Goal: Task Accomplishment & Management: Use online tool/utility

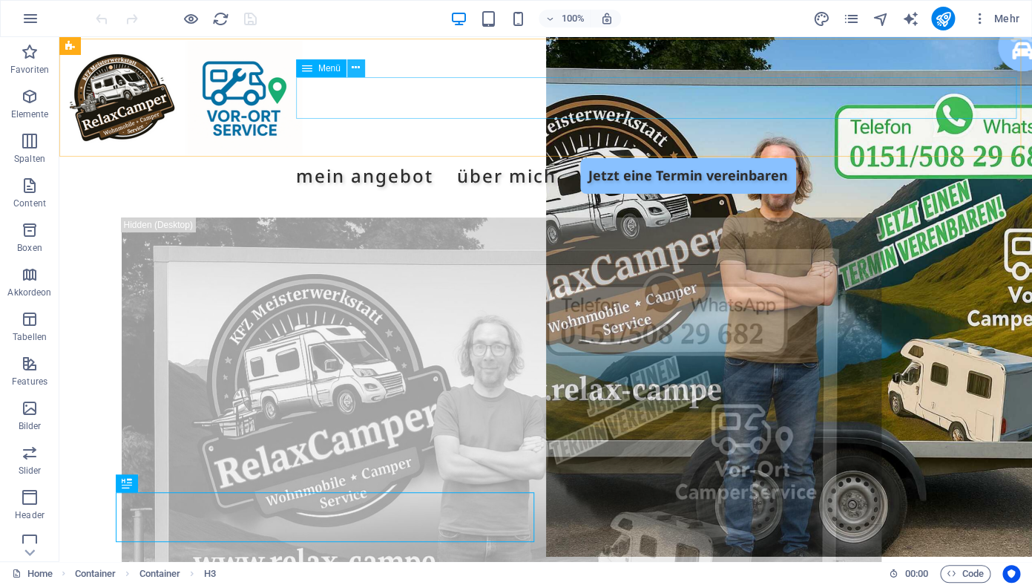
click at [357, 65] on icon at bounding box center [356, 68] width 8 height 16
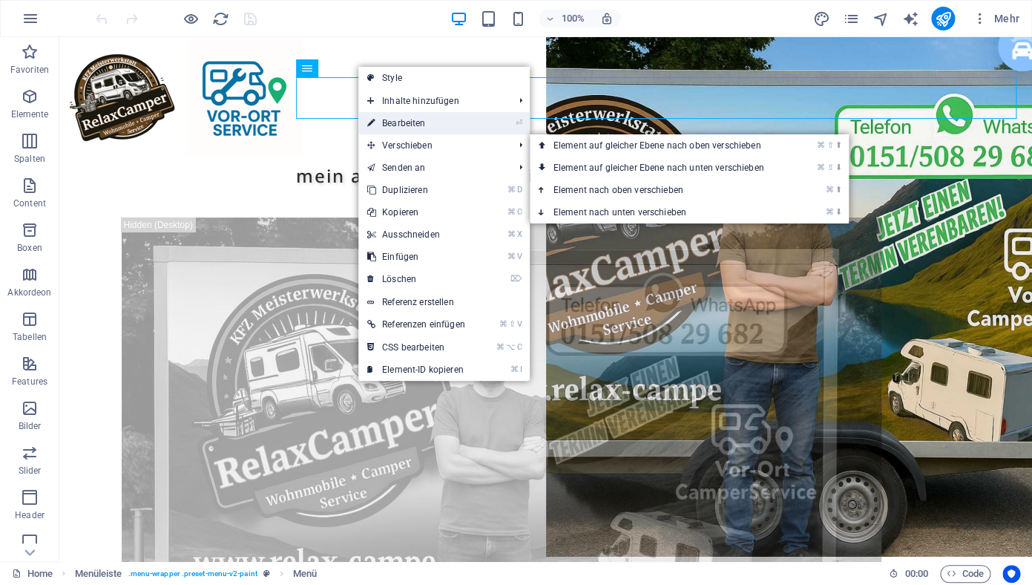
click at [407, 123] on link "⏎ Bearbeiten" at bounding box center [416, 123] width 116 height 22
select select
select select "default"
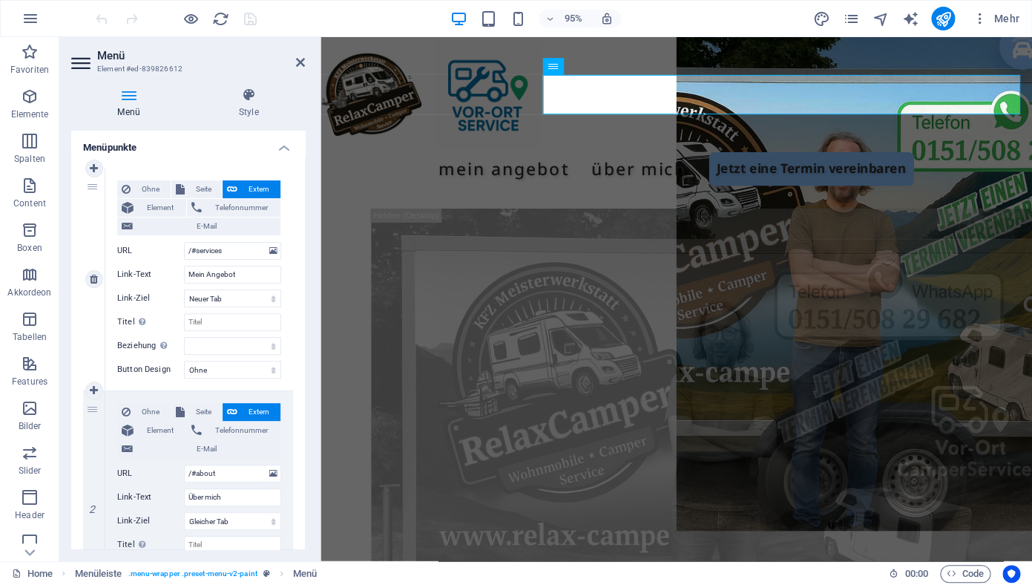
scroll to position [107, 0]
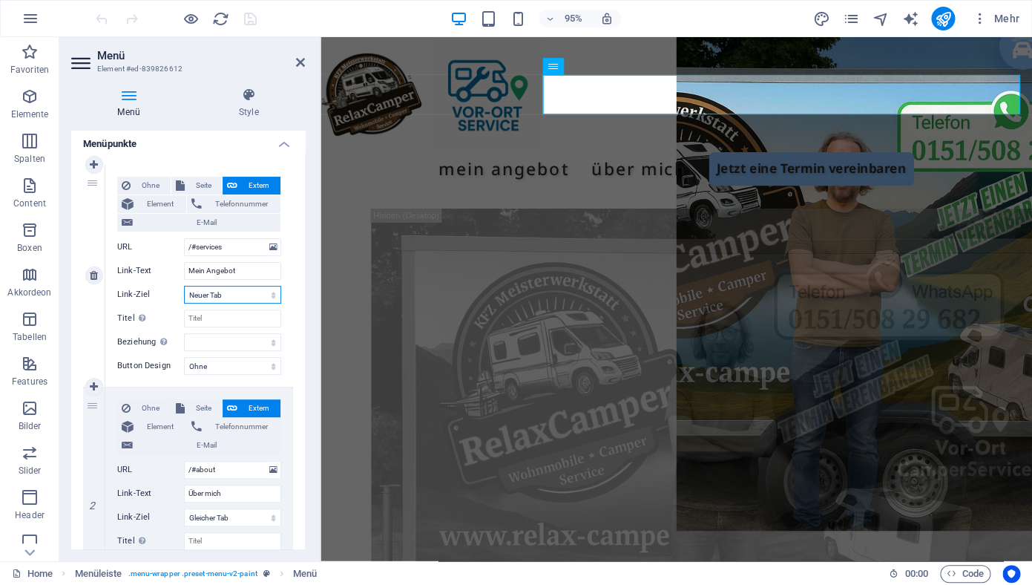
click option "Neuer Tab" at bounding box center [0, 0] width 0 height 0
click at [200, 189] on span "Seite" at bounding box center [203, 186] width 29 height 18
select select
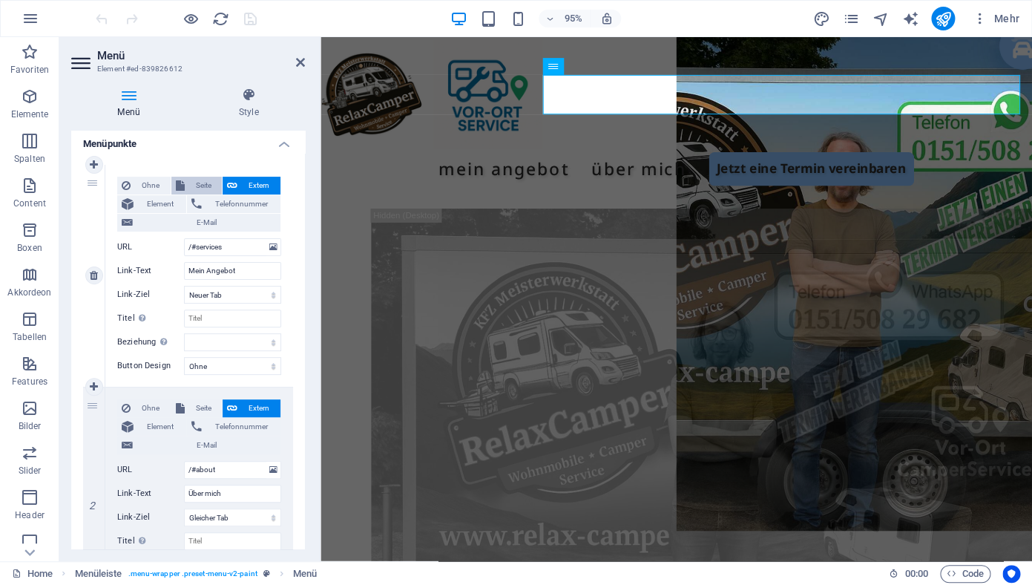
select select
click option "Gleicher Tab" at bounding box center [0, 0] width 0 height 0
click at [243, 182] on span "Extern" at bounding box center [259, 186] width 34 height 18
select select "blank"
select select
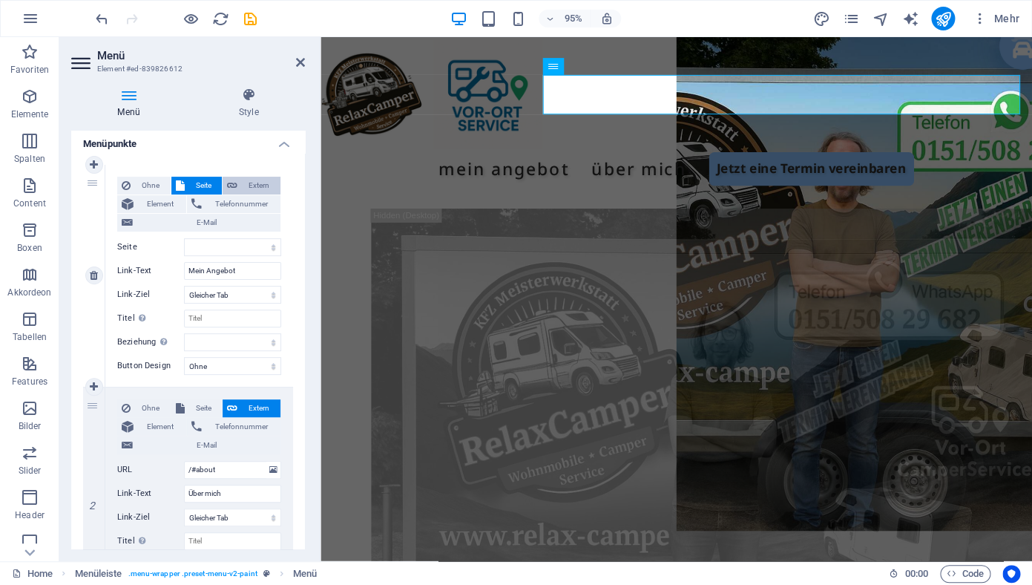
select select
click at [146, 205] on span "Element" at bounding box center [160, 204] width 44 height 18
select select
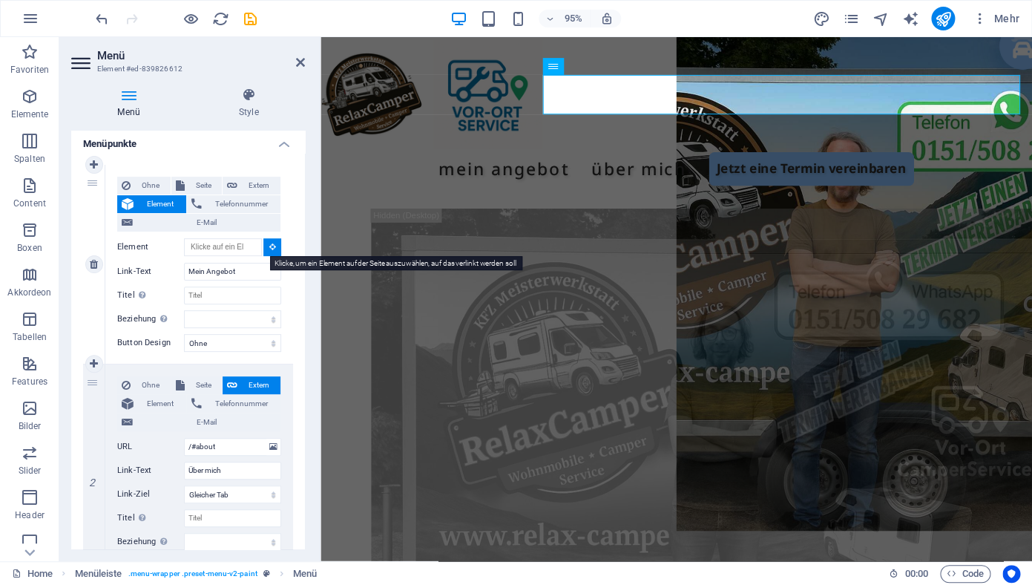
click at [269, 248] on icon at bounding box center [272, 246] width 7 height 7
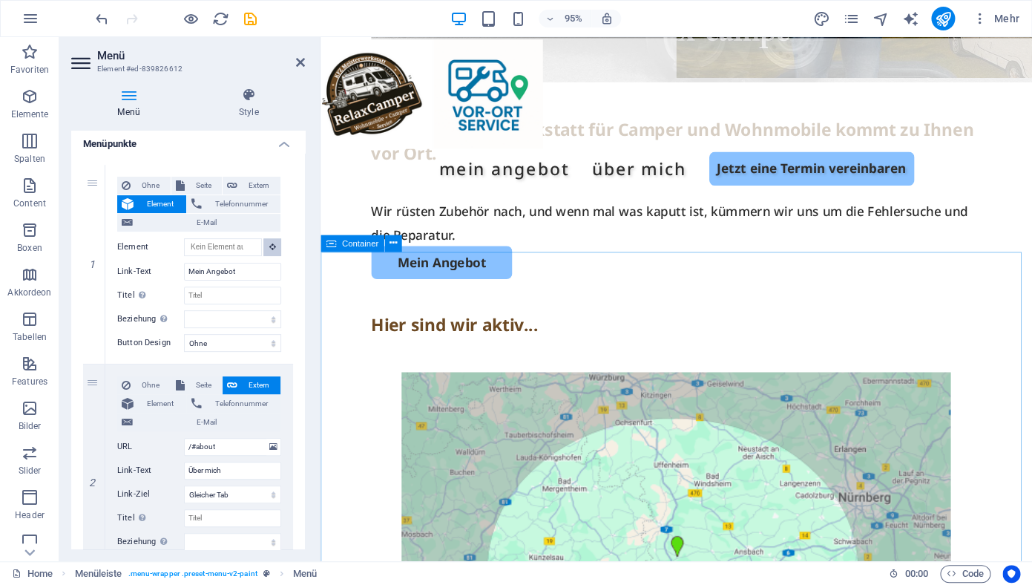
scroll to position [653, 0]
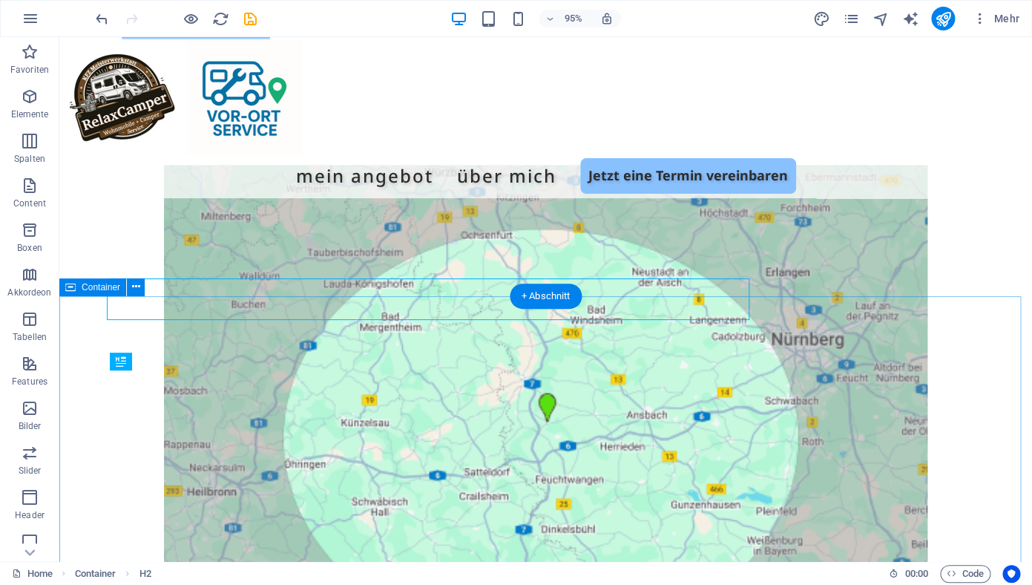
scroll to position [677, 0]
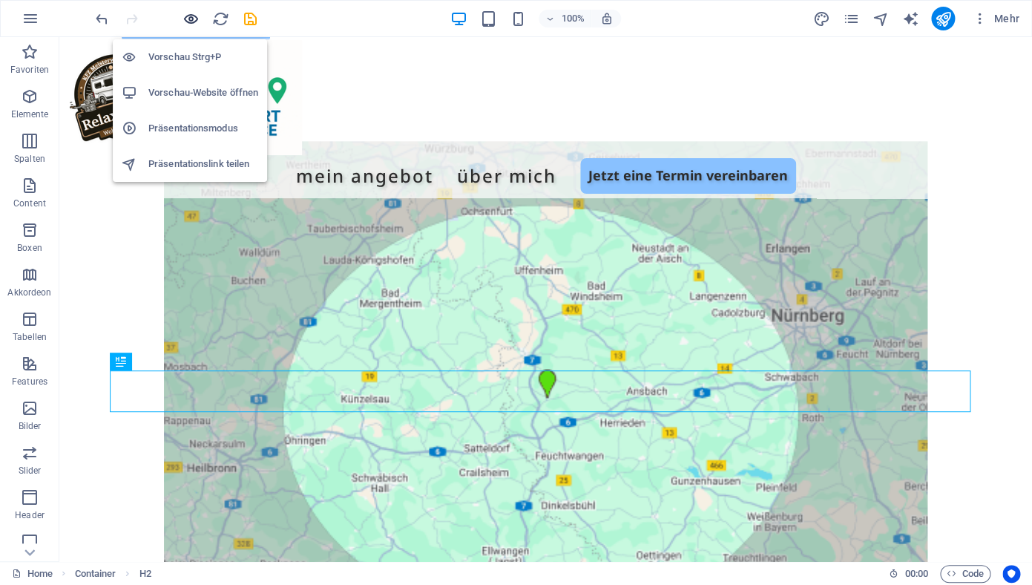
click at [191, 22] on icon "button" at bounding box center [190, 18] width 17 height 17
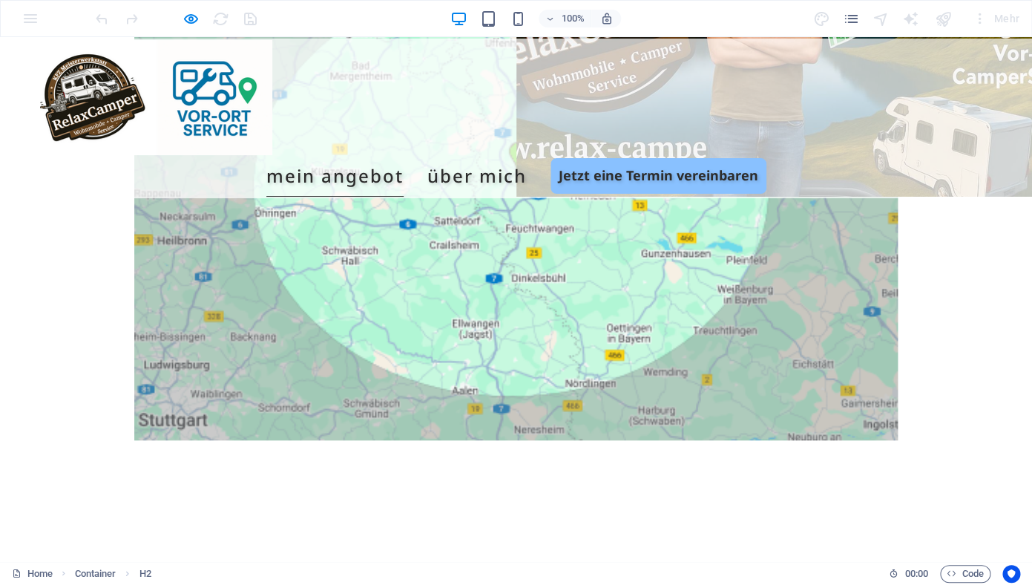
click at [404, 155] on link "Mein Angebot" at bounding box center [334, 176] width 137 height 42
click at [527, 155] on link "Über mich" at bounding box center [476, 176] width 99 height 42
click at [404, 155] on link "Mein Angebot" at bounding box center [334, 176] width 137 height 42
drag, startPoint x: 180, startPoint y: 26, endPoint x: 190, endPoint y: 19, distance: 12.8
click at [180, 26] on div at bounding box center [176, 19] width 166 height 24
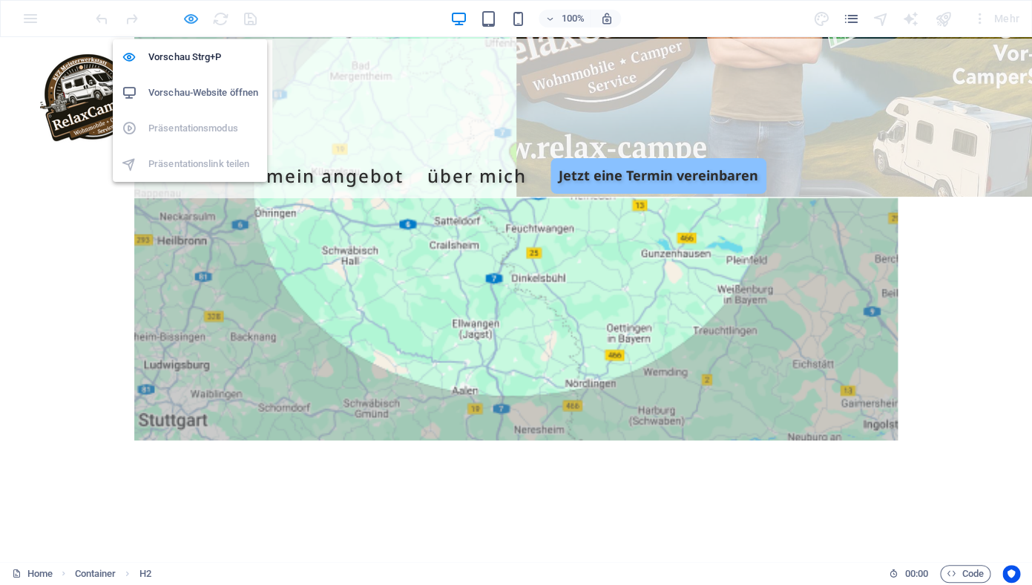
click at [190, 19] on icon "button" at bounding box center [190, 18] width 17 height 17
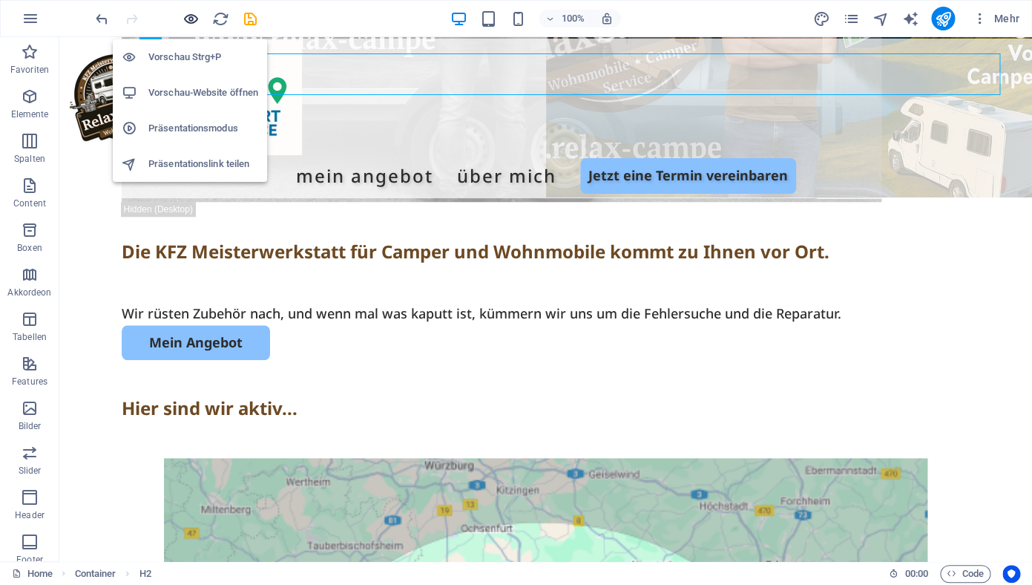
scroll to position [677, 0]
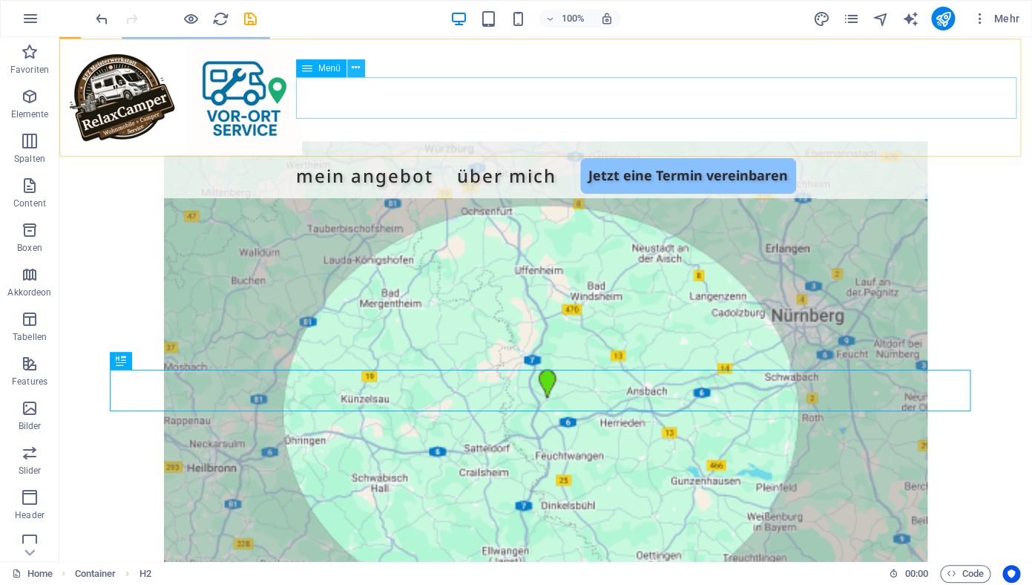
click at [353, 70] on icon at bounding box center [356, 68] width 8 height 16
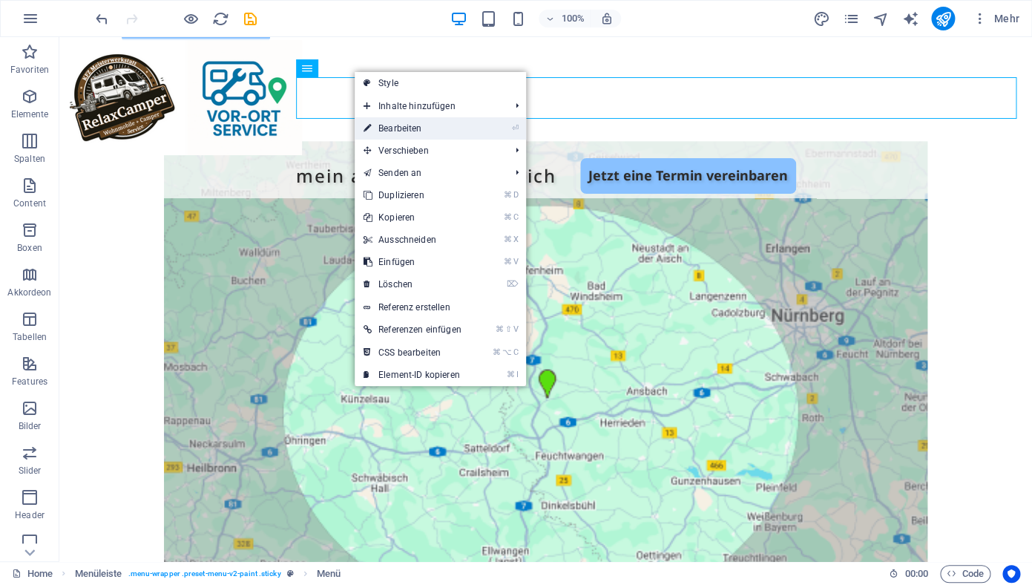
click at [405, 128] on link "⏎ Bearbeiten" at bounding box center [413, 128] width 116 height 22
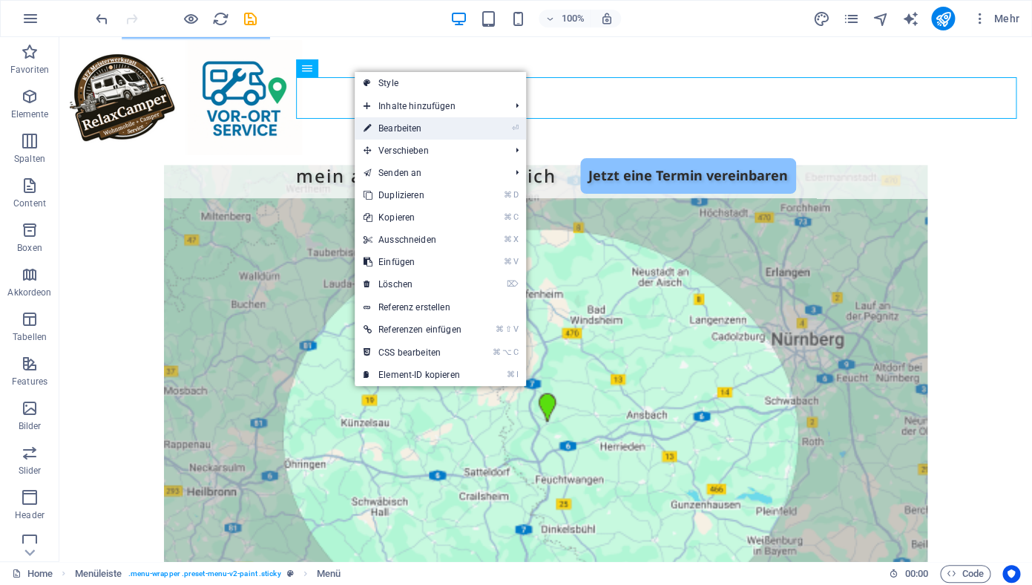
select select
select select "default"
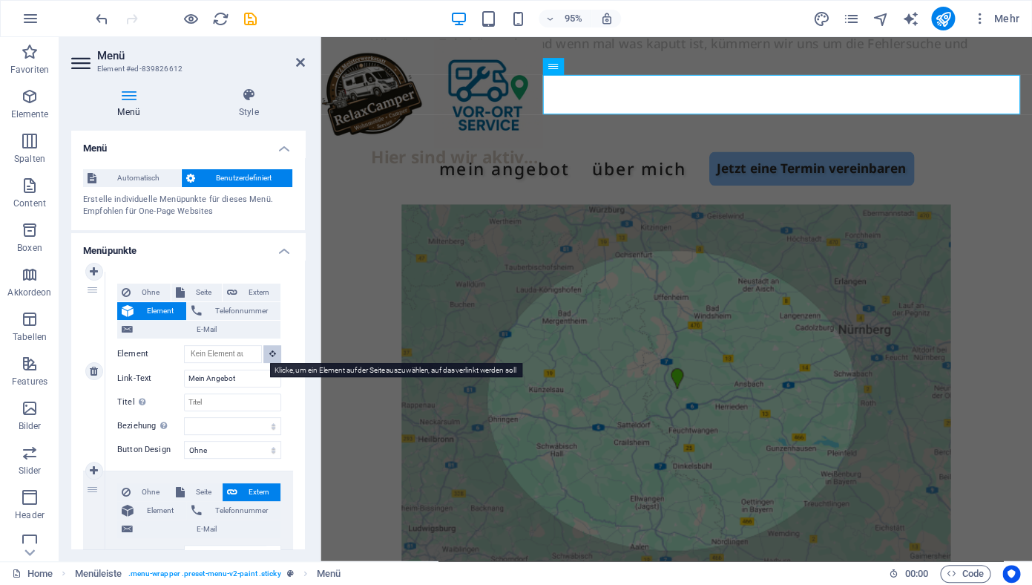
click at [265, 355] on button at bounding box center [272, 354] width 18 height 18
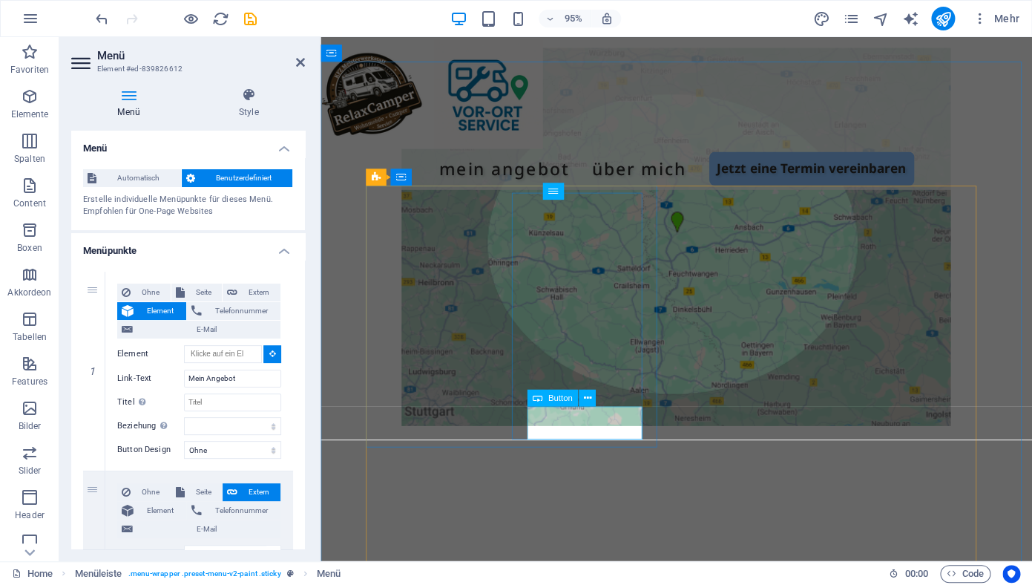
scroll to position [747, 0]
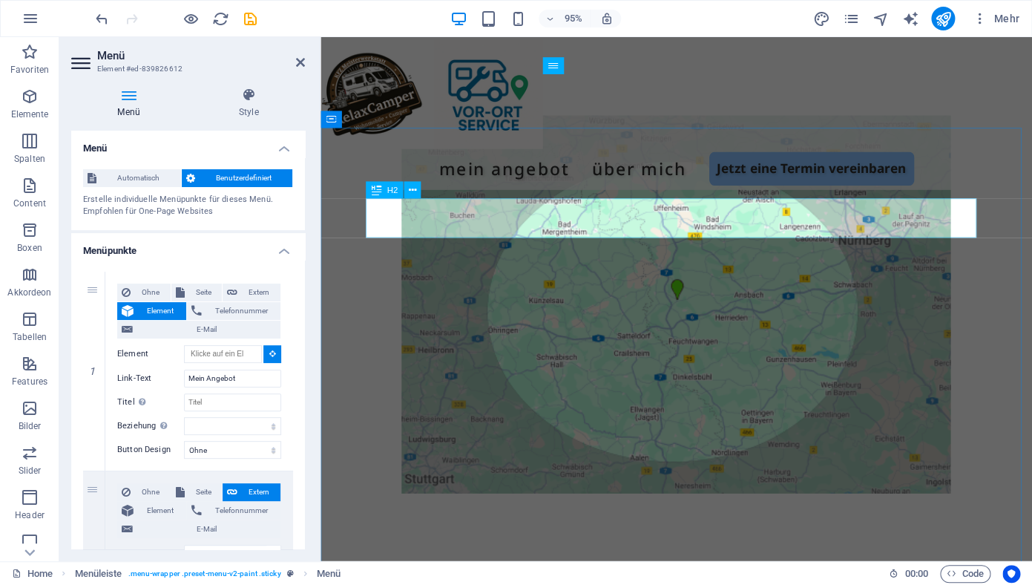
type input "#ed-850221081"
select select
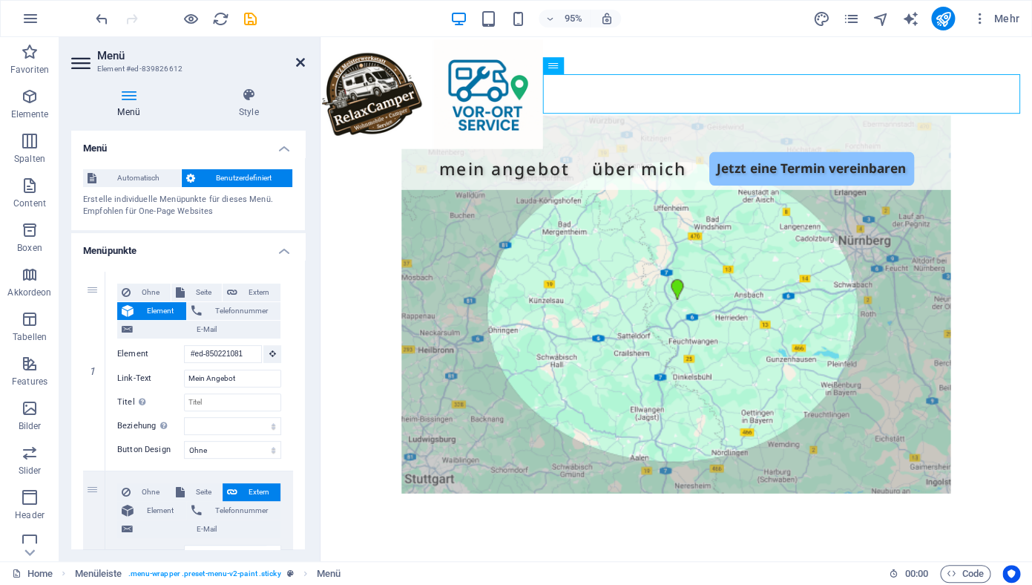
click at [297, 65] on icon at bounding box center [300, 62] width 9 height 12
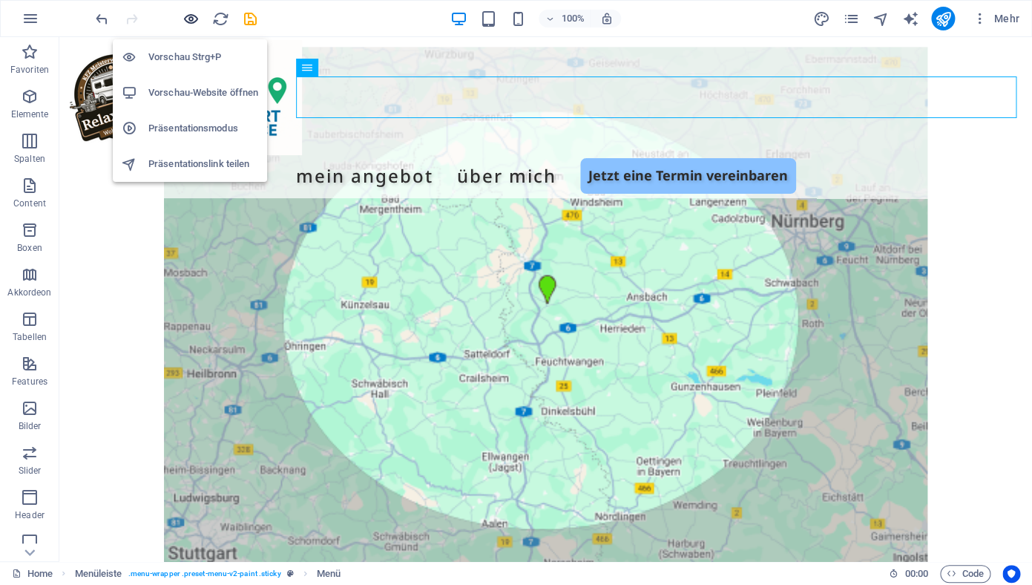
click at [185, 24] on icon "button" at bounding box center [190, 18] width 17 height 17
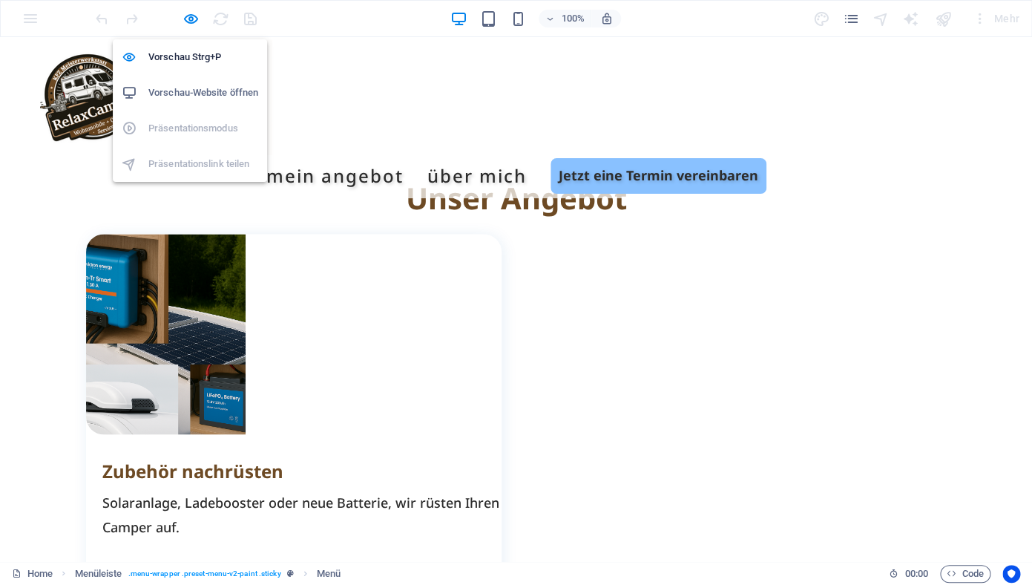
scroll to position [455, 0]
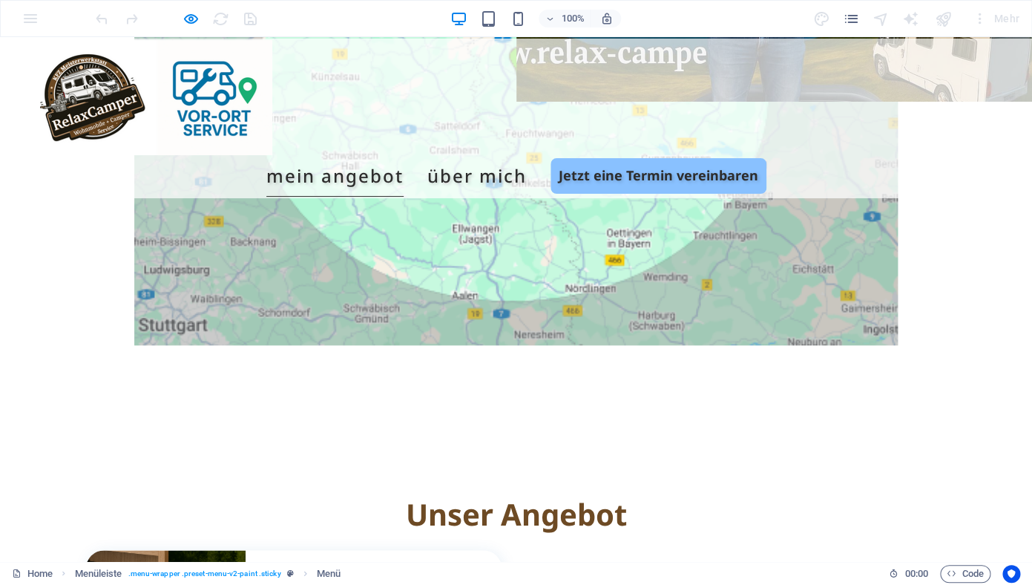
click at [404, 155] on link "Mein Angebot" at bounding box center [334, 176] width 137 height 42
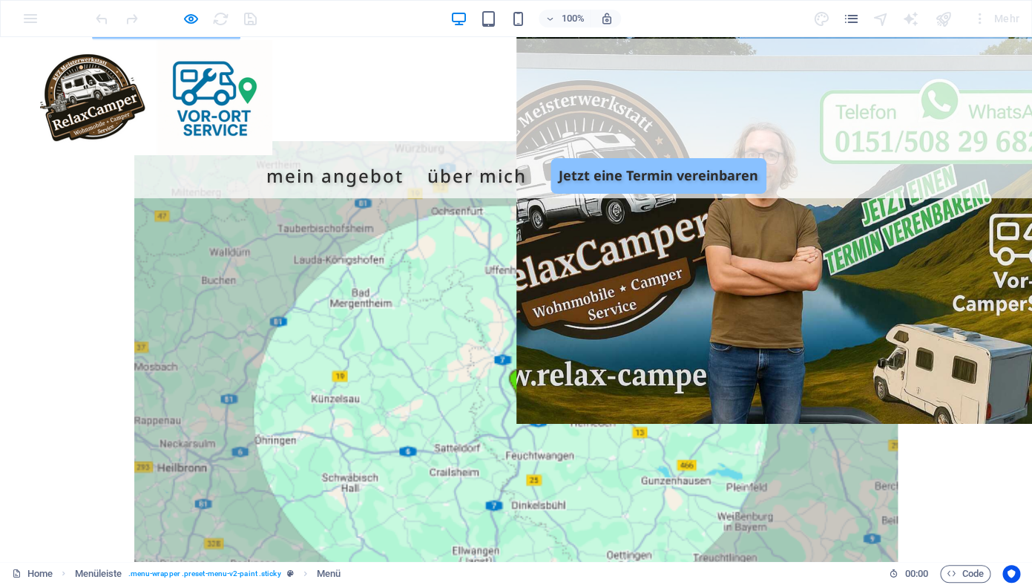
scroll to position [0, 0]
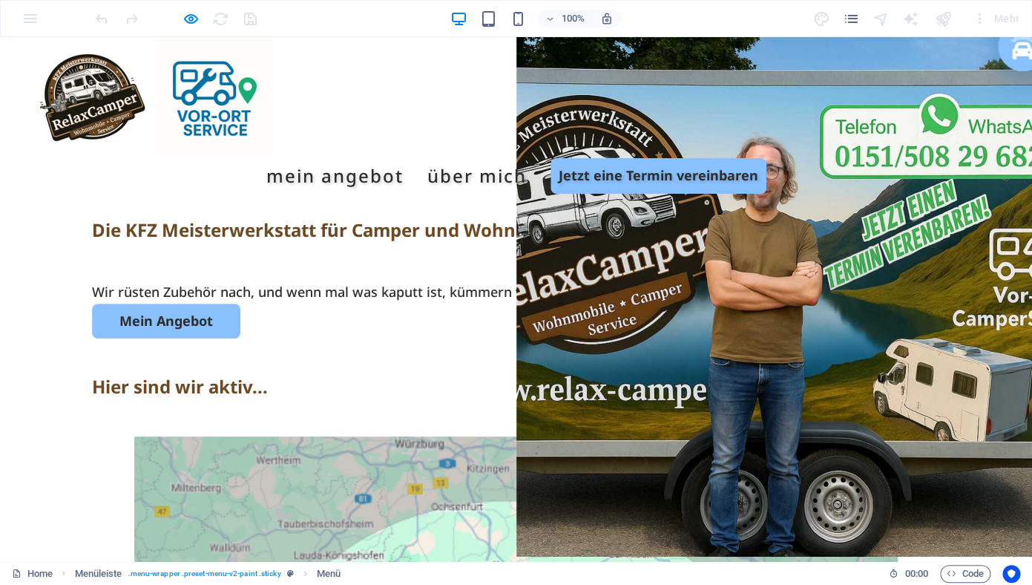
click at [404, 155] on link "Mein Angebot" at bounding box center [334, 176] width 137 height 42
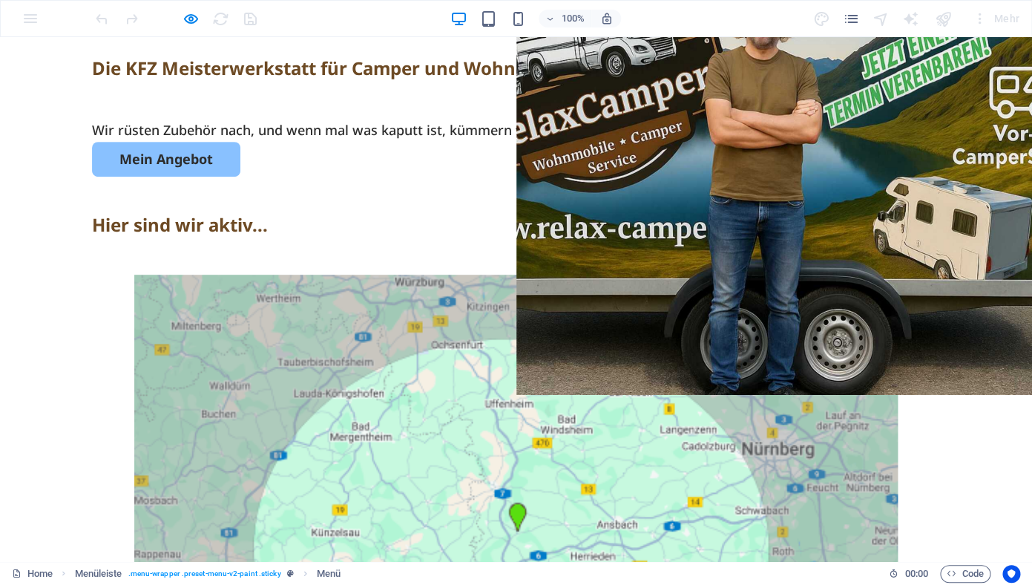
scroll to position [100, 0]
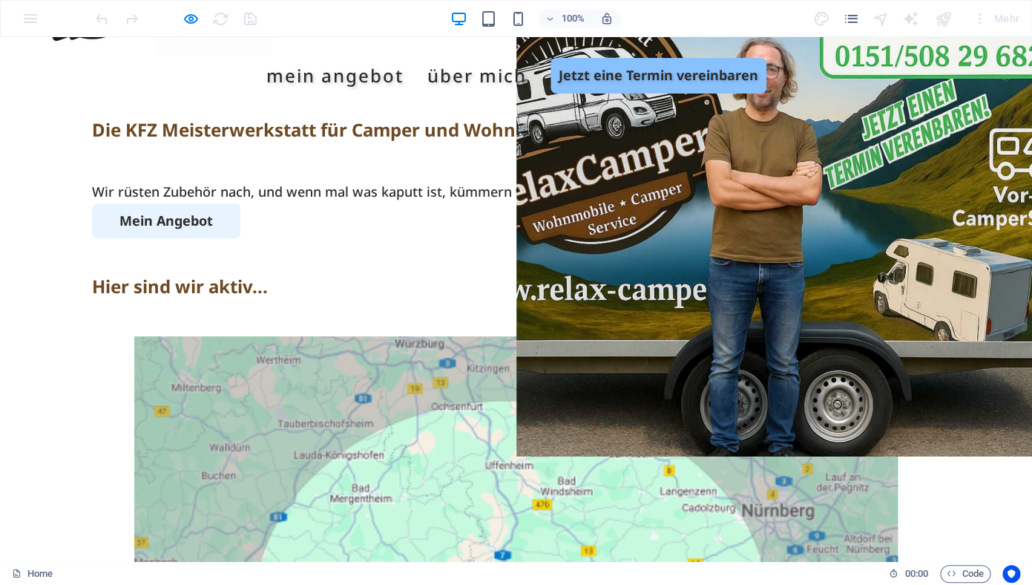
click at [167, 231] on link "Mein Angebot" at bounding box center [166, 220] width 148 height 35
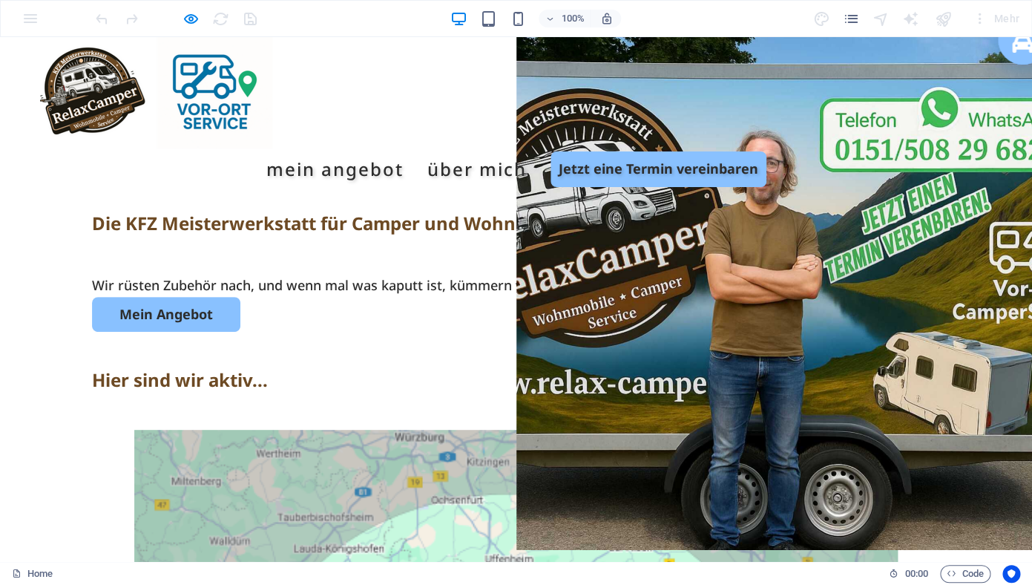
scroll to position [0, 0]
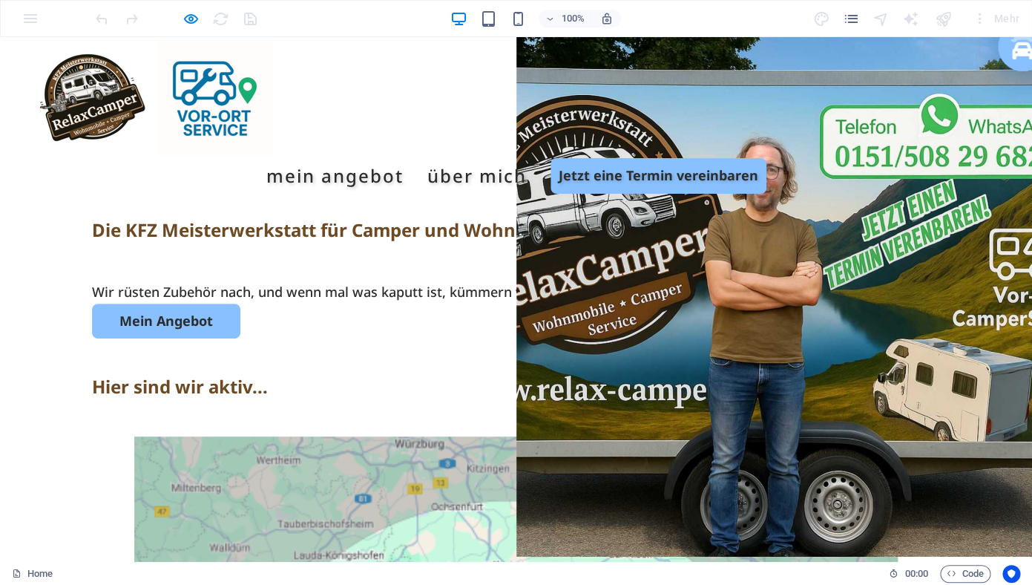
click at [527, 155] on link "Über mich" at bounding box center [476, 176] width 99 height 42
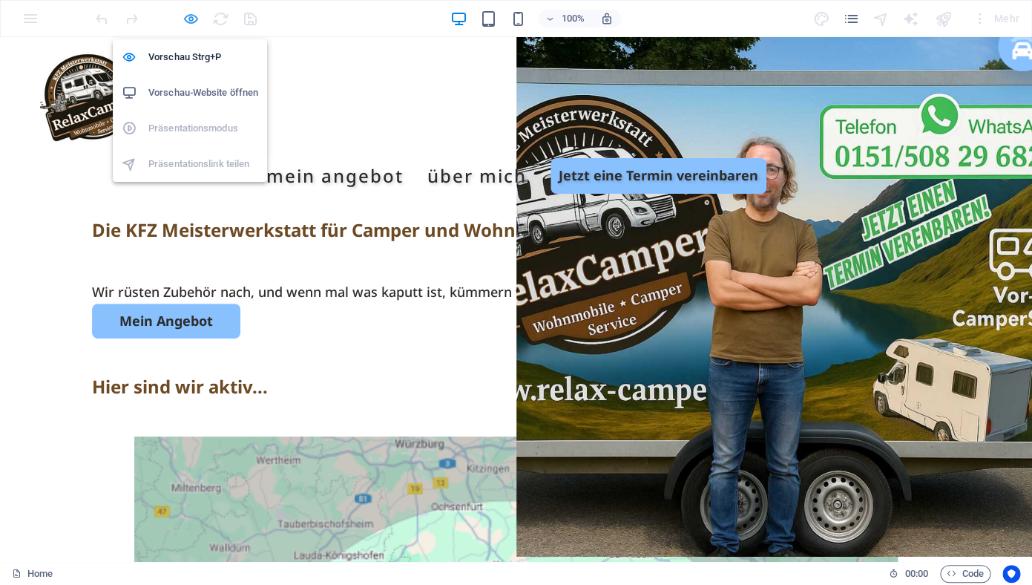
click at [191, 19] on icon "button" at bounding box center [190, 18] width 17 height 17
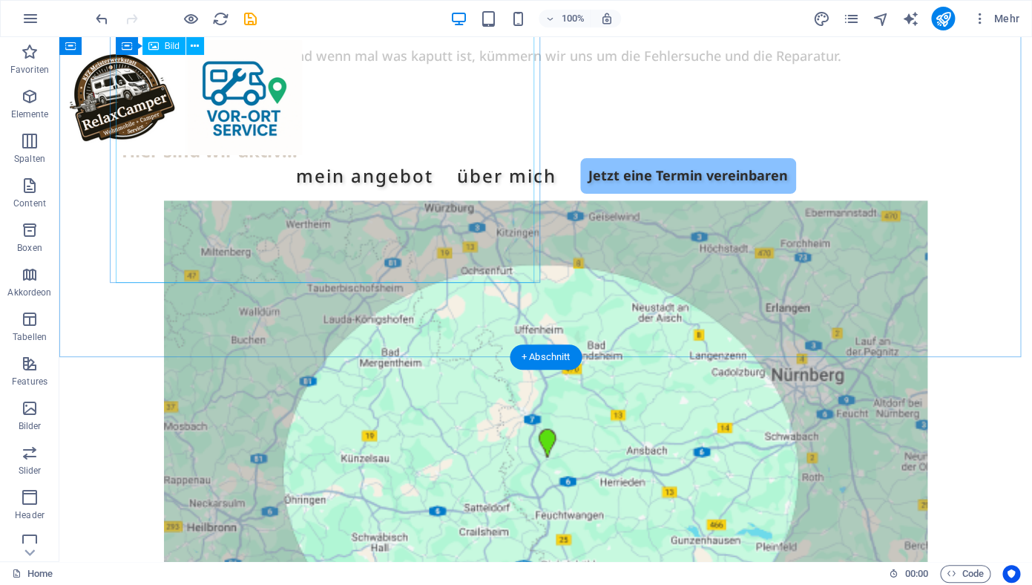
scroll to position [605, 0]
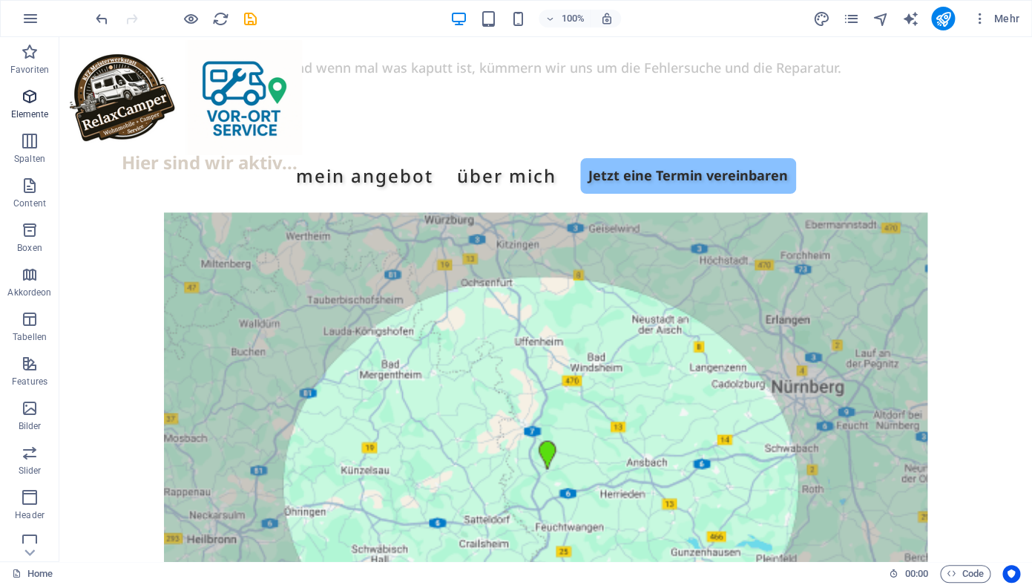
click at [33, 101] on icon "button" at bounding box center [30, 97] width 18 height 18
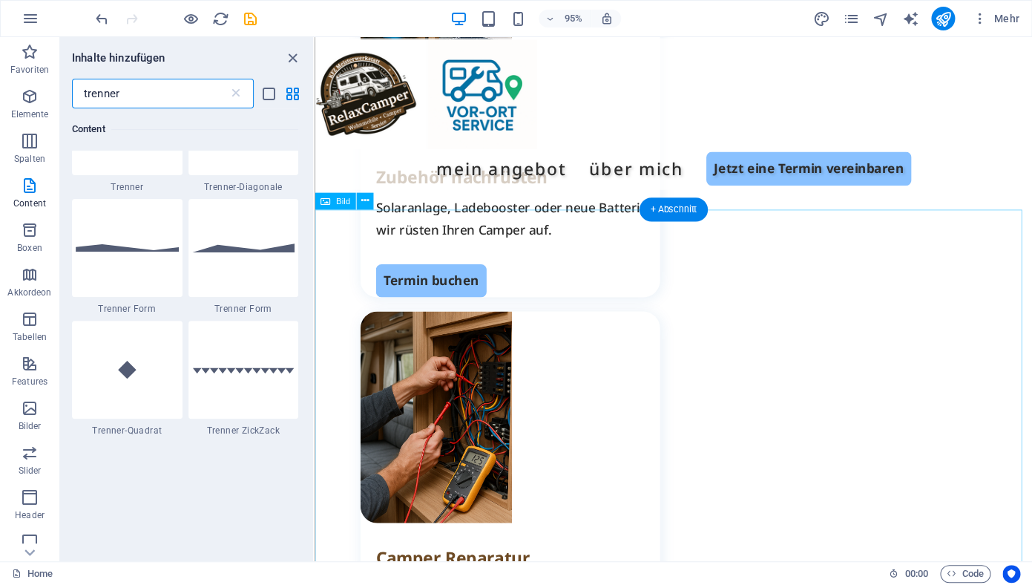
scroll to position [1519, 0]
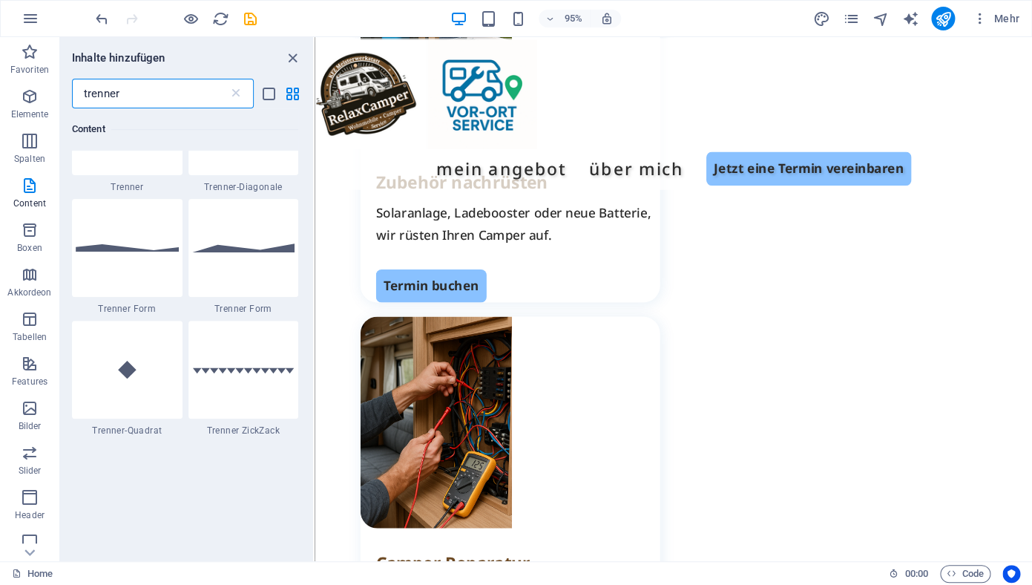
type input "trenner"
click at [31, 105] on icon "button" at bounding box center [30, 97] width 18 height 18
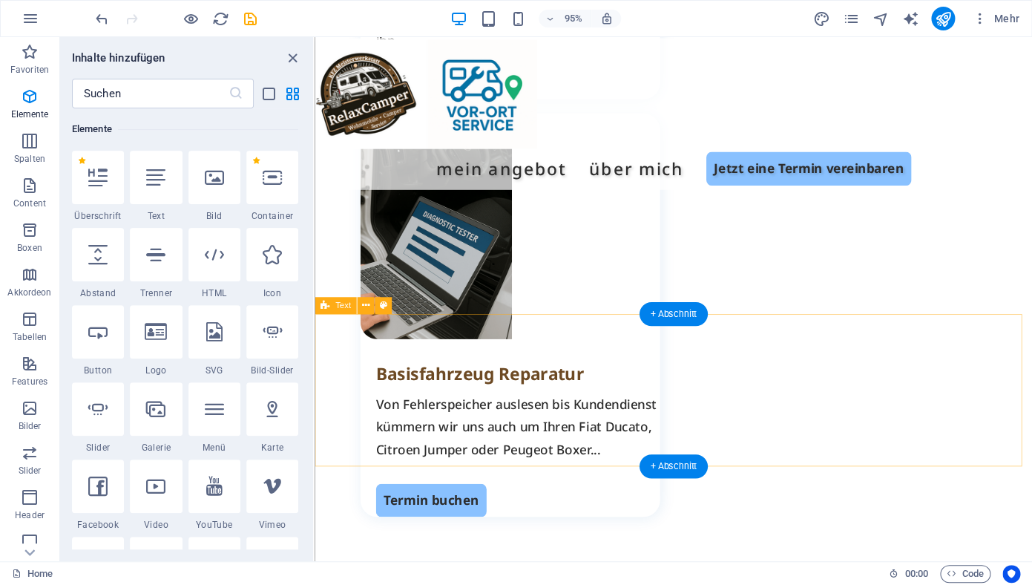
scroll to position [2076, 0]
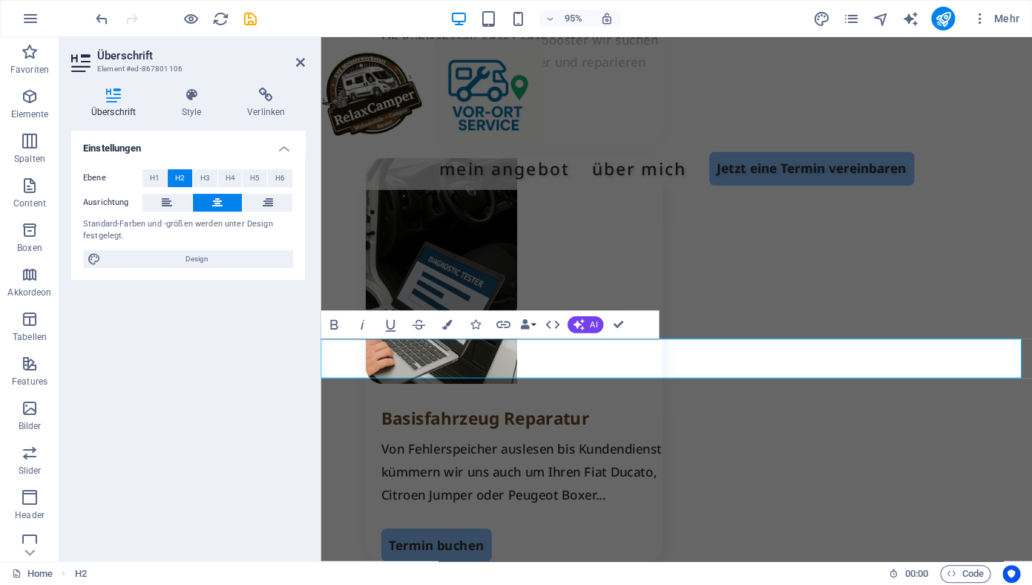
scroll to position [2097, 0]
drag, startPoint x: 805, startPoint y: 384, endPoint x: 753, endPoint y: 386, distance: 52.0
drag, startPoint x: 798, startPoint y: 385, endPoint x: 692, endPoint y: 387, distance: 106.1
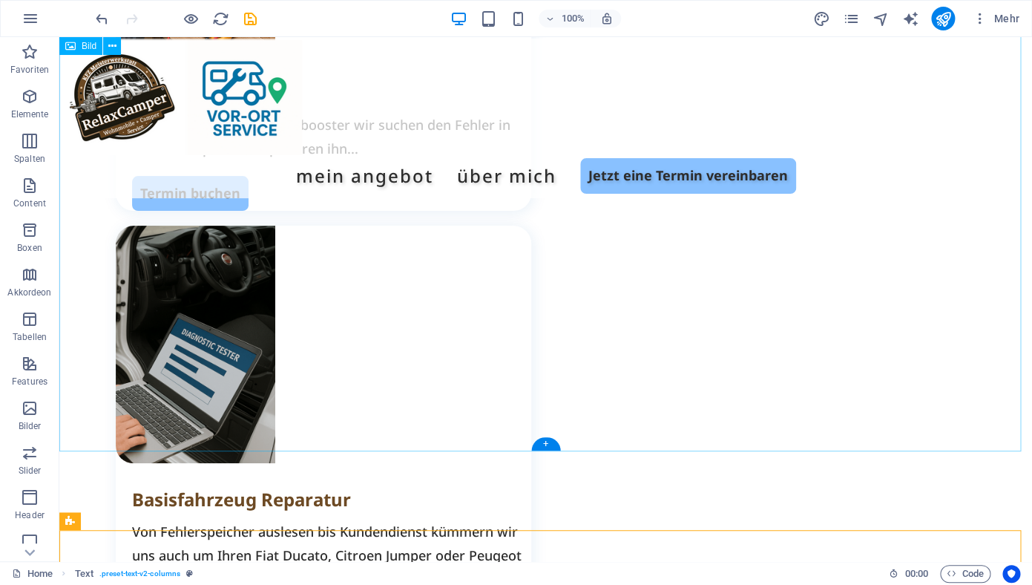
scroll to position [2401, 0]
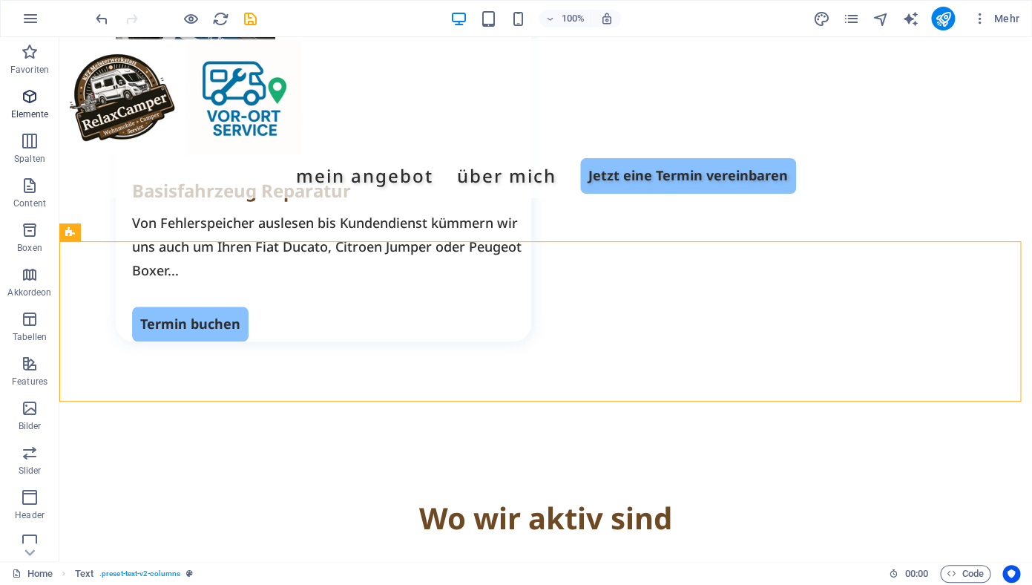
click at [31, 96] on icon "button" at bounding box center [30, 97] width 18 height 18
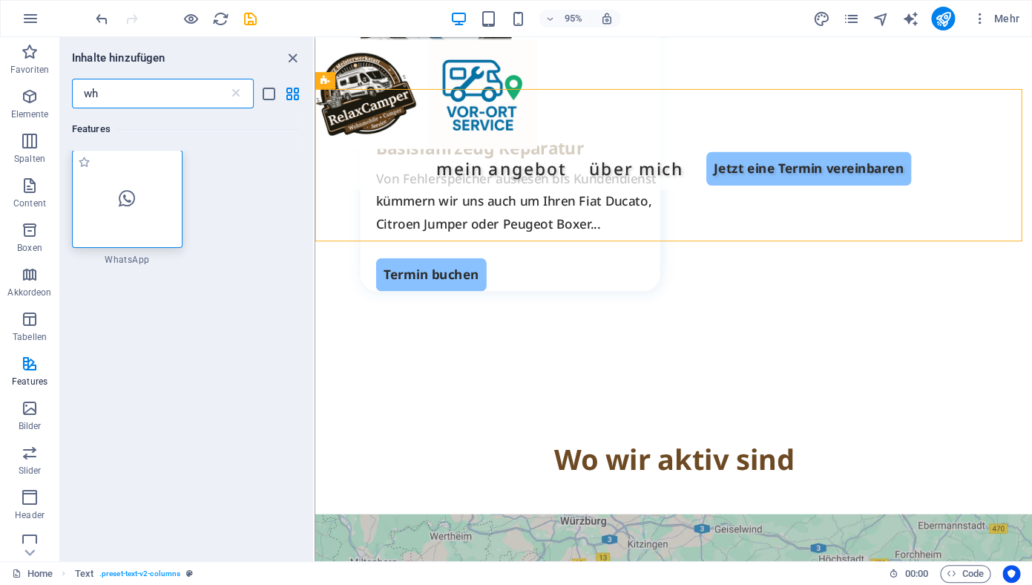
scroll to position [0, 0]
type input "wh"
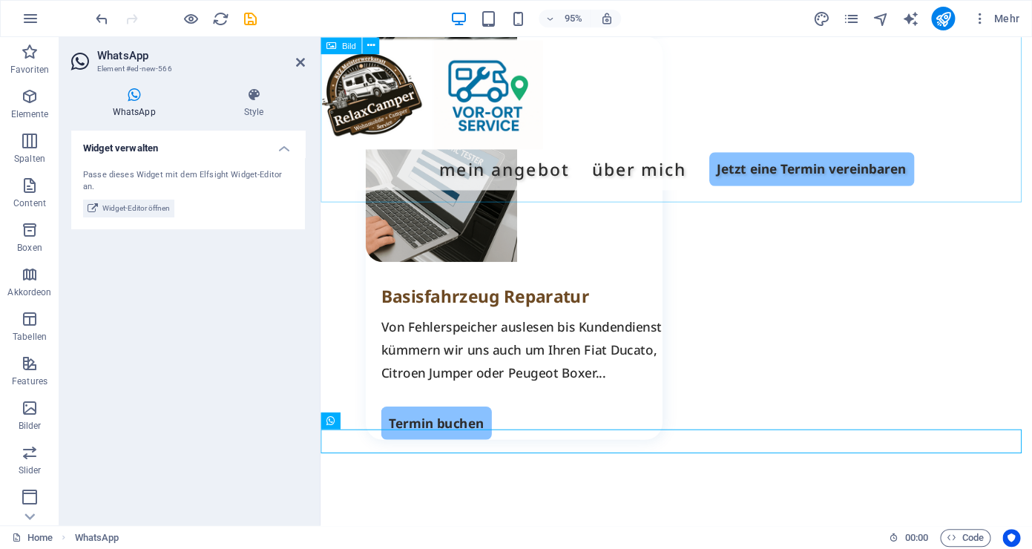
scroll to position [2204, 0]
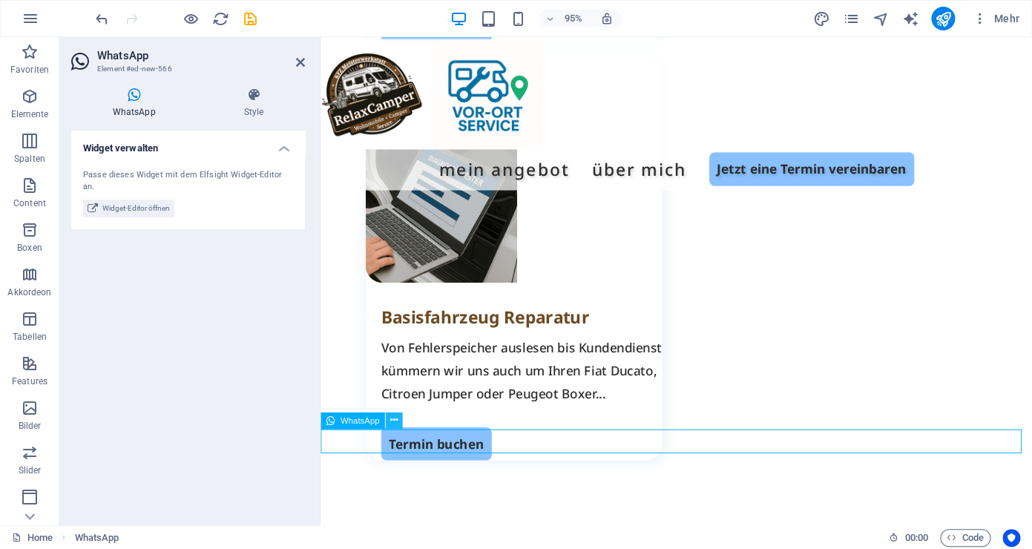
click at [394, 420] on icon at bounding box center [393, 419] width 7 height 15
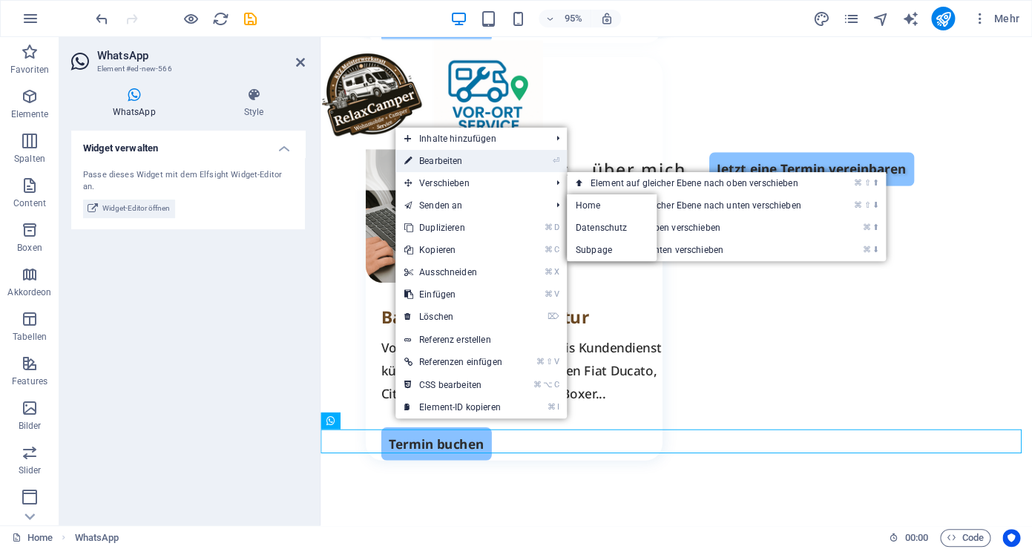
click at [470, 162] on link "⏎ Bearbeiten" at bounding box center [453, 161] width 116 height 22
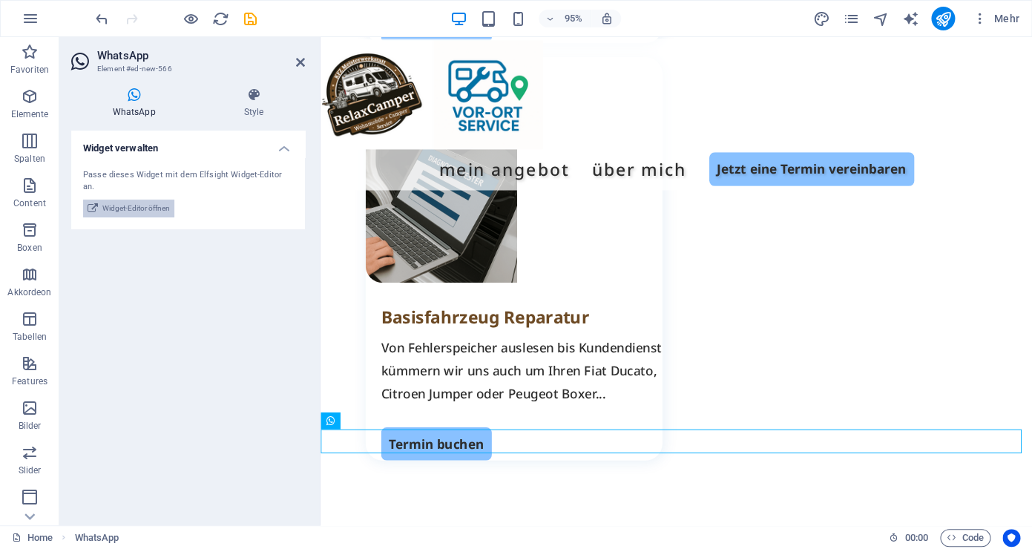
click at [142, 200] on span "Widget-Editor öffnen" at bounding box center [136, 209] width 68 height 18
click at [254, 96] on icon at bounding box center [254, 95] width 102 height 15
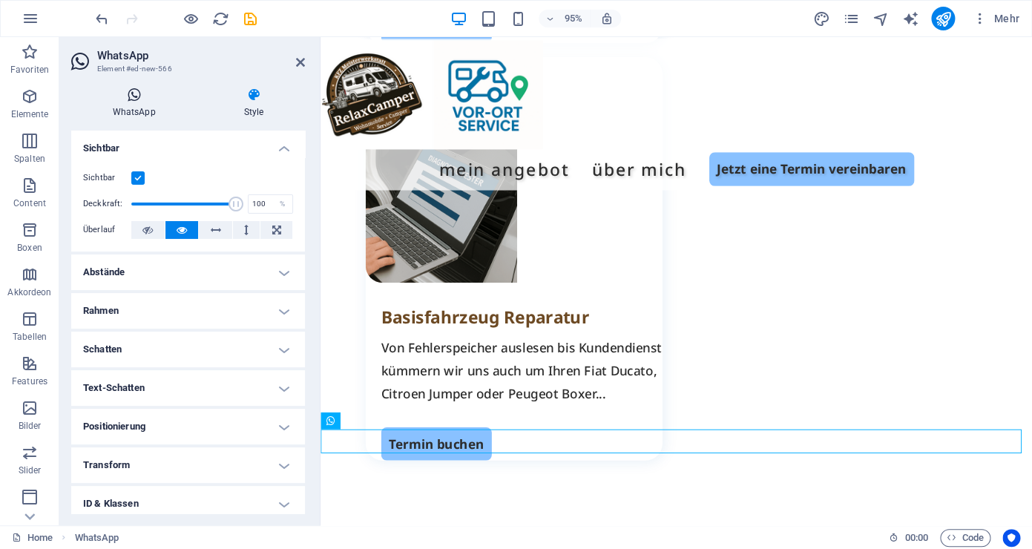
click at [128, 99] on icon at bounding box center [133, 95] width 125 height 15
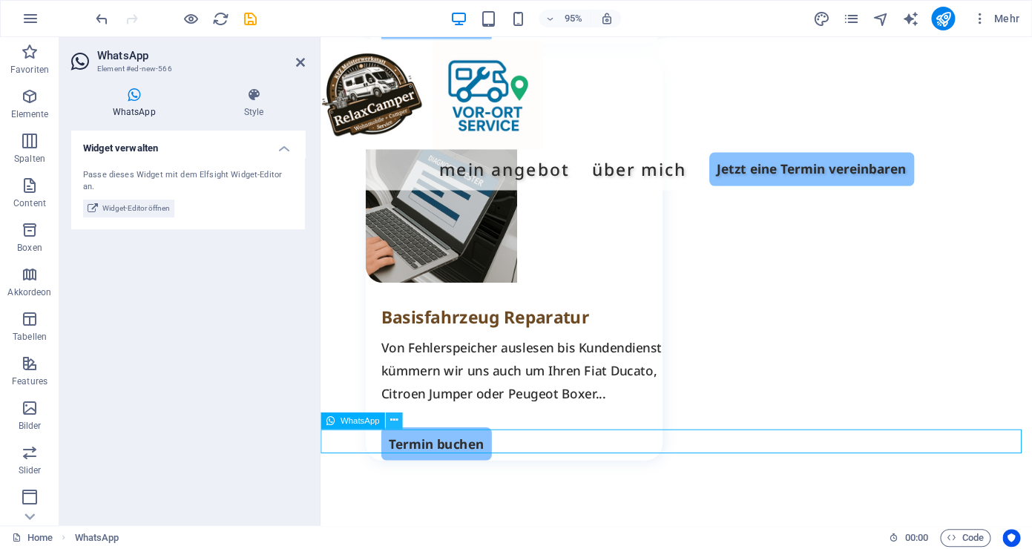
click at [394, 422] on icon at bounding box center [393, 419] width 7 height 15
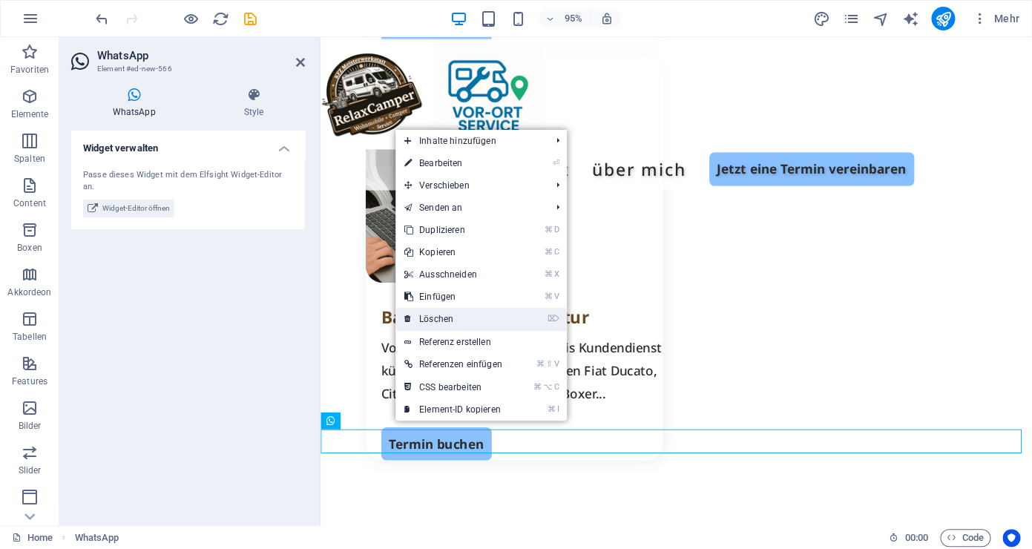
click at [467, 316] on link "⌦ Löschen" at bounding box center [453, 319] width 116 height 22
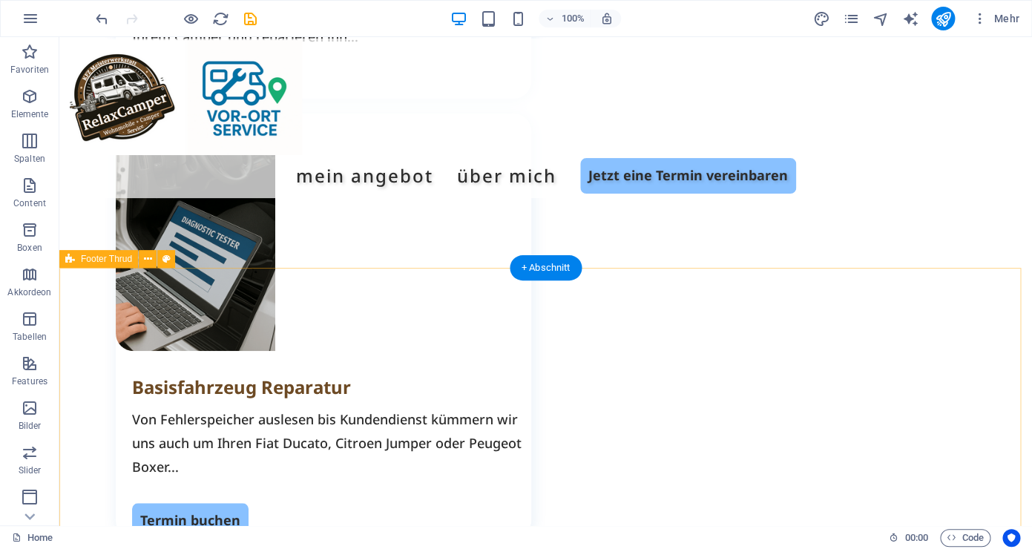
scroll to position [2534, 0]
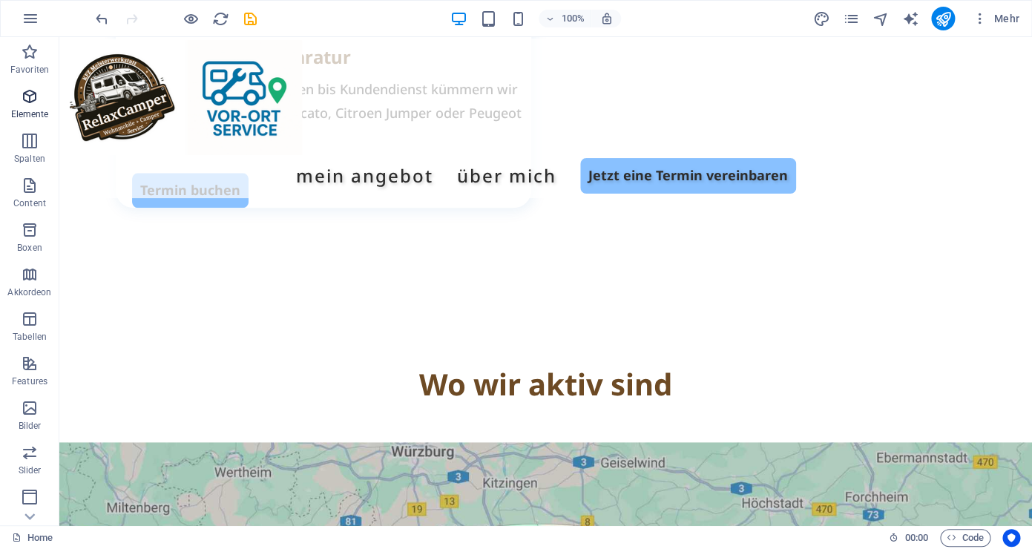
click at [37, 96] on icon "button" at bounding box center [30, 97] width 18 height 18
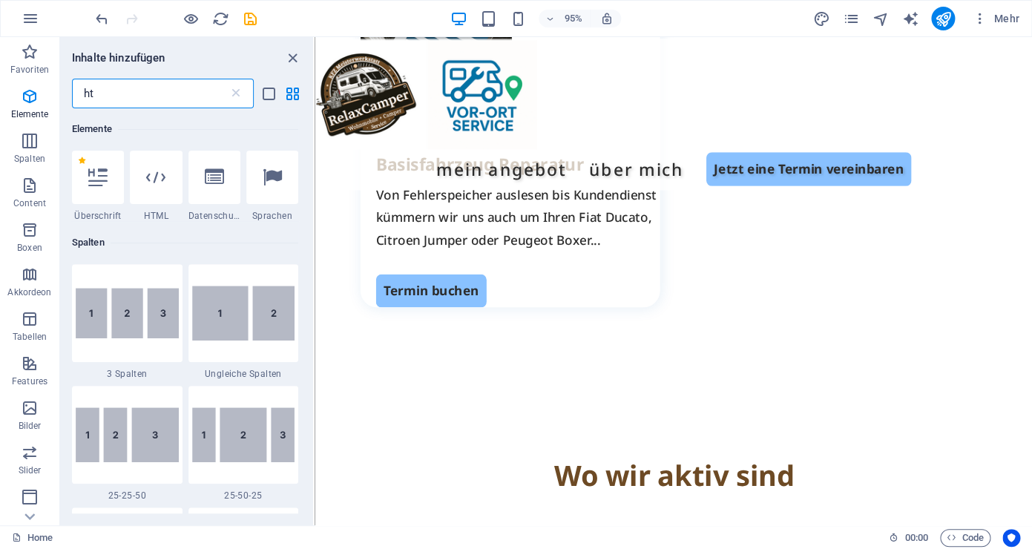
scroll to position [0, 0]
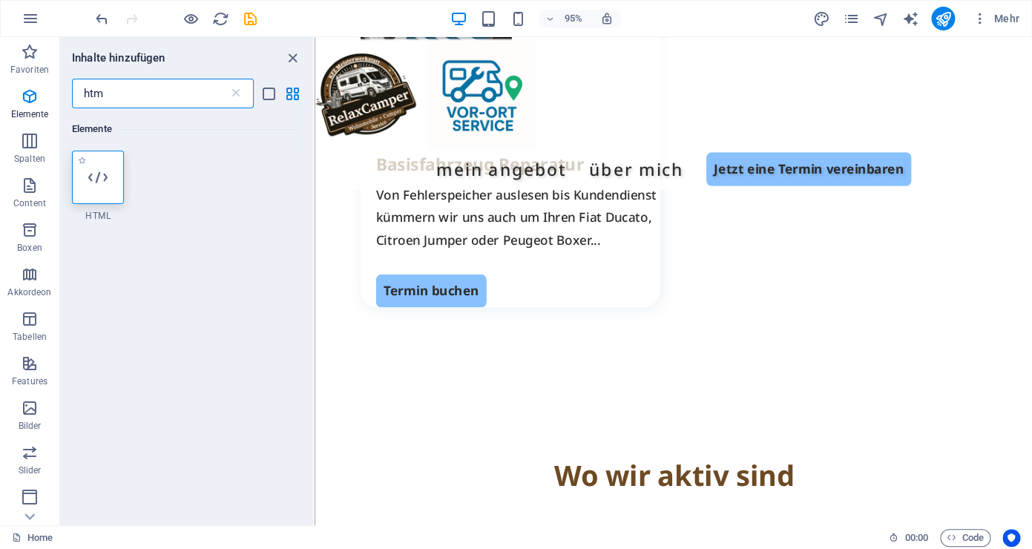
type input "htm"
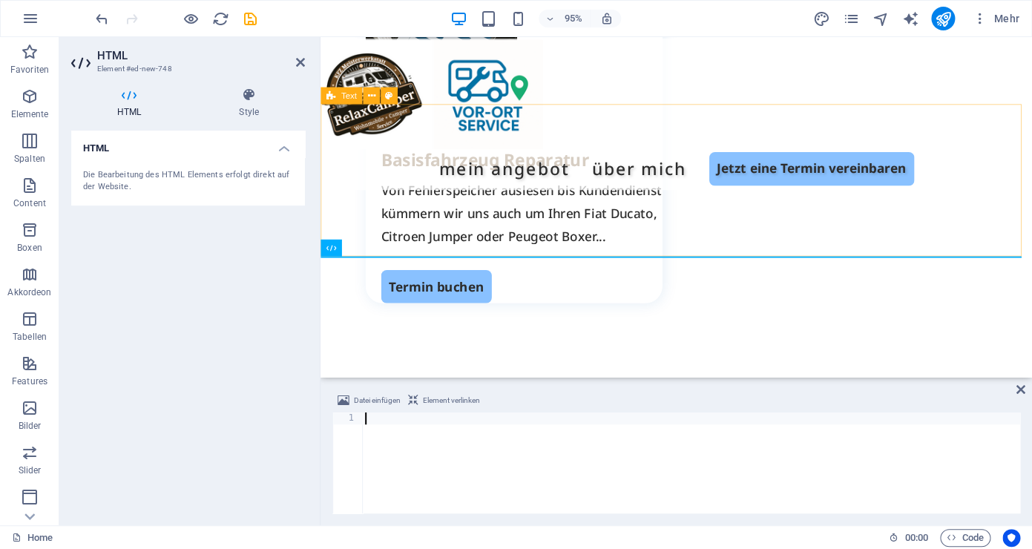
scroll to position [2385, 0]
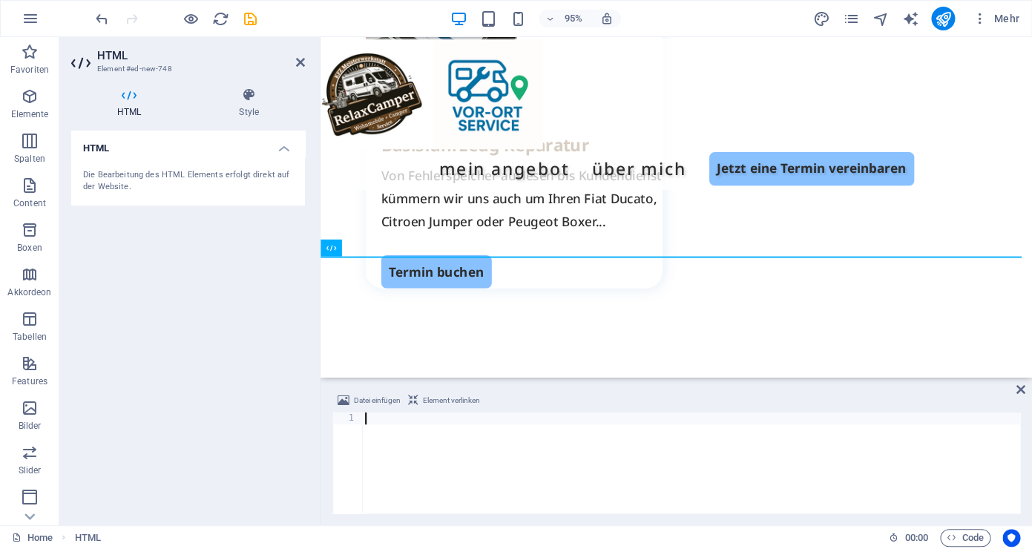
paste textarea "https://wa.me/4917822XXXX3"
type textarea "https://wa.me/4917822XXXX3"
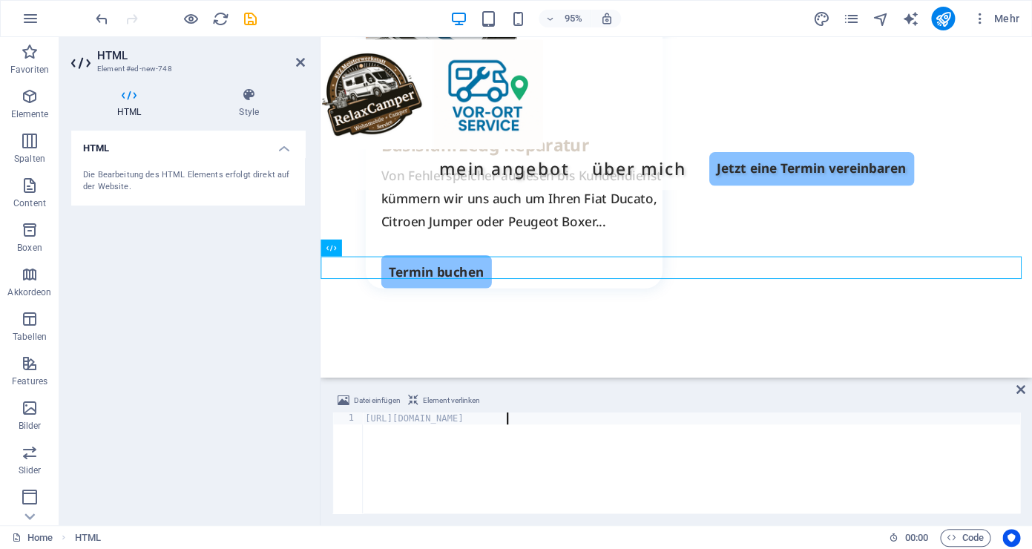
click at [262, 440] on div "HTML Die Bearbeitung des HTML Elements erfolgt direkt auf der Website." at bounding box center [188, 322] width 234 height 383
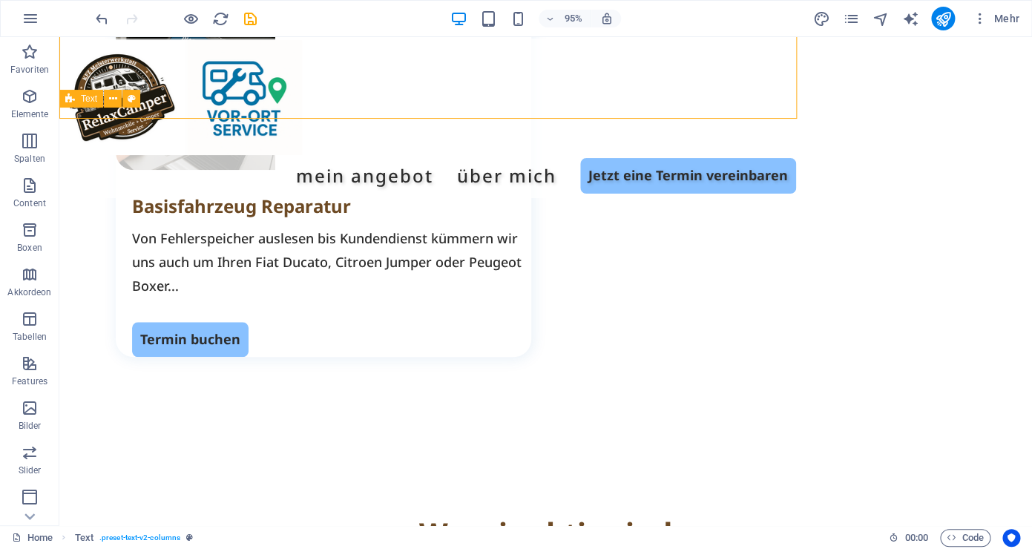
scroll to position [2534, 0]
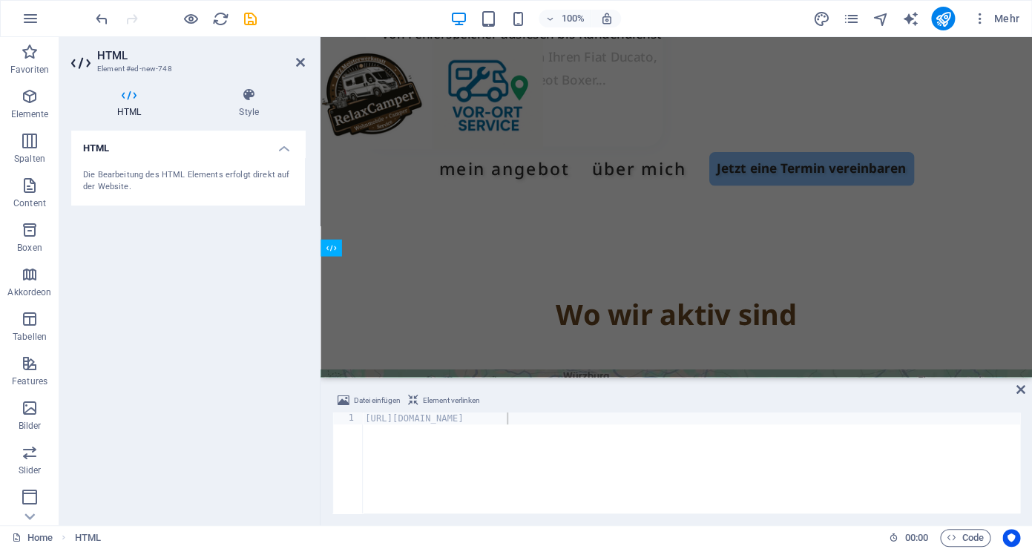
scroll to position [2385, 0]
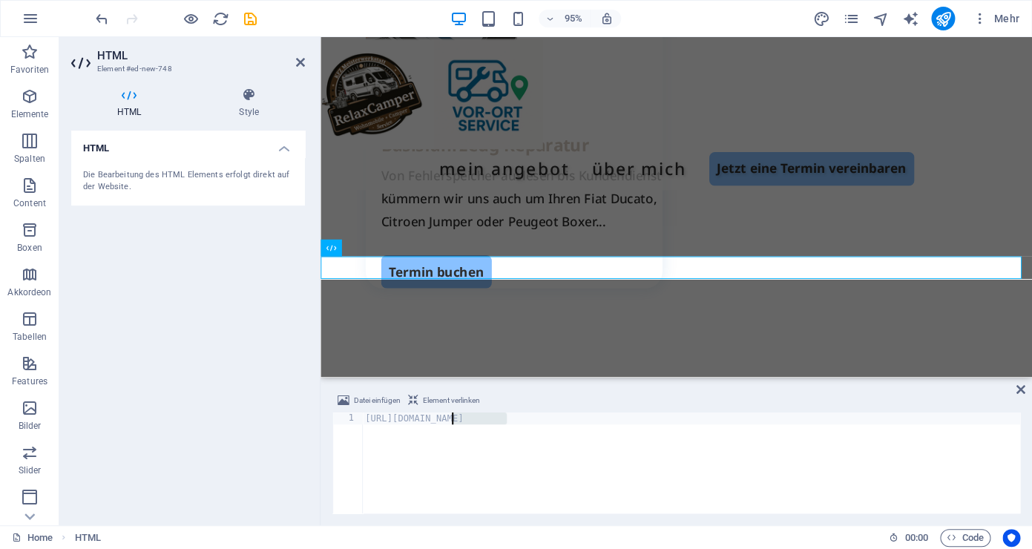
drag, startPoint x: 503, startPoint y: 417, endPoint x: 453, endPoint y: 418, distance: 50.5
click at [453, 418] on div "https://wa.me/4917822XXXX3" at bounding box center [691, 474] width 658 height 125
paste textarea "0151/508 29 682"
click at [458, 419] on div "https://wa.me/490151/508 29 682" at bounding box center [691, 474] width 658 height 125
click at [476, 421] on div "https://wa.me/49151/508 29 682" at bounding box center [691, 474] width 658 height 125
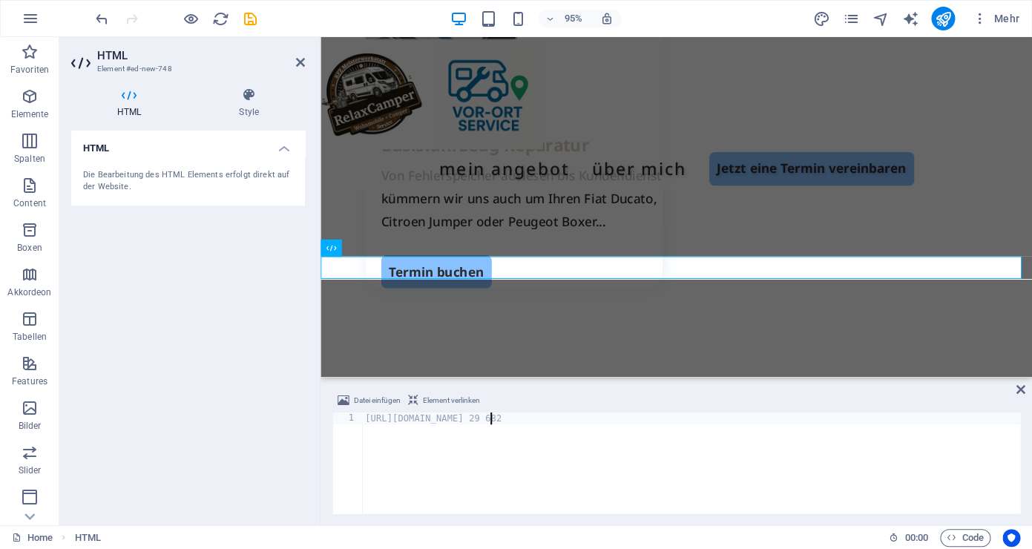
click at [492, 420] on div "https://wa.me/49151508 29 682" at bounding box center [691, 474] width 658 height 125
click at [504, 422] on div "https://wa.me/4915150829 682" at bounding box center [691, 474] width 658 height 125
click at [502, 421] on div "https://wa.me/4915150829 682" at bounding box center [691, 474] width 658 height 125
type textarea "[URL][DOMAIN_NAME]"
click at [522, 417] on div "[URL][DOMAIN_NAME]" at bounding box center [691, 474] width 658 height 125
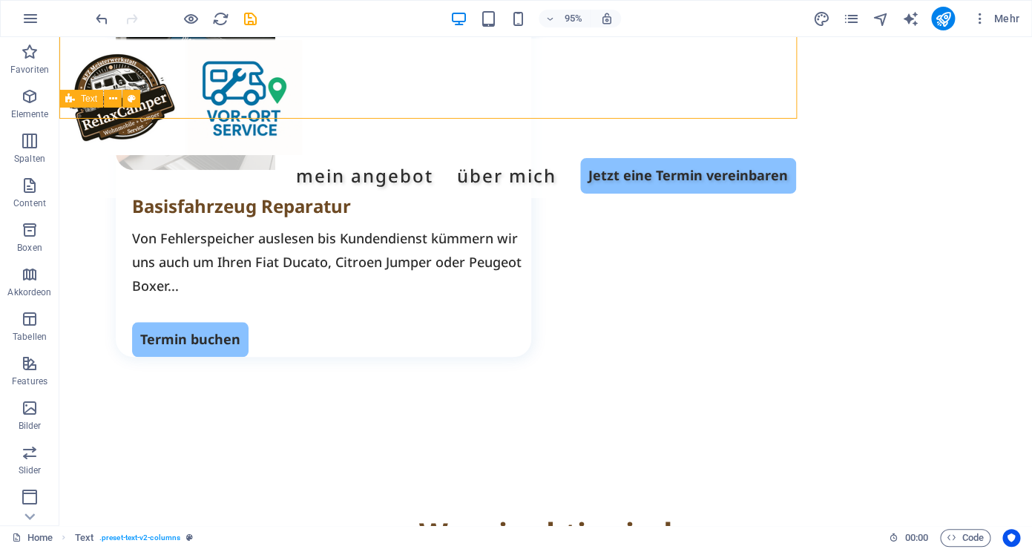
scroll to position [2534, 0]
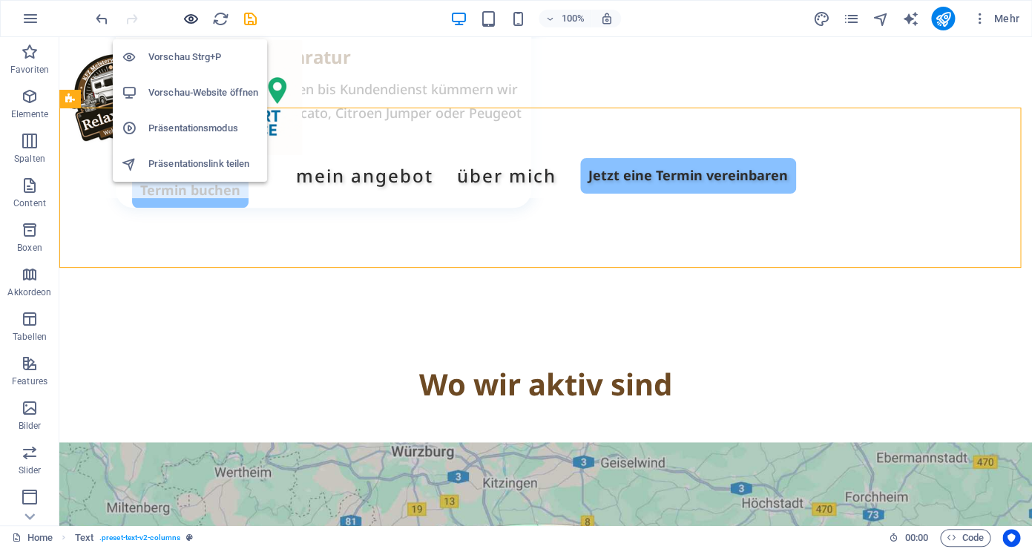
click at [192, 20] on icon "button" at bounding box center [190, 18] width 17 height 17
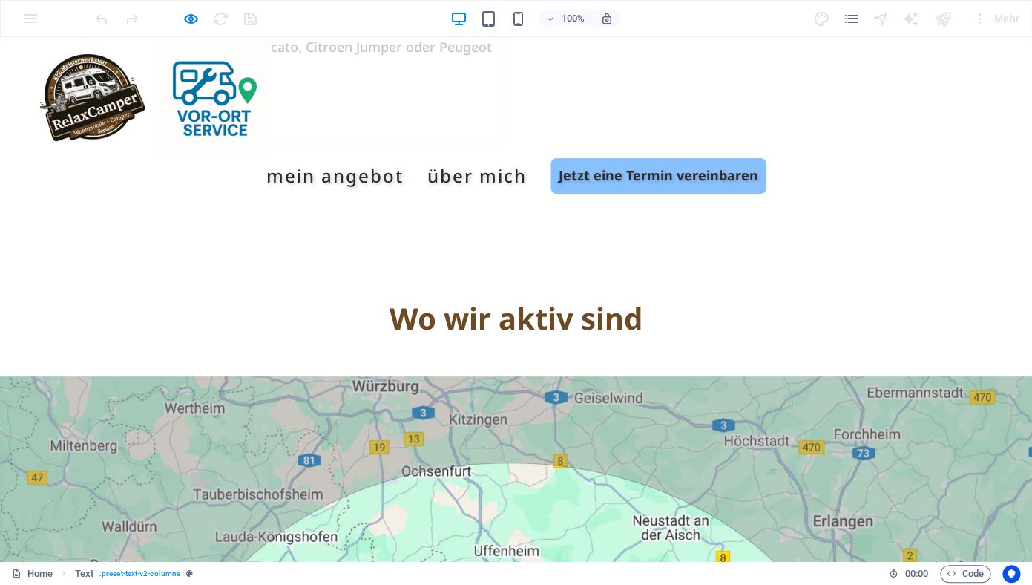
scroll to position [2093, 0]
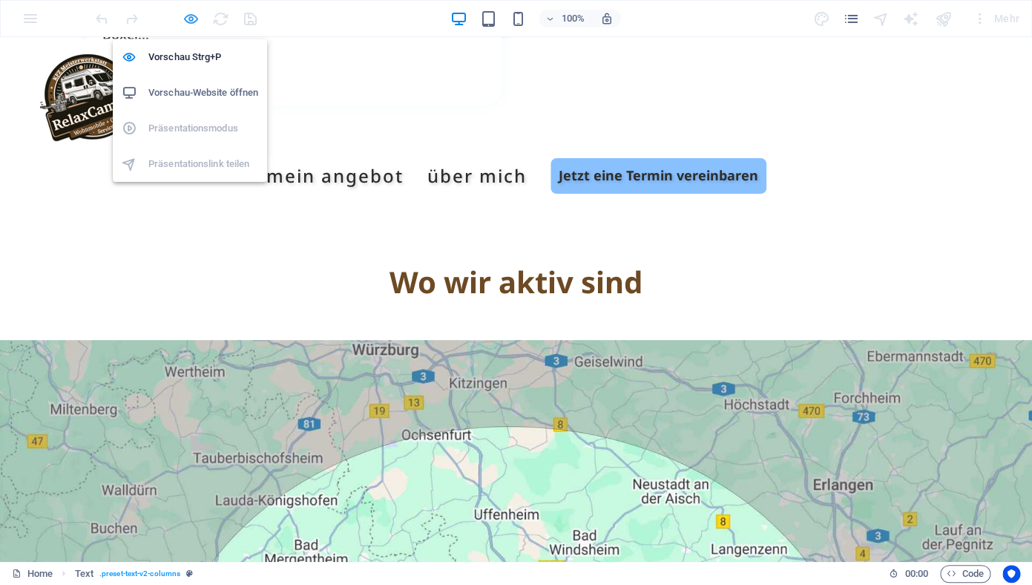
click at [192, 19] on icon "button" at bounding box center [190, 18] width 17 height 17
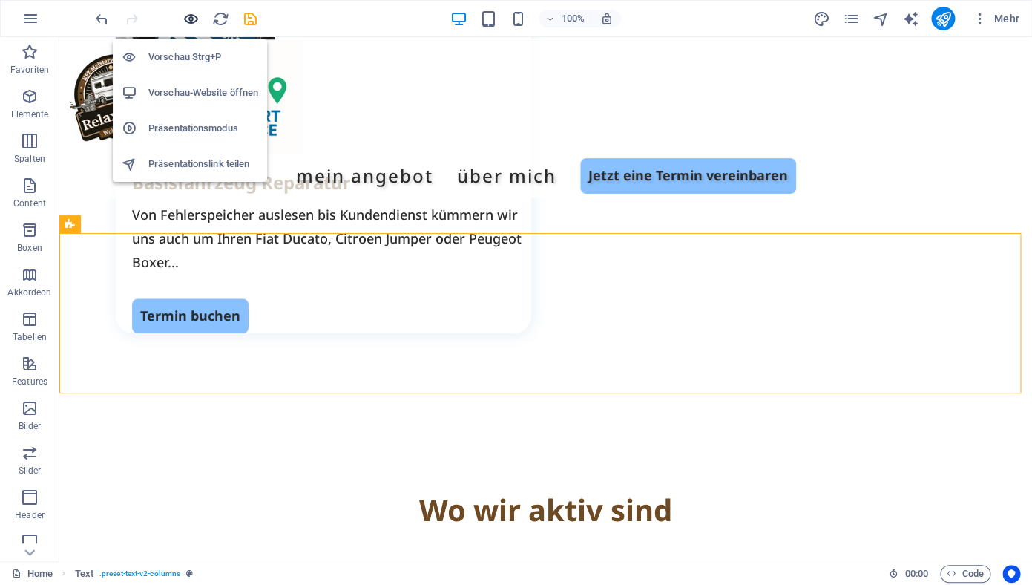
click at [187, 22] on icon "button" at bounding box center [190, 18] width 17 height 17
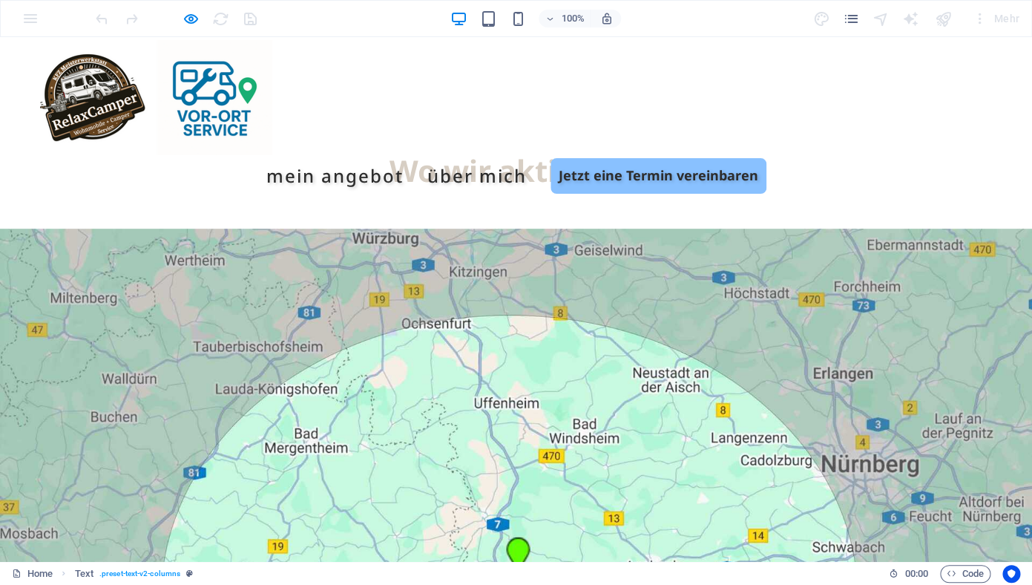
scroll to position [2275, 0]
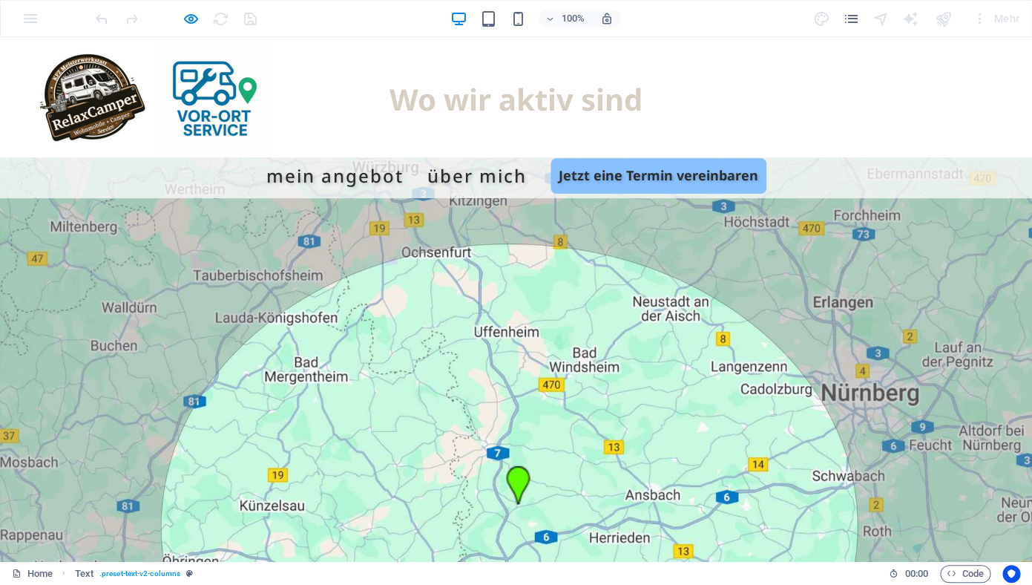
drag, startPoint x: 194, startPoint y: 264, endPoint x: 23, endPoint y: 261, distance: 170.7
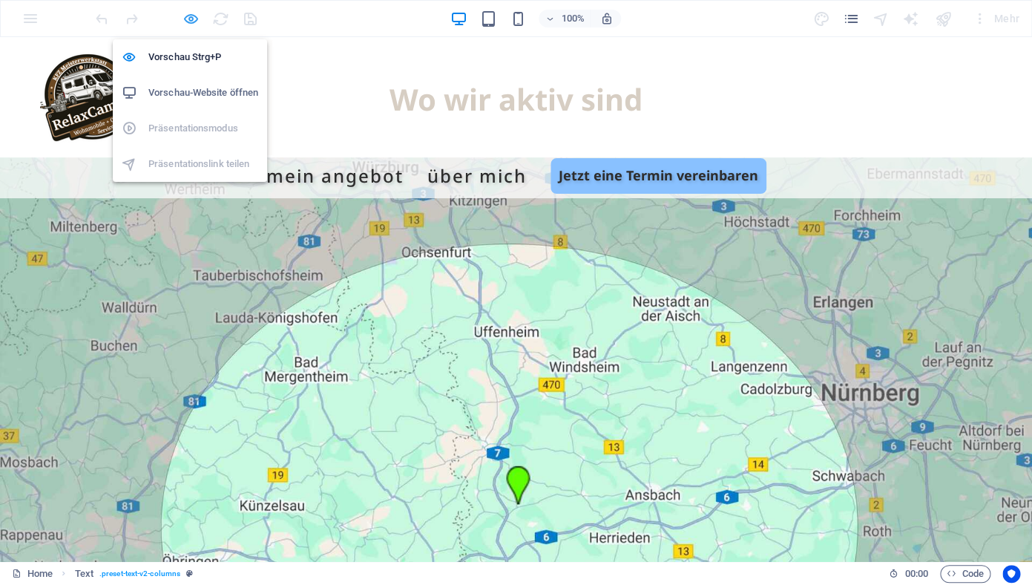
click at [195, 18] on icon "button" at bounding box center [190, 18] width 17 height 17
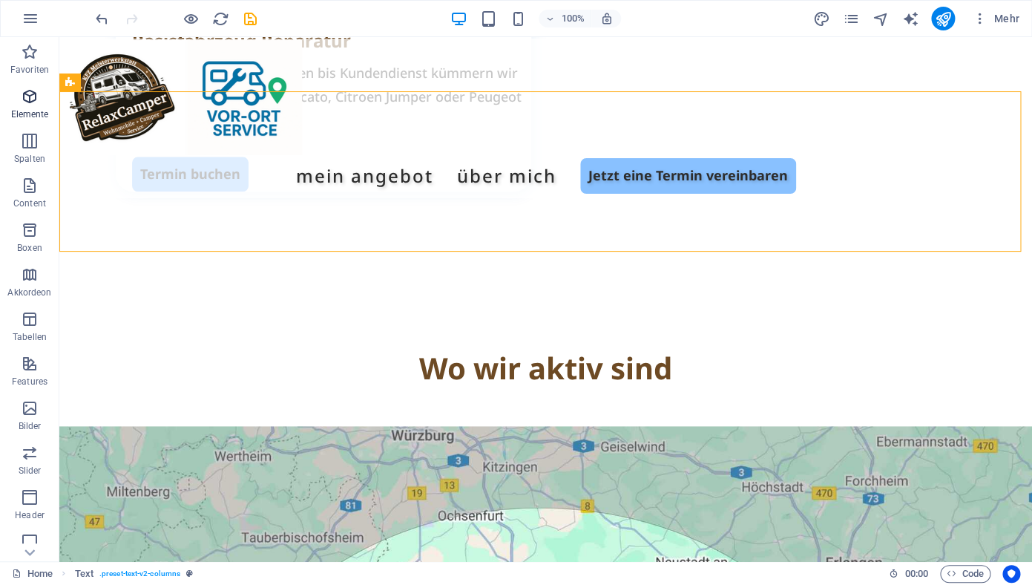
click at [24, 97] on icon "button" at bounding box center [30, 97] width 18 height 18
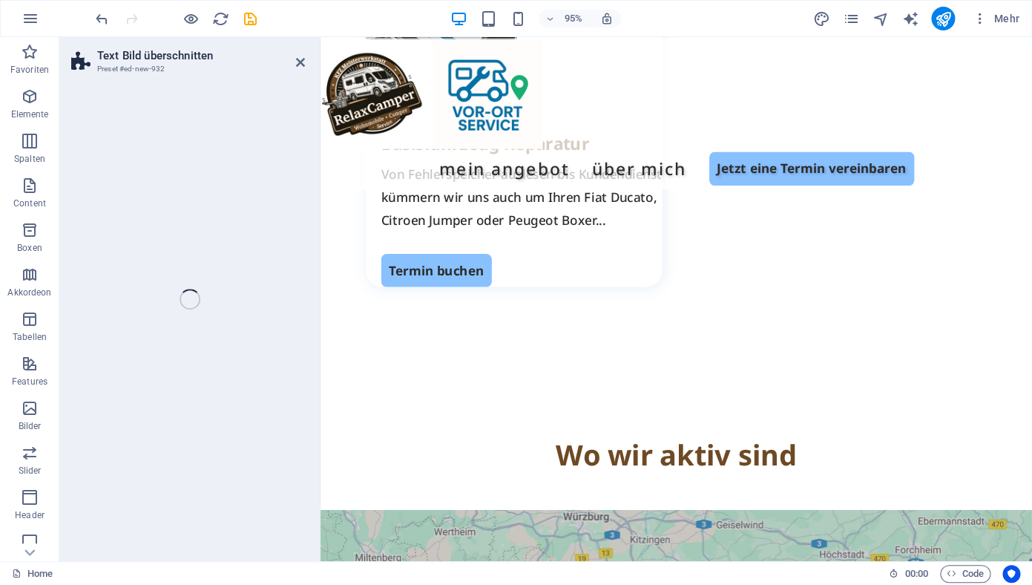
scroll to position [2401, 0]
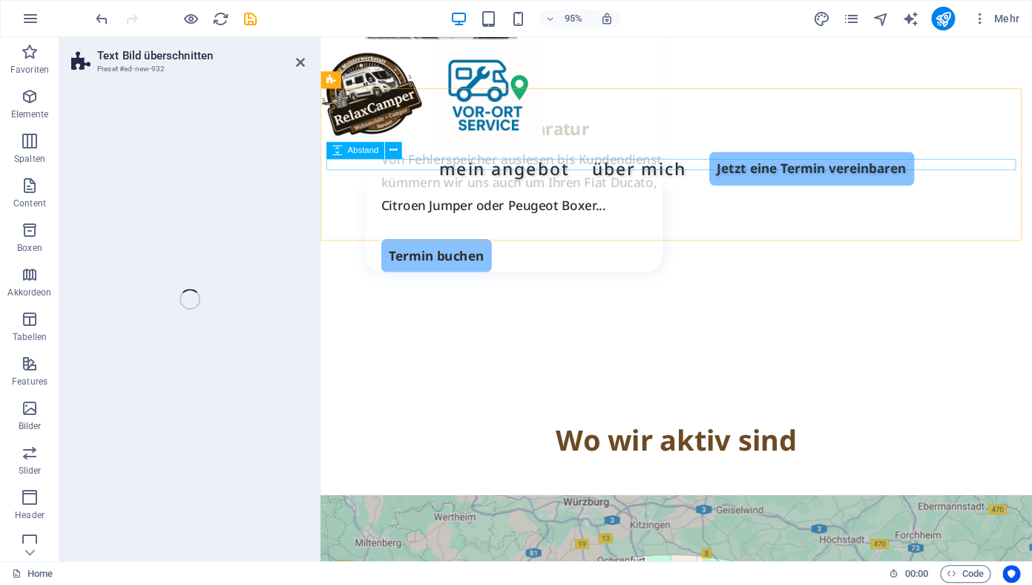
select select "rem"
select select "px"
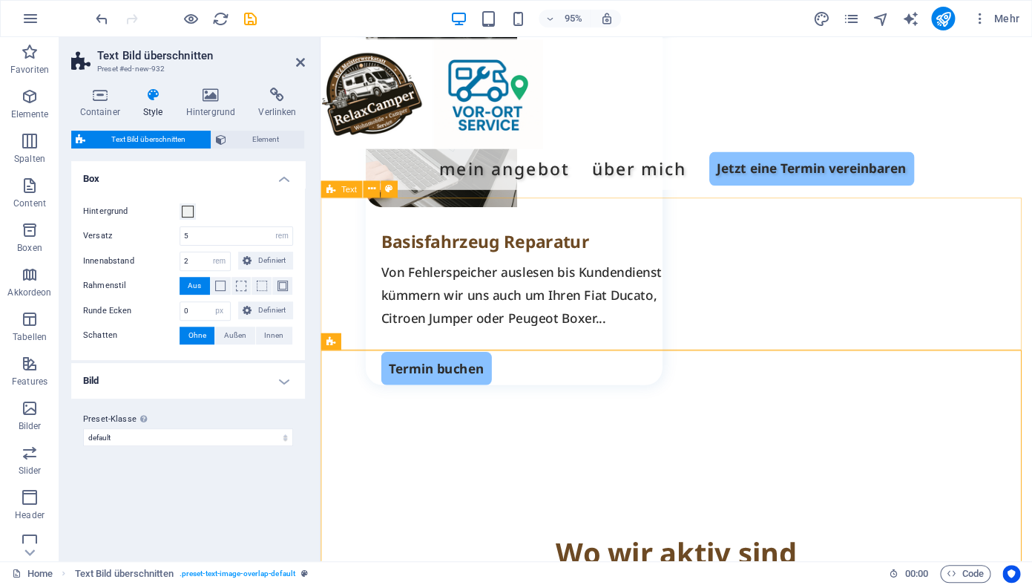
scroll to position [2496, 0]
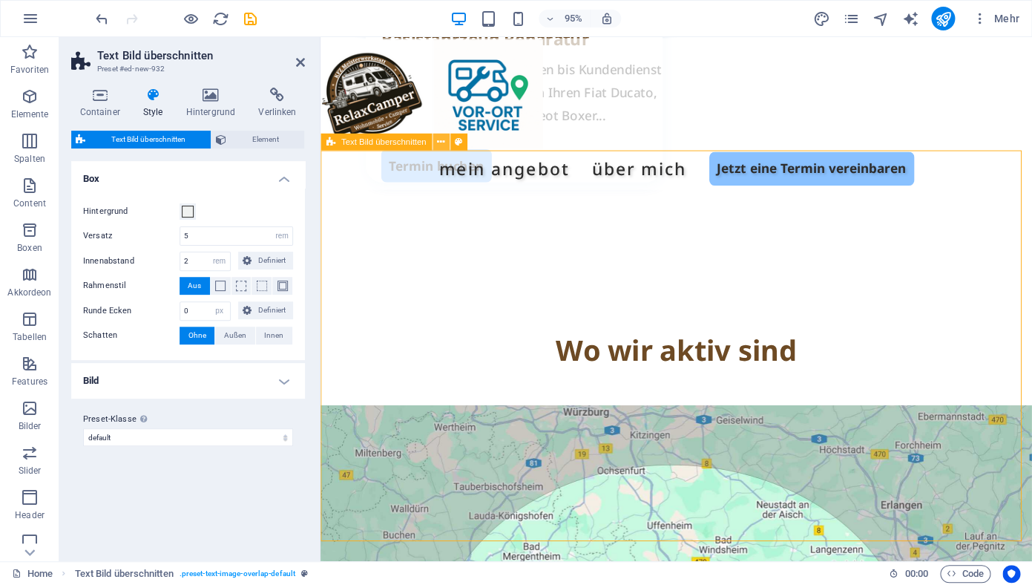
click at [442, 142] on icon at bounding box center [440, 142] width 7 height 15
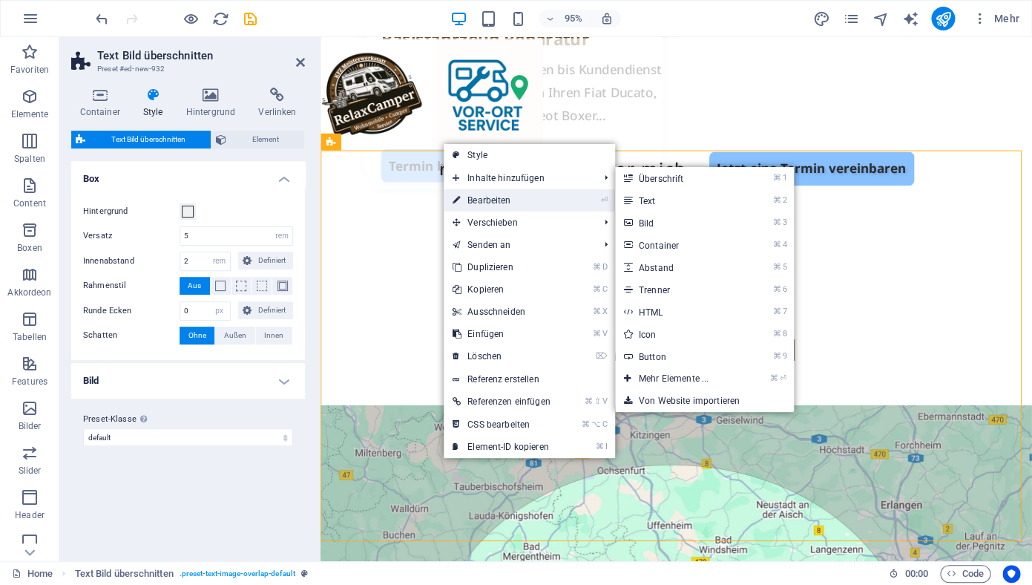
click at [486, 199] on link "⏎ Bearbeiten" at bounding box center [502, 200] width 116 height 22
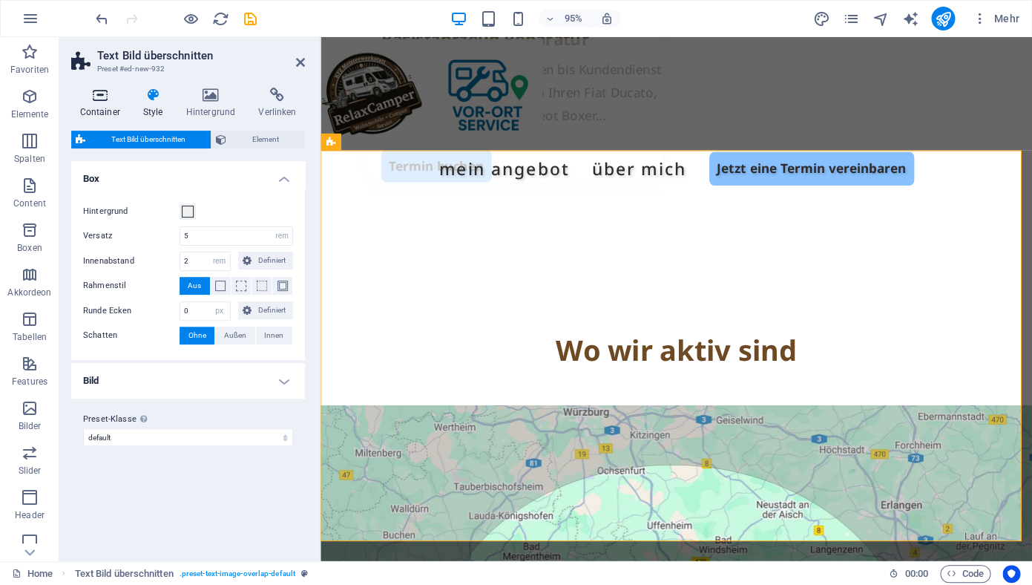
click at [106, 103] on h4 "Container" at bounding box center [102, 103] width 63 height 31
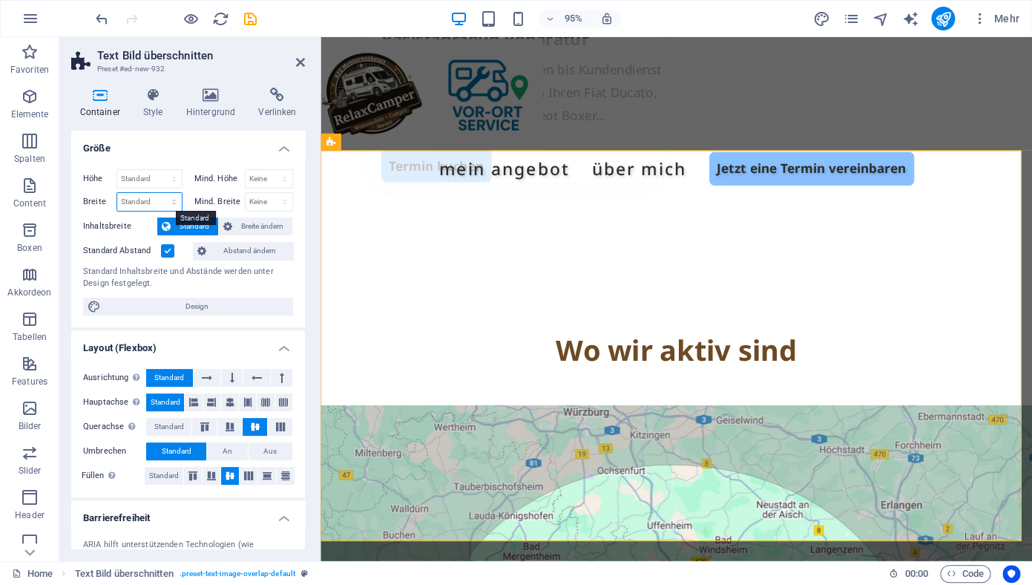
click at [117, 193] on select "Standard px rem % em vh vw" at bounding box center [149, 202] width 65 height 18
select select "%"
click option "%" at bounding box center [0, 0] width 0 height 0
type input "50"
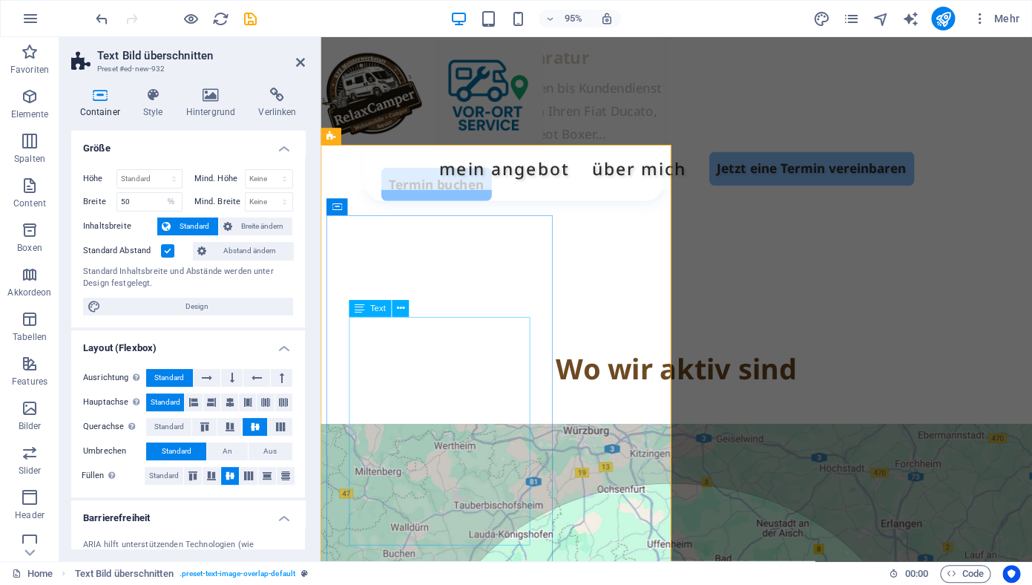
scroll to position [2544, 0]
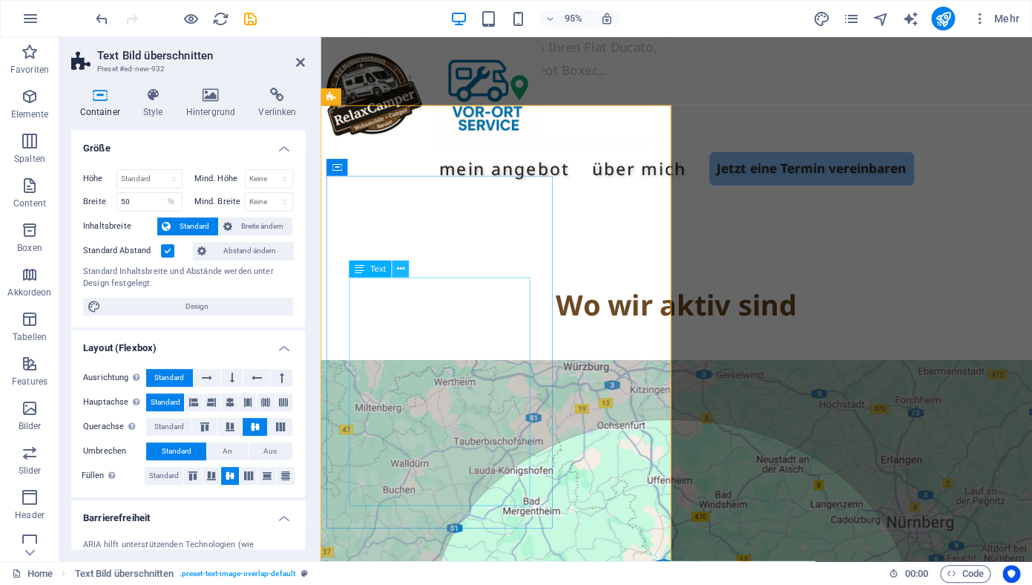
click at [403, 271] on icon at bounding box center [399, 269] width 7 height 15
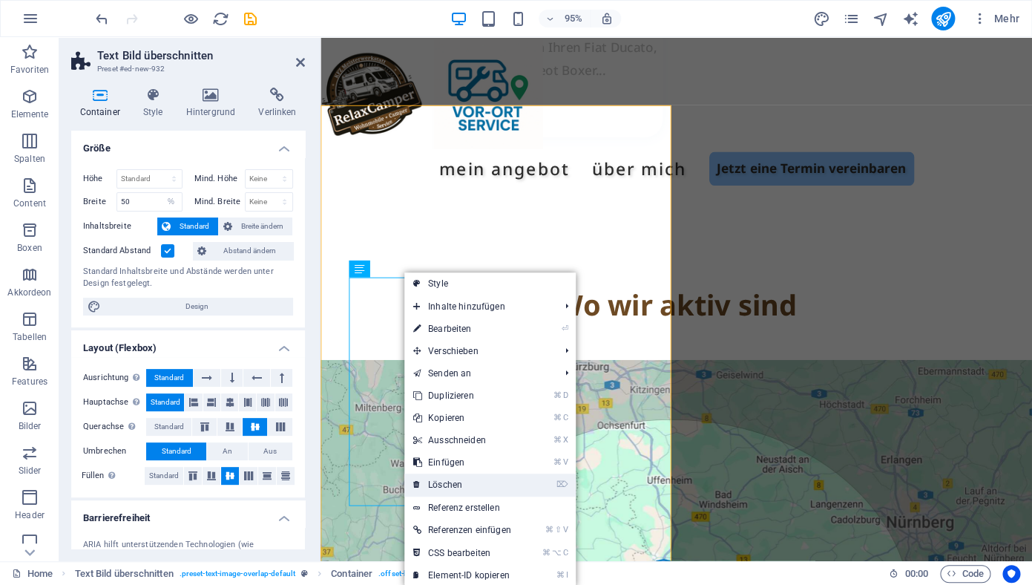
click at [486, 481] on link "⌦ Löschen" at bounding box center [462, 484] width 116 height 22
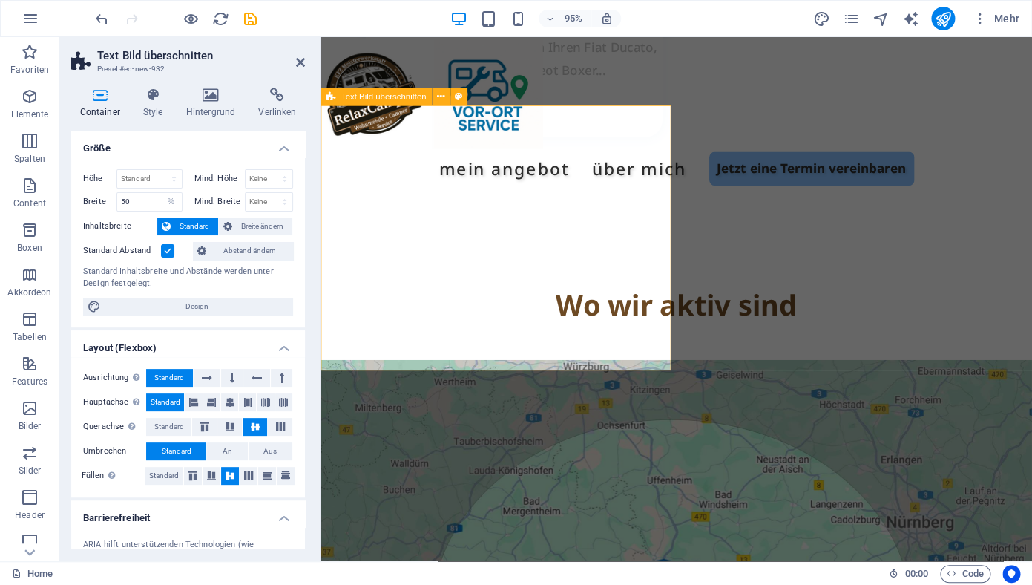
click at [444, 98] on icon at bounding box center [440, 97] width 7 height 15
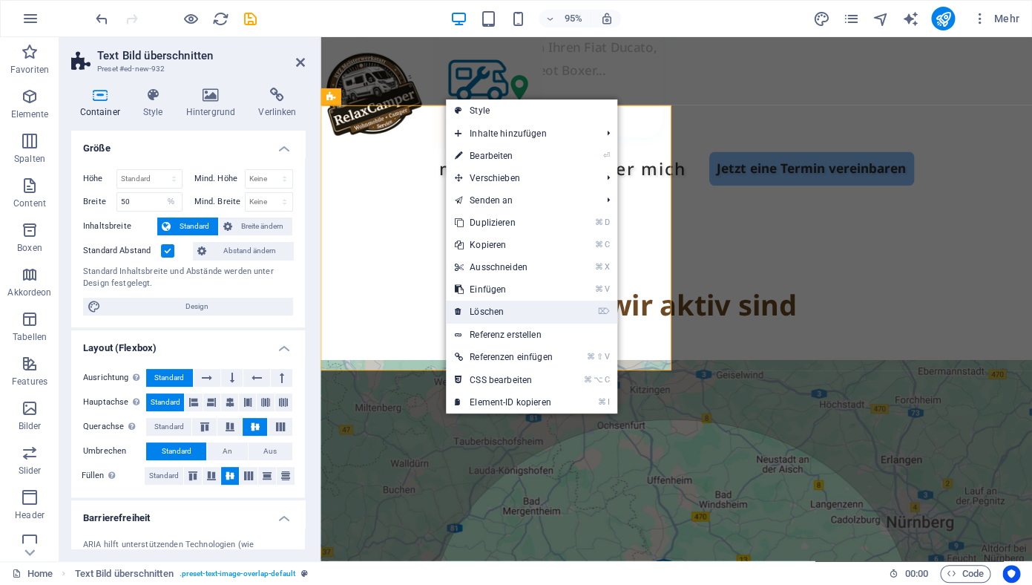
click at [531, 315] on link "⌦ Löschen" at bounding box center [504, 311] width 116 height 22
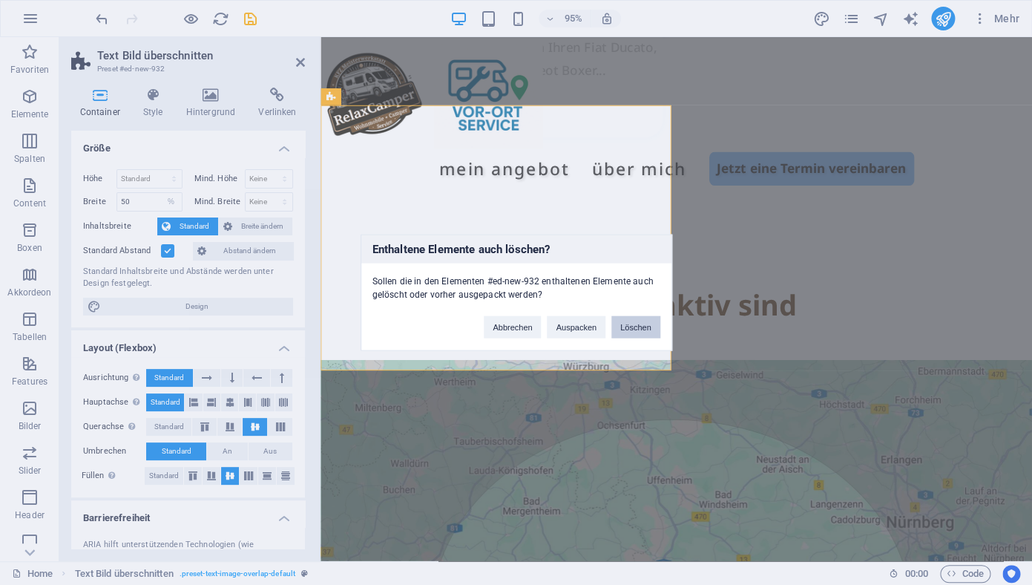
click at [632, 330] on button "Löschen" at bounding box center [635, 327] width 49 height 22
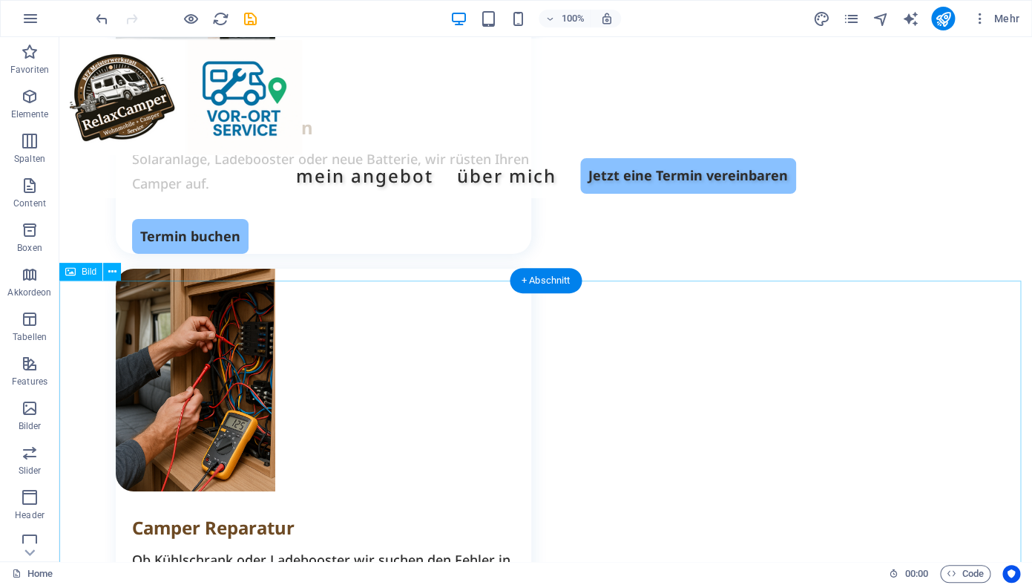
scroll to position [1527, 0]
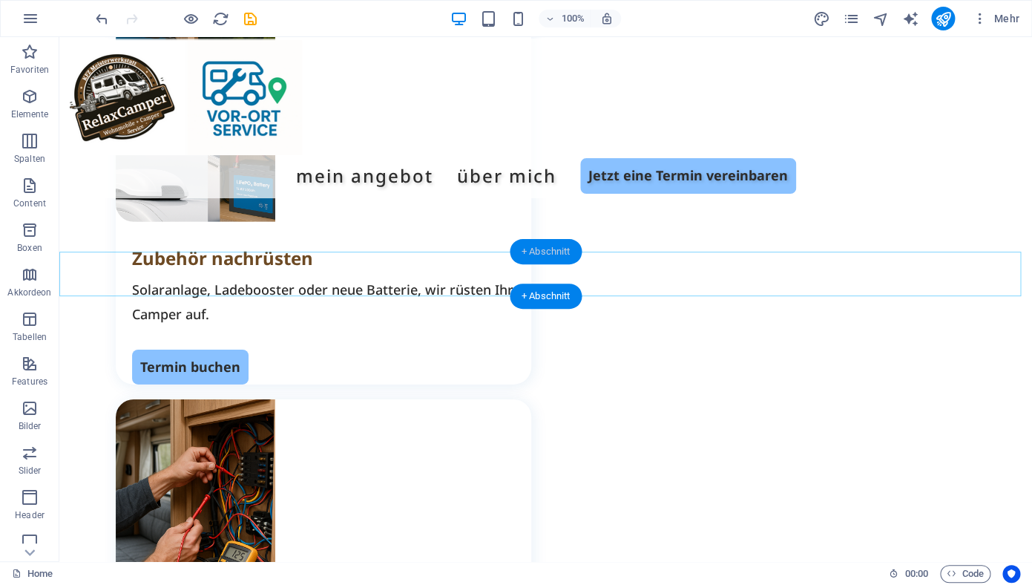
click at [538, 257] on div "+ Abschnitt" at bounding box center [546, 251] width 73 height 25
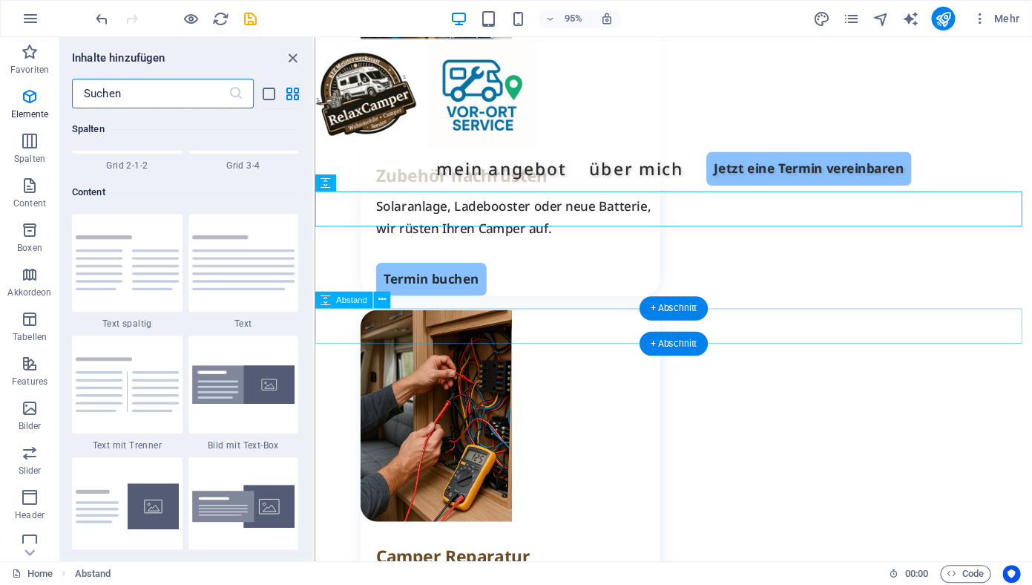
scroll to position [2596, 0]
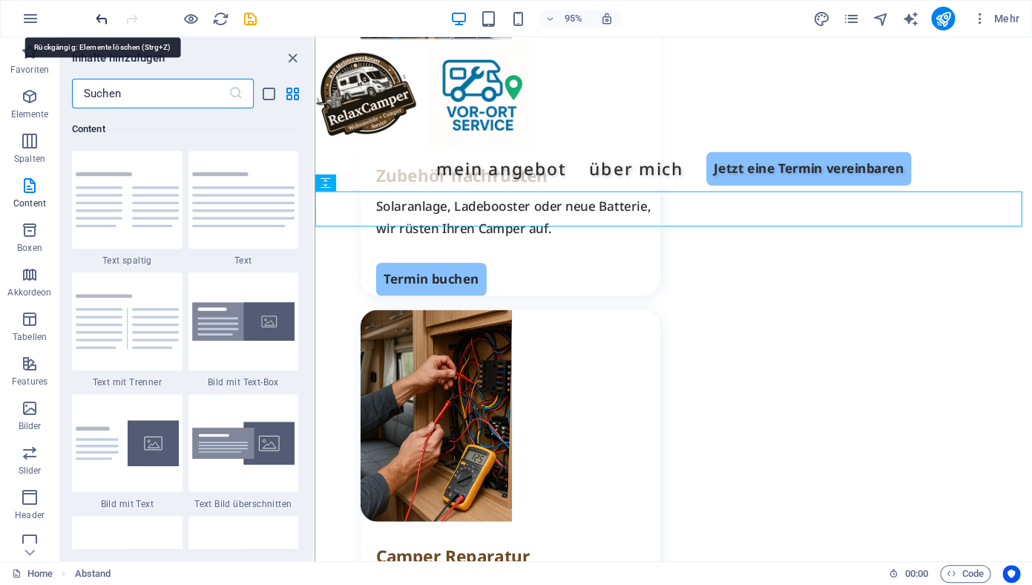
click at [100, 21] on icon "undo" at bounding box center [101, 18] width 17 height 17
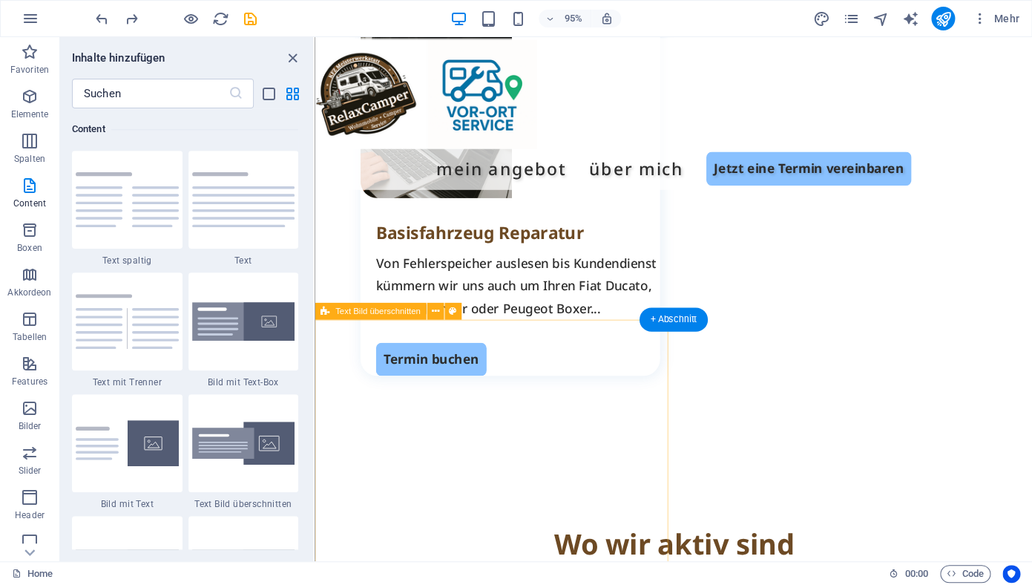
scroll to position [2286, 0]
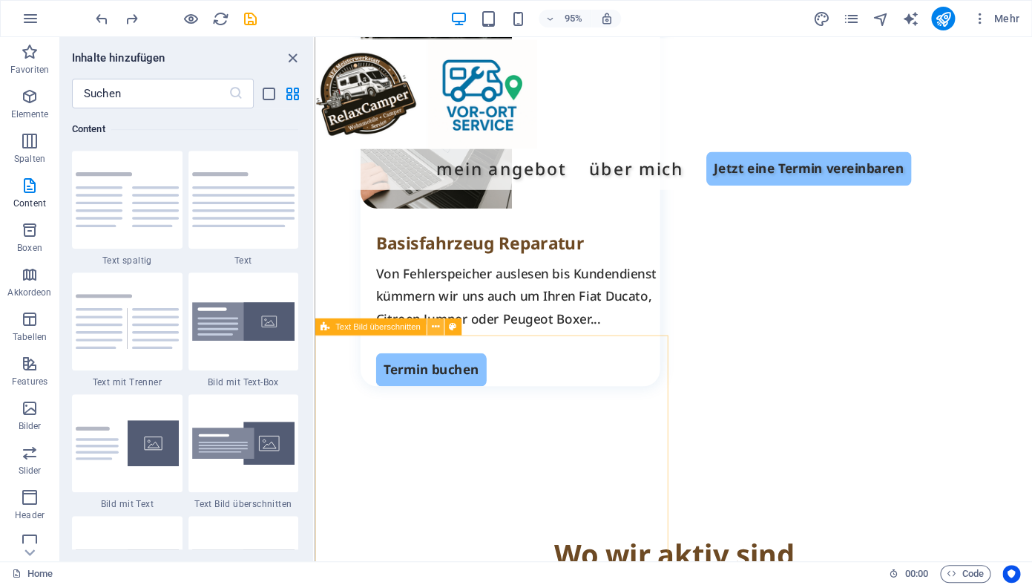
click at [437, 326] on icon at bounding box center [434, 327] width 7 height 15
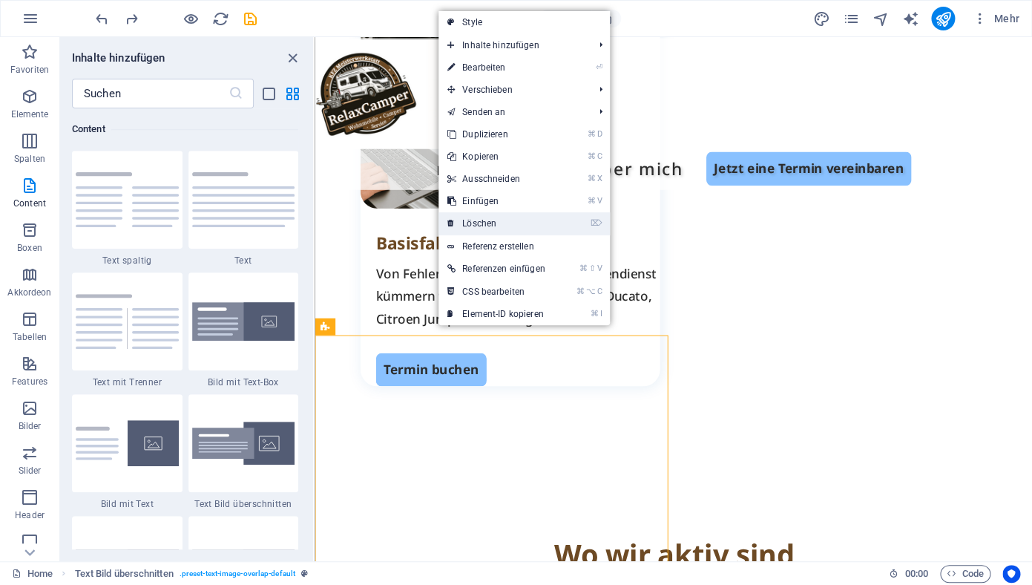
click at [489, 228] on link "⌦ Löschen" at bounding box center [496, 223] width 116 height 22
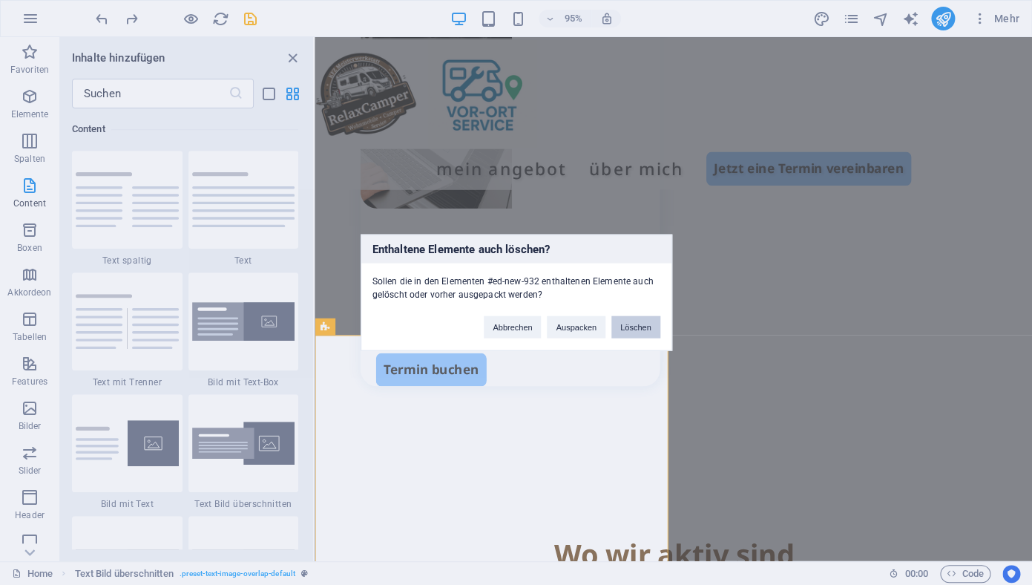
click at [642, 326] on button "Löschen" at bounding box center [635, 327] width 49 height 22
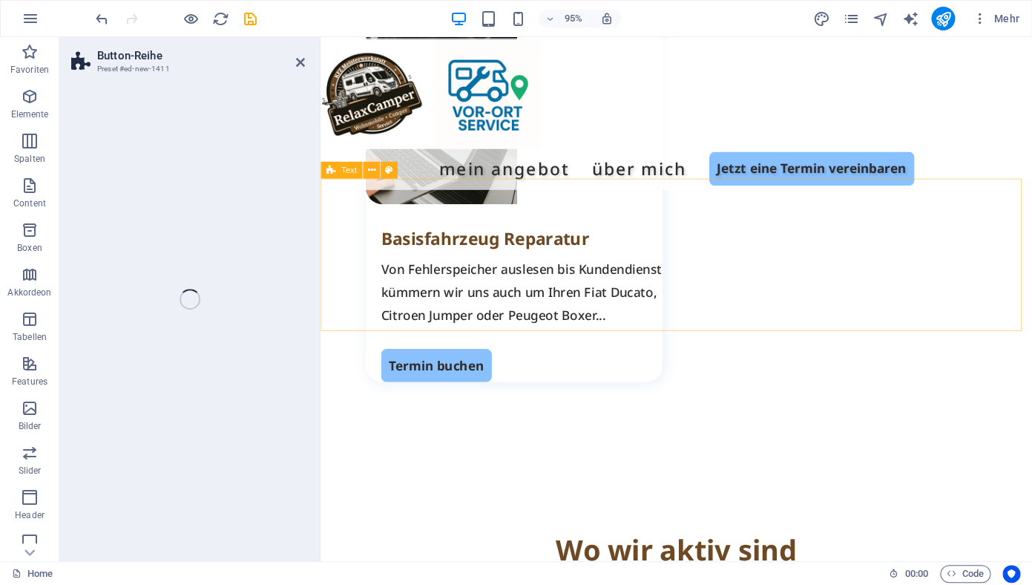
scroll to position [2306, 0]
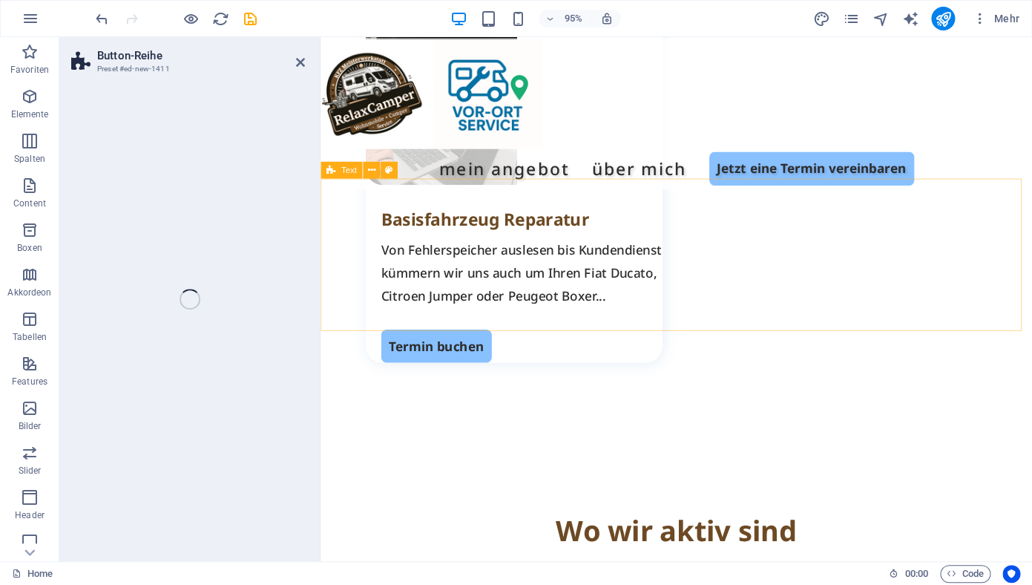
select select "rem"
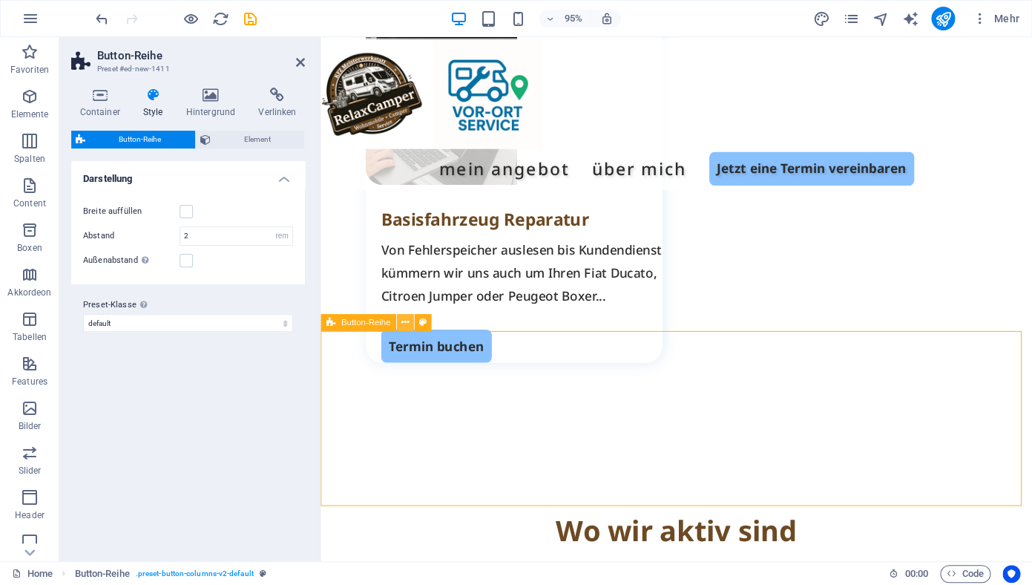
click at [405, 323] on icon at bounding box center [404, 322] width 7 height 15
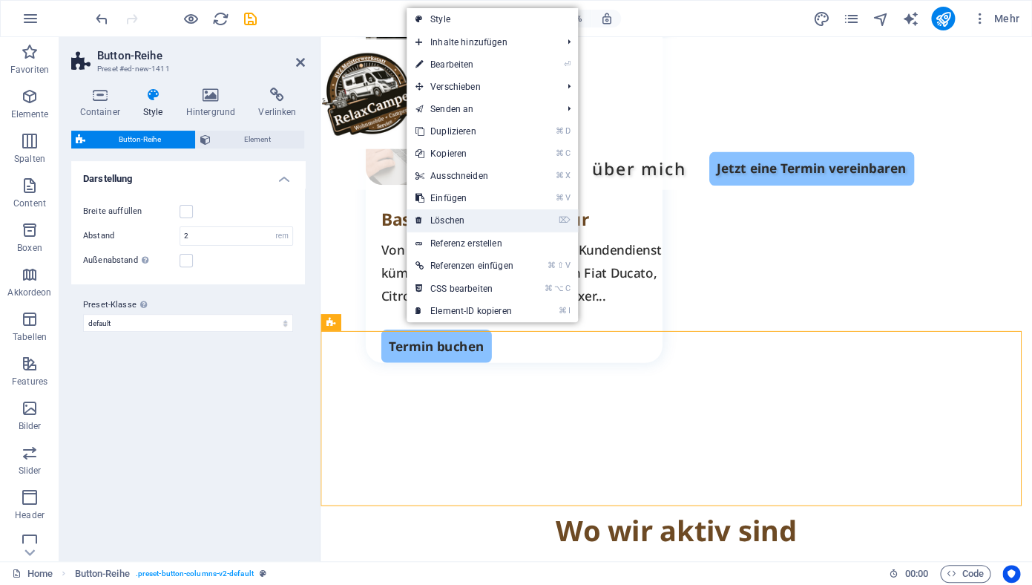
click at [481, 214] on link "⌦ Löschen" at bounding box center [465, 220] width 116 height 22
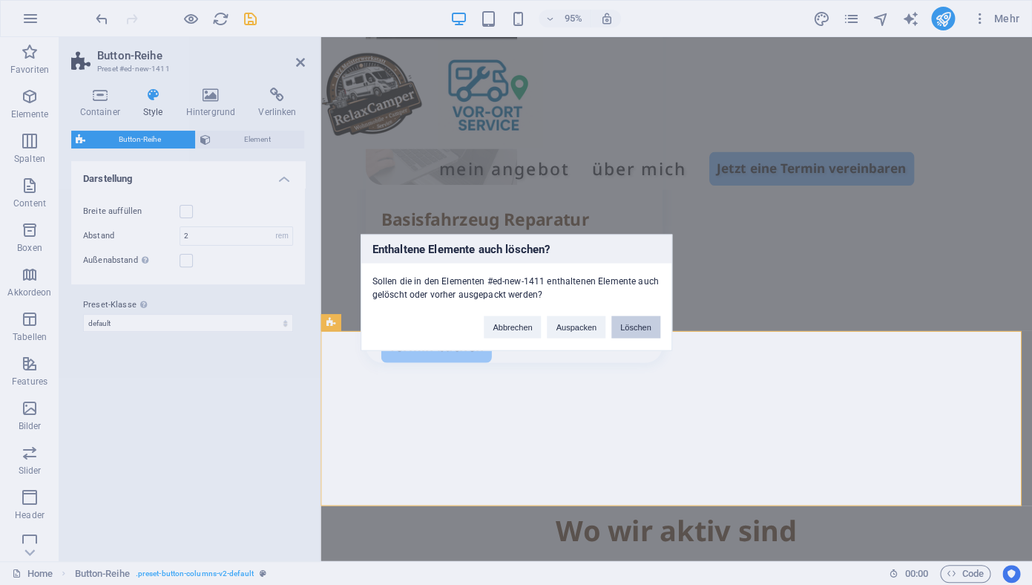
click at [645, 325] on button "Löschen" at bounding box center [635, 327] width 49 height 22
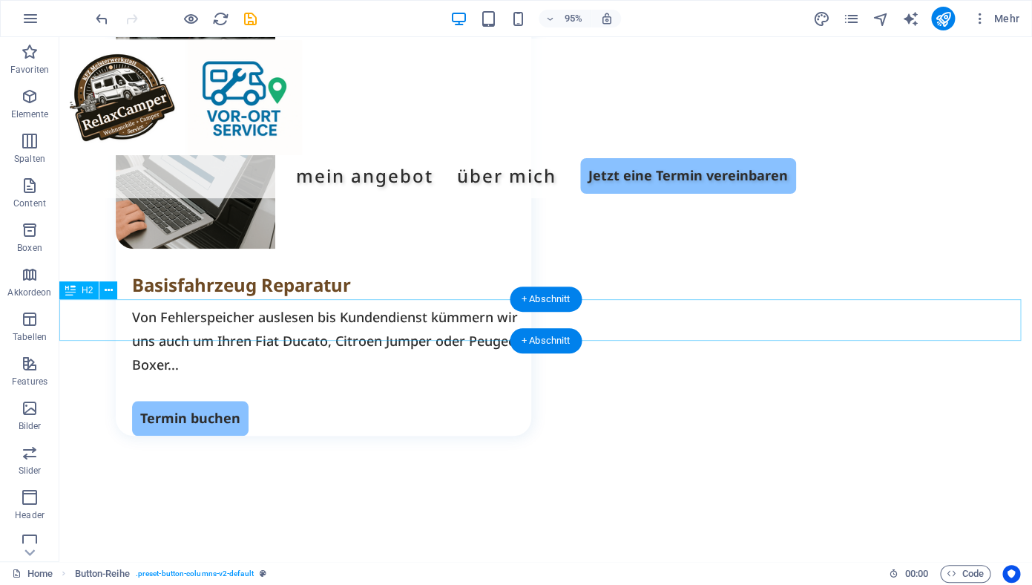
scroll to position [2301, 0]
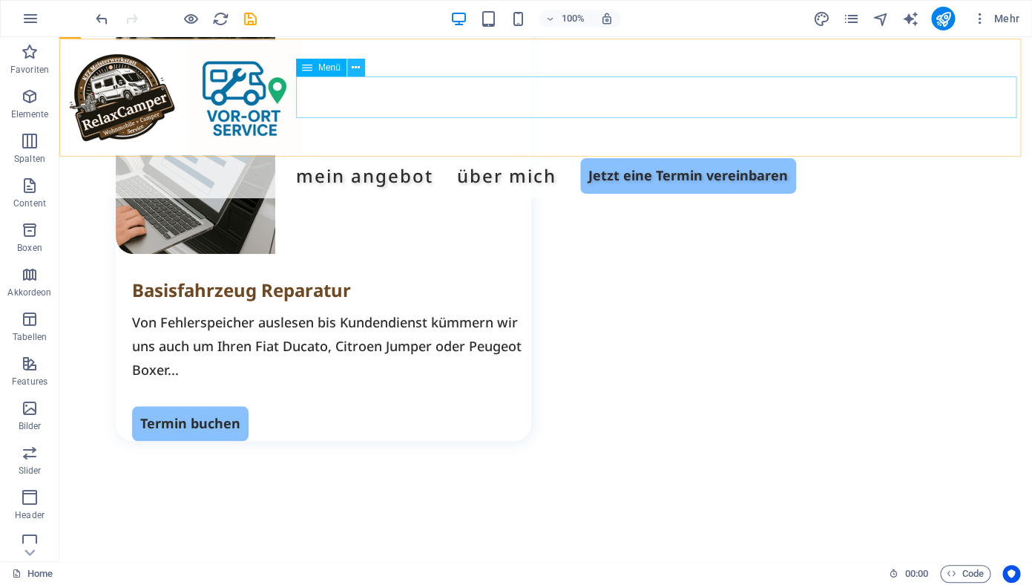
click at [358, 70] on icon at bounding box center [356, 68] width 8 height 16
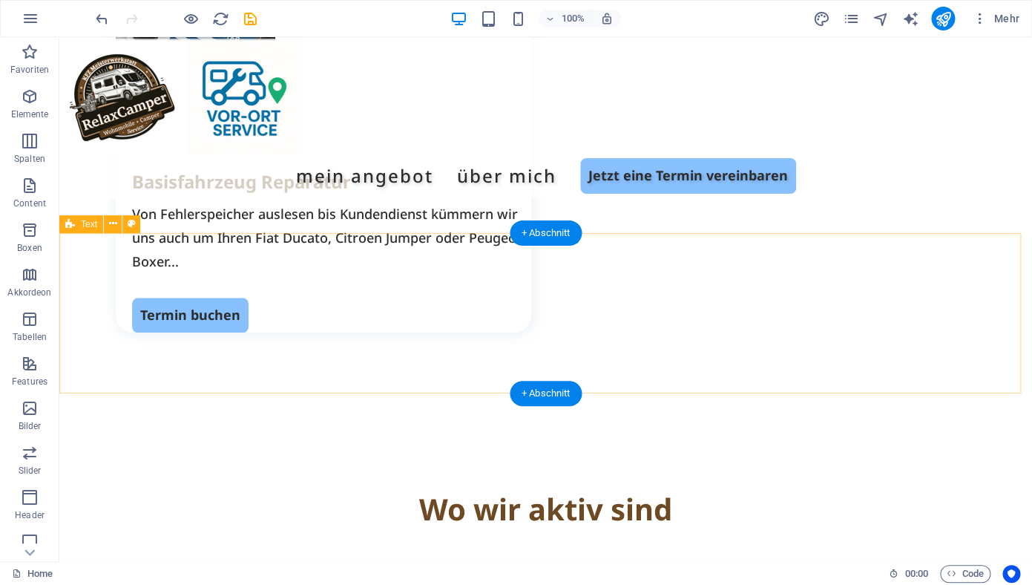
scroll to position [2405, 0]
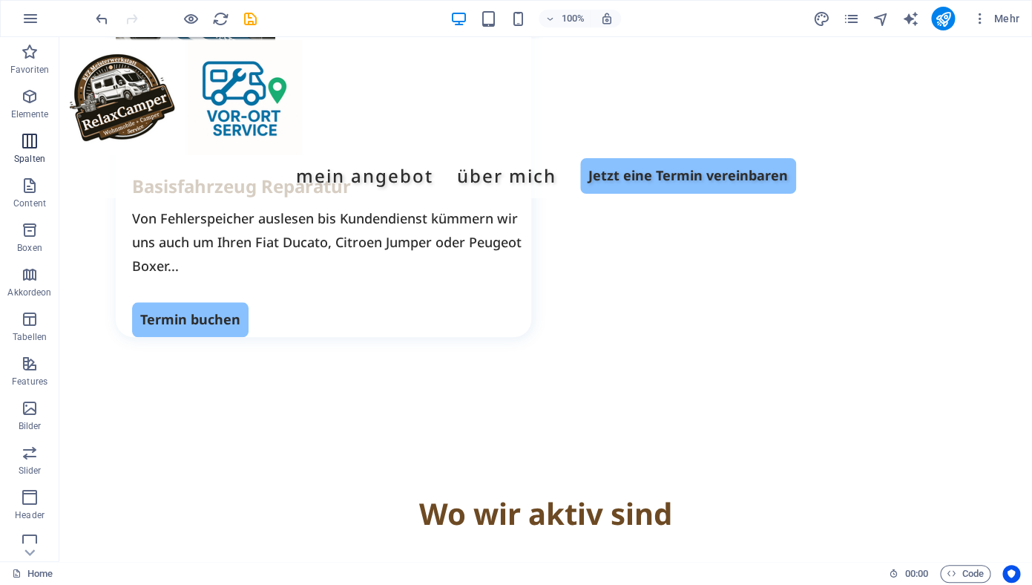
click at [25, 144] on icon "button" at bounding box center [30, 141] width 18 height 18
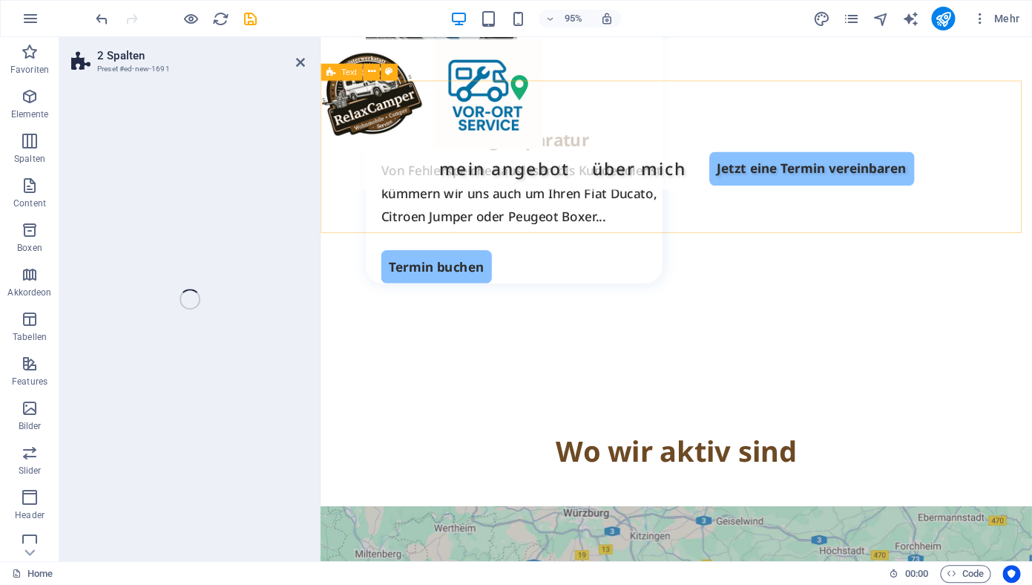
scroll to position [2410, 0]
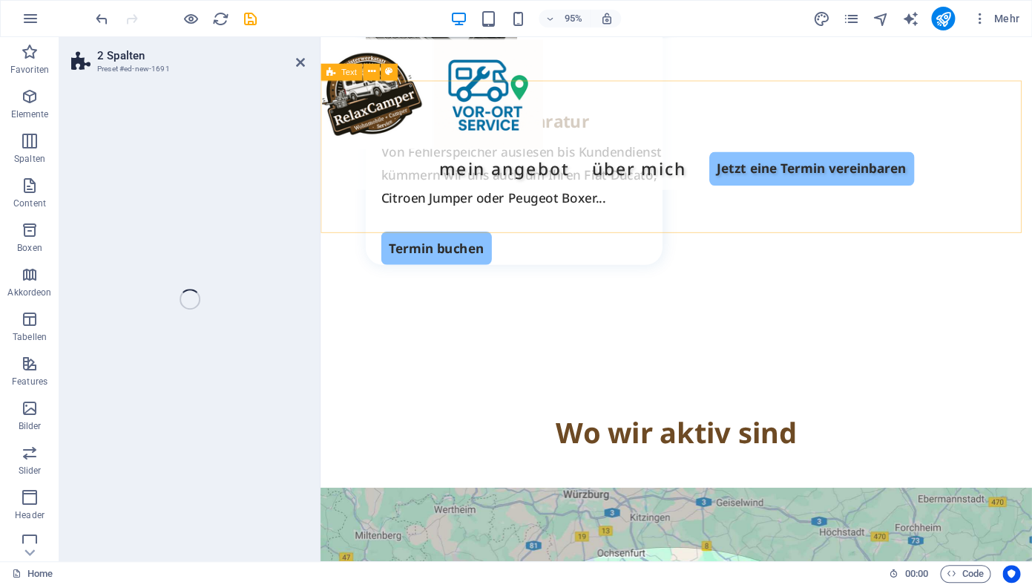
select select "rem"
select select "preset-columns-two-v2-default"
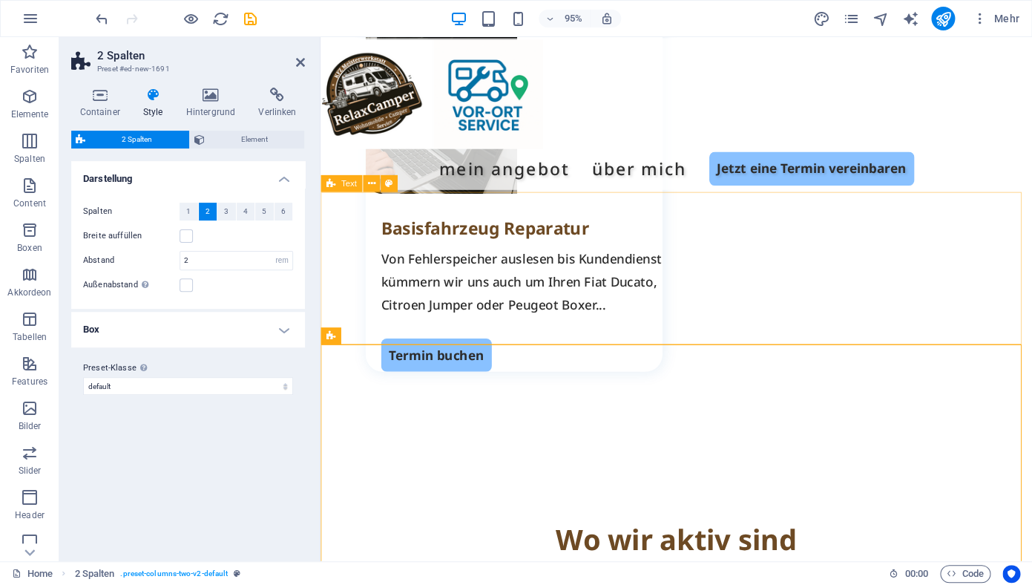
scroll to position [2291, 0]
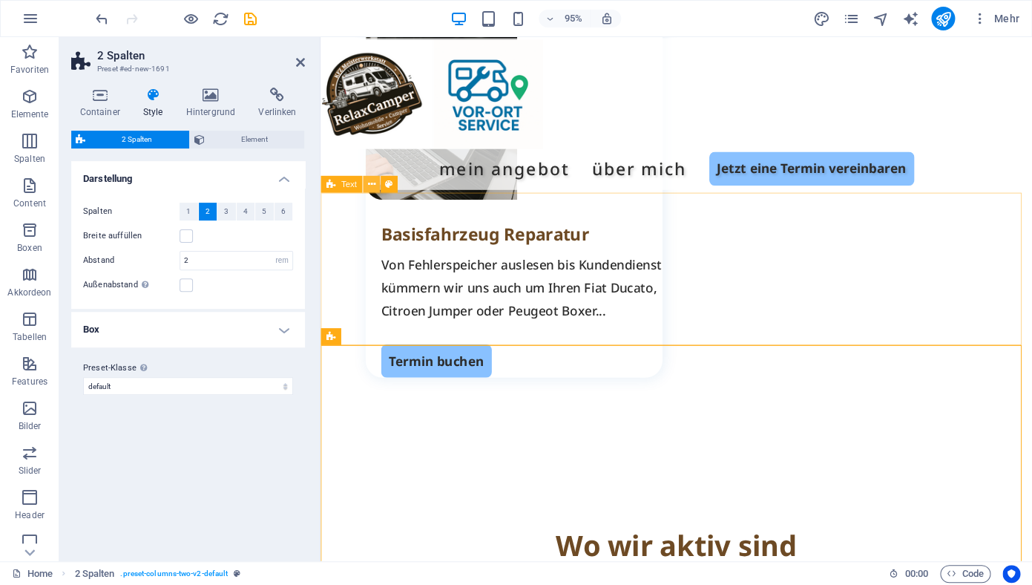
click at [373, 187] on icon at bounding box center [370, 184] width 7 height 15
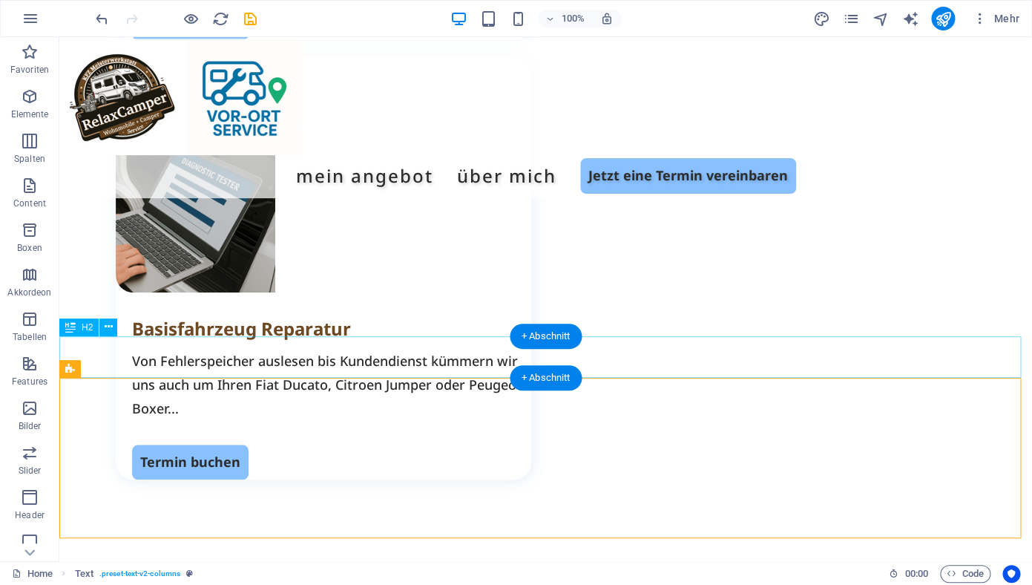
scroll to position [2263, 0]
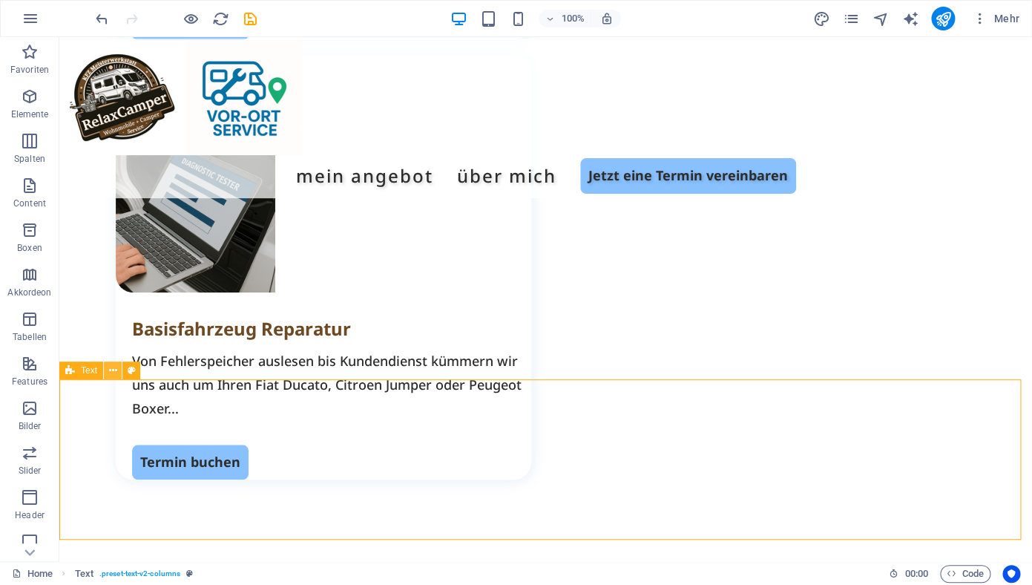
click at [114, 372] on icon at bounding box center [113, 371] width 8 height 16
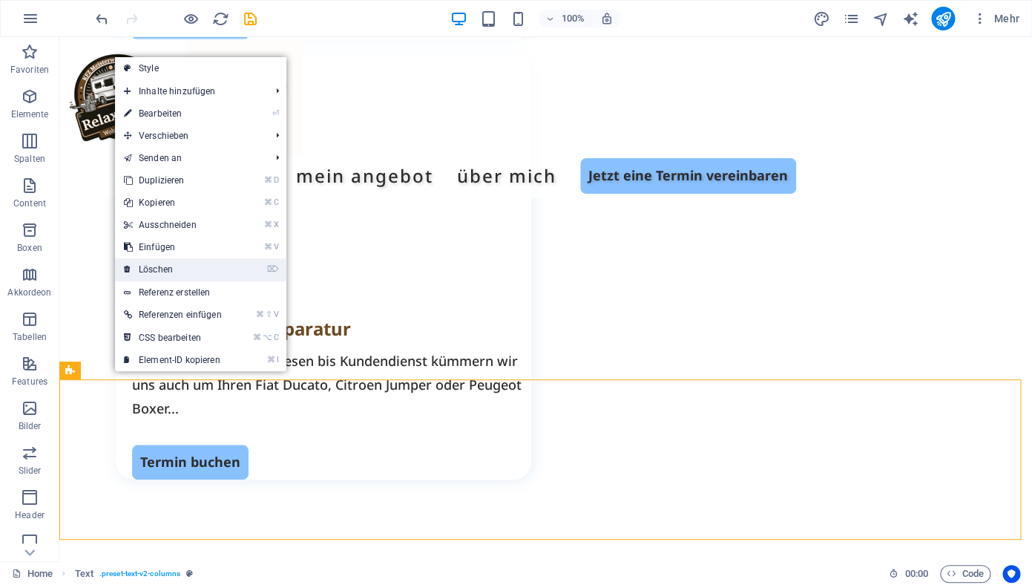
click at [166, 270] on link "⌦ Löschen" at bounding box center [173, 269] width 116 height 22
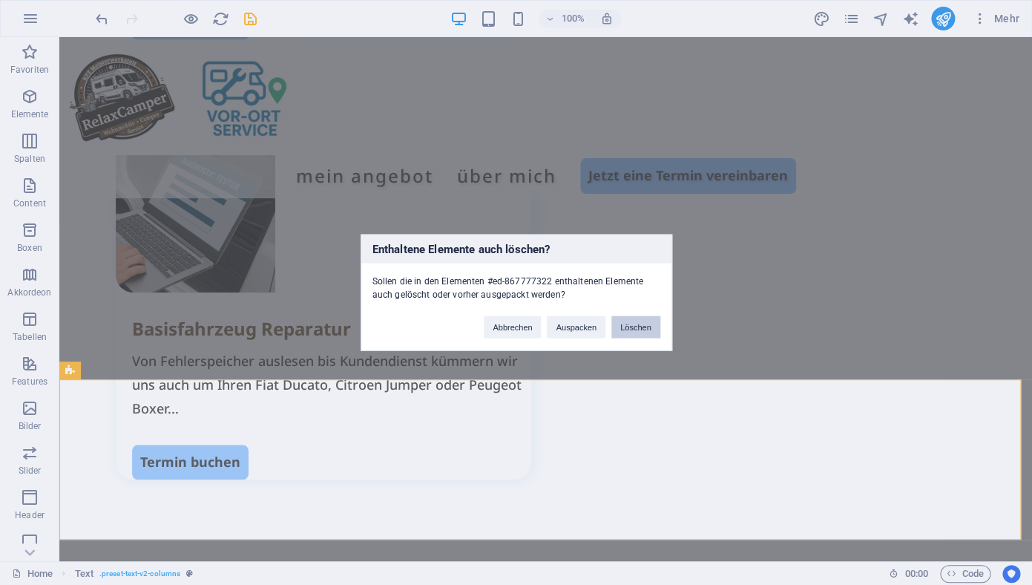
click at [625, 328] on button "Löschen" at bounding box center [635, 327] width 49 height 22
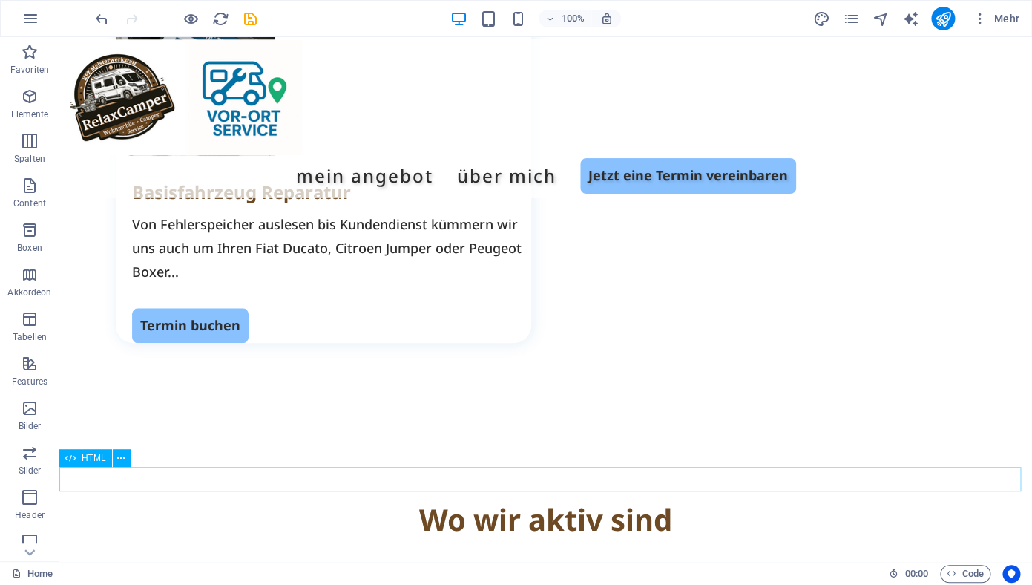
scroll to position [2429, 0]
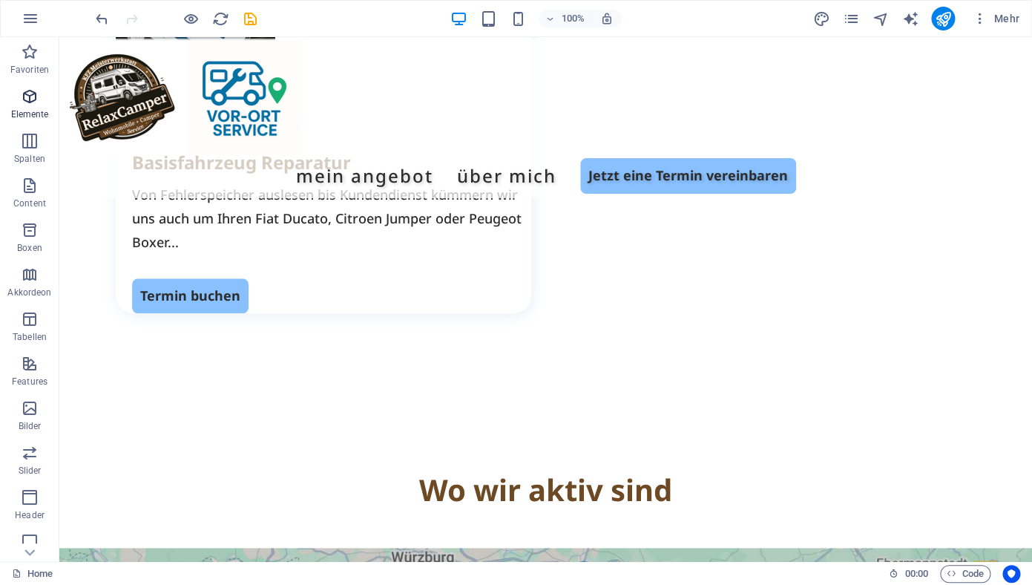
click at [33, 100] on icon "button" at bounding box center [30, 97] width 18 height 18
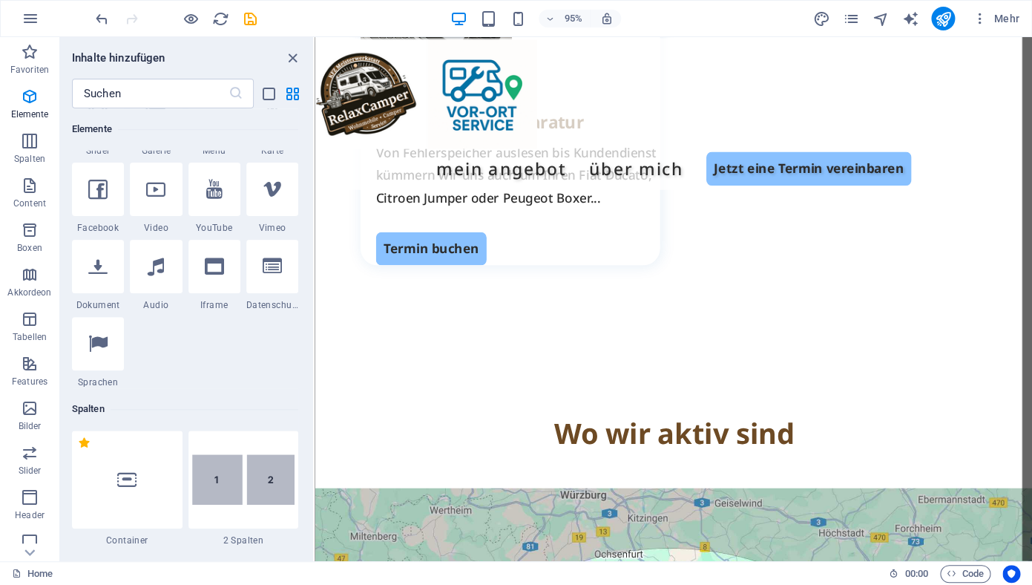
scroll to position [2433, 0]
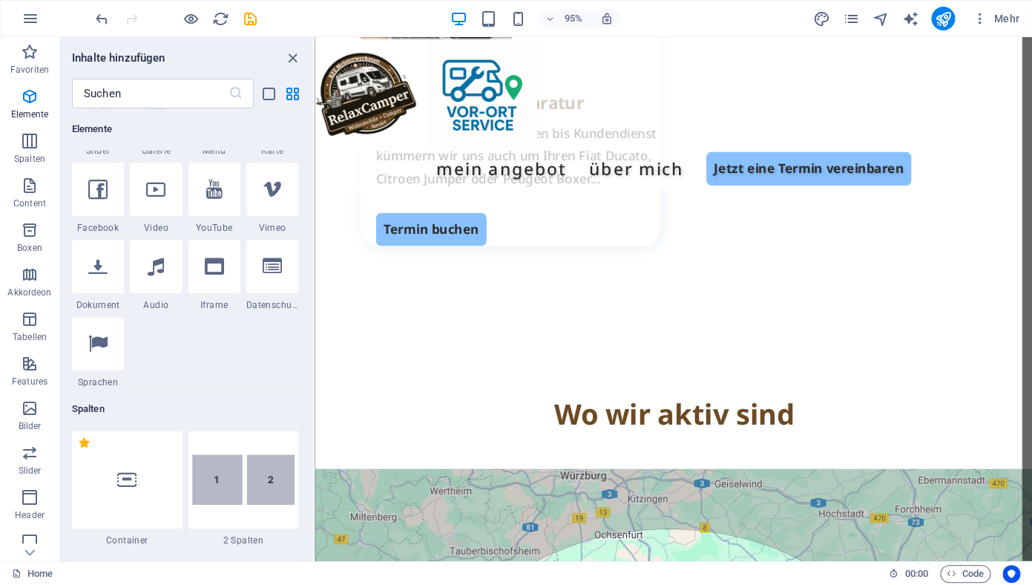
select select "%"
select select "px"
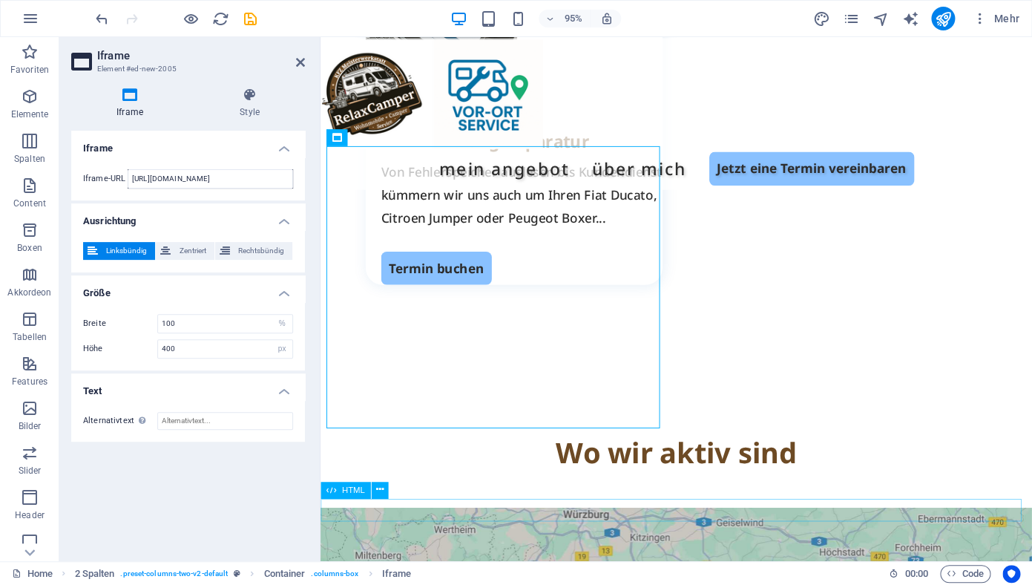
scroll to position [2374, 0]
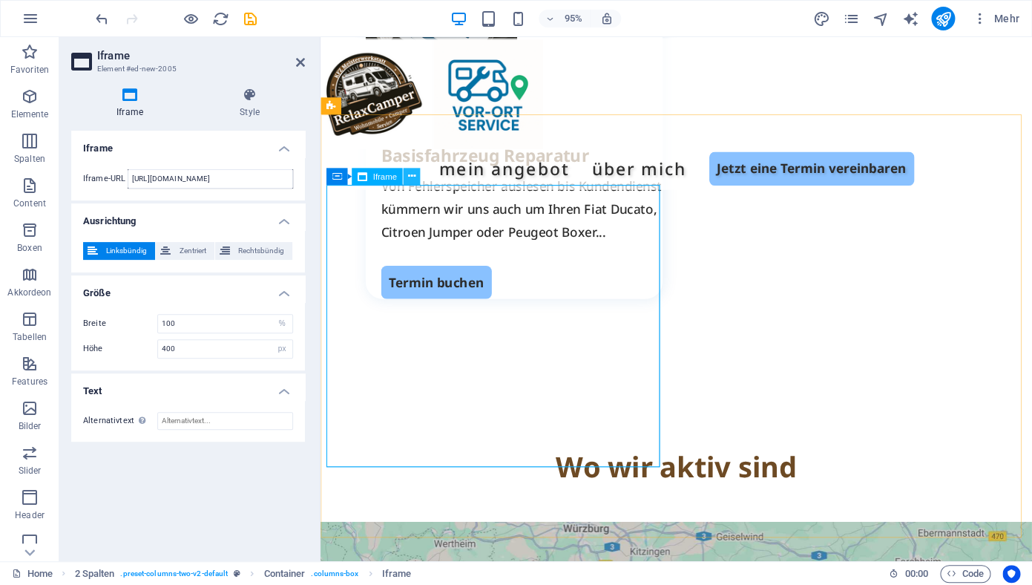
click at [413, 178] on icon at bounding box center [410, 176] width 7 height 15
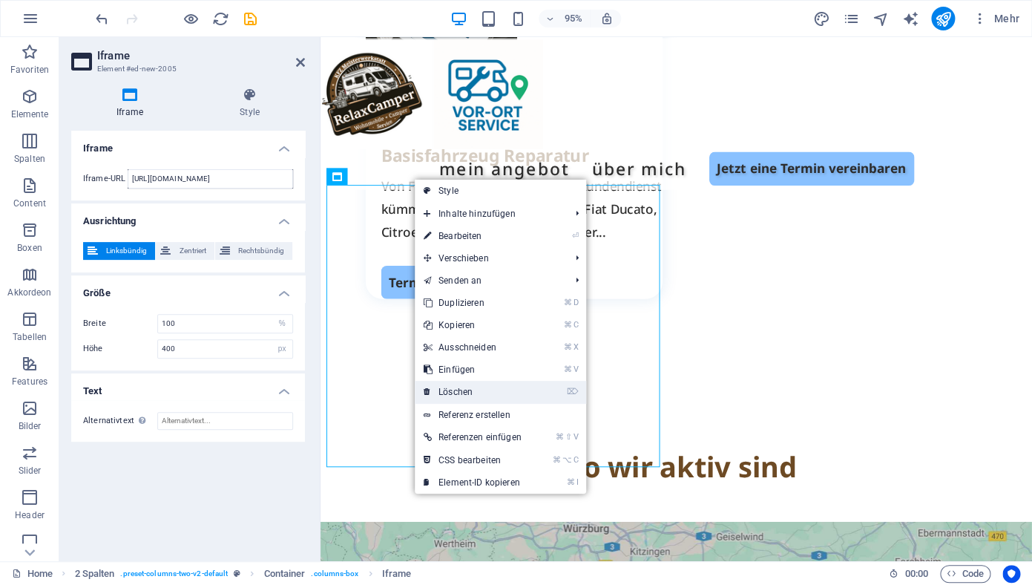
click at [480, 389] on link "⌦ Löschen" at bounding box center [473, 392] width 116 height 22
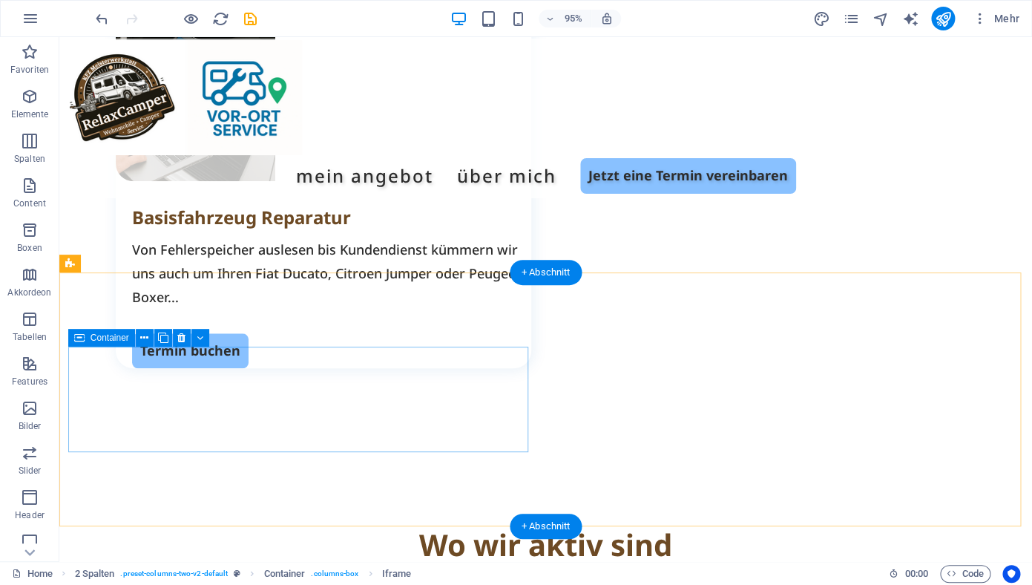
scroll to position [2370, 0]
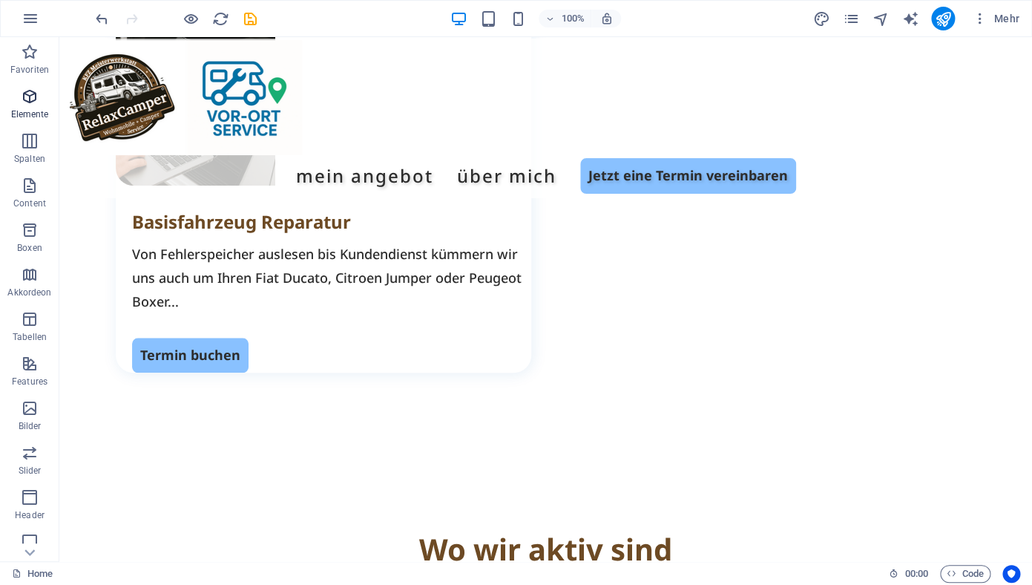
click at [28, 100] on icon "button" at bounding box center [30, 97] width 18 height 18
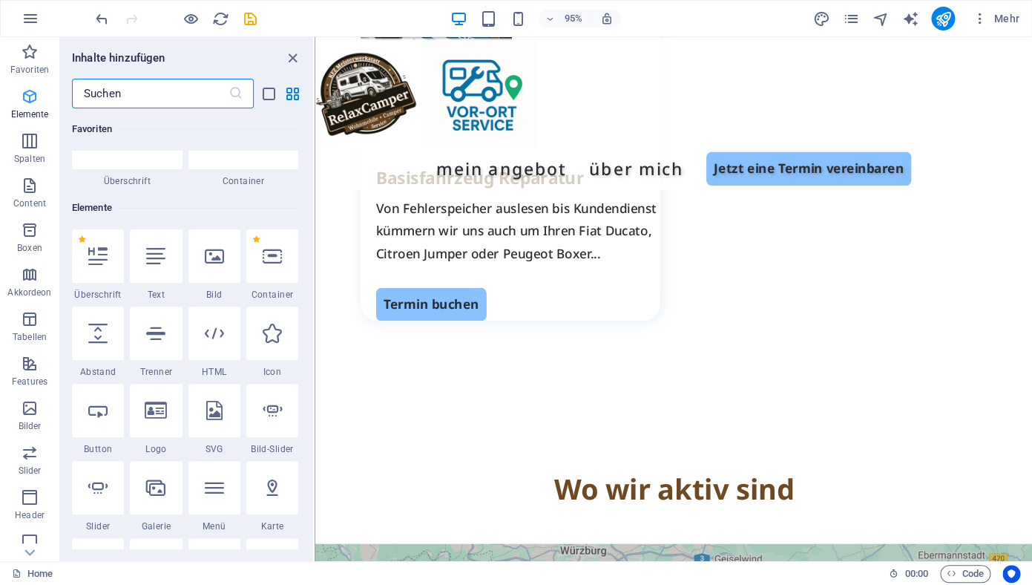
scroll to position [158, 0]
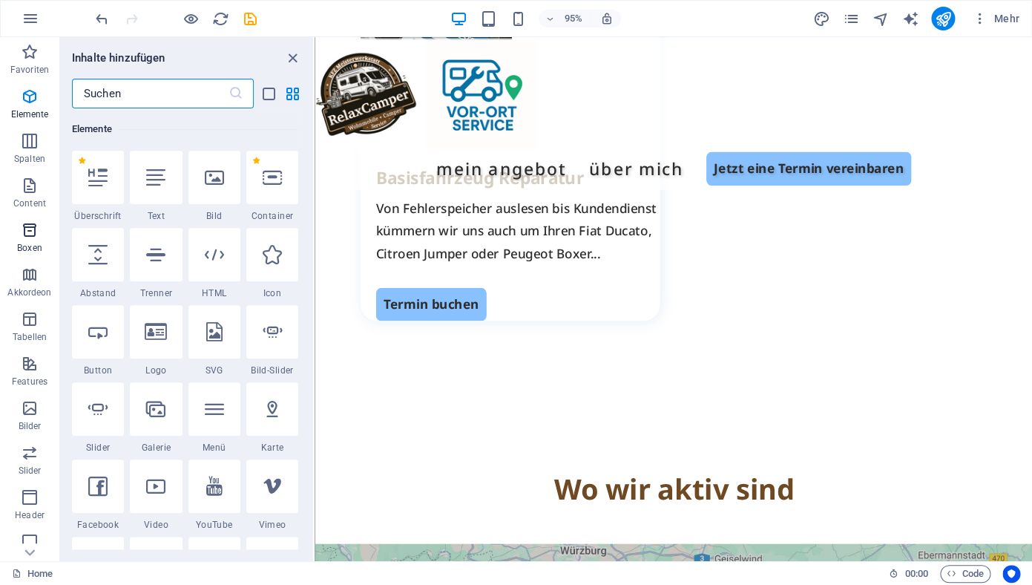
click at [27, 239] on span "Boxen" at bounding box center [29, 239] width 59 height 36
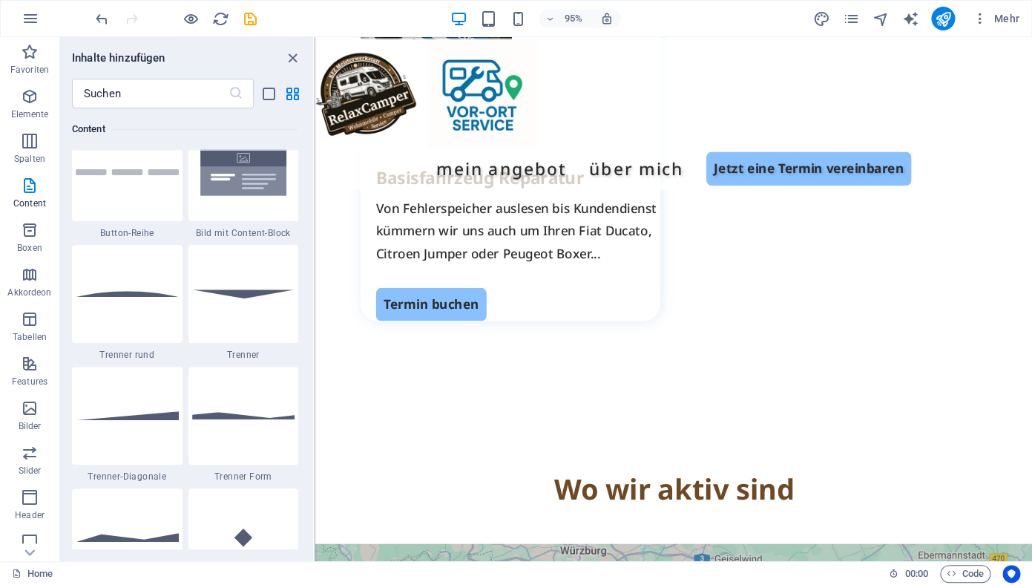
scroll to position [3439, 0]
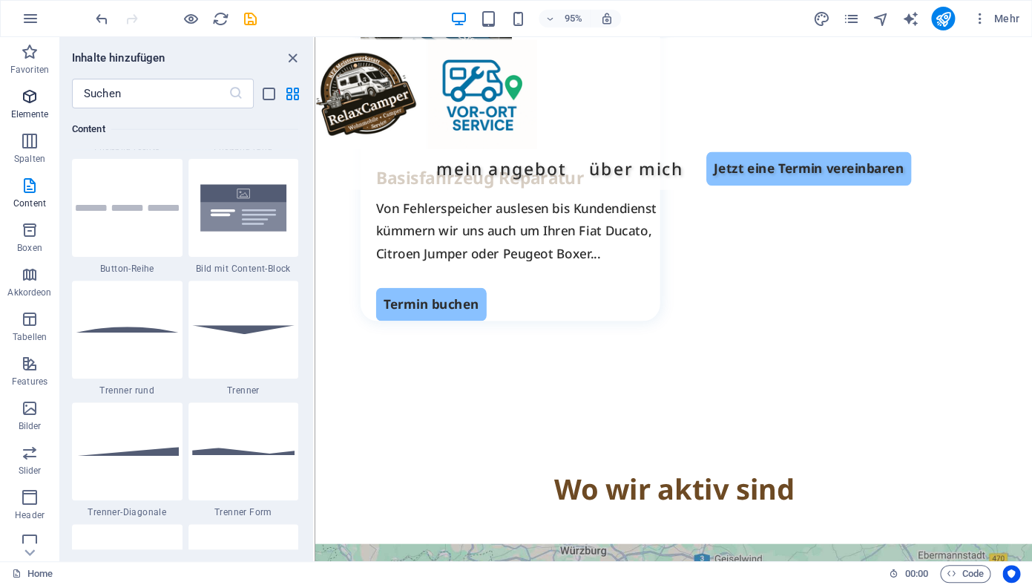
click at [29, 101] on icon "button" at bounding box center [30, 97] width 18 height 18
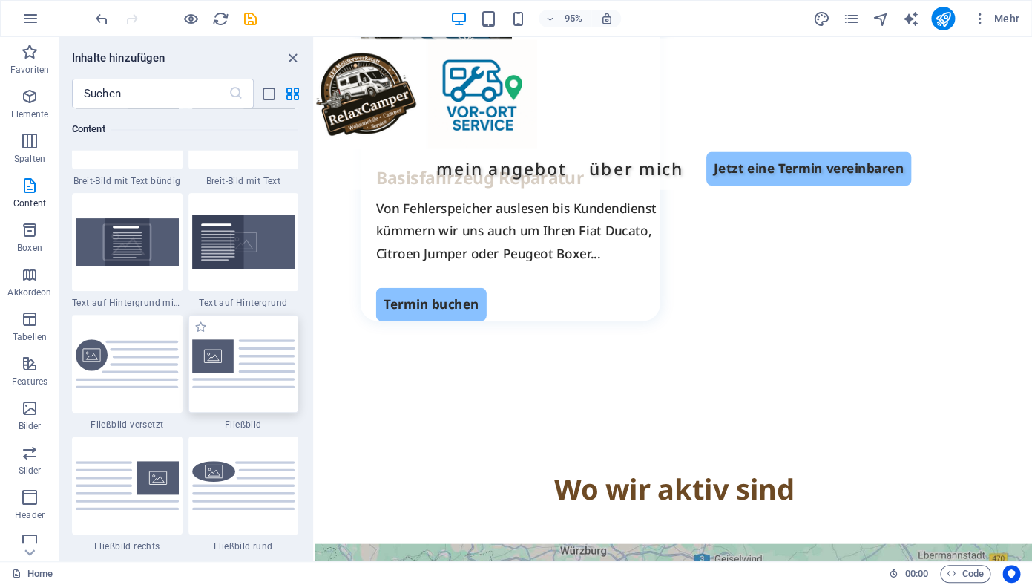
scroll to position [3042, 0]
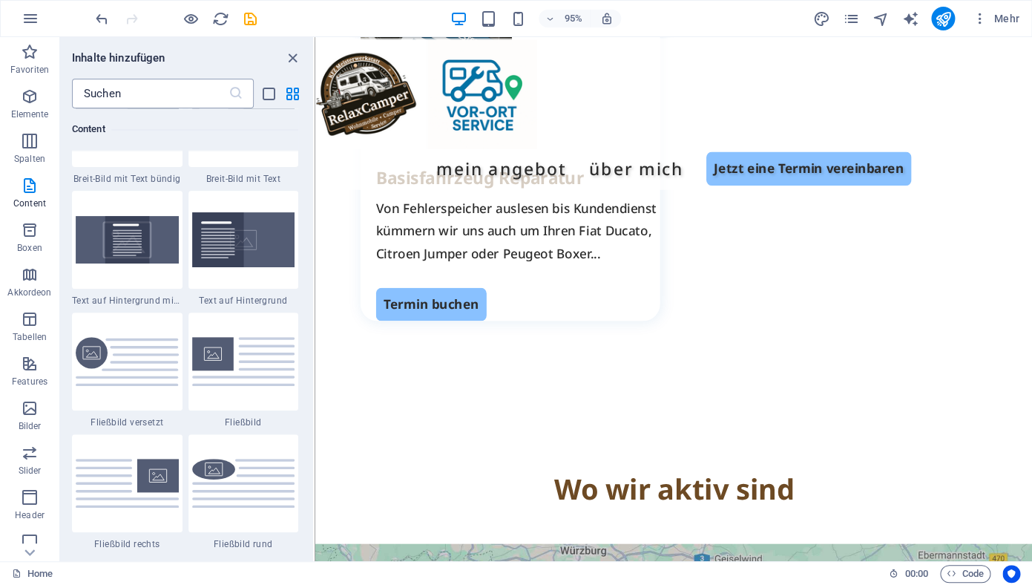
click at [161, 99] on input "text" at bounding box center [150, 94] width 157 height 30
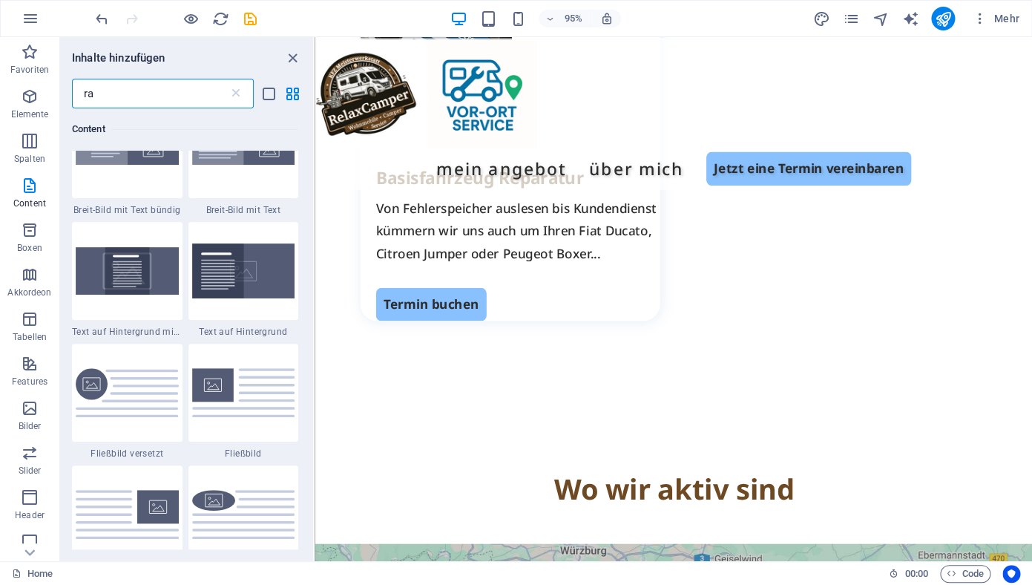
scroll to position [0, 0]
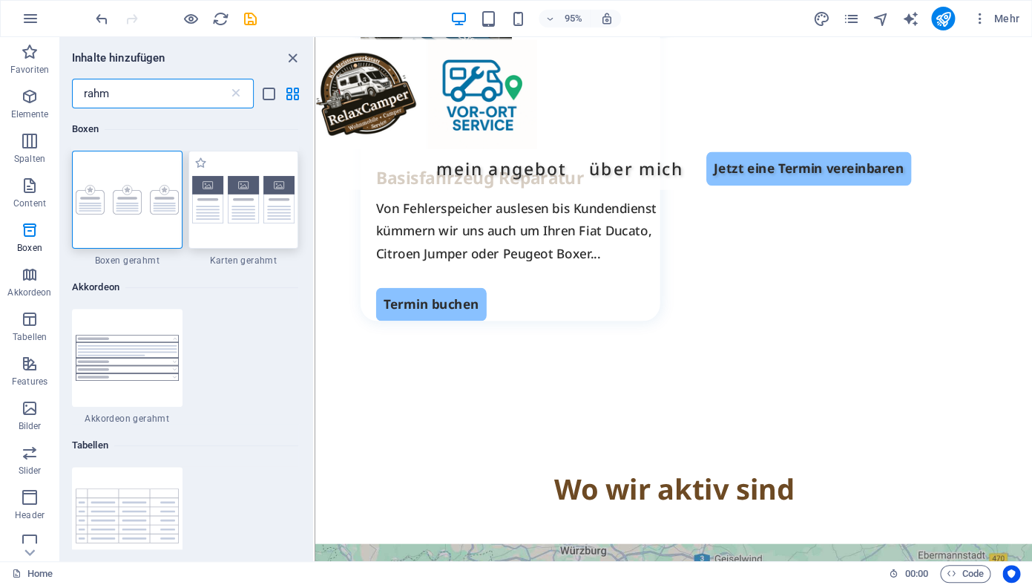
type input "rahm"
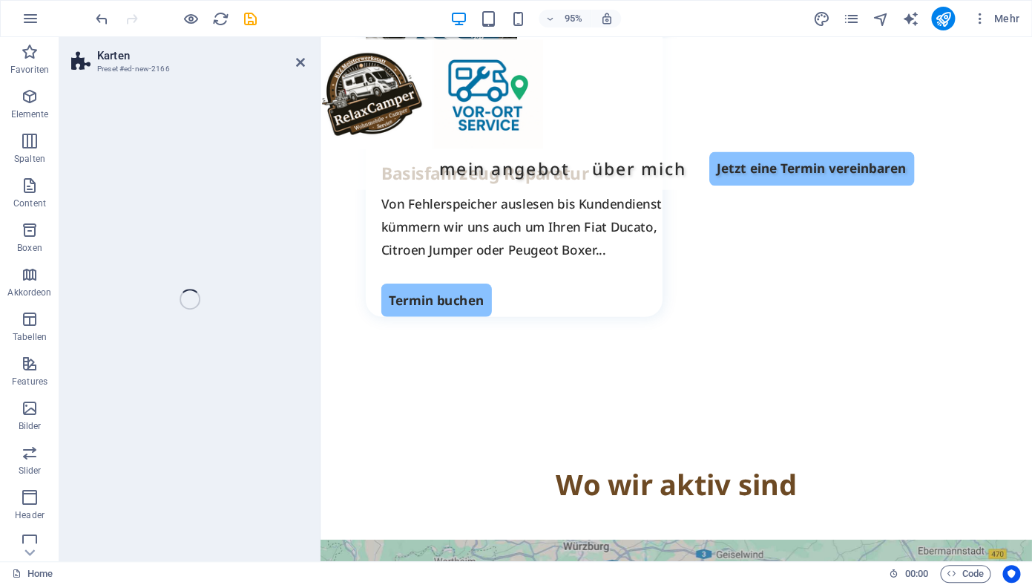
scroll to position [2374, 0]
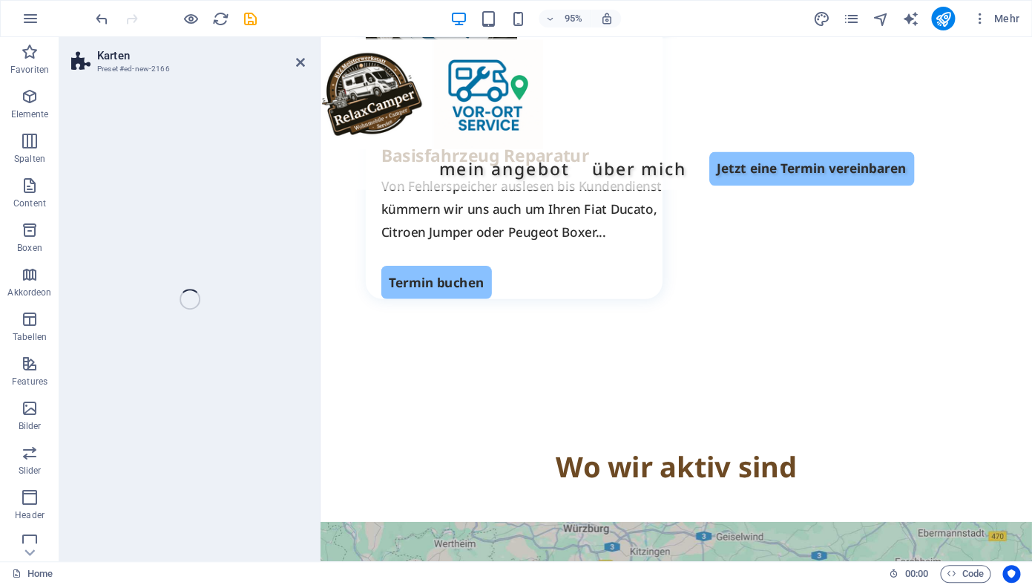
select select "rem"
select select "preset-image-boxes-v3-border"
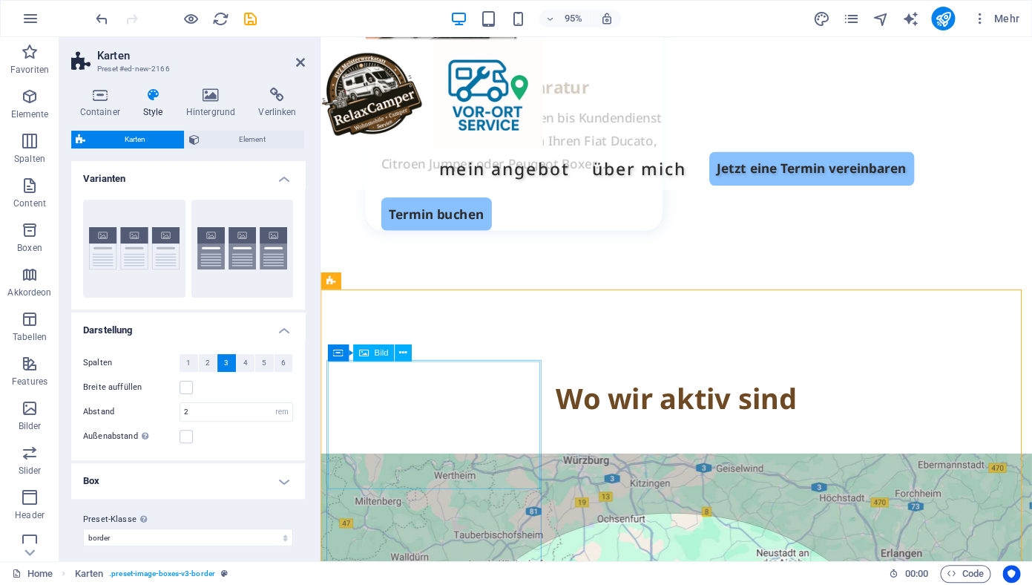
scroll to position [2220, 0]
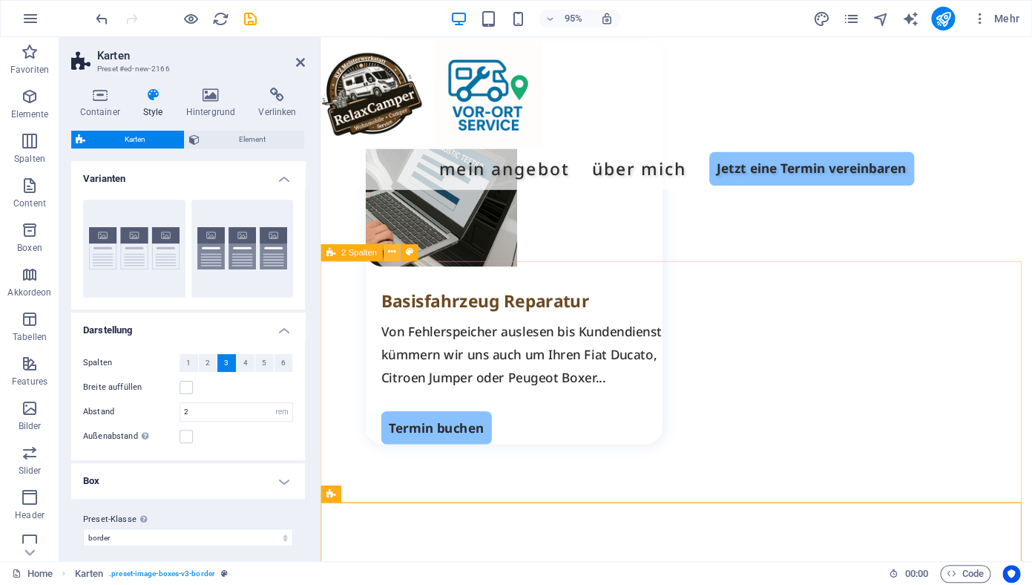
click at [394, 257] on icon at bounding box center [390, 252] width 7 height 15
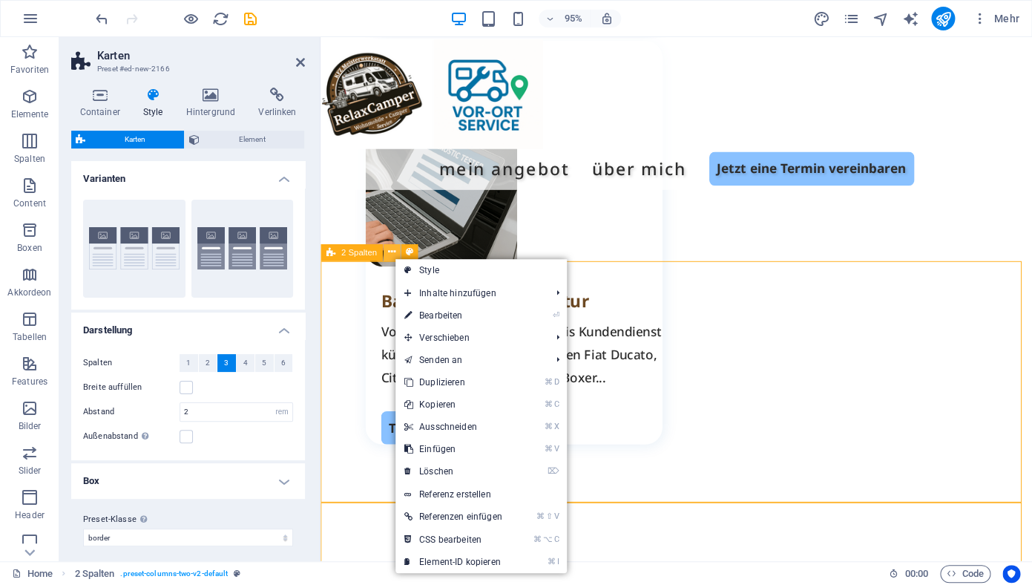
scroll to position [2215, 0]
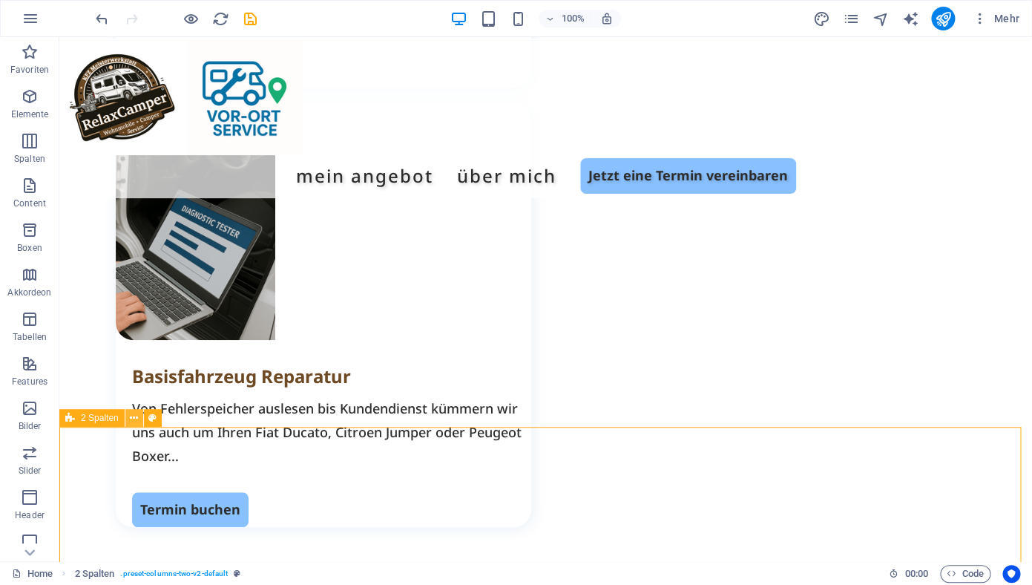
click at [140, 420] on button at bounding box center [134, 418] width 18 height 18
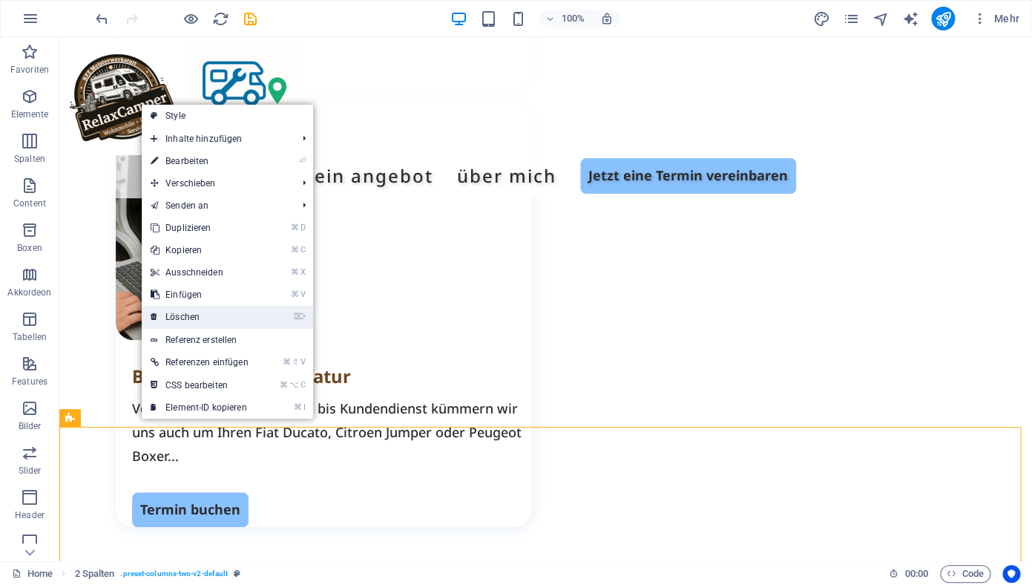
click at [195, 314] on link "⌦ Löschen" at bounding box center [200, 317] width 116 height 22
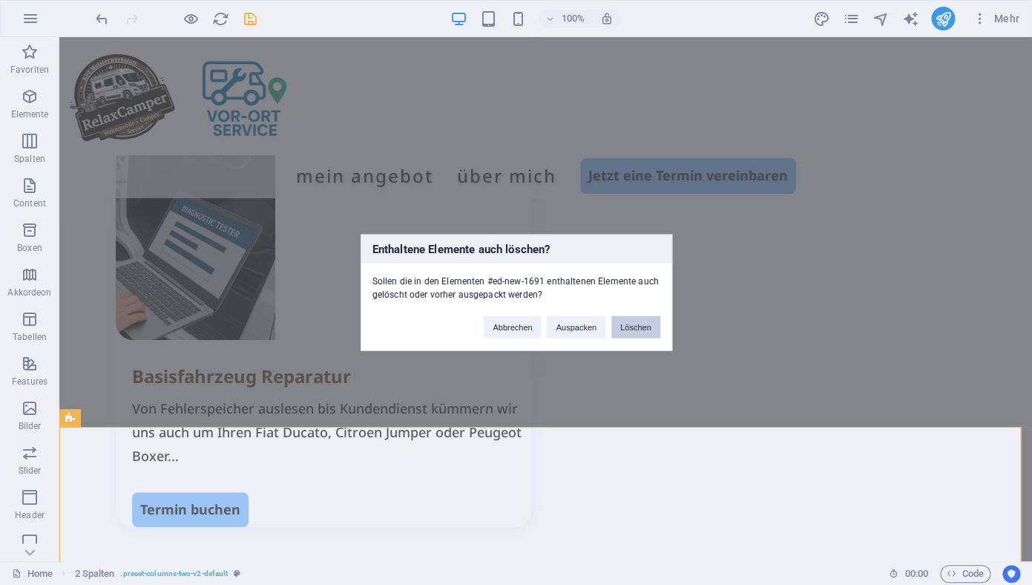
click at [636, 326] on button "Löschen" at bounding box center [635, 327] width 49 height 22
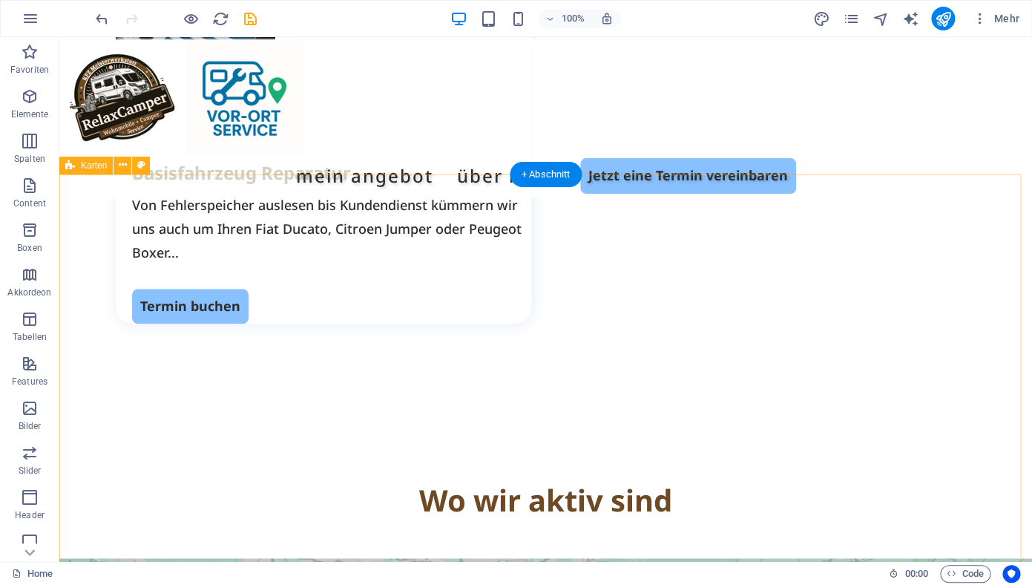
scroll to position [2322, 0]
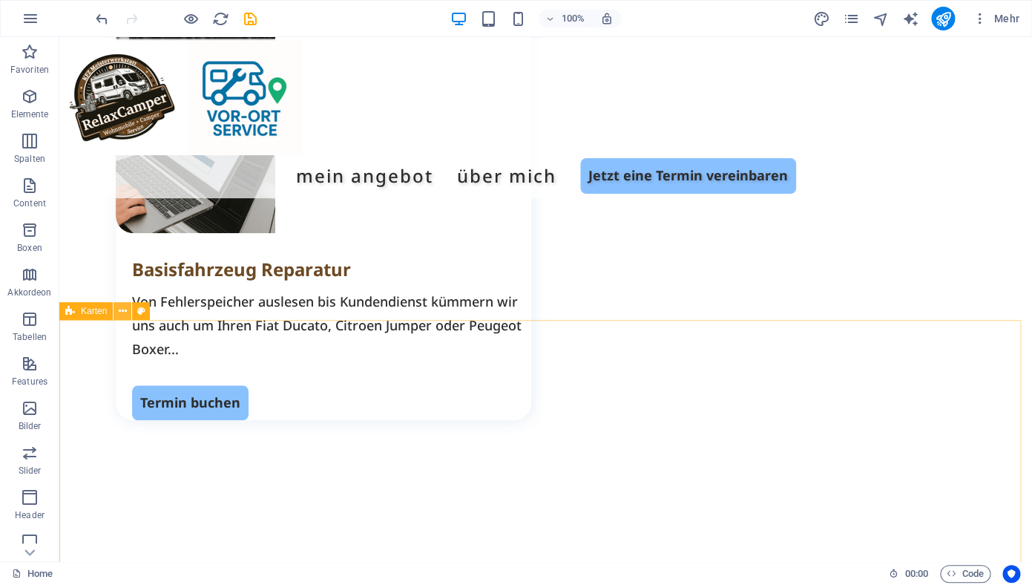
click at [121, 310] on icon at bounding box center [123, 311] width 8 height 16
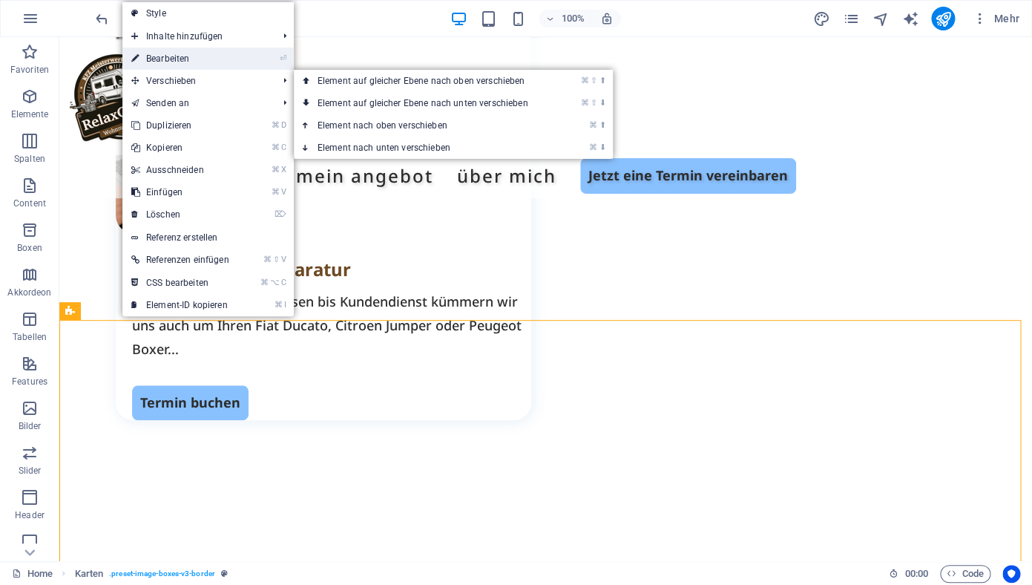
click at [178, 64] on link "⏎ Bearbeiten" at bounding box center [180, 58] width 116 height 22
select select "rem"
select select "preset-image-boxes-v3-border"
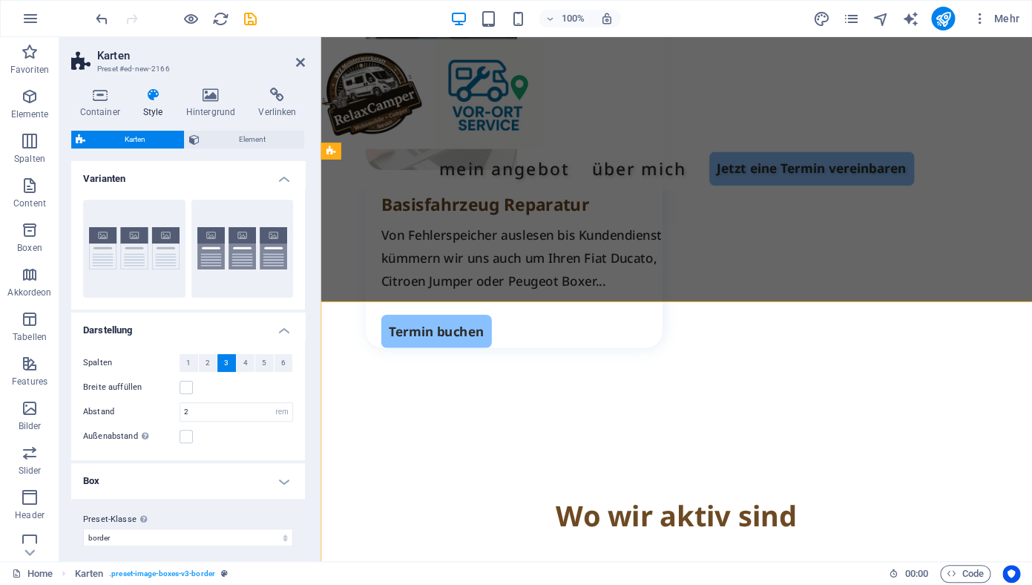
scroll to position [2327, 0]
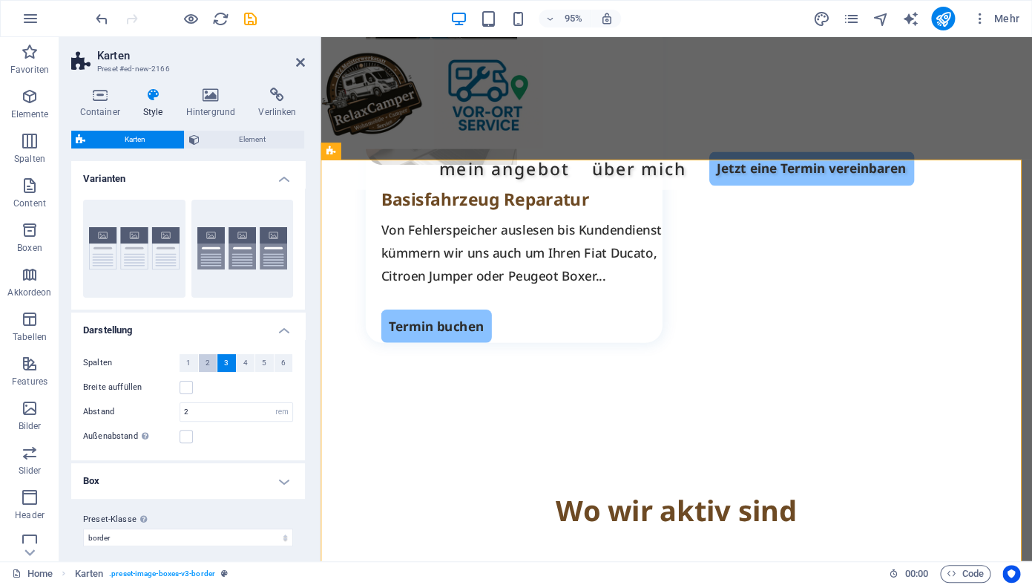
click at [206, 366] on span "2" at bounding box center [207, 363] width 4 height 18
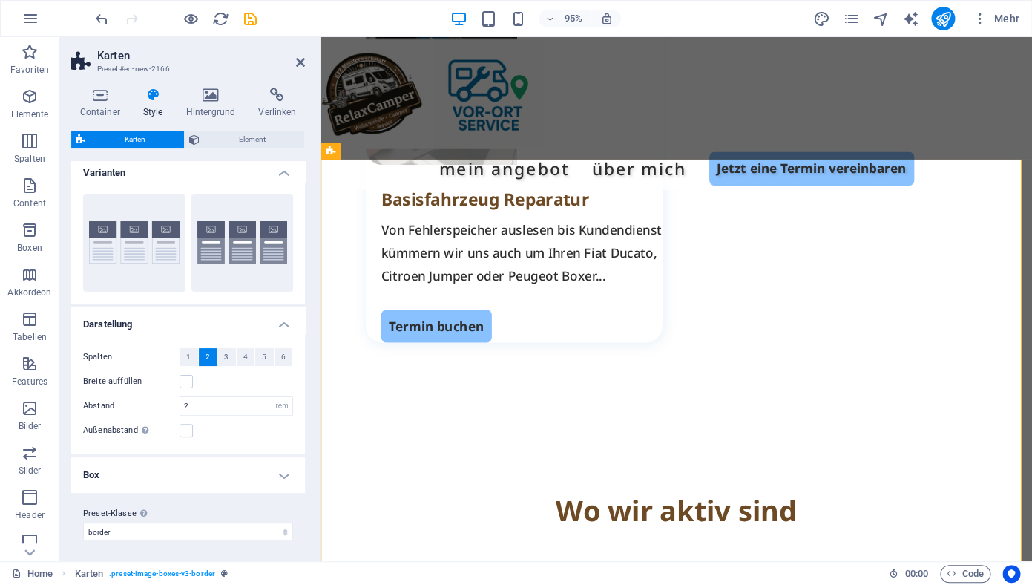
scroll to position [9, 0]
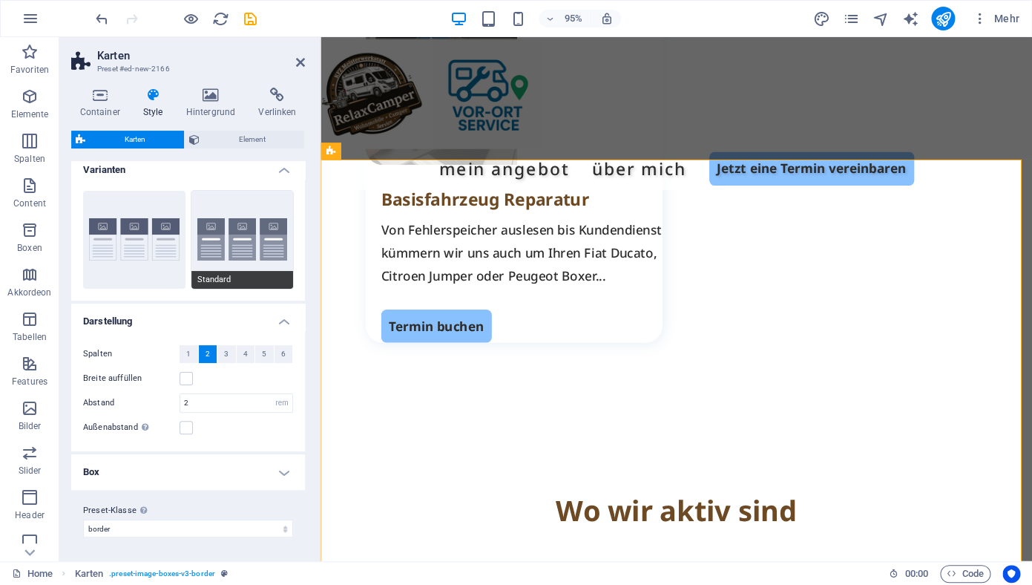
click at [227, 239] on button "Standard" at bounding box center [242, 240] width 102 height 98
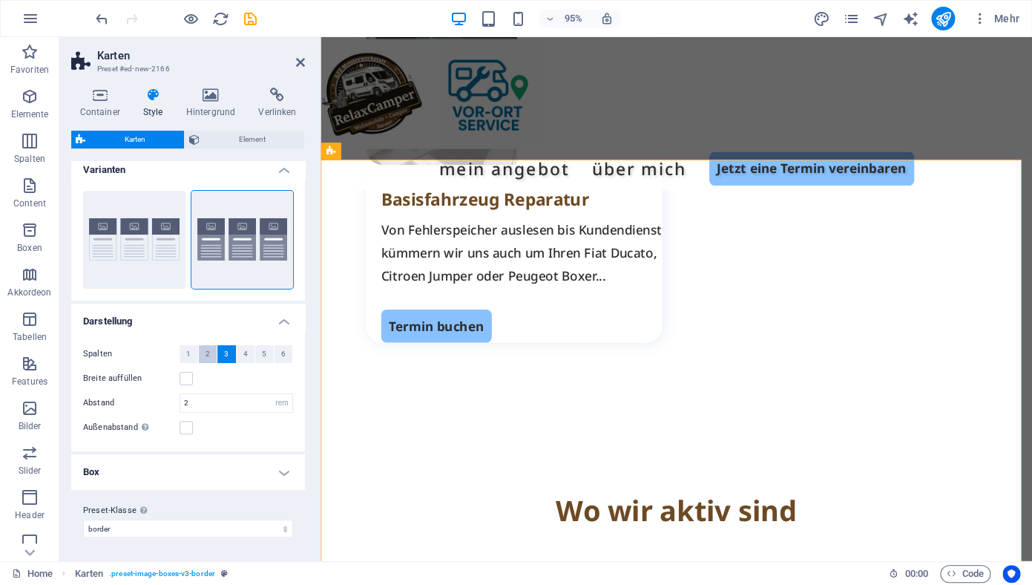
click at [208, 355] on button "2" at bounding box center [208, 354] width 19 height 18
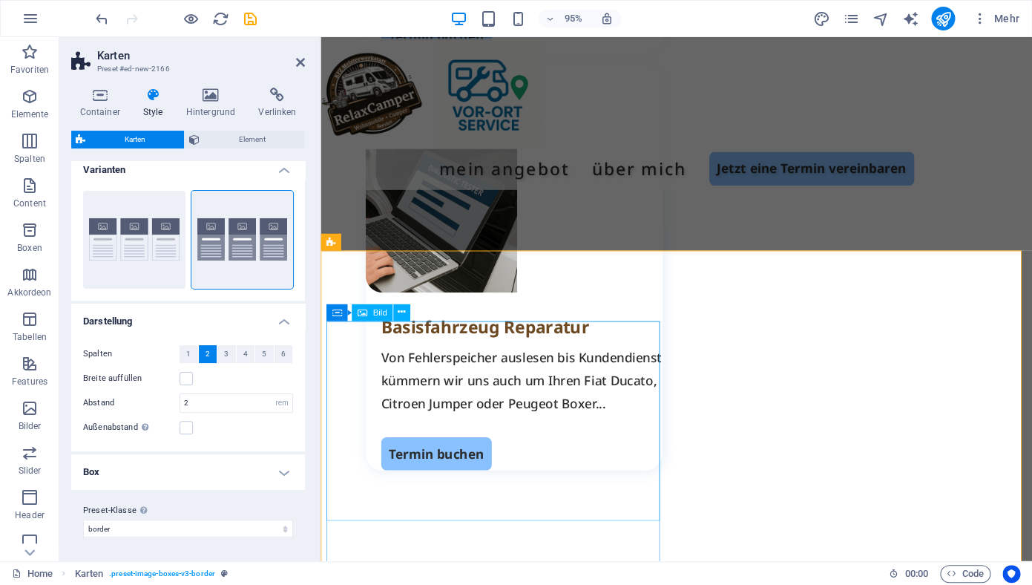
scroll to position [2232, 0]
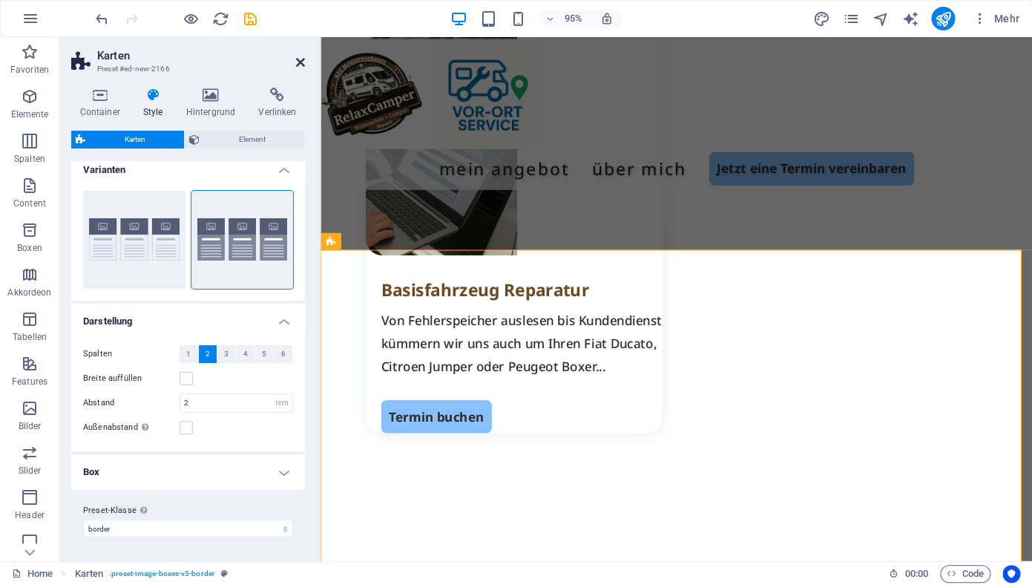
click at [299, 60] on icon at bounding box center [300, 62] width 9 height 12
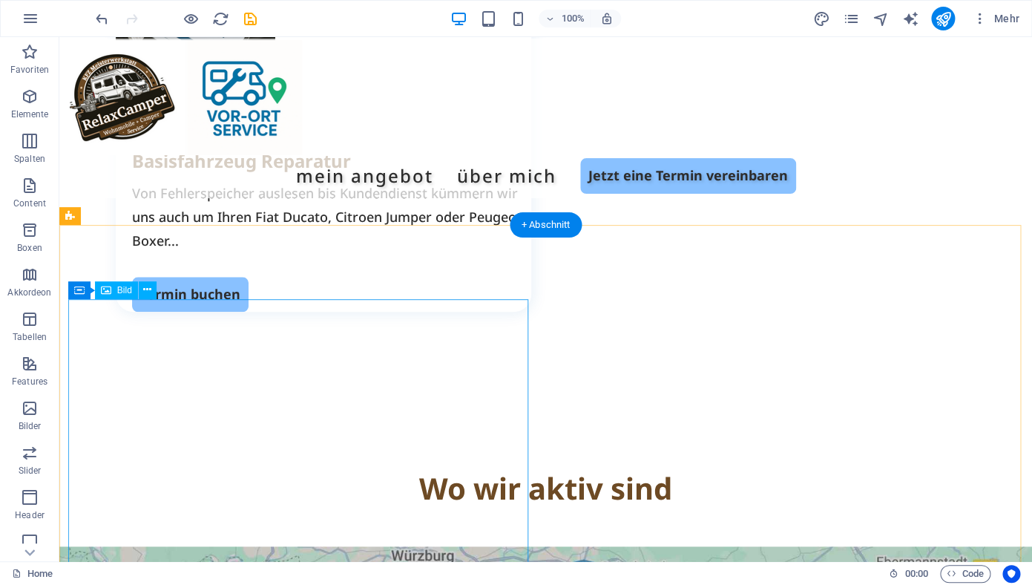
scroll to position [2441, 0]
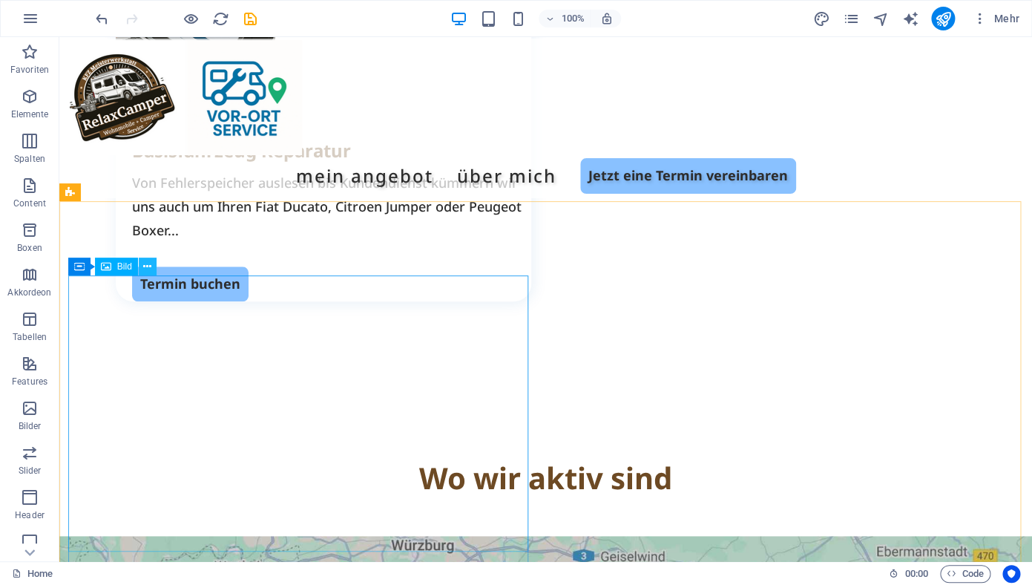
click at [146, 273] on icon at bounding box center [147, 267] width 8 height 16
click at [148, 271] on icon at bounding box center [147, 267] width 8 height 16
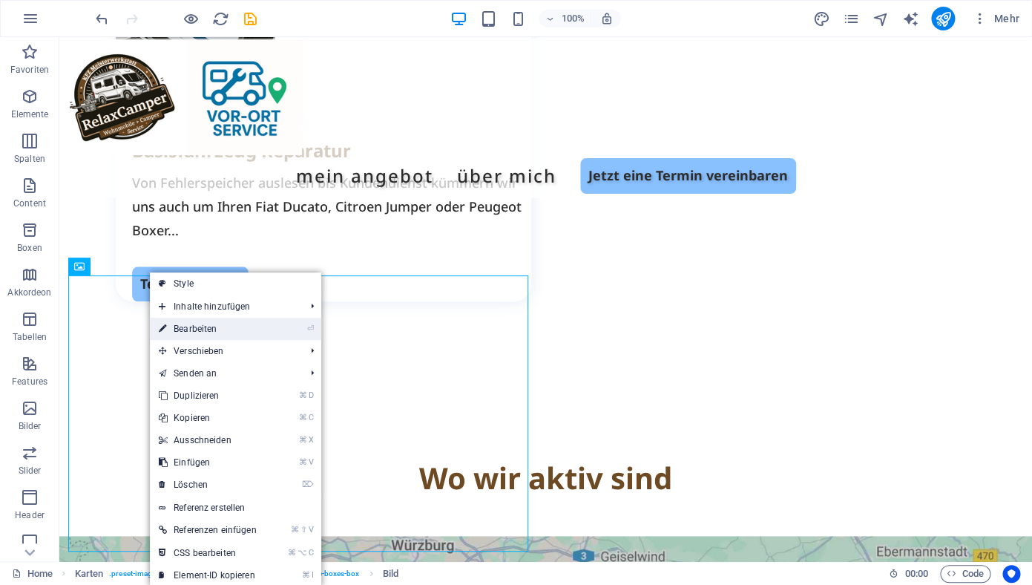
click at [200, 338] on link "⏎ Bearbeiten" at bounding box center [208, 329] width 116 height 22
select select "%"
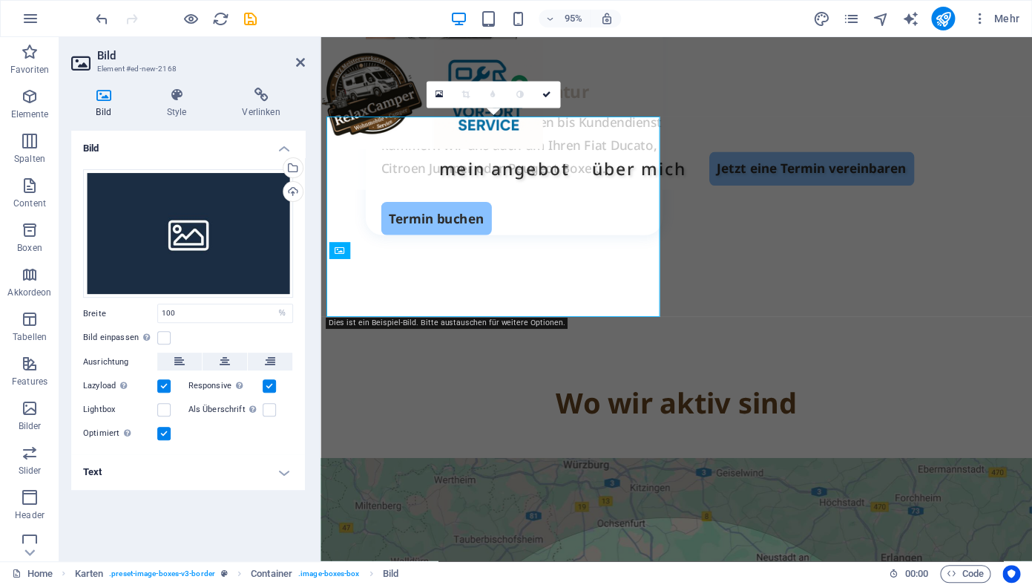
scroll to position [2446, 0]
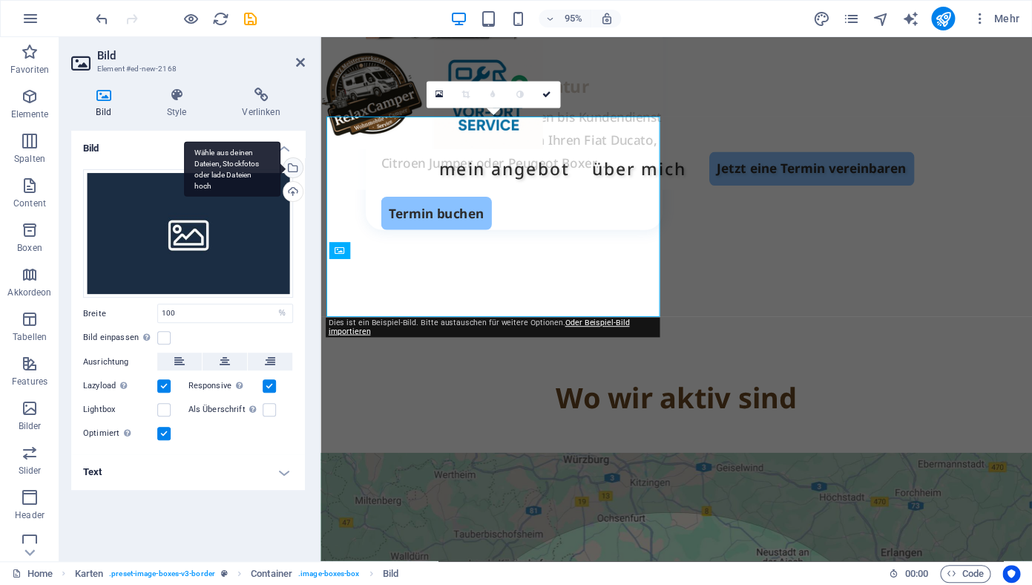
click at [296, 169] on div "Wähle aus deinen Dateien, Stockfotos oder lade Dateien hoch" at bounding box center [291, 169] width 22 height 22
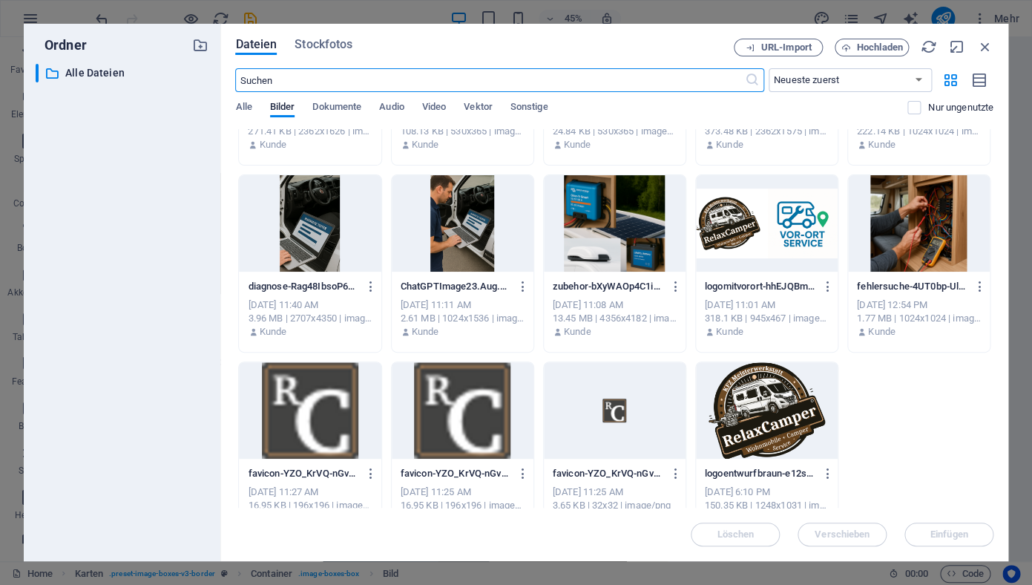
scroll to position [174, 0]
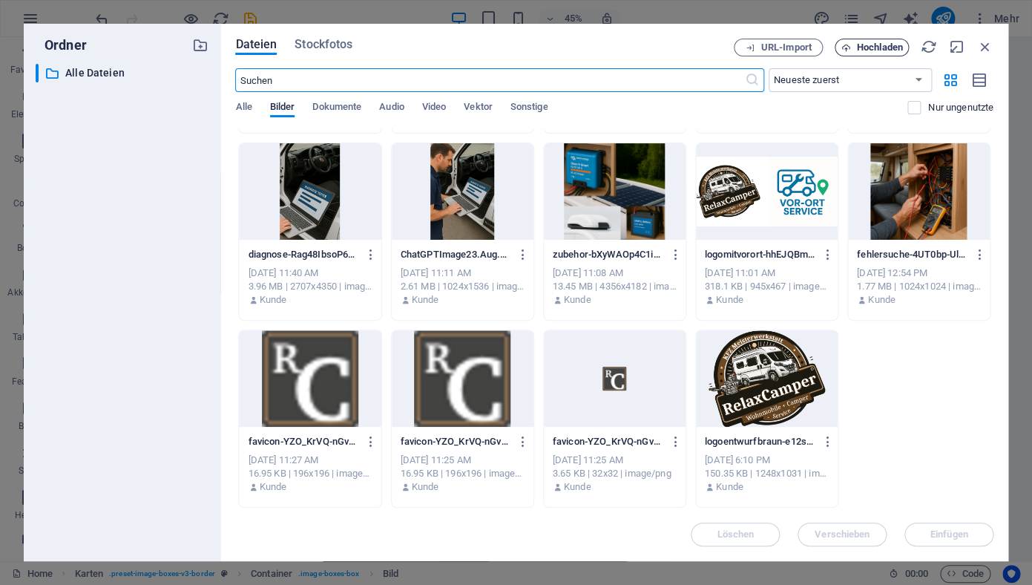
click at [877, 50] on span "Hochladen" at bounding box center [880, 47] width 46 height 9
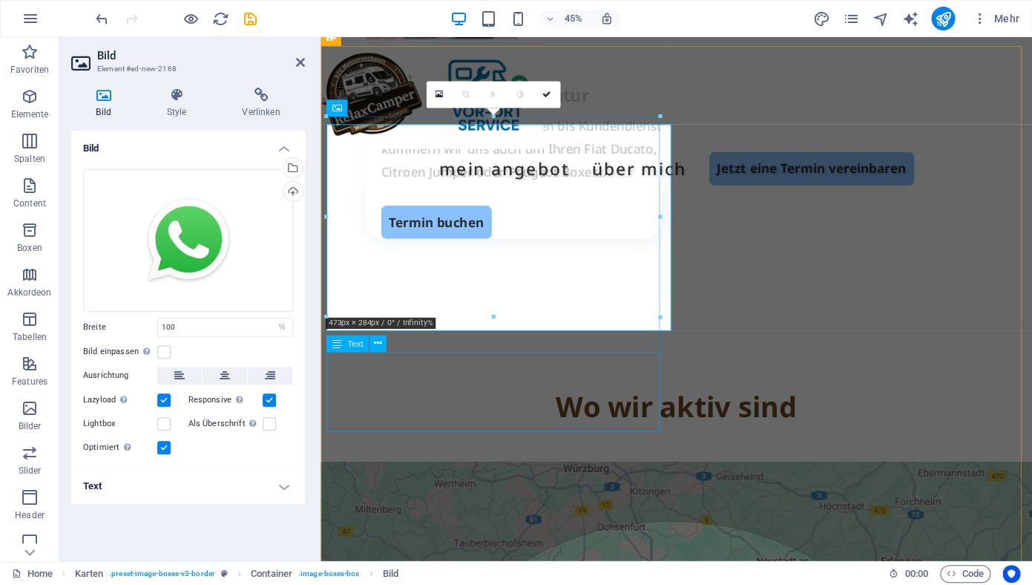
scroll to position [2446, 0]
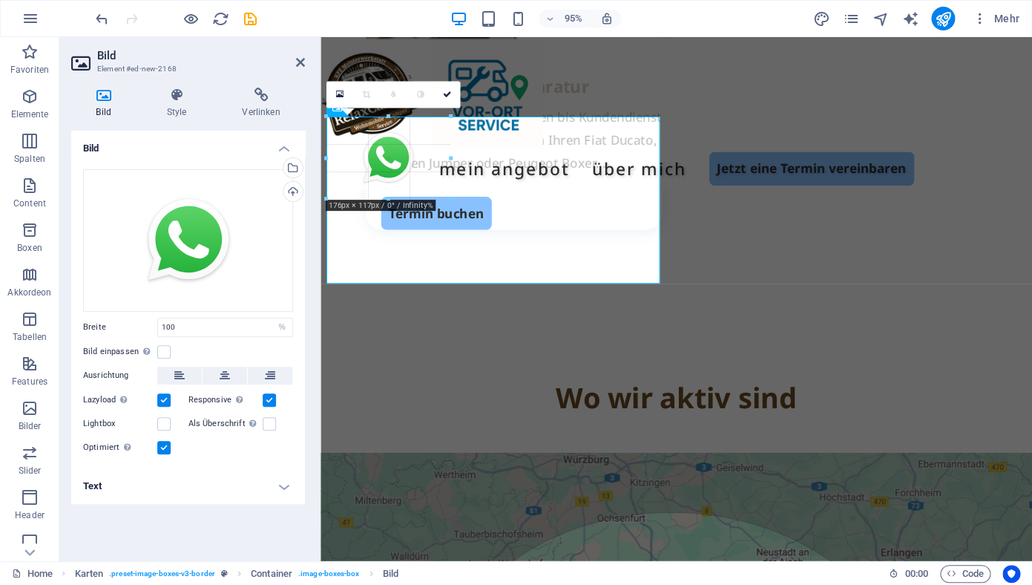
drag, startPoint x: 660, startPoint y: 341, endPoint x: 375, endPoint y: 194, distance: 320.5
type input "176"
select select "px"
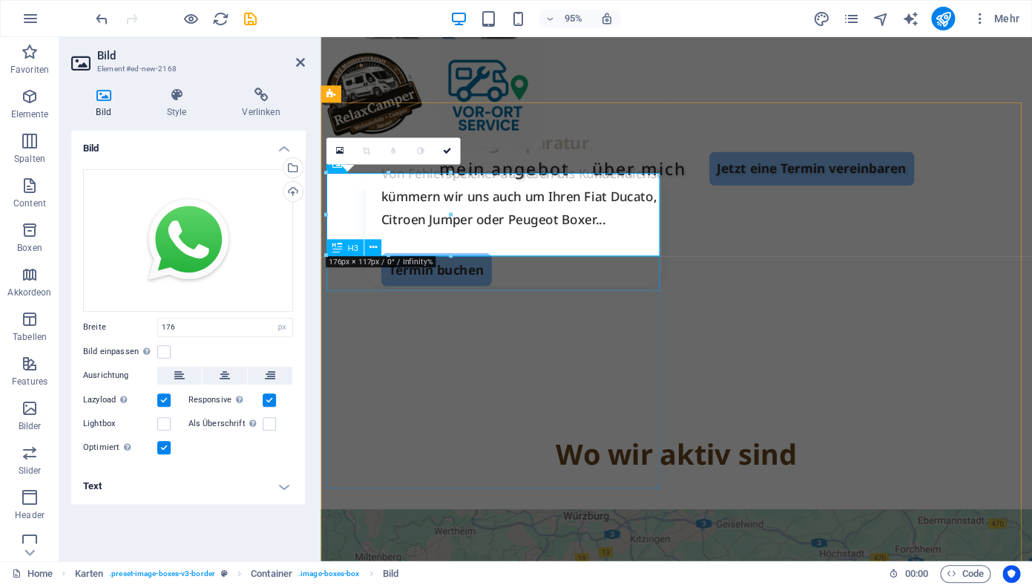
scroll to position [2363, 0]
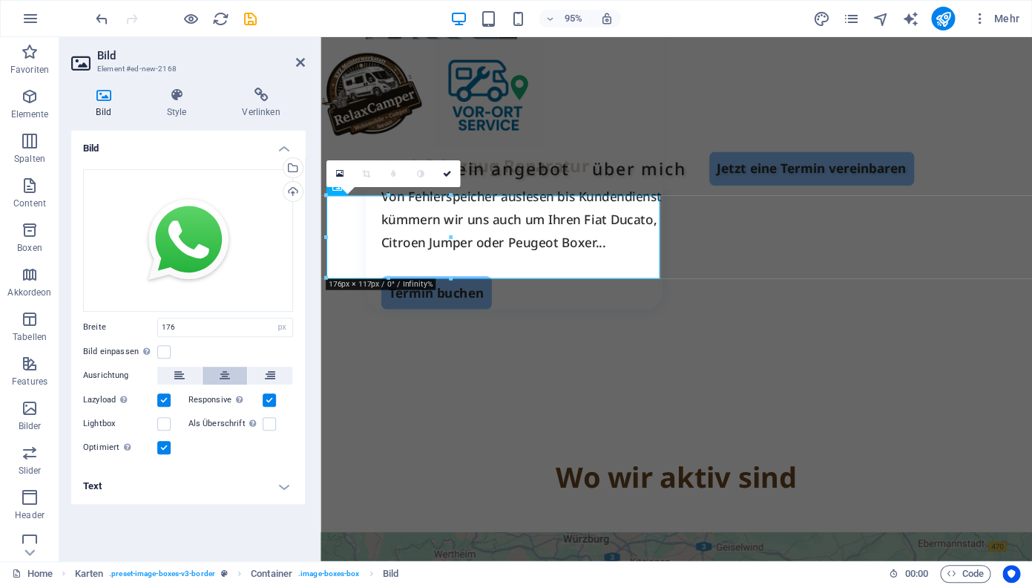
click at [233, 372] on button at bounding box center [225, 375] width 45 height 18
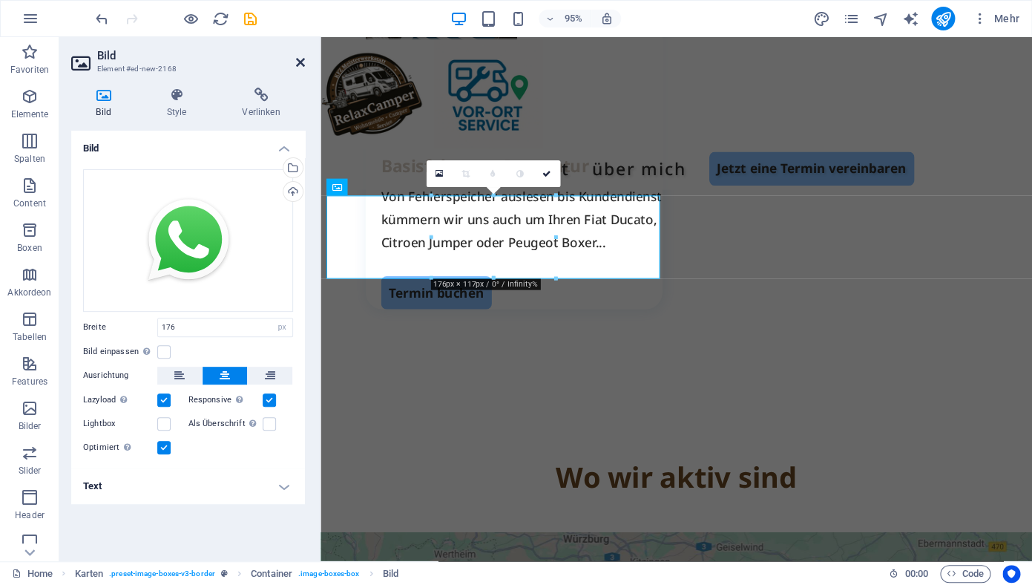
drag, startPoint x: 302, startPoint y: 62, endPoint x: 243, endPoint y: 25, distance: 69.4
click at [302, 62] on icon at bounding box center [300, 62] width 9 height 12
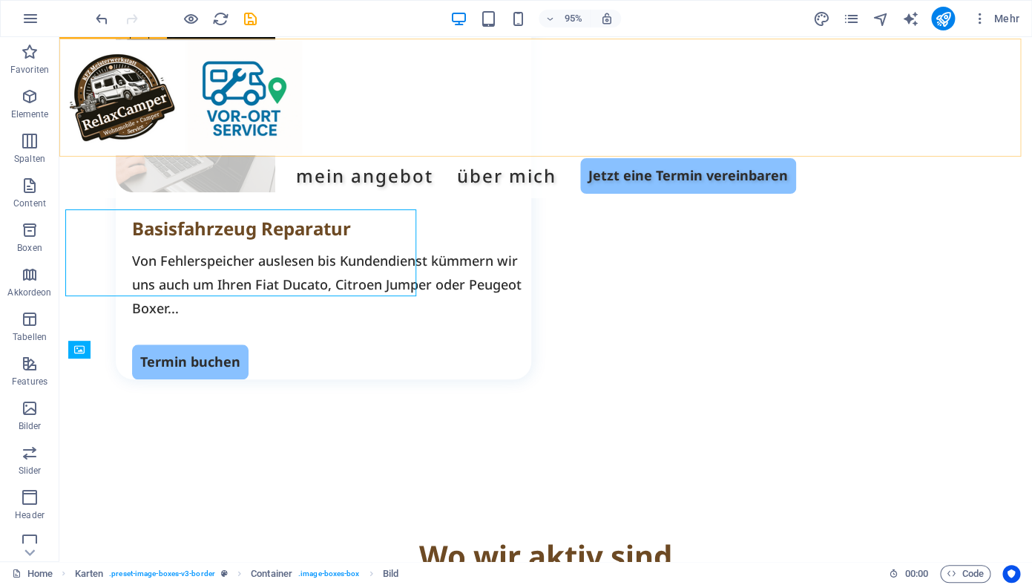
scroll to position [2358, 0]
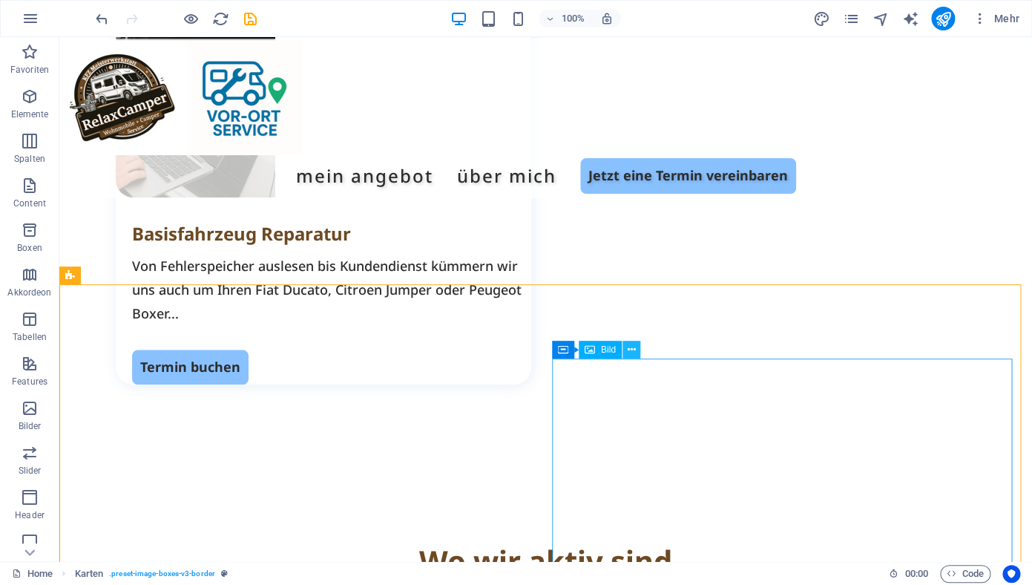
click at [631, 349] on icon at bounding box center [631, 350] width 8 height 16
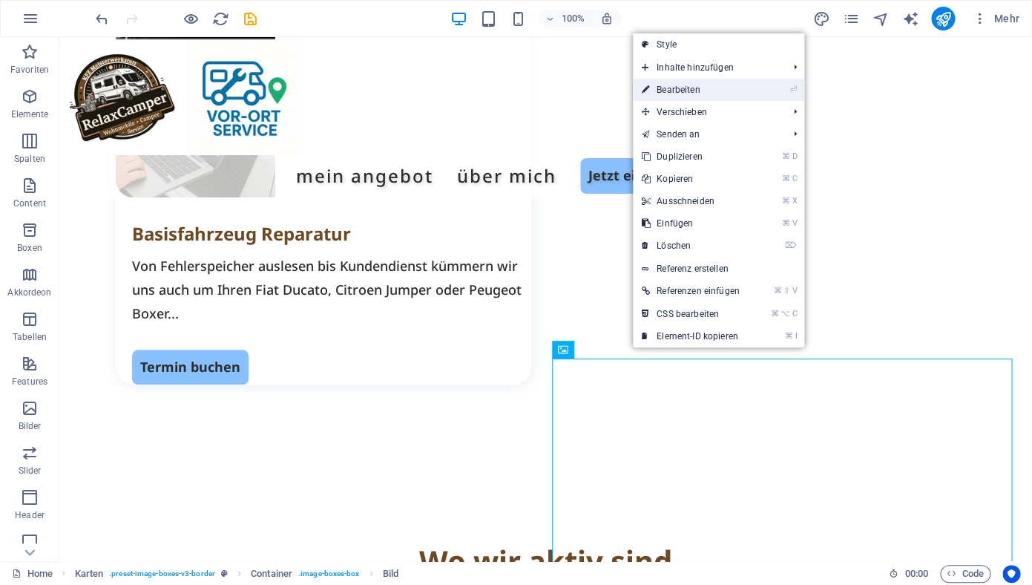
click at [673, 95] on link "⏎ Bearbeiten" at bounding box center [691, 90] width 116 height 22
select select "%"
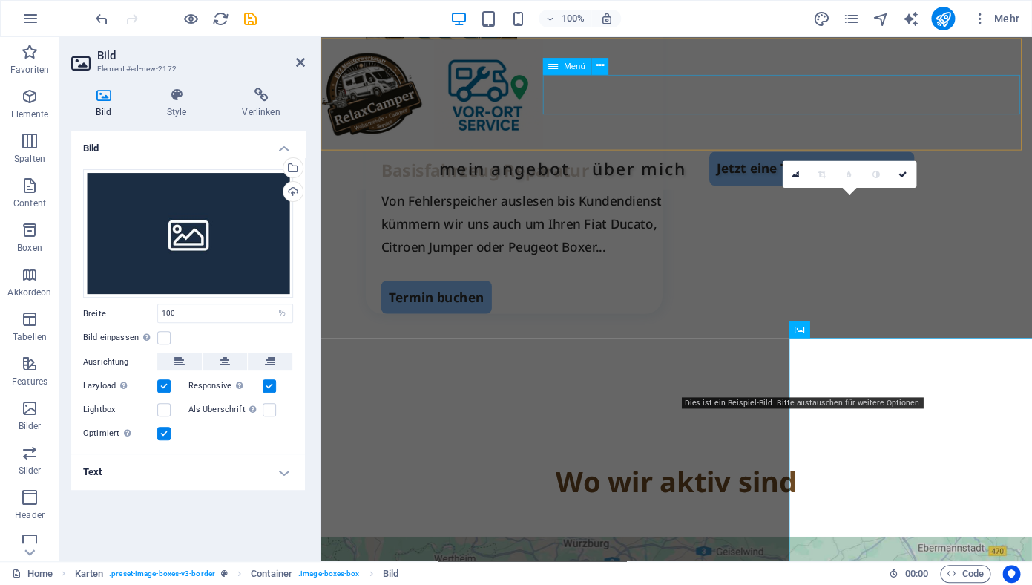
scroll to position [2363, 0]
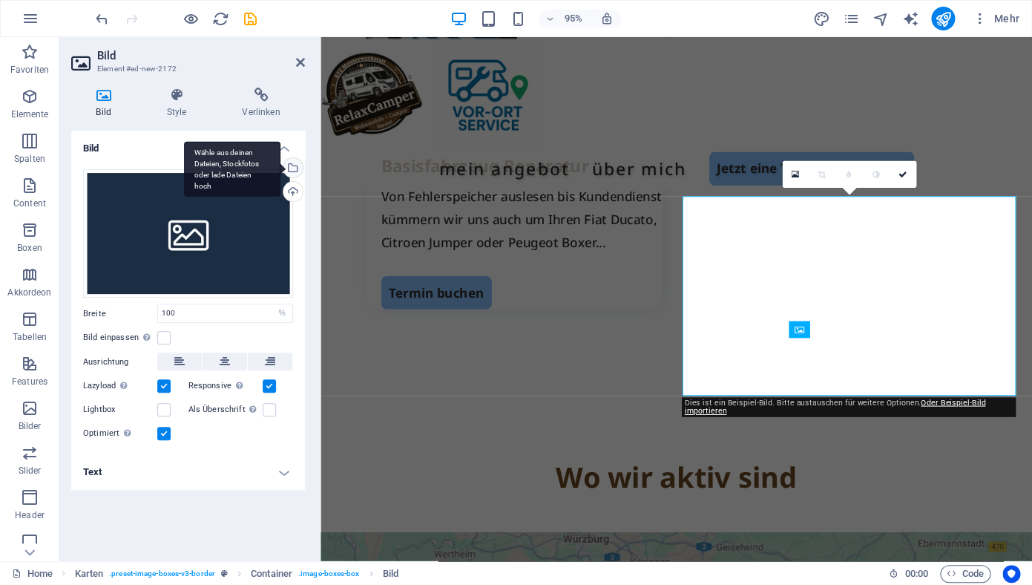
click at [280, 169] on div "Wähle aus deinen Dateien, Stockfotos oder lade Dateien hoch" at bounding box center [232, 169] width 96 height 56
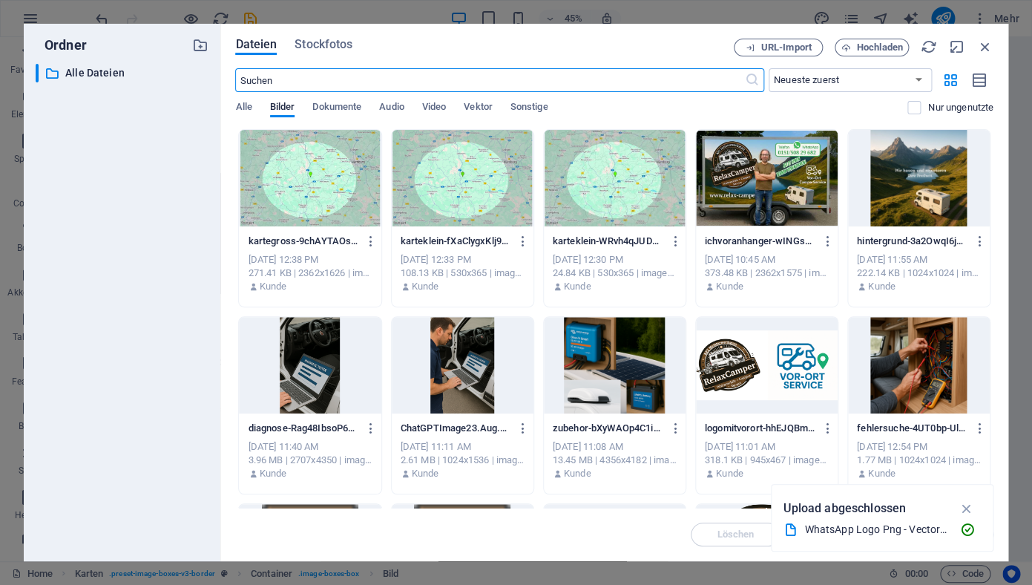
scroll to position [2354, 0]
click at [858, 49] on span "Hochladen" at bounding box center [880, 47] width 46 height 9
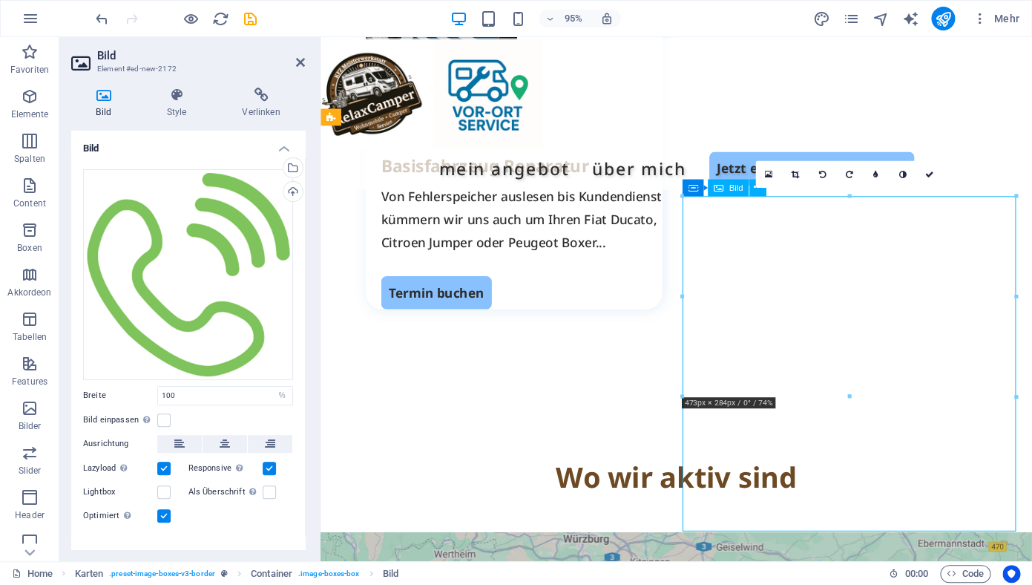
scroll to position [2388, 0]
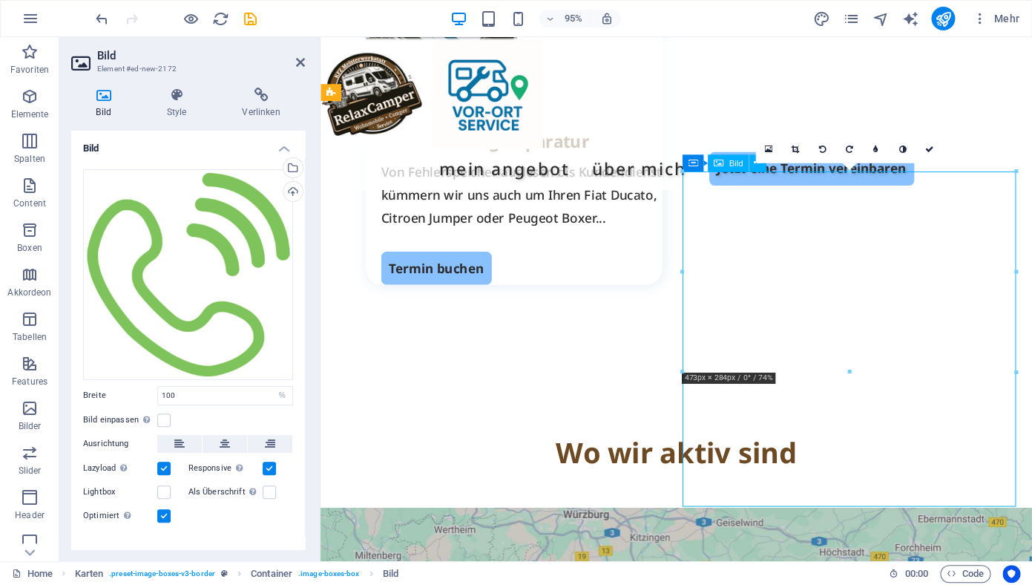
drag, startPoint x: 1048, startPoint y: 555, endPoint x: 963, endPoint y: 418, distance: 161.6
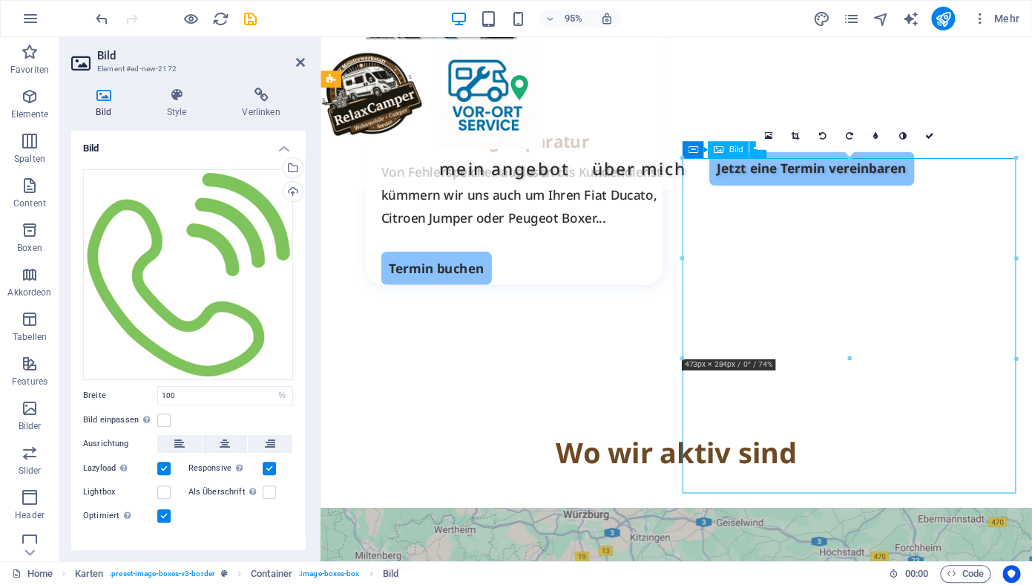
scroll to position [2402, 0]
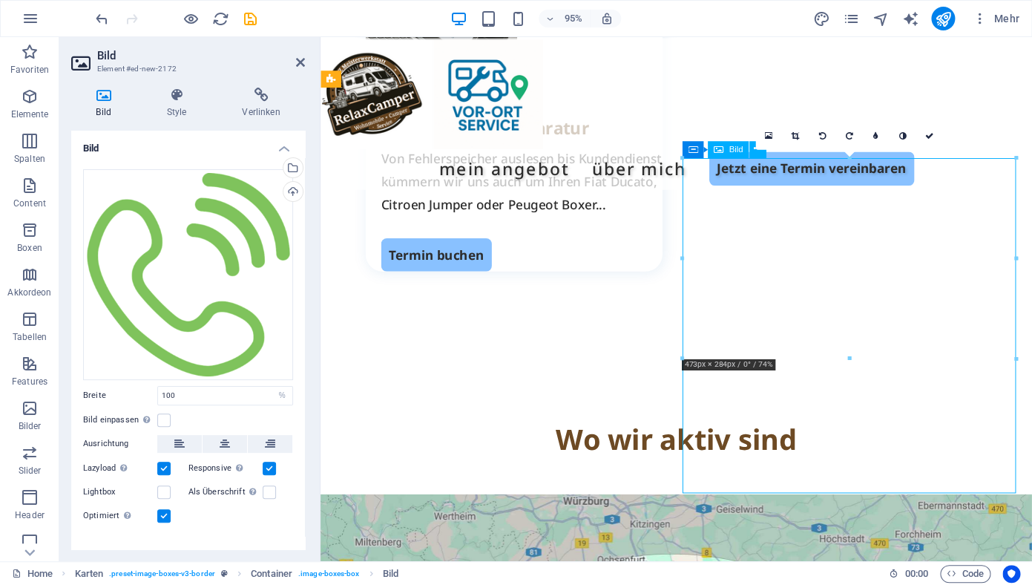
drag, startPoint x: 1050, startPoint y: 529, endPoint x: 981, endPoint y: 412, distance: 135.0
drag, startPoint x: 1005, startPoint y: 198, endPoint x: 843, endPoint y: 309, distance: 196.5
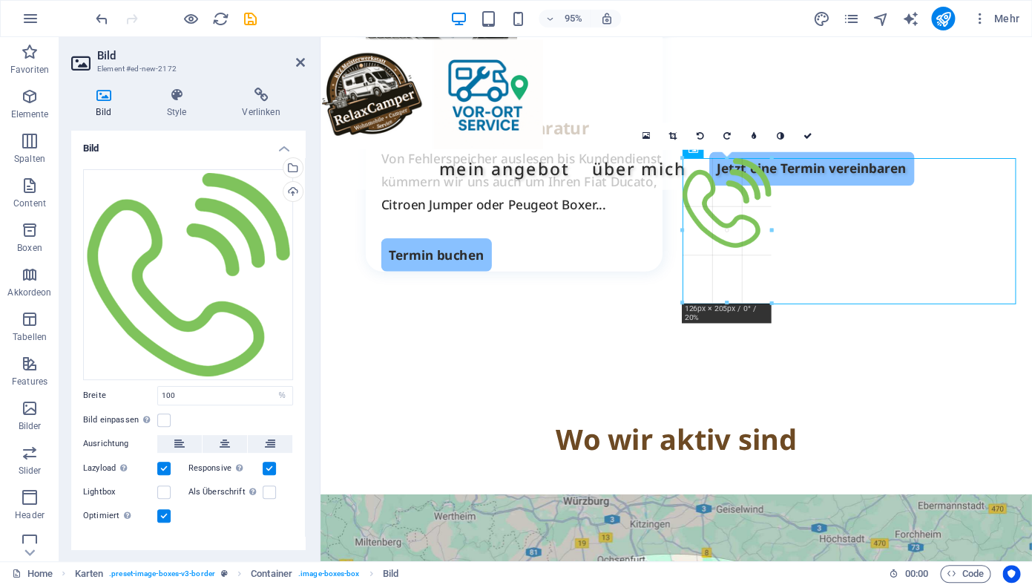
click at [556, 101] on div at bounding box center [670, 457] width 700 height 739
type input "124"
select select "px"
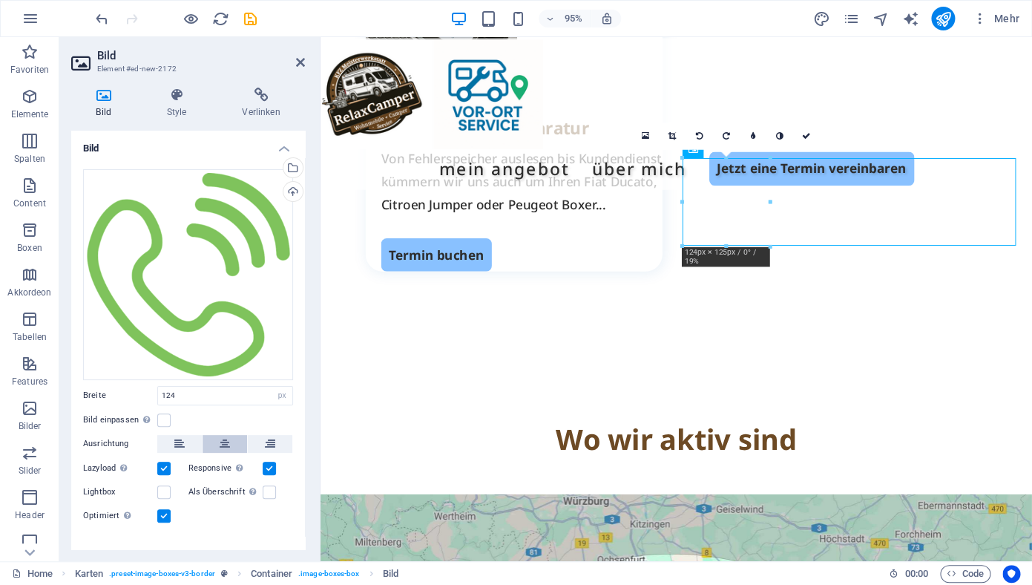
click at [222, 435] on icon at bounding box center [225, 444] width 10 height 18
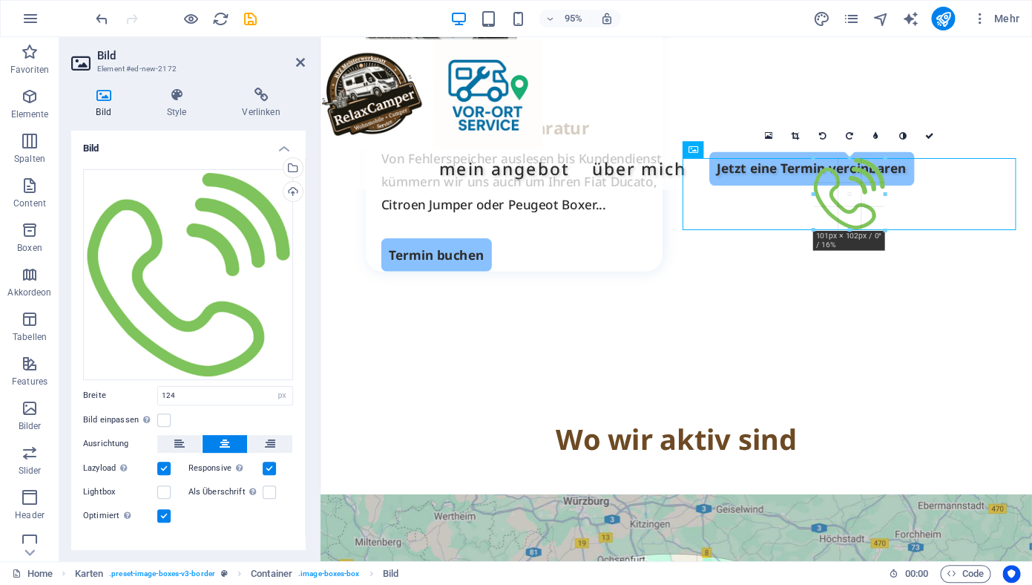
drag, startPoint x: 893, startPoint y: 246, endPoint x: 875, endPoint y: 228, distance: 25.7
type input "101"
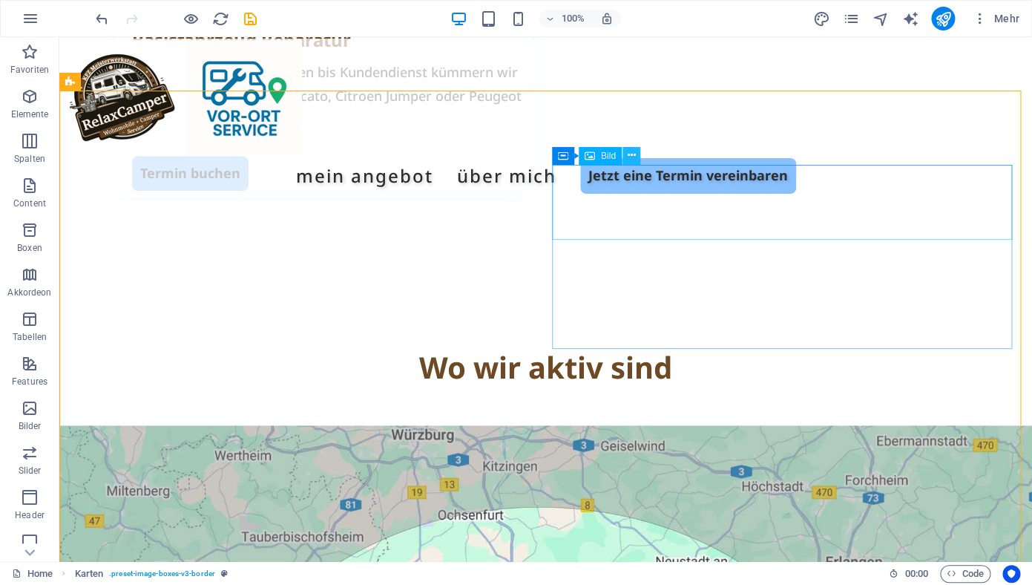
click at [628, 154] on icon at bounding box center [631, 156] width 8 height 16
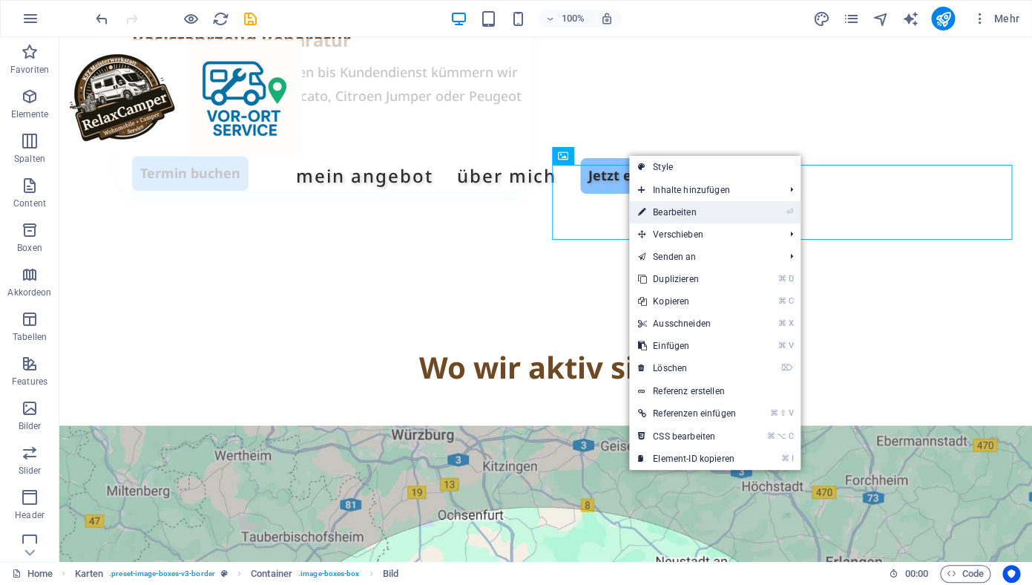
click at [675, 216] on link "⏎ Bearbeiten" at bounding box center [687, 212] width 116 height 22
select select "px"
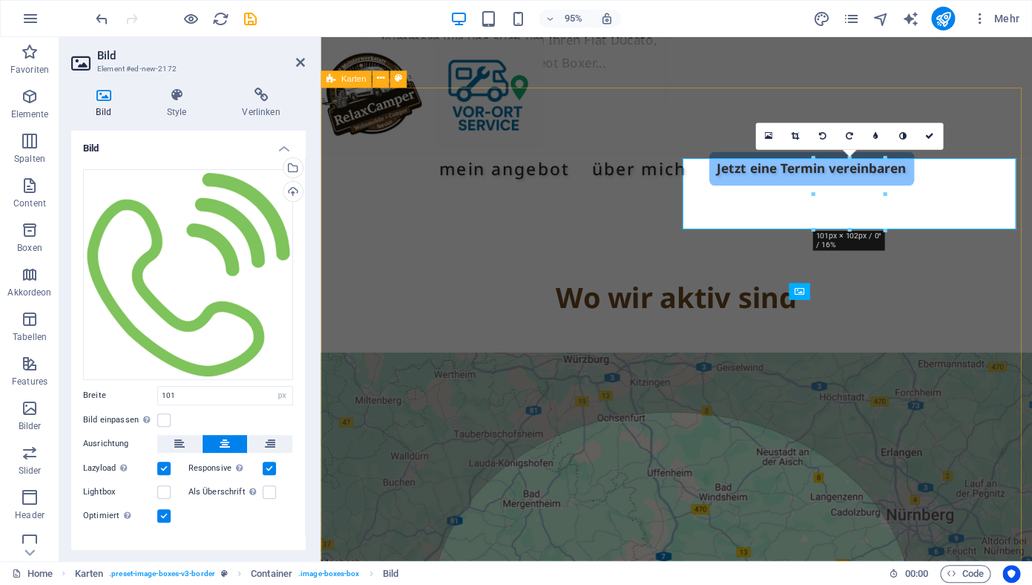
scroll to position [2402, 0]
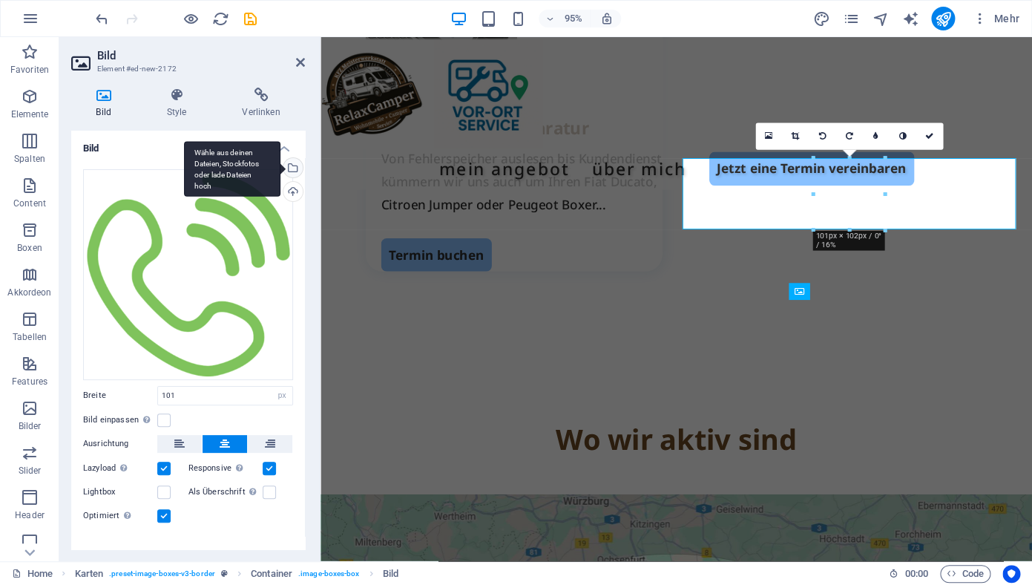
click at [281, 166] on div "Wähle aus deinen Dateien, Stockfotos oder lade Dateien hoch" at bounding box center [291, 169] width 22 height 22
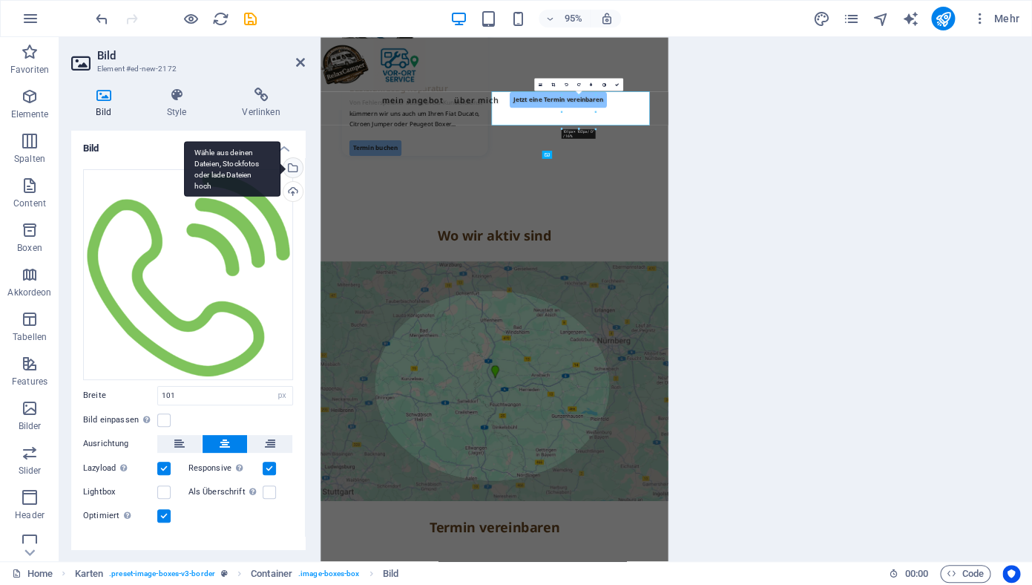
scroll to position [2410, 0]
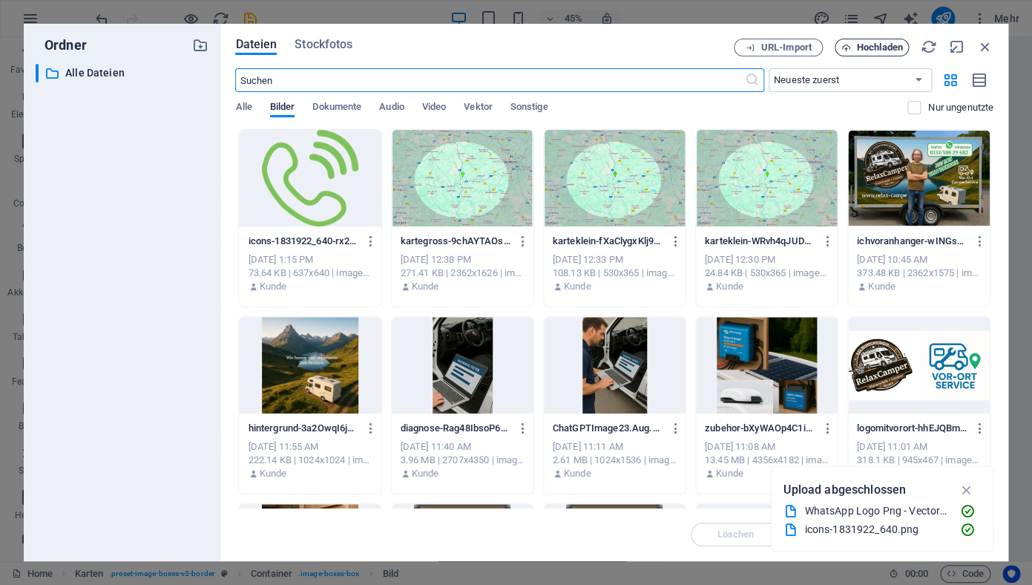
click at [861, 46] on span "Hochladen" at bounding box center [880, 47] width 46 height 9
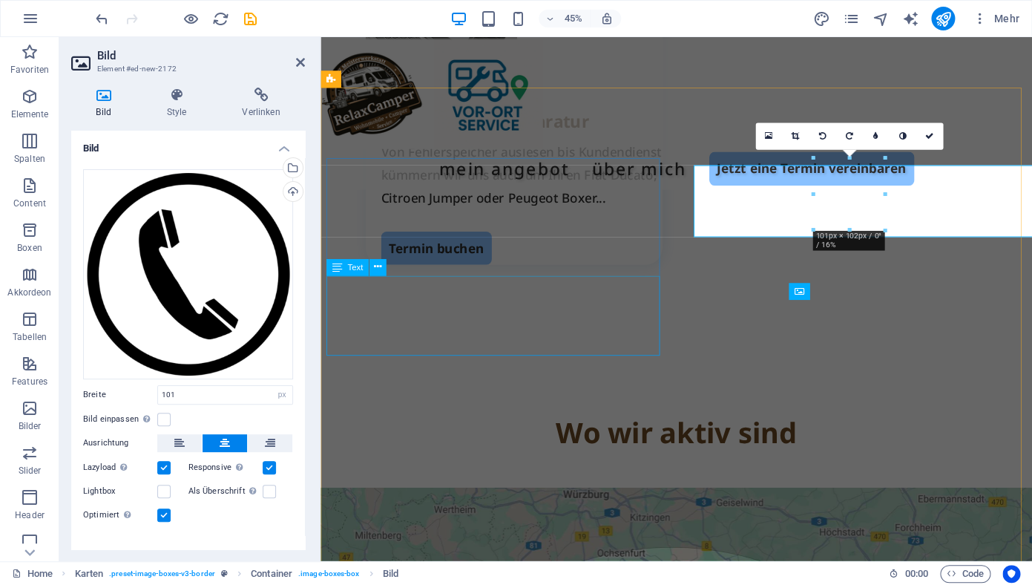
scroll to position [2402, 0]
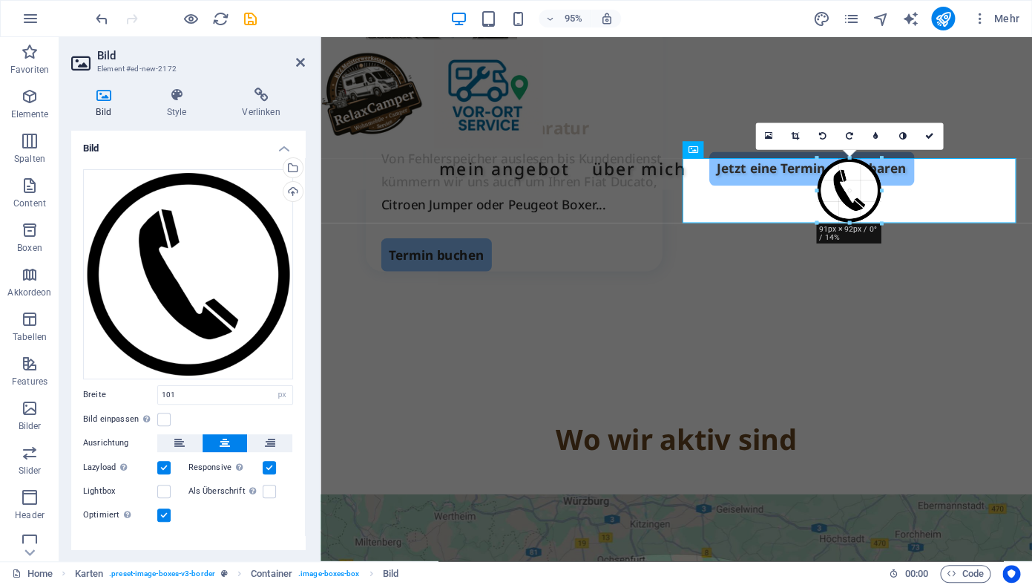
drag, startPoint x: 887, startPoint y: 232, endPoint x: 881, endPoint y: 228, distance: 8.0
type input "91"
drag, startPoint x: 299, startPoint y: 59, endPoint x: 243, endPoint y: 22, distance: 67.1
click at [299, 59] on icon at bounding box center [300, 62] width 9 height 12
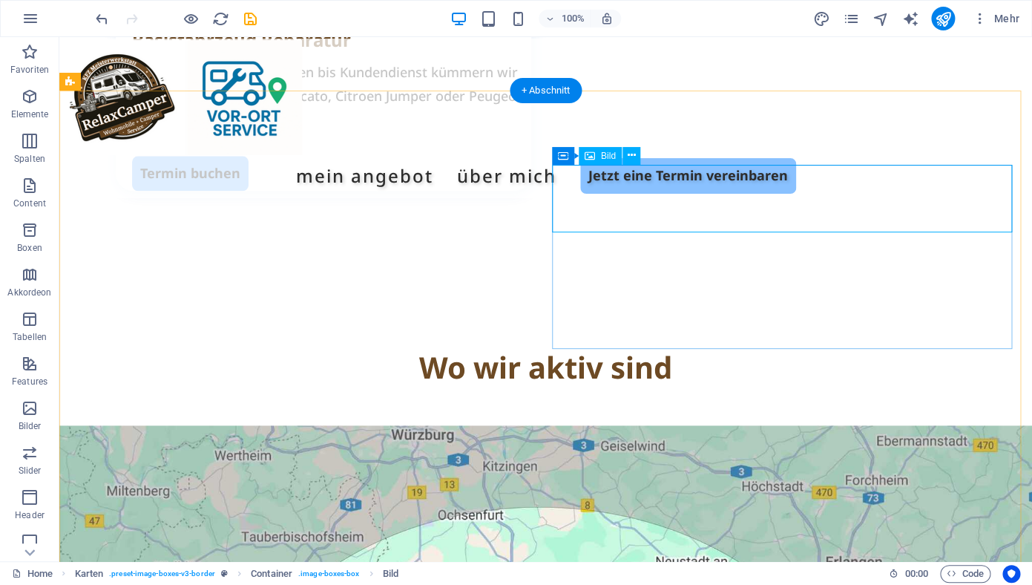
select select "px"
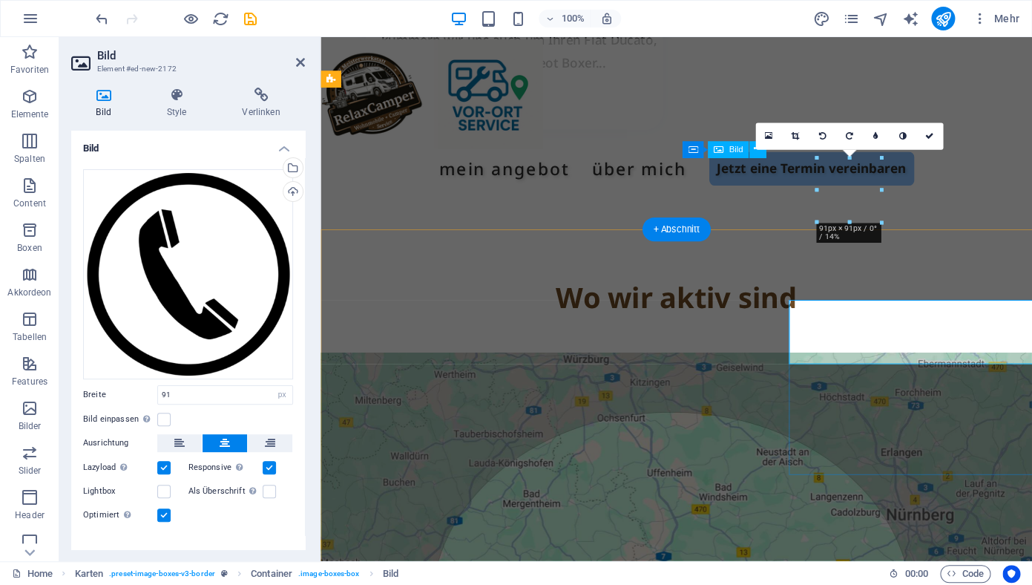
scroll to position [2402, 0]
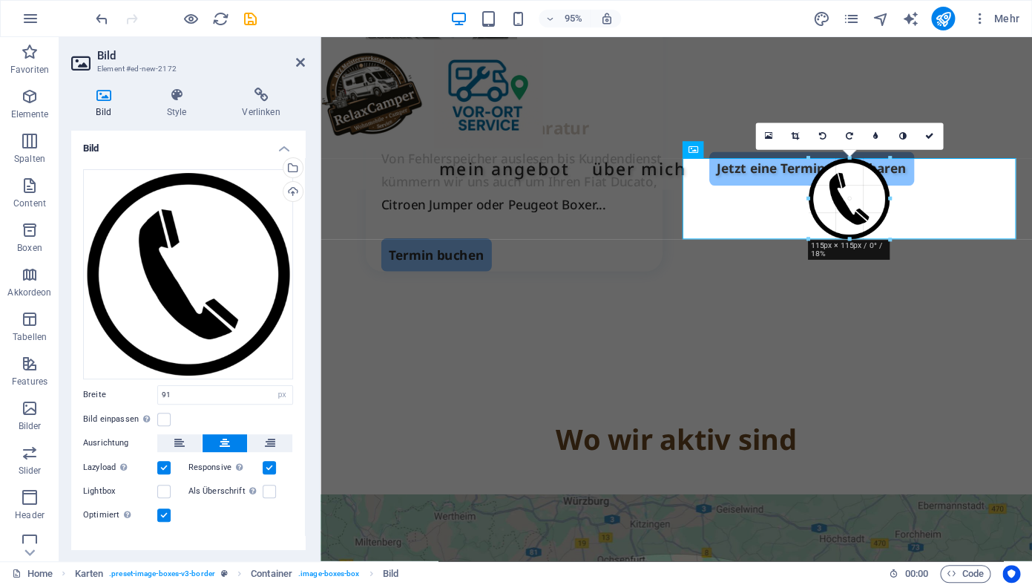
drag, startPoint x: 879, startPoint y: 222, endPoint x: 894, endPoint y: 233, distance: 18.5
type input "115"
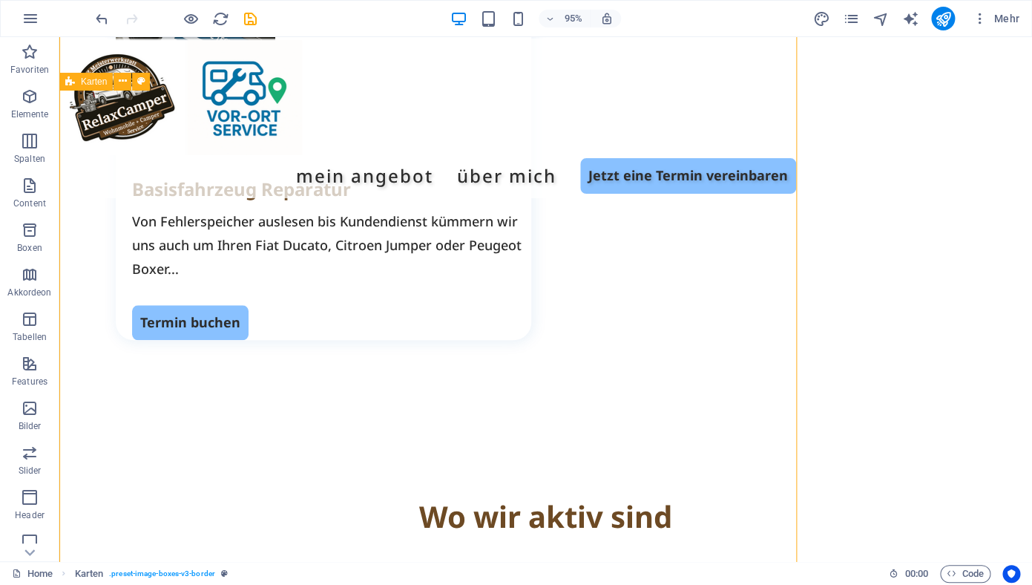
scroll to position [2551, 0]
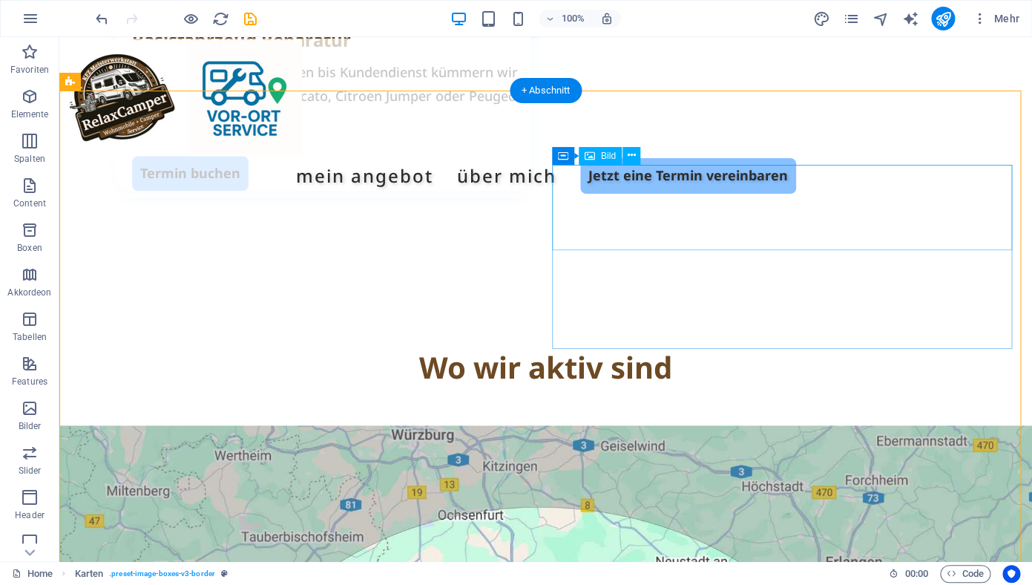
click at [632, 157] on icon at bounding box center [631, 156] width 8 height 16
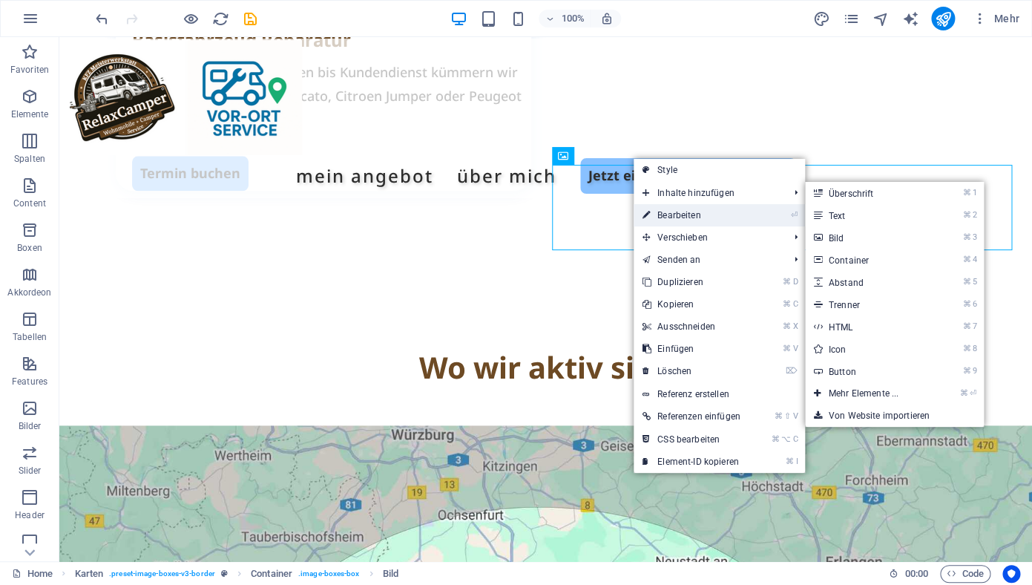
click at [680, 213] on link "⏎ Bearbeiten" at bounding box center [692, 215] width 116 height 22
select select "px"
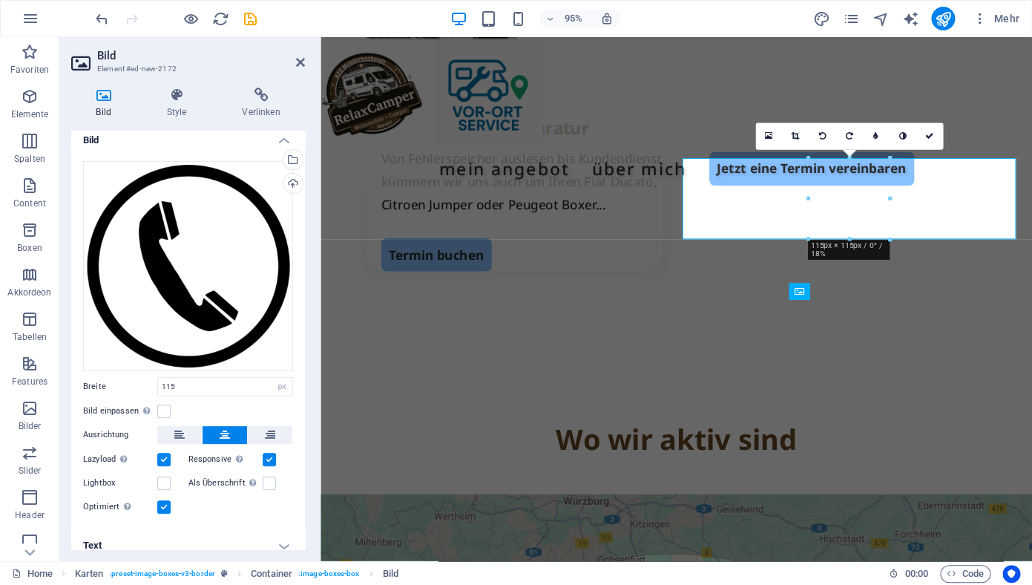
scroll to position [11, 0]
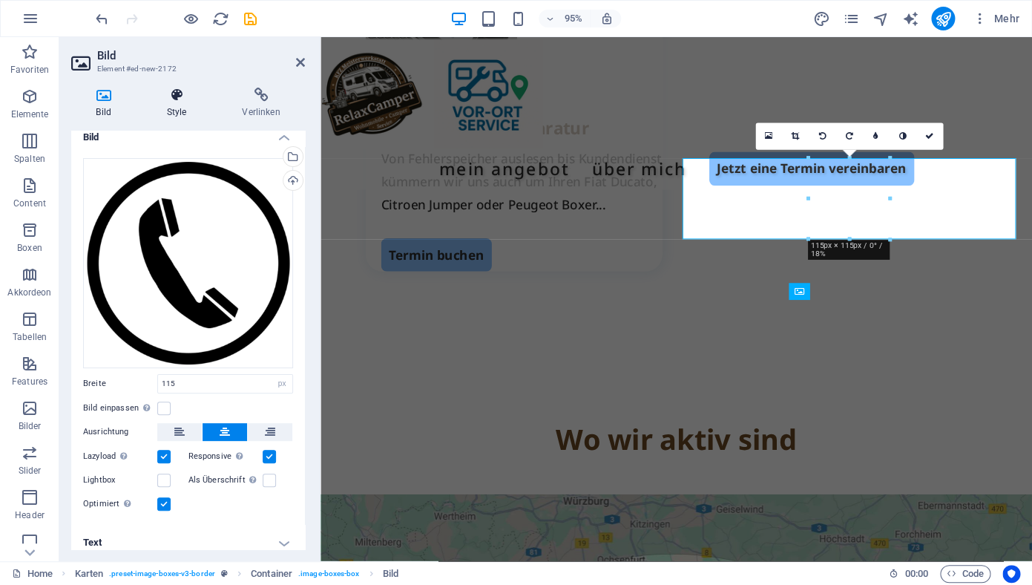
click at [182, 103] on h4 "Style" at bounding box center [180, 103] width 76 height 31
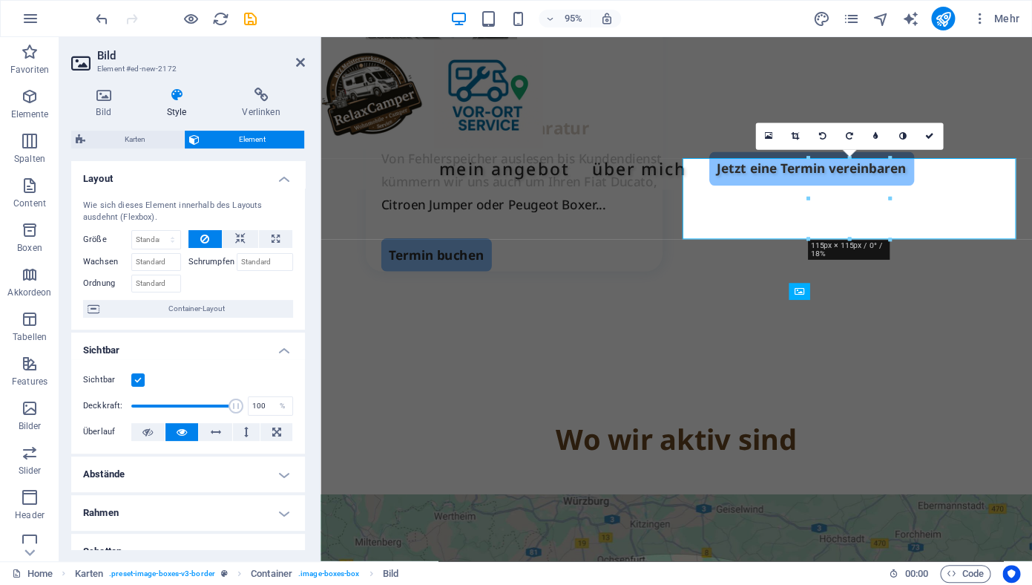
scroll to position [214, 0]
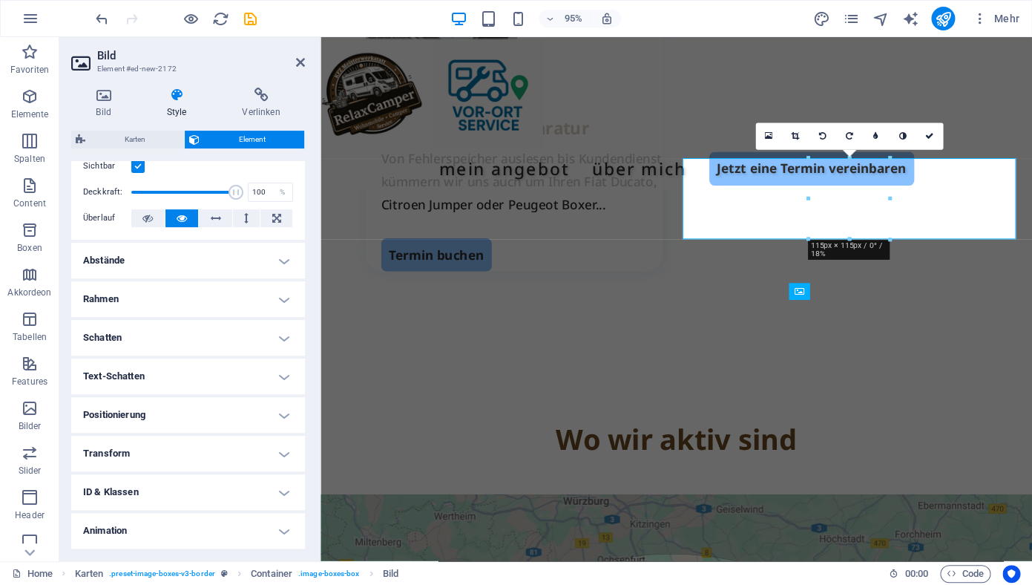
click at [203, 259] on h4 "Abstände" at bounding box center [188, 261] width 234 height 36
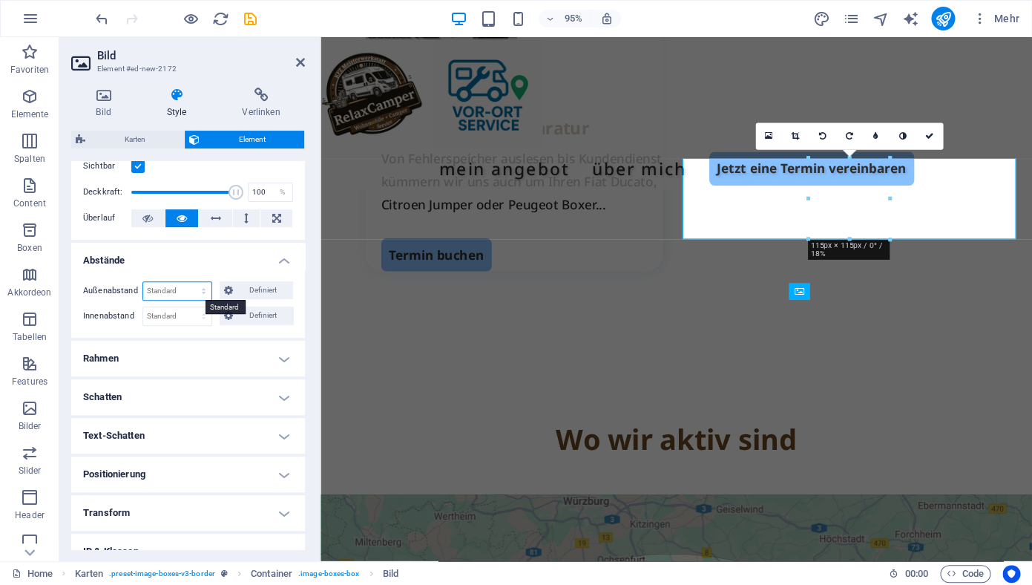
click at [143, 282] on select "Standard auto px % rem vw vh Definiert" at bounding box center [177, 291] width 68 height 18
click at [251, 294] on span "Definiert" at bounding box center [263, 290] width 52 height 18
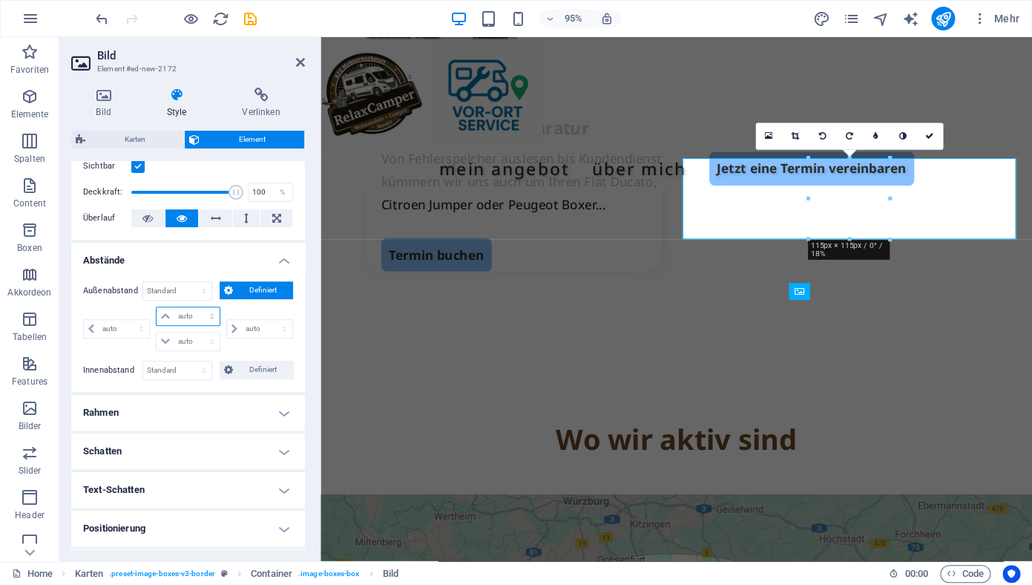
click at [157, 307] on select "auto px % rem vw vh" at bounding box center [188, 316] width 62 height 18
select select "%"
click option "%" at bounding box center [0, 0] width 0 height 0
type input "0"
select select "px"
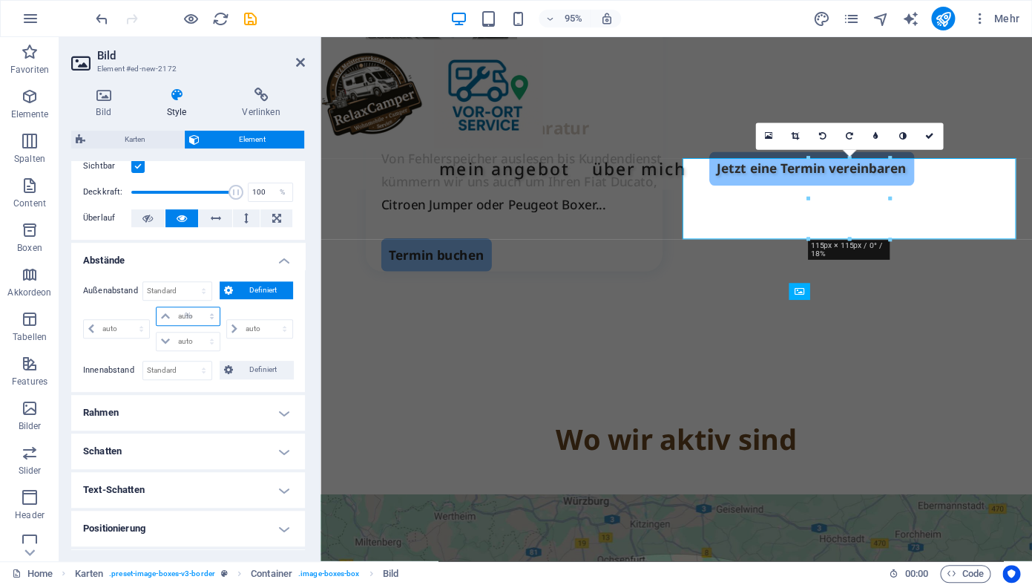
type input "100"
type input "0"
select select "px"
type input "0"
select select "px"
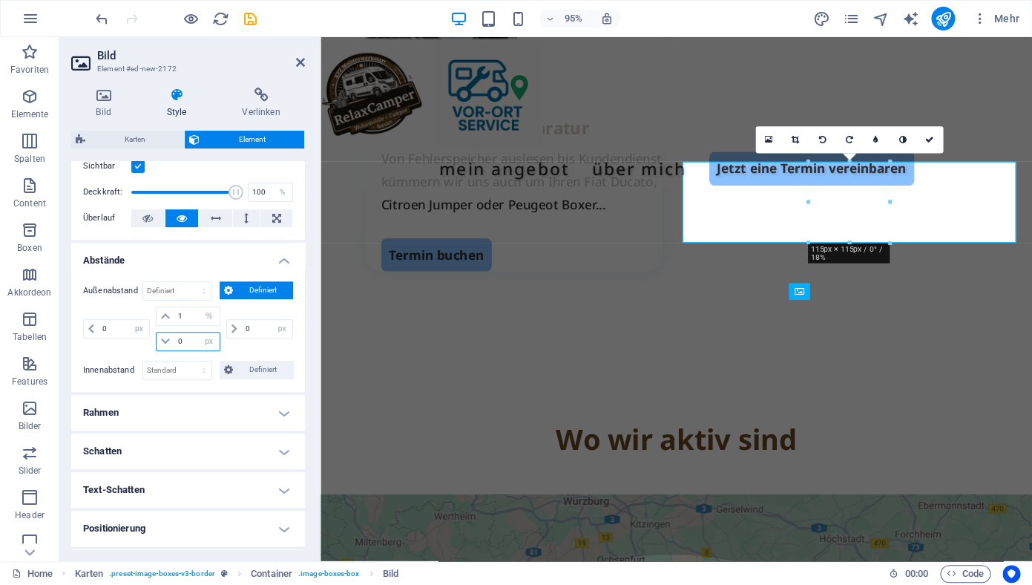
click at [189, 346] on input "0" at bounding box center [196, 341] width 45 height 18
drag, startPoint x: 182, startPoint y: 320, endPoint x: 160, endPoint y: 320, distance: 22.3
click at [174, 320] on input "1" at bounding box center [196, 316] width 45 height 18
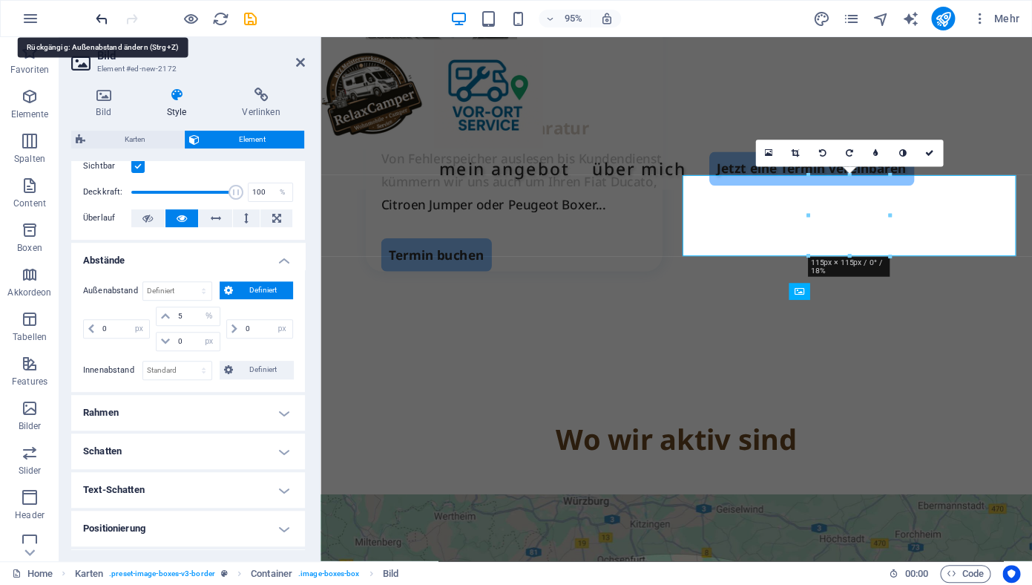
click at [104, 19] on icon "undo" at bounding box center [101, 18] width 17 height 17
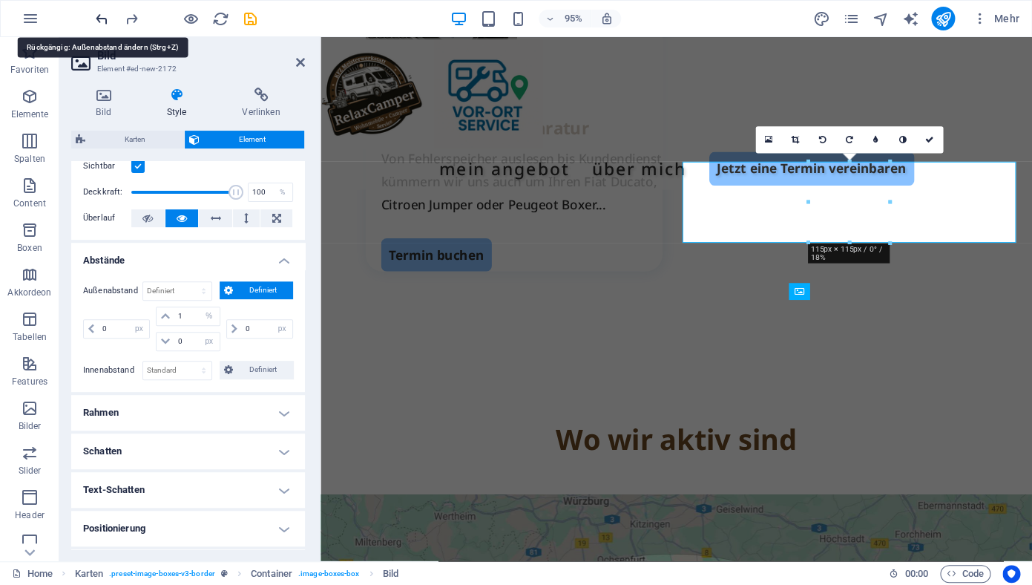
click at [104, 19] on icon "undo" at bounding box center [101, 18] width 17 height 17
type input "100"
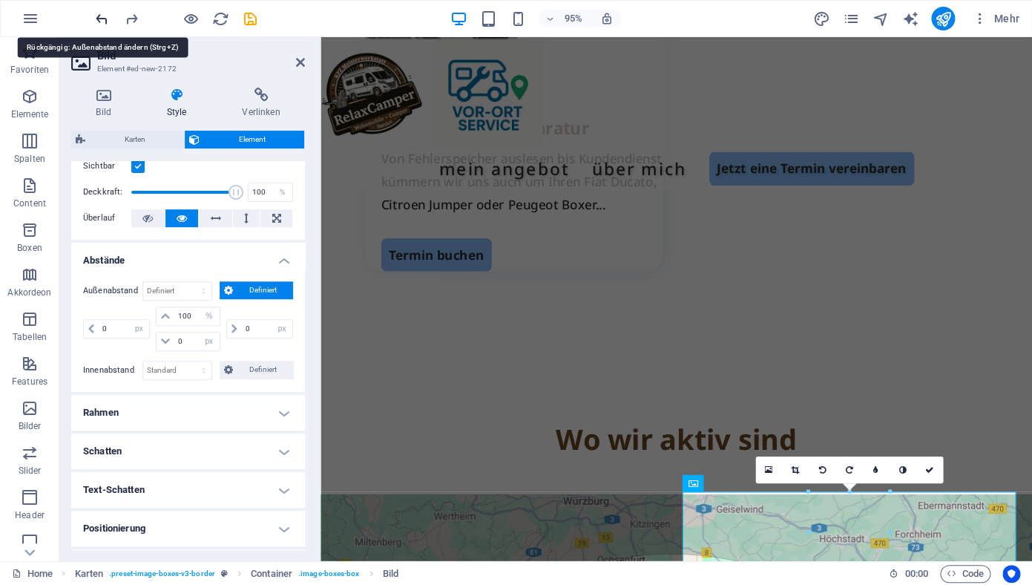
click at [104, 19] on icon "undo" at bounding box center [101, 18] width 17 height 17
select select "DISABLED_OPTION_VALUE"
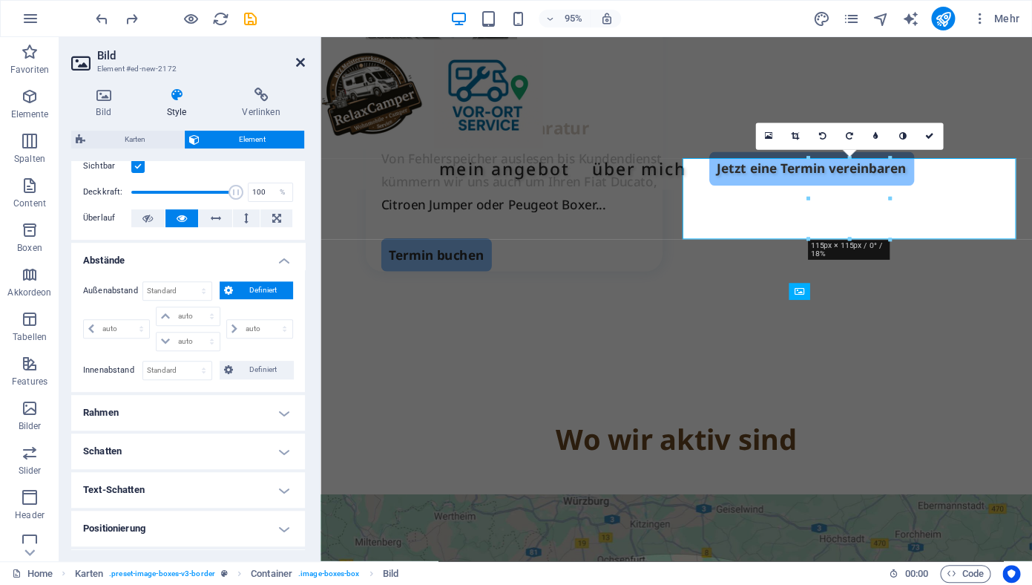
click at [304, 67] on icon at bounding box center [300, 62] width 9 height 12
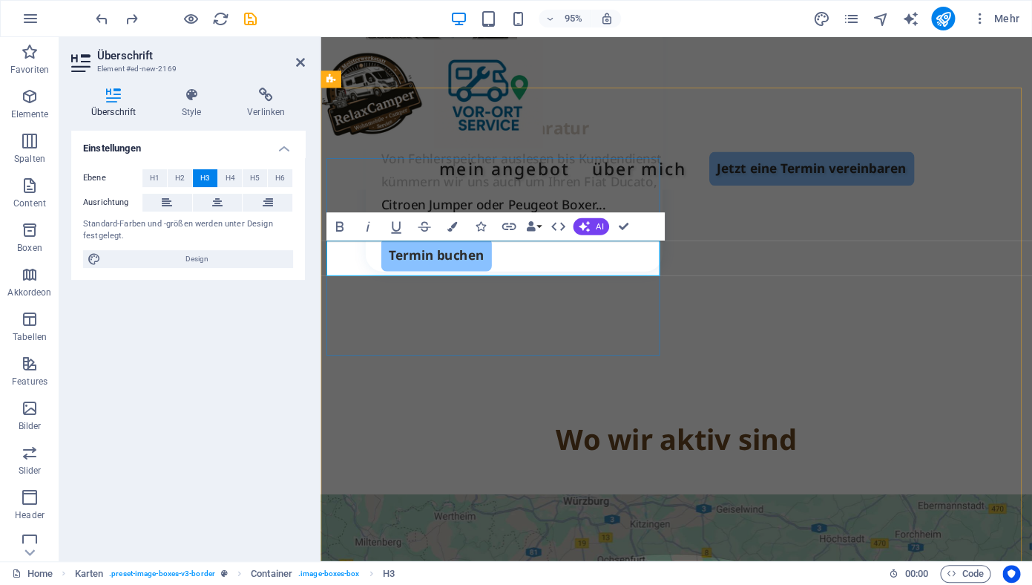
drag, startPoint x: 556, startPoint y: 278, endPoint x: 442, endPoint y: 278, distance: 113.5
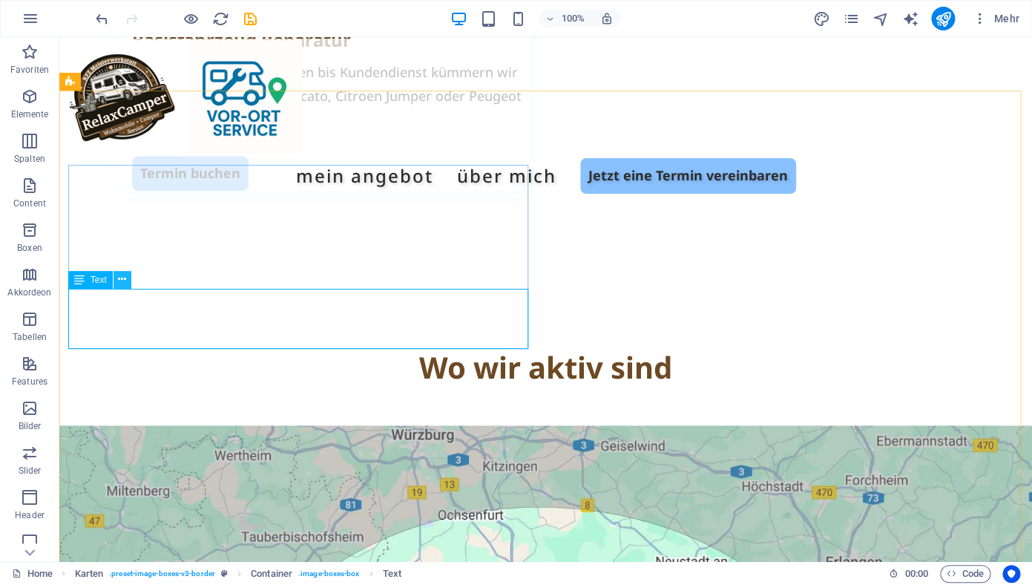
click at [124, 282] on icon at bounding box center [122, 280] width 8 height 16
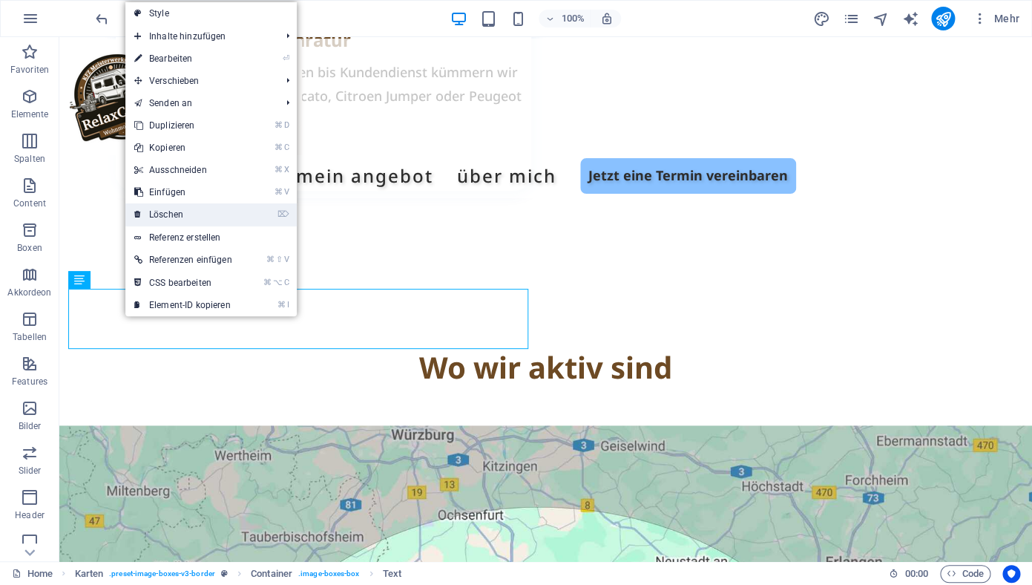
click at [177, 215] on link "⌦ Löschen" at bounding box center [183, 214] width 116 height 22
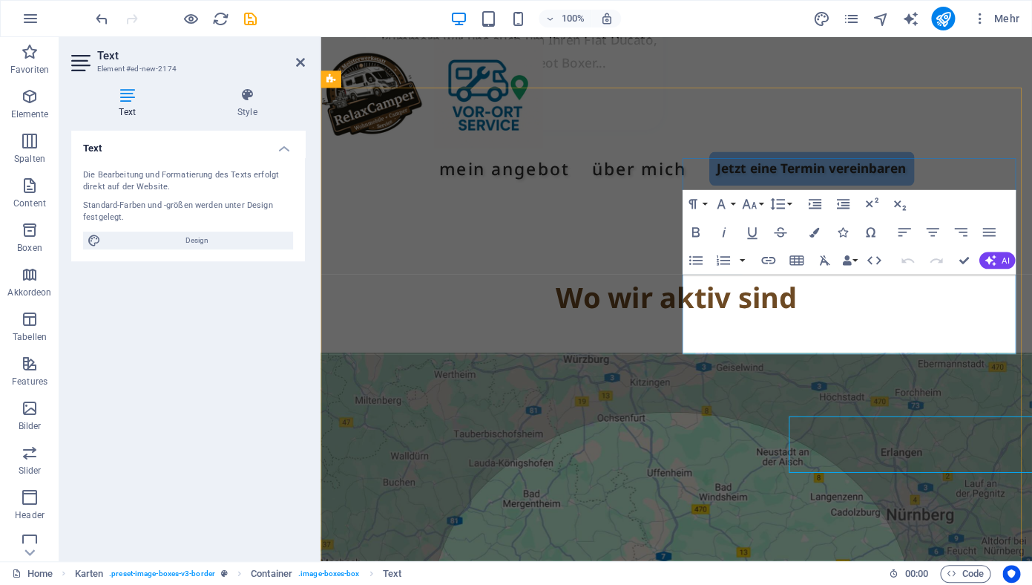
scroll to position [2402, 0]
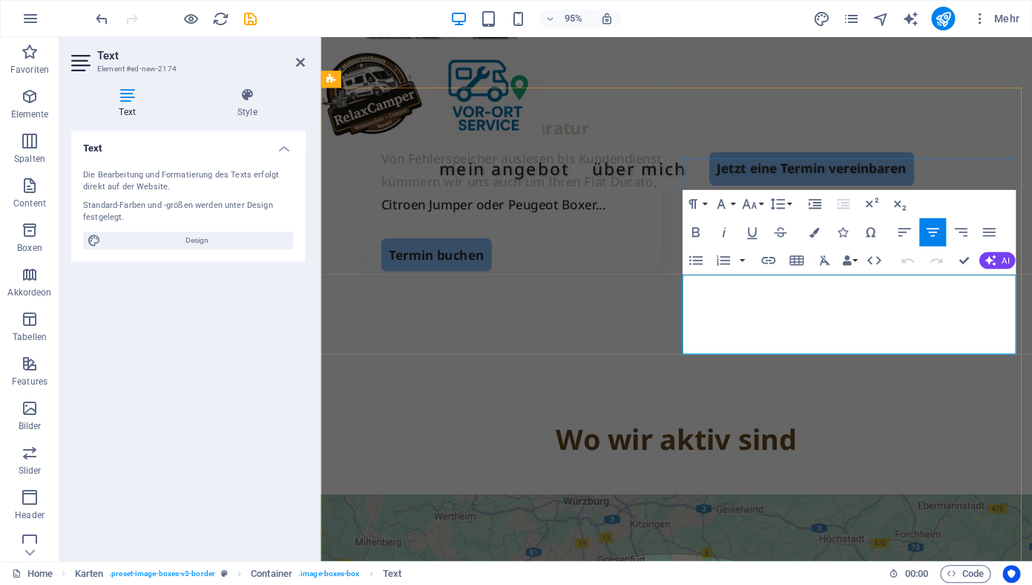
drag, startPoint x: 975, startPoint y: 348, endPoint x: 705, endPoint y: 296, distance: 275.0
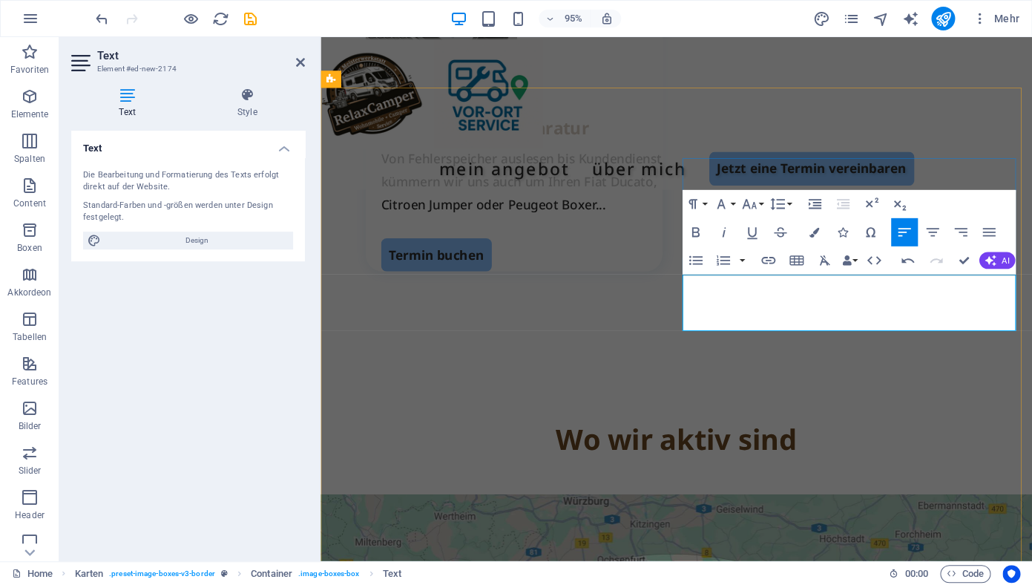
scroll to position [0, 7]
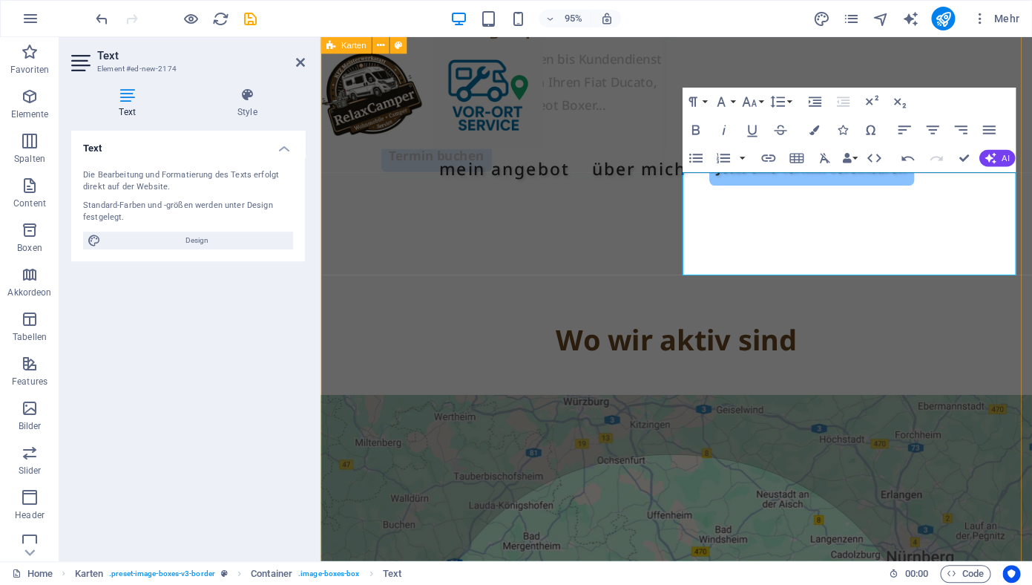
scroll to position [2485, 0]
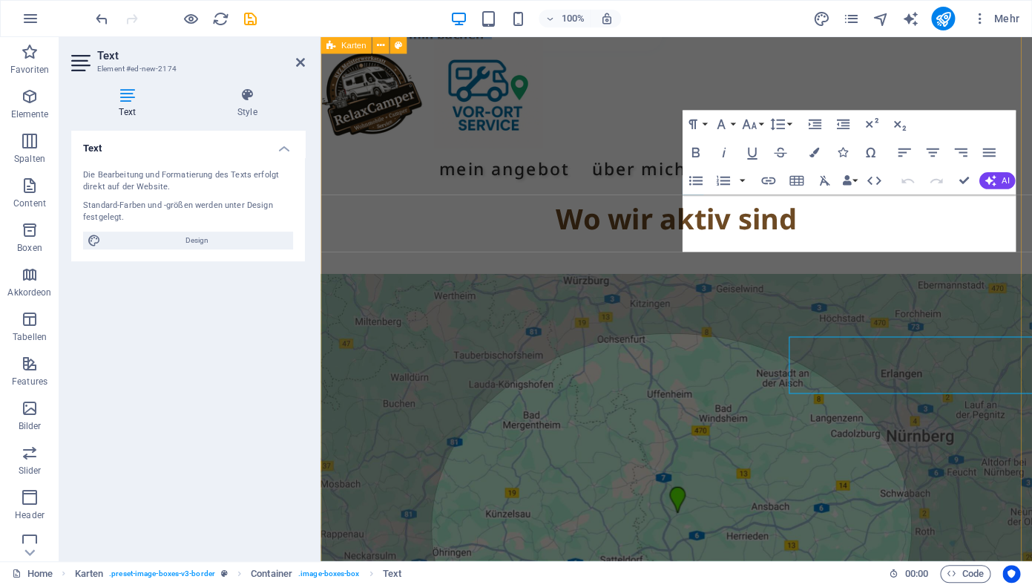
scroll to position [2485, 0]
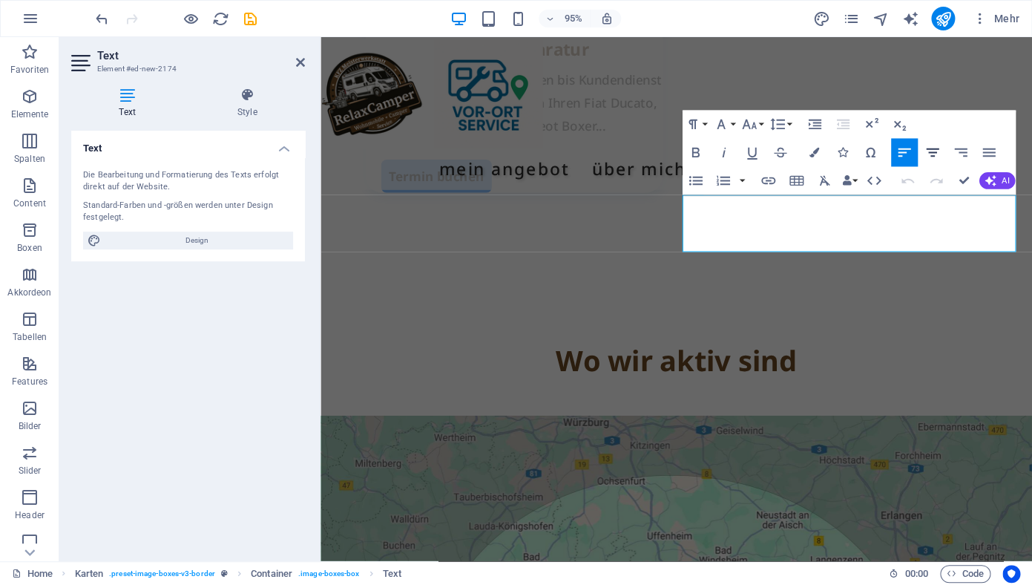
click at [940, 145] on icon "button" at bounding box center [932, 153] width 17 height 17
drag, startPoint x: 989, startPoint y: 244, endPoint x: 743, endPoint y: 206, distance: 248.5
click at [928, 145] on icon "button" at bounding box center [932, 153] width 17 height 17
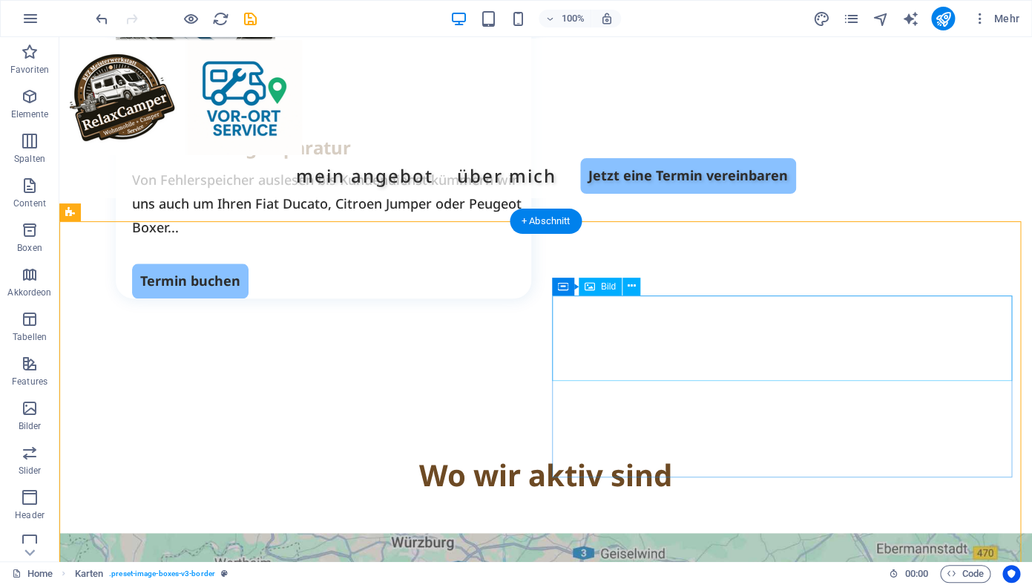
scroll to position [2421, 0]
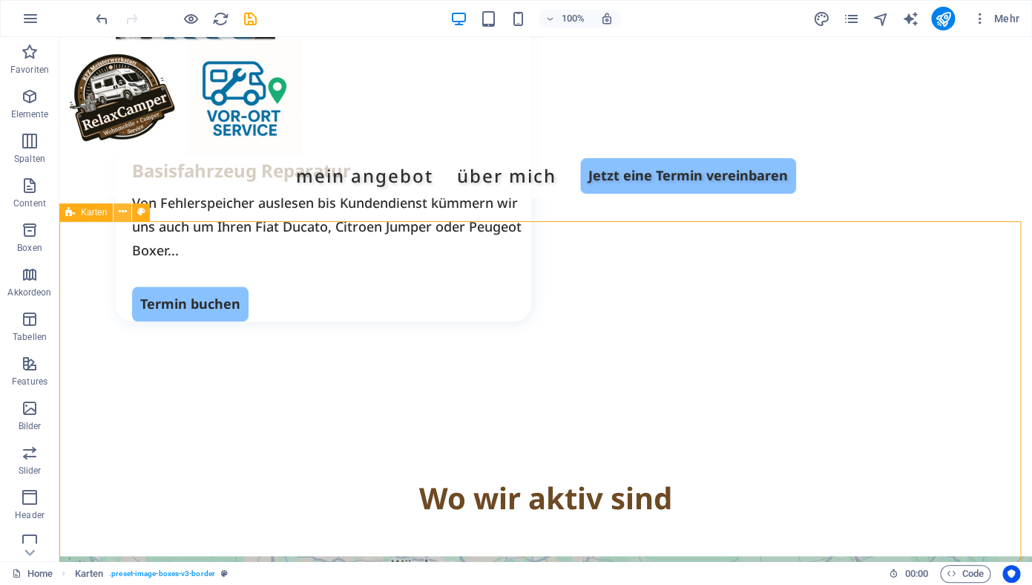
click at [122, 211] on icon at bounding box center [123, 212] width 8 height 16
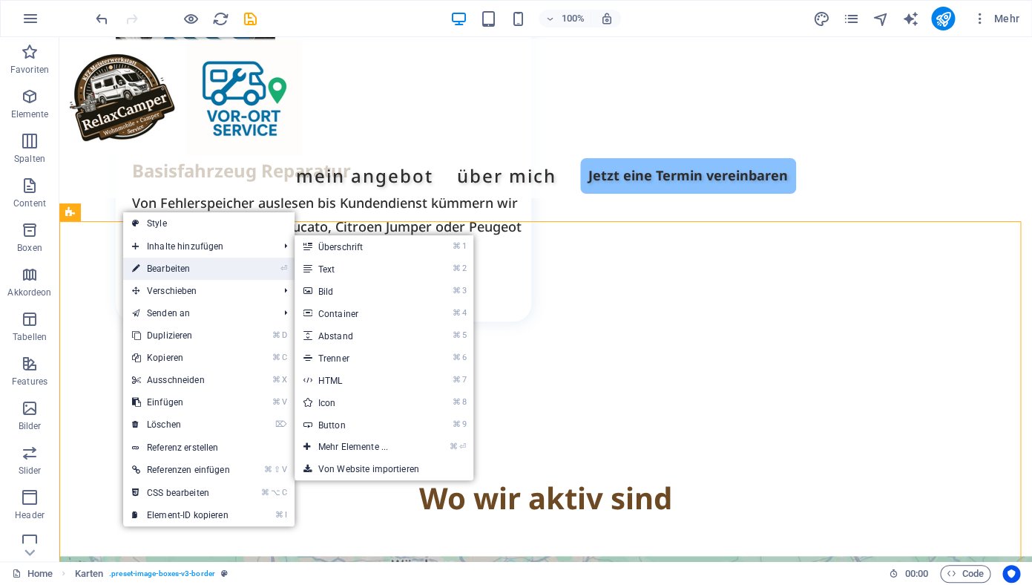
click at [167, 265] on link "⏎ Bearbeiten" at bounding box center [181, 268] width 116 height 22
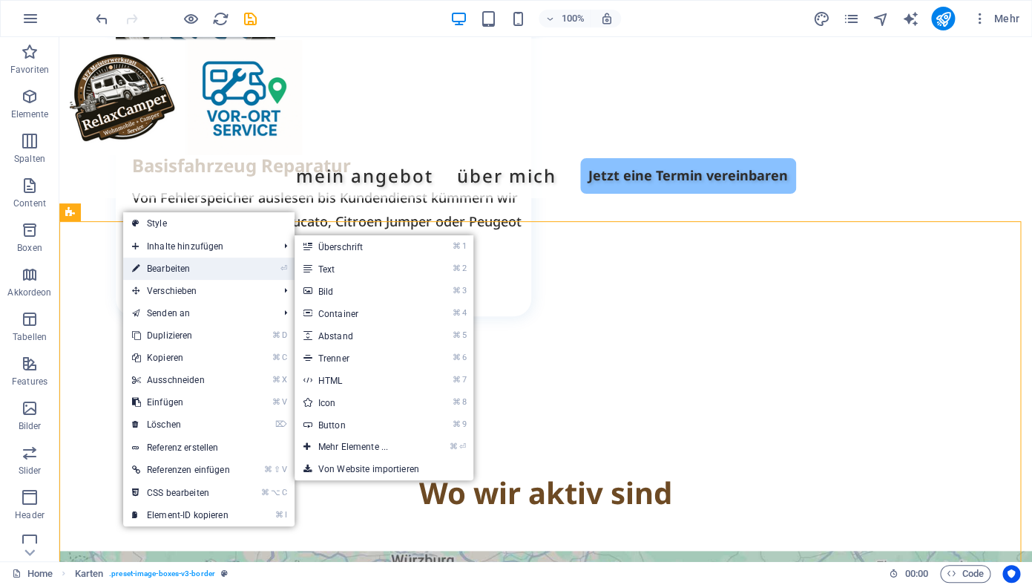
select select "rem"
select select "preset-image-boxes-v3-border"
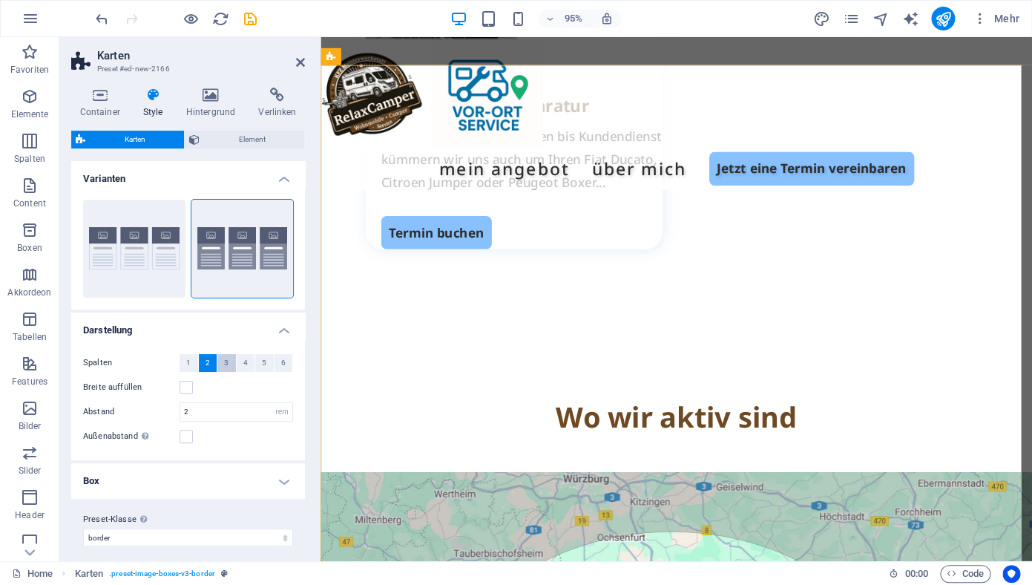
click at [224, 362] on span "3" at bounding box center [226, 363] width 4 height 18
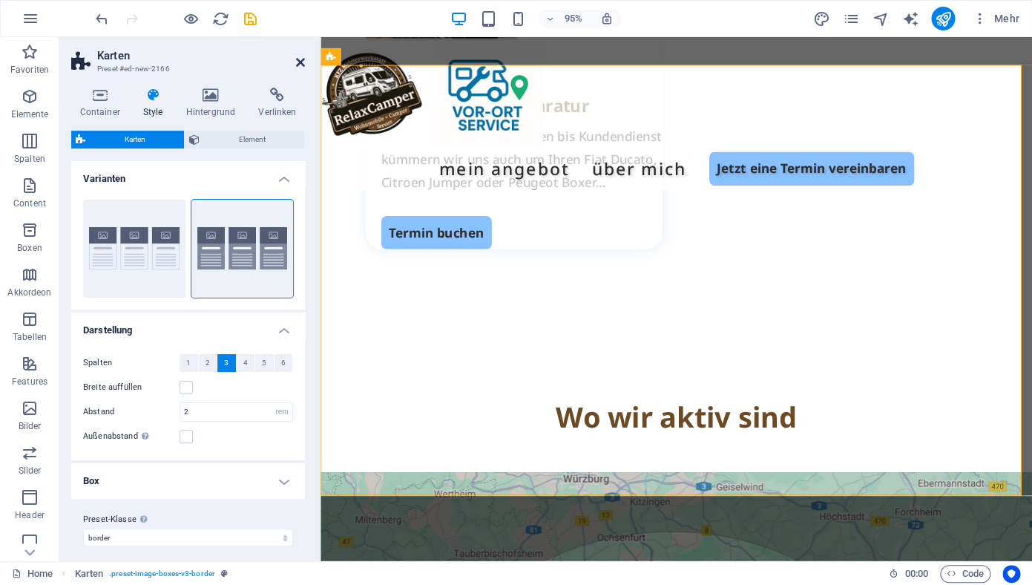
click at [299, 65] on icon at bounding box center [300, 62] width 9 height 12
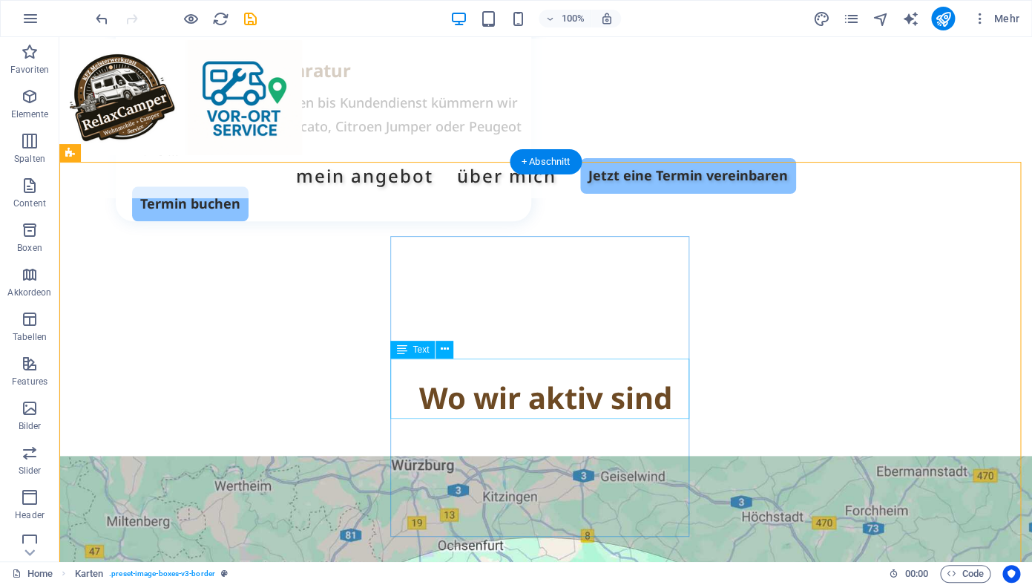
scroll to position [2528, 0]
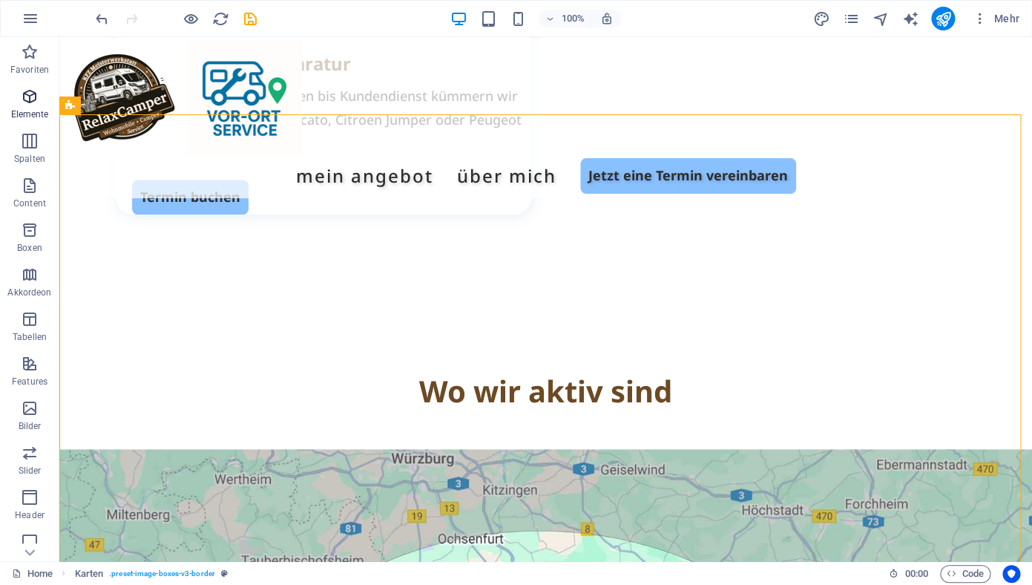
click at [33, 104] on icon "button" at bounding box center [30, 97] width 18 height 18
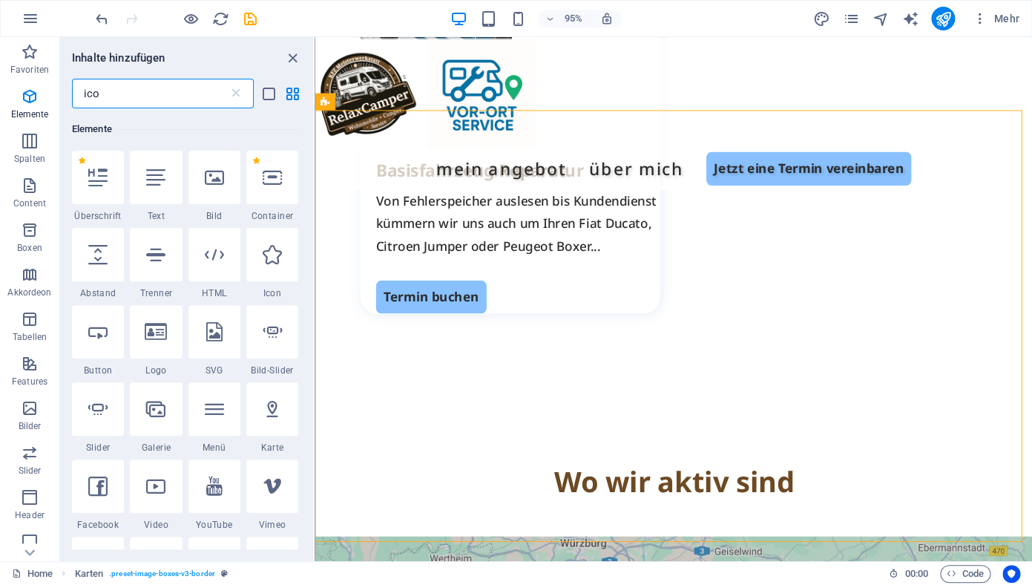
scroll to position [0, 0]
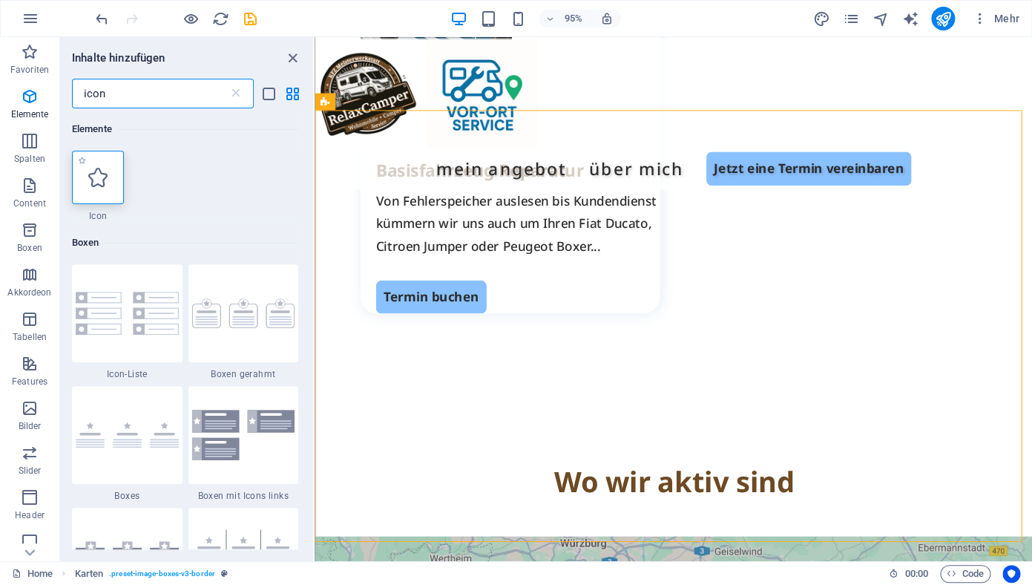
type input "icon"
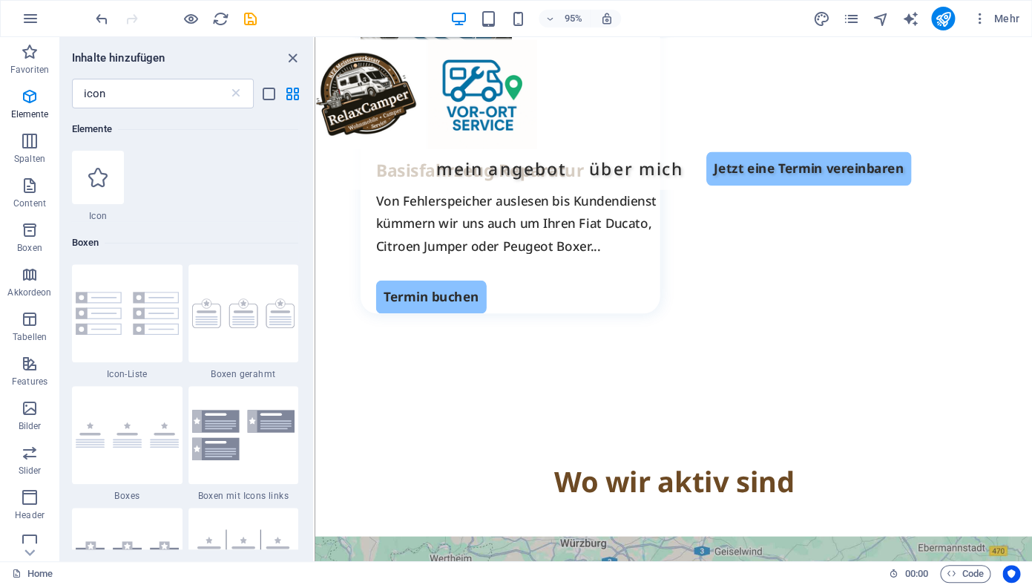
select select "xMidYMid"
select select "px"
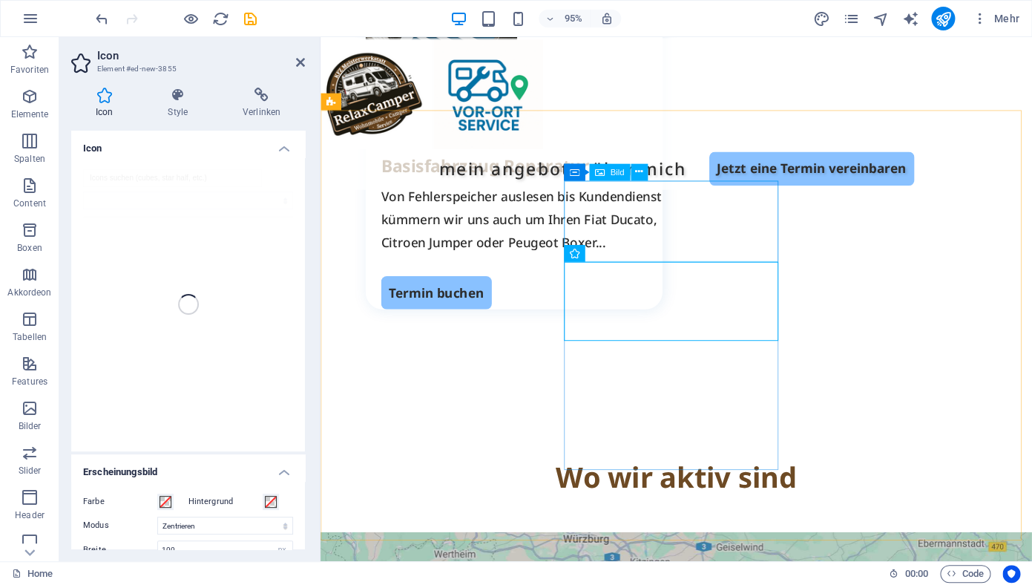
scroll to position [2378, 0]
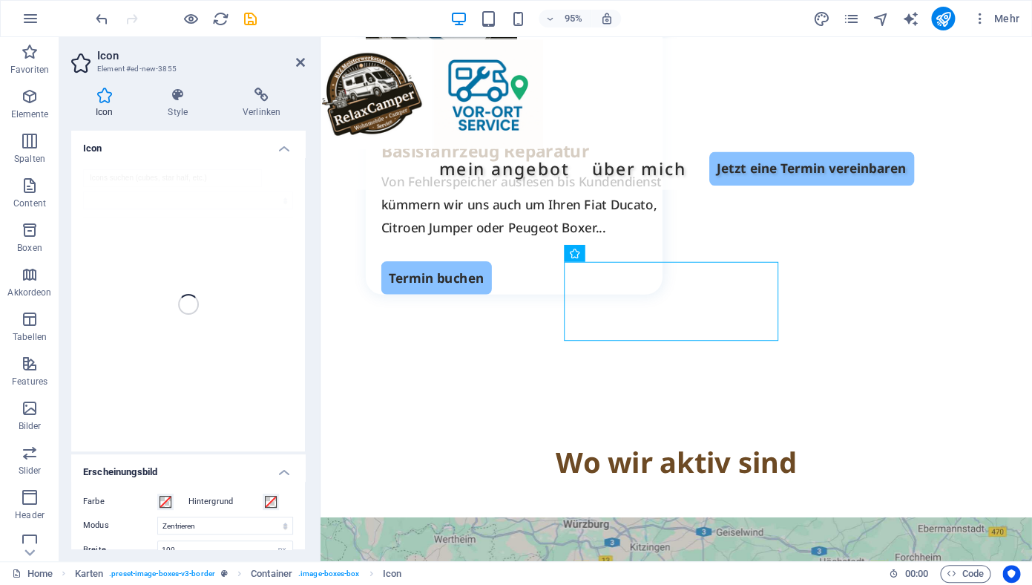
click at [154, 176] on div at bounding box center [188, 304] width 234 height 294
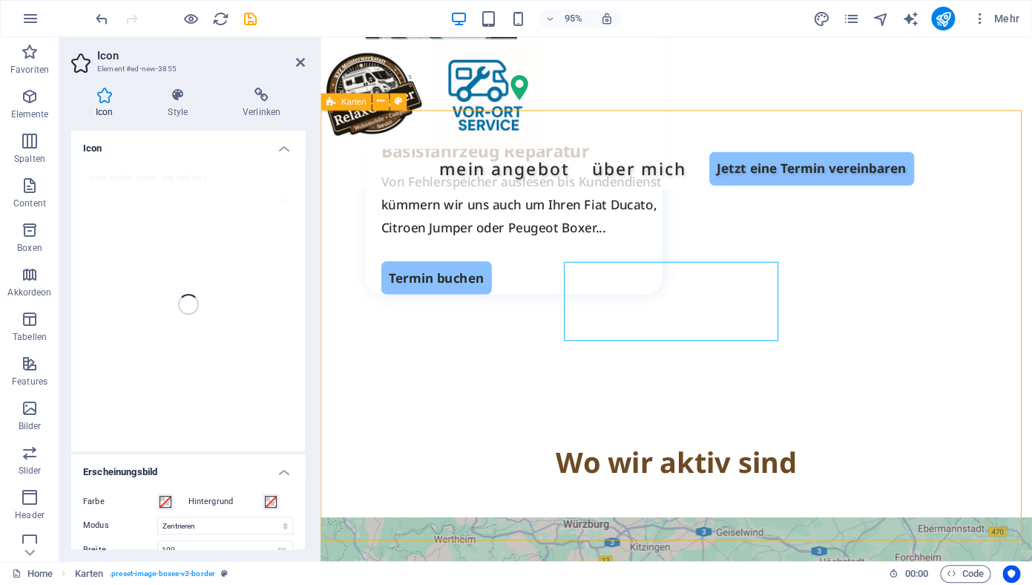
scroll to position [2528, 0]
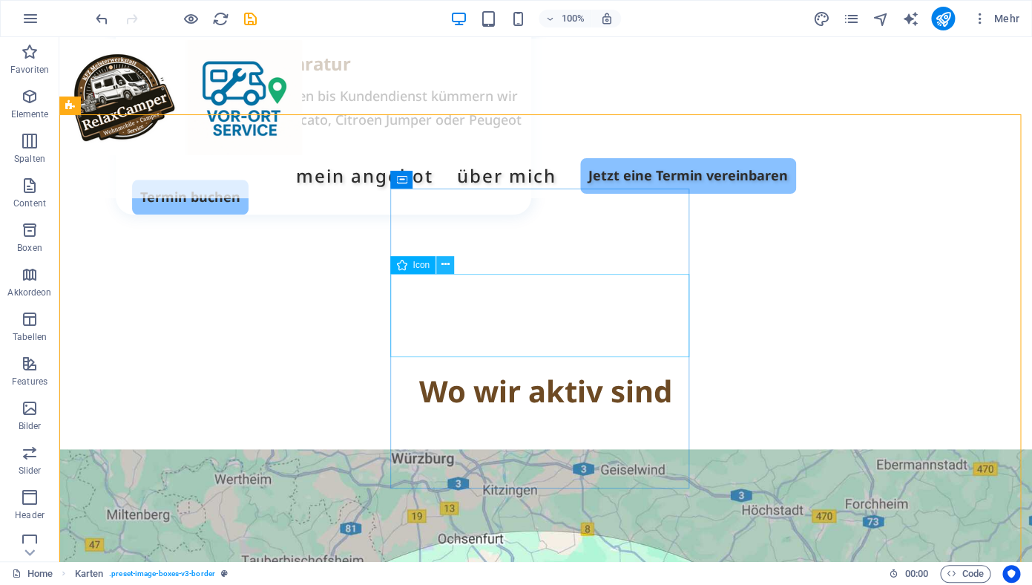
click at [448, 268] on icon at bounding box center [445, 265] width 8 height 16
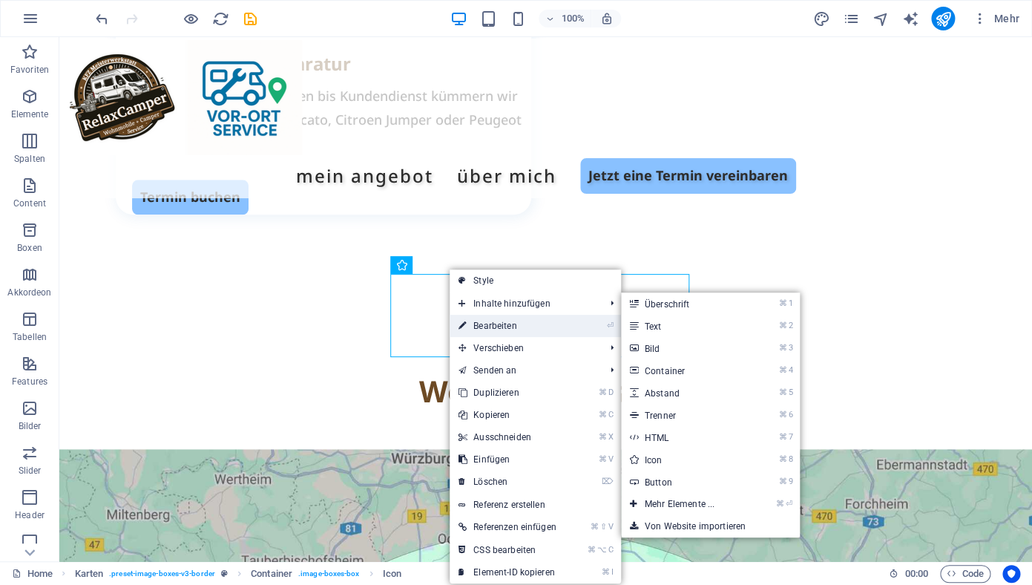
click at [487, 323] on link "⏎ Bearbeiten" at bounding box center [508, 326] width 116 height 22
select select "xMidYMid"
select select "px"
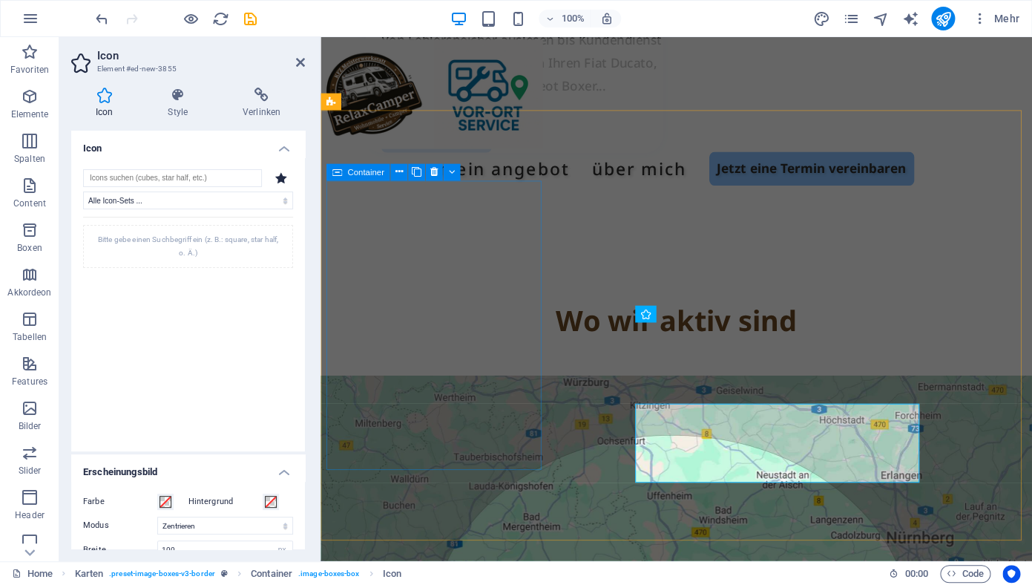
scroll to position [2378, 0]
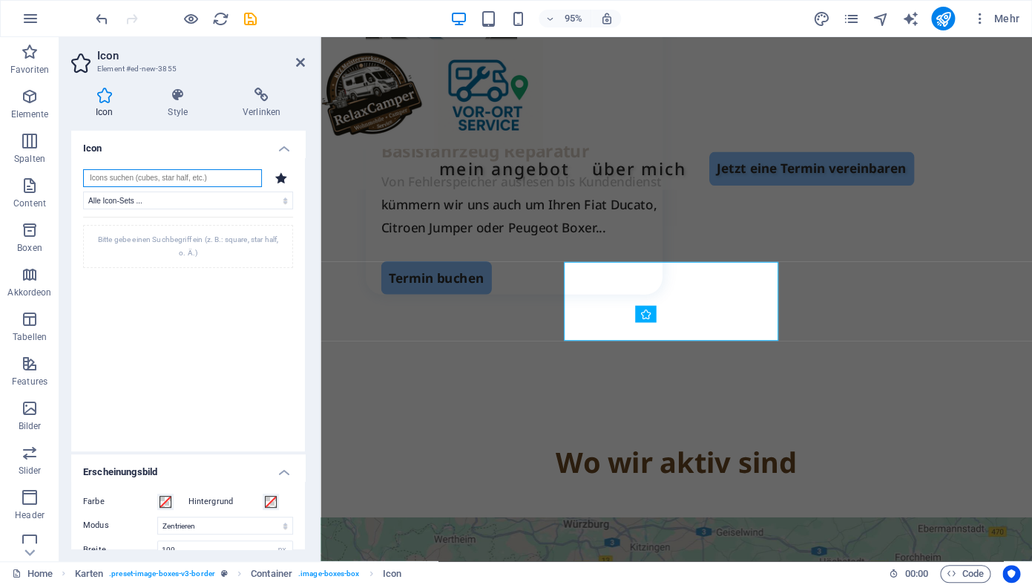
click at [147, 180] on input "search" at bounding box center [172, 178] width 179 height 18
type input "teleph"
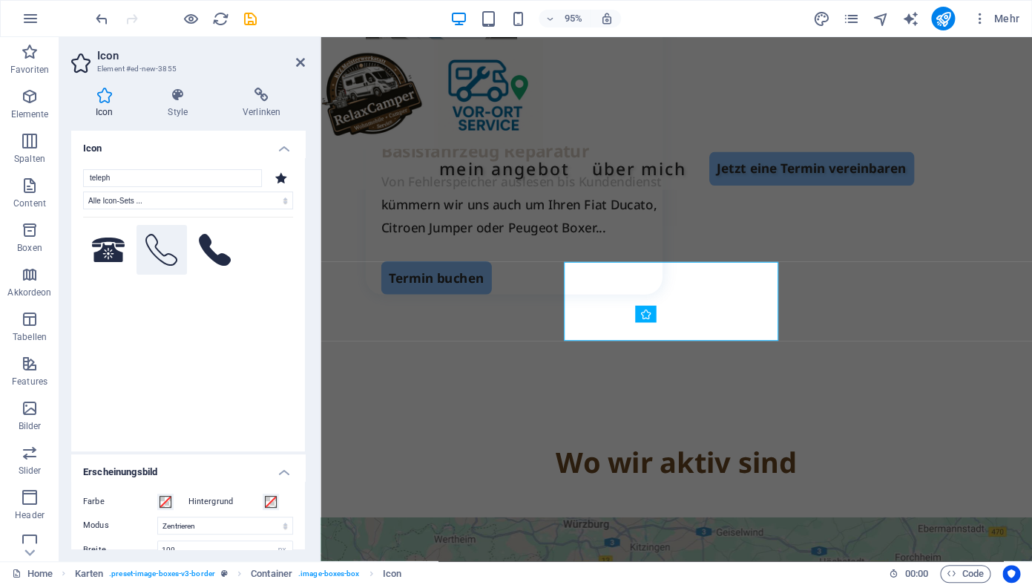
click at [160, 254] on icon at bounding box center [161, 250] width 33 height 33
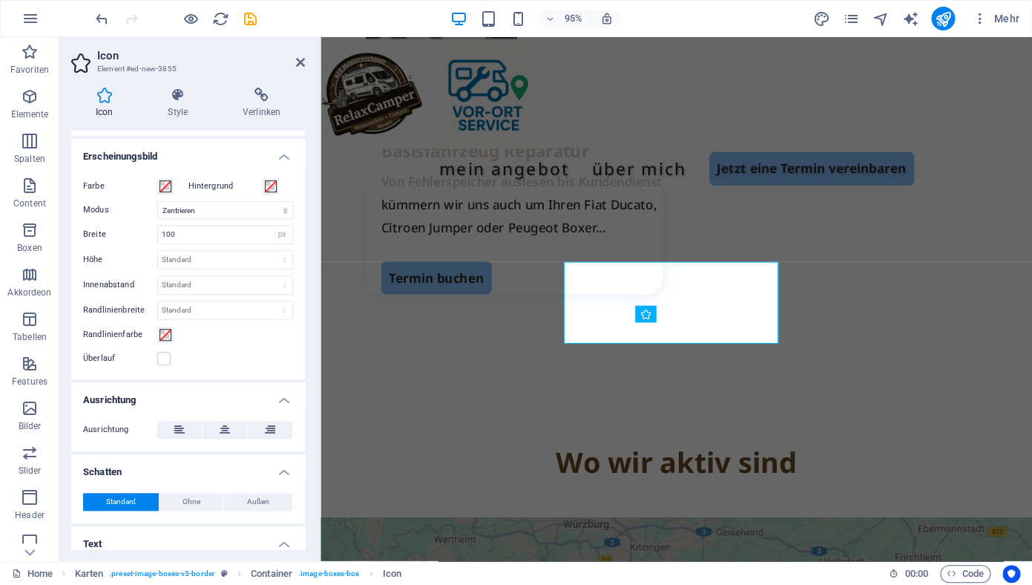
scroll to position [361, 0]
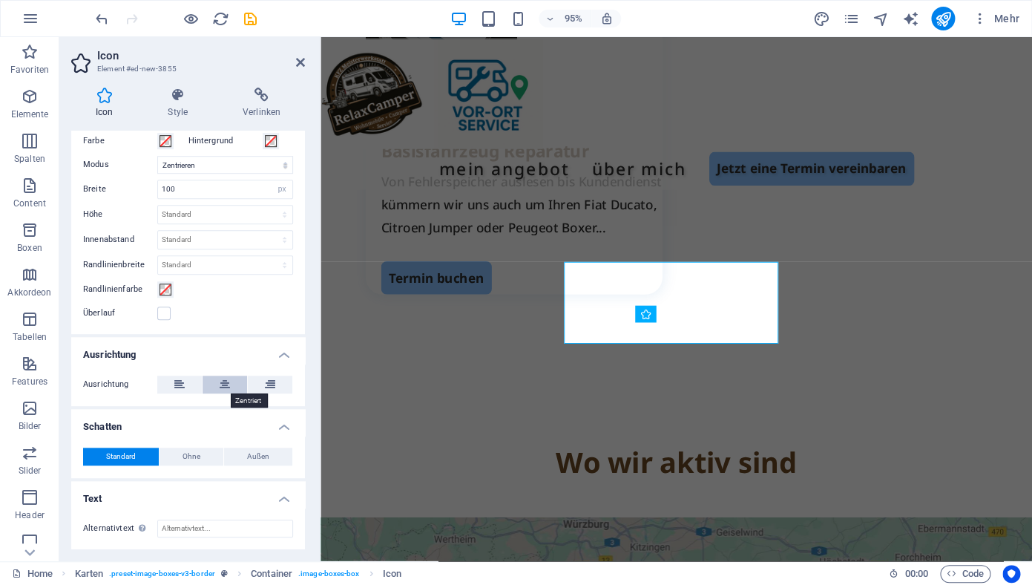
click at [221, 387] on icon at bounding box center [225, 384] width 10 height 18
drag, startPoint x: 298, startPoint y: 67, endPoint x: 313, endPoint y: 79, distance: 19.5
click at [298, 67] on icon at bounding box center [300, 62] width 9 height 12
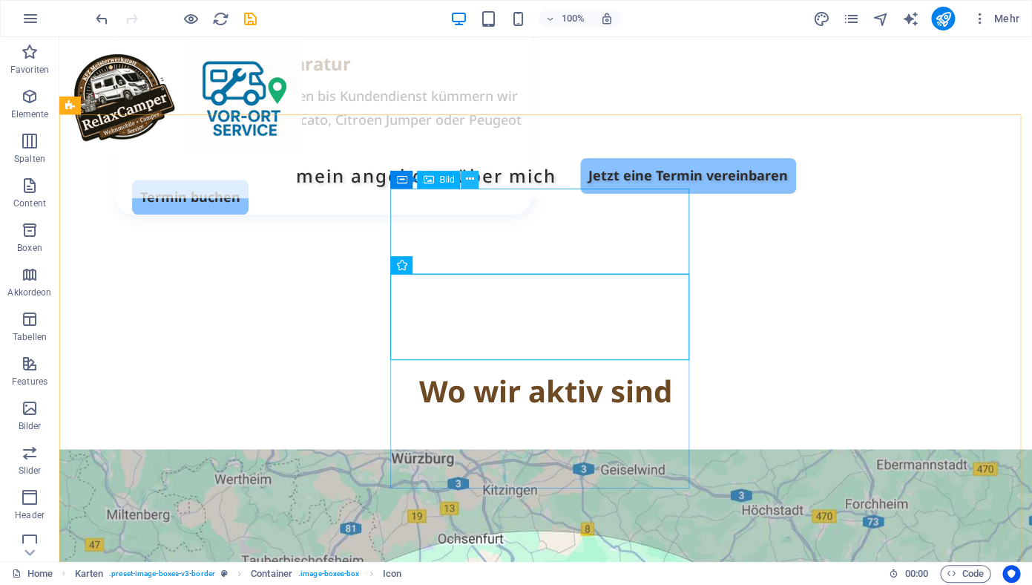
click at [474, 181] on icon at bounding box center [470, 179] width 8 height 16
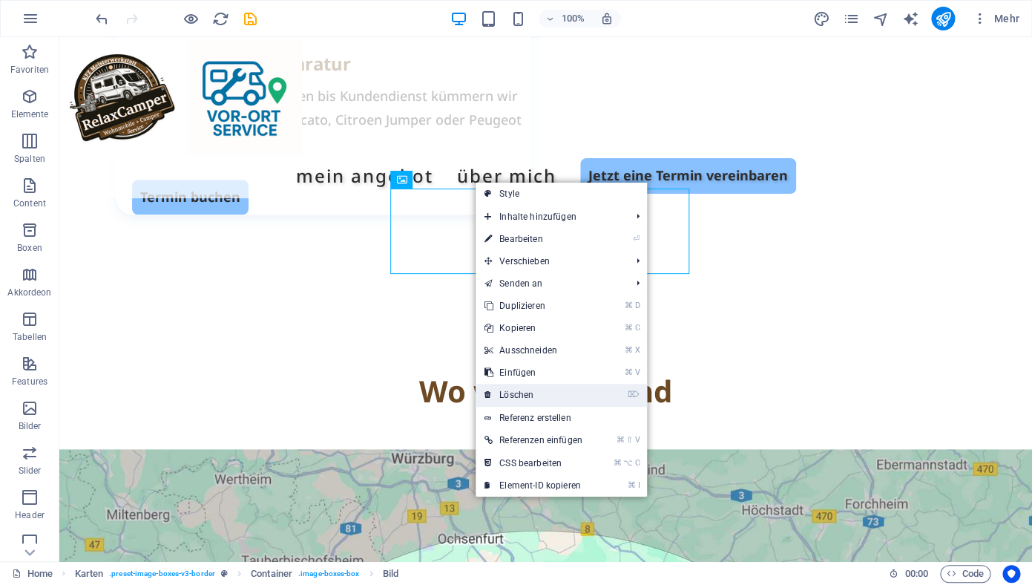
click at [530, 401] on link "⌦ Löschen" at bounding box center [534, 395] width 116 height 22
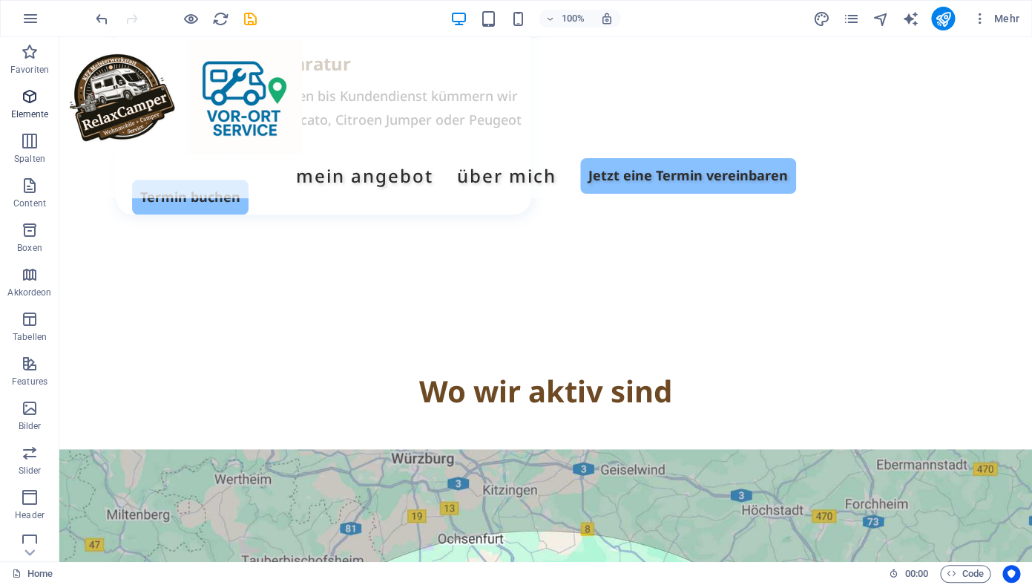
click at [24, 101] on icon "button" at bounding box center [30, 97] width 18 height 18
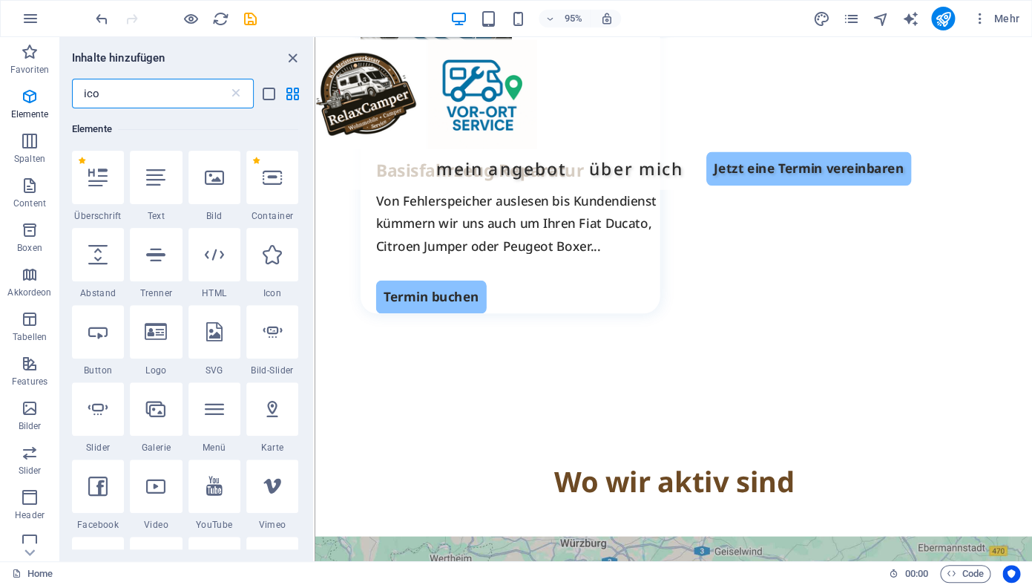
scroll to position [0, 0]
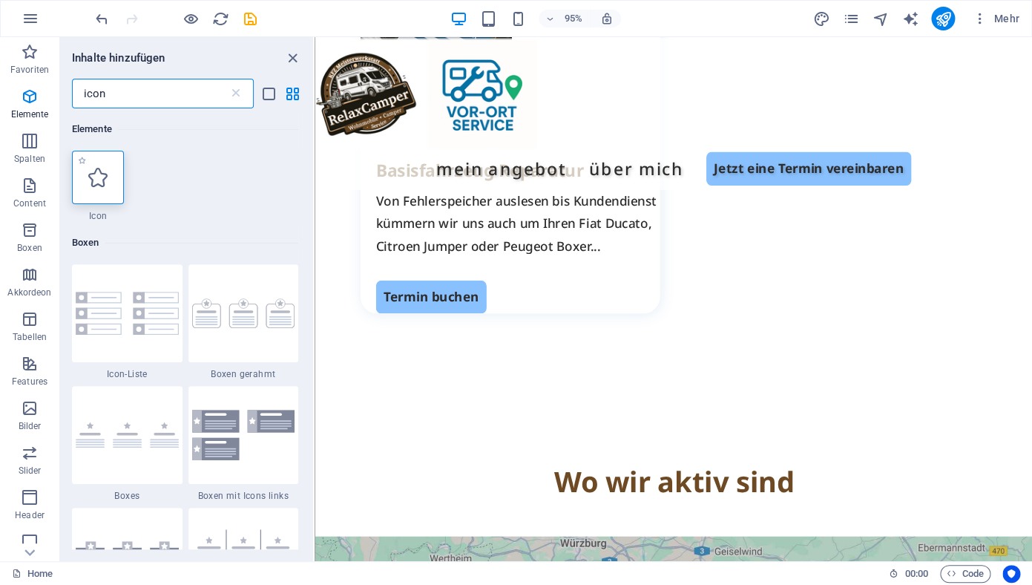
type input "icon"
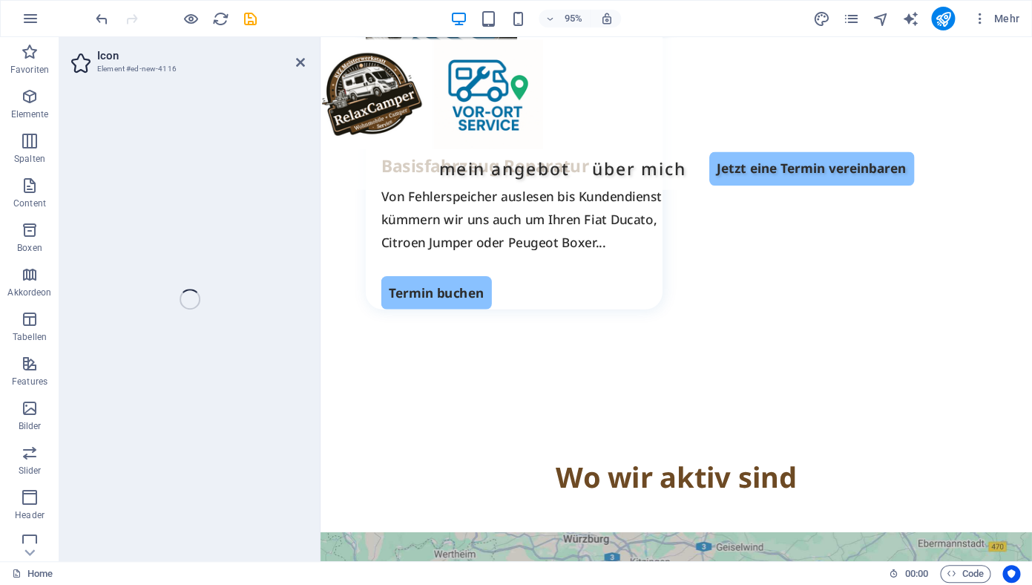
select select "xMidYMid"
select select "px"
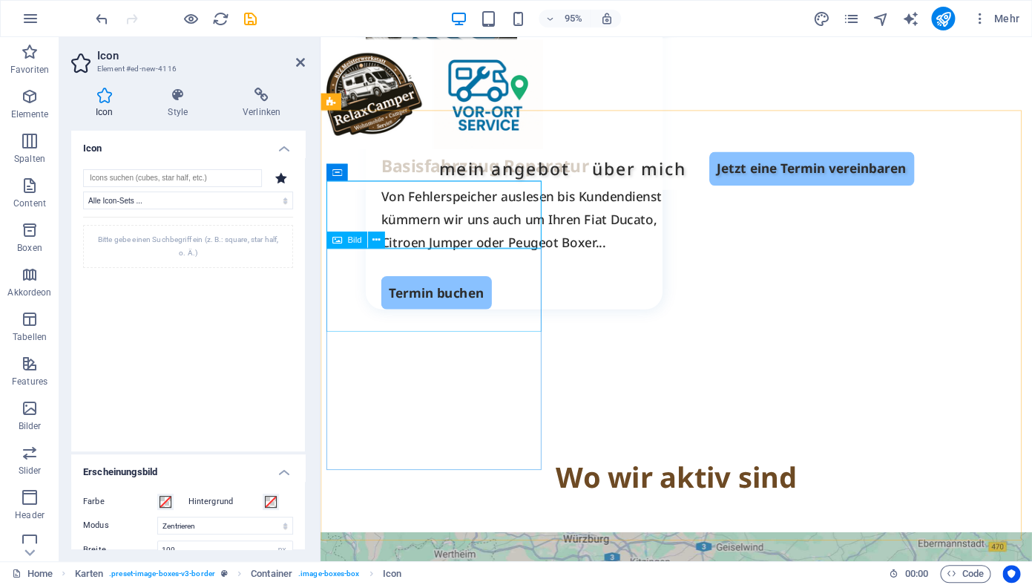
scroll to position [2378, 0]
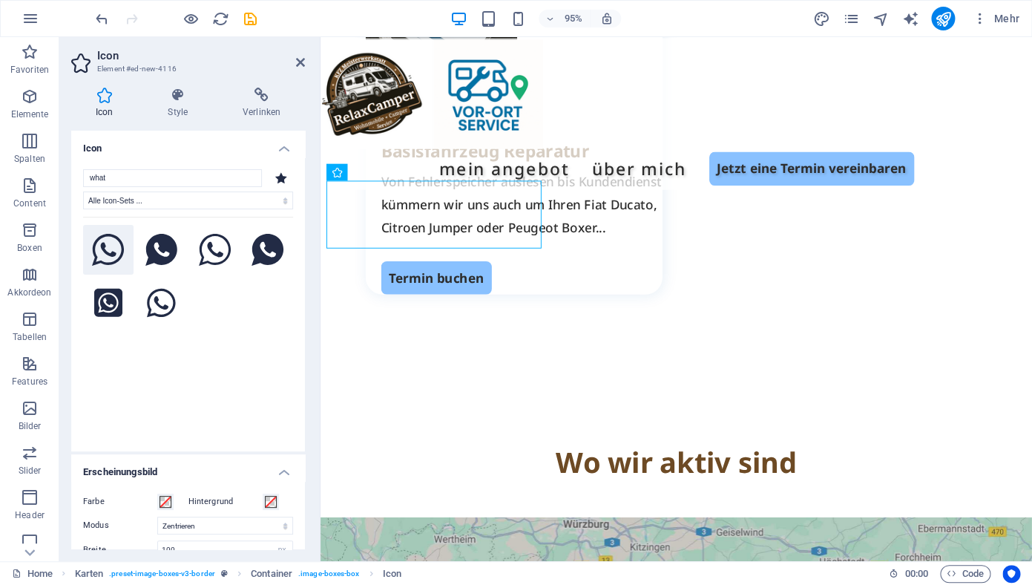
type input "what"
click at [105, 241] on icon at bounding box center [108, 250] width 33 height 33
click at [300, 60] on icon at bounding box center [300, 62] width 9 height 12
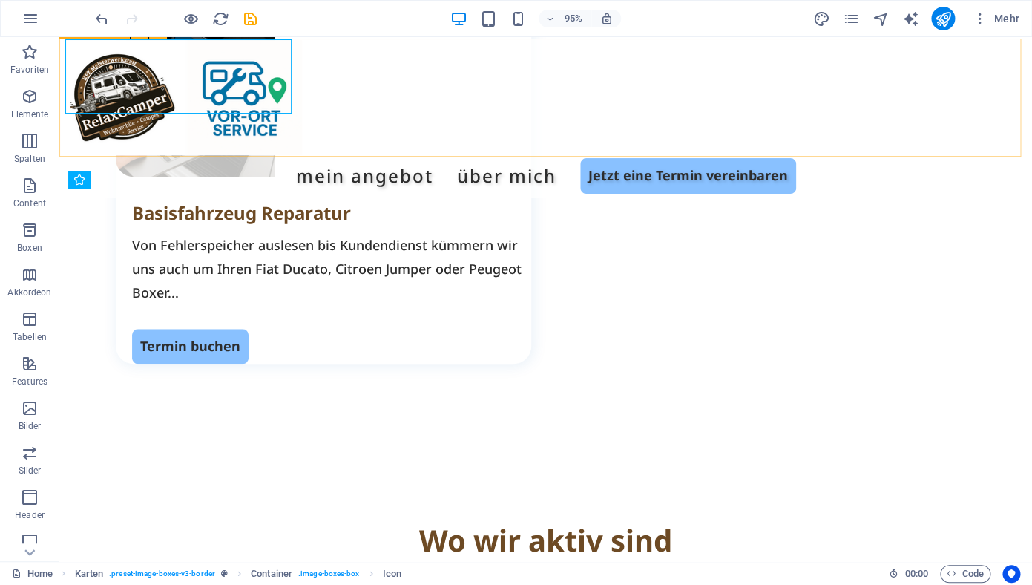
scroll to position [2528, 0]
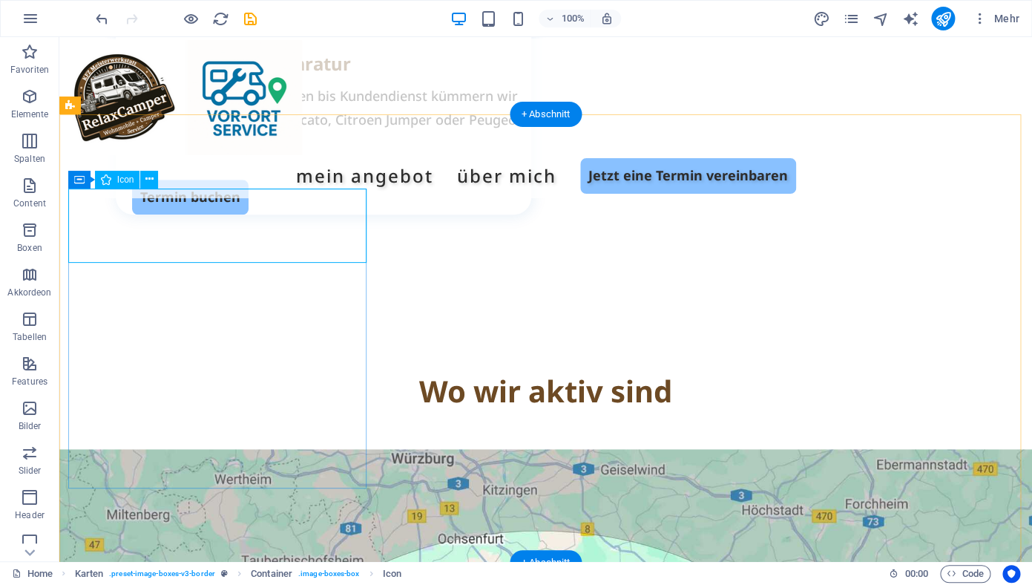
click at [153, 183] on icon at bounding box center [149, 179] width 8 height 16
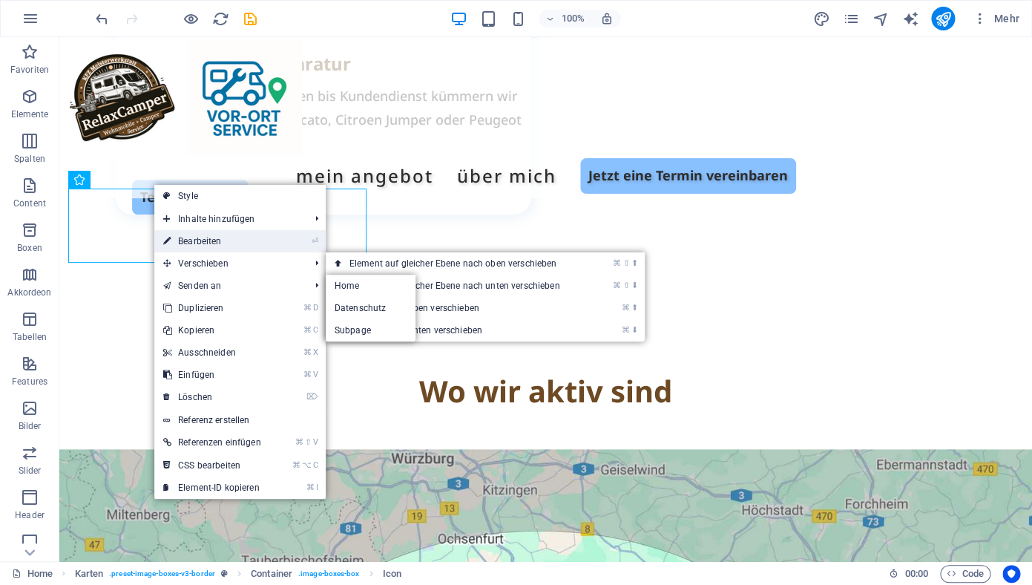
click at [213, 241] on link "⏎ Bearbeiten" at bounding box center [212, 241] width 116 height 22
select select "xMidYMid"
select select "px"
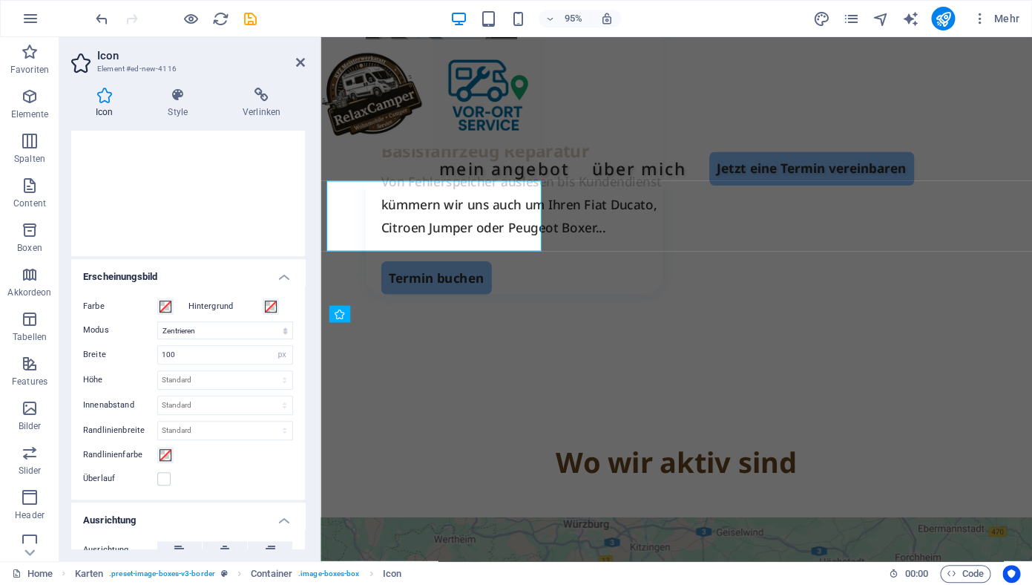
scroll to position [361, 0]
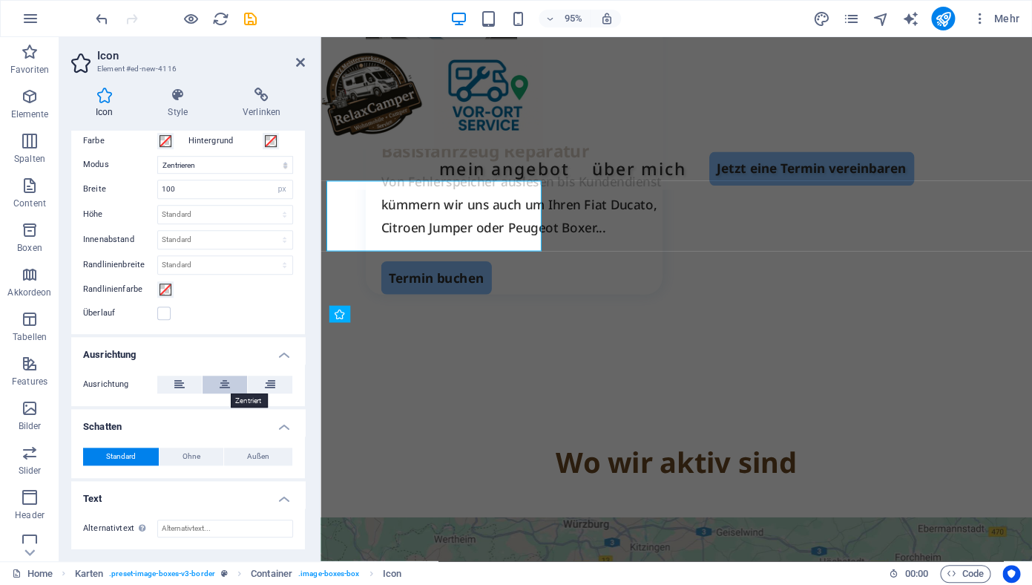
click at [224, 385] on icon at bounding box center [225, 384] width 10 height 18
click at [298, 62] on icon at bounding box center [300, 62] width 9 height 12
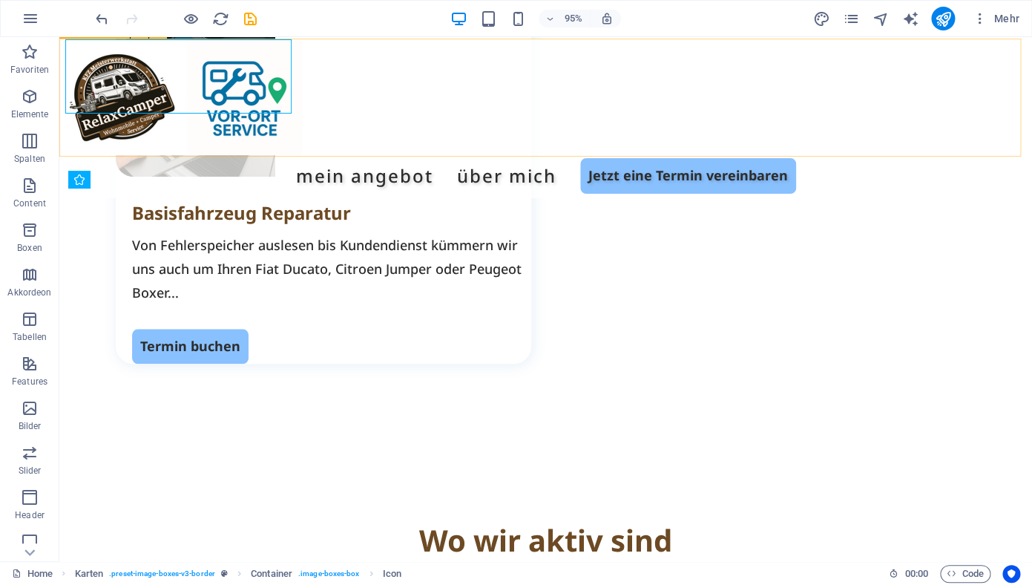
scroll to position [2528, 0]
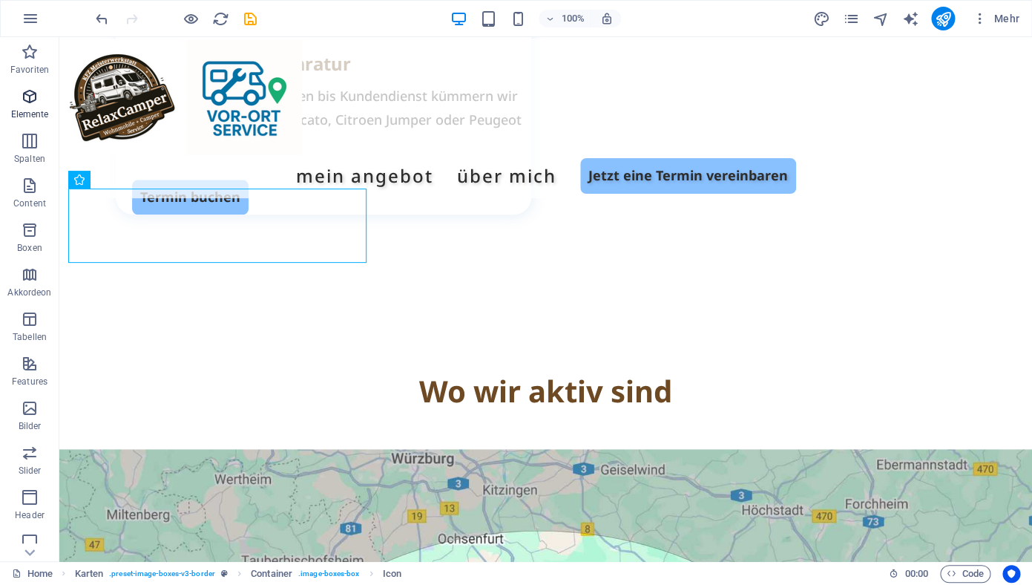
click at [32, 105] on span "Elemente" at bounding box center [29, 106] width 59 height 36
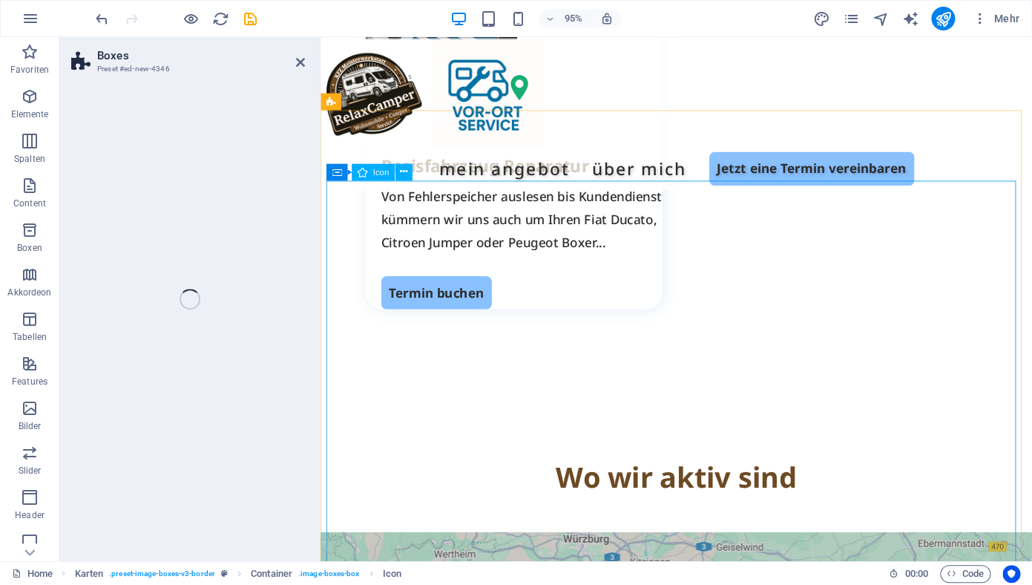
scroll to position [2378, 0]
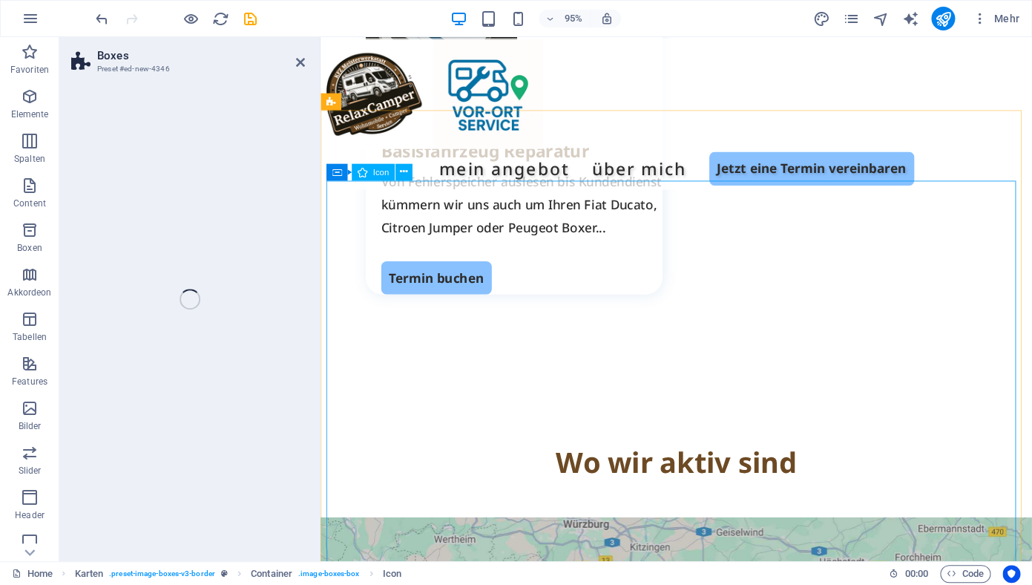
select select "rem"
select select "preset-boxes-v3-border"
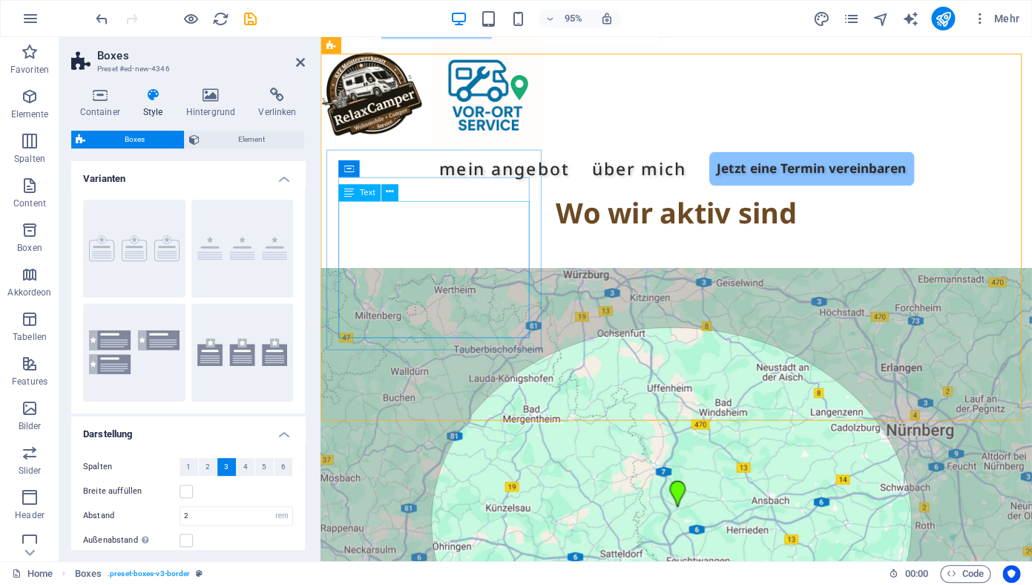
scroll to position [2651, 0]
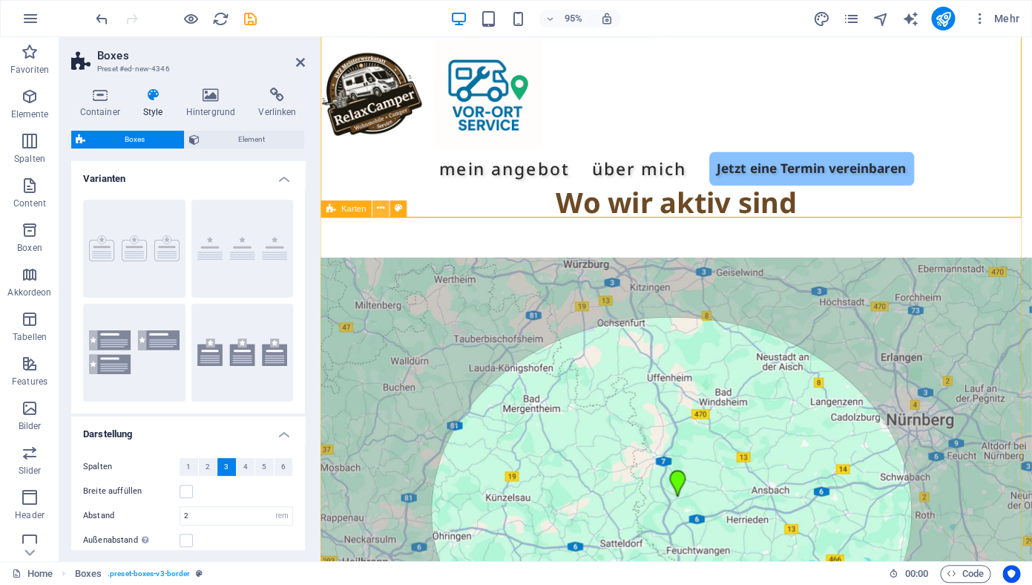
click at [382, 208] on icon at bounding box center [380, 209] width 7 height 15
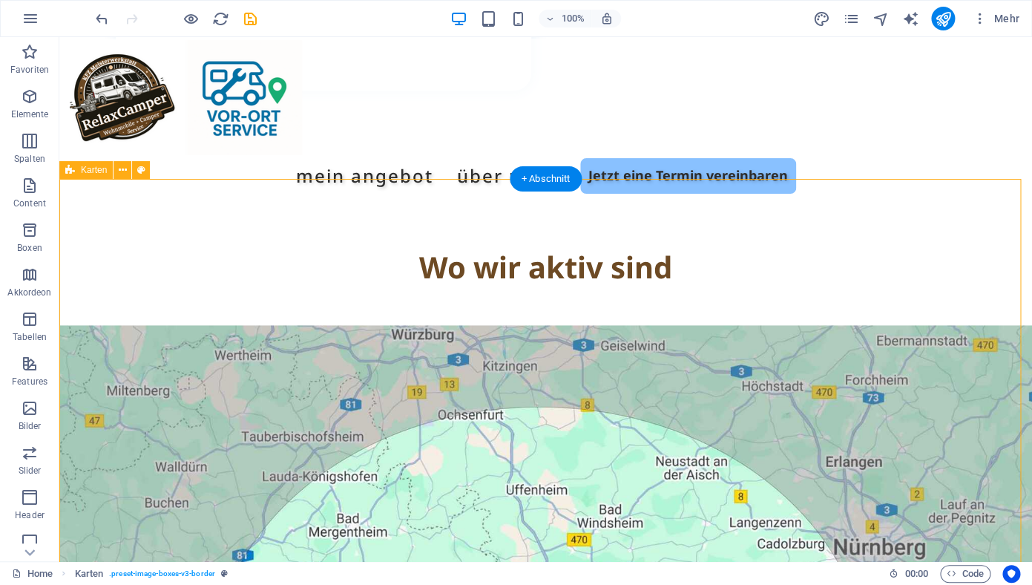
scroll to position [2801, 0]
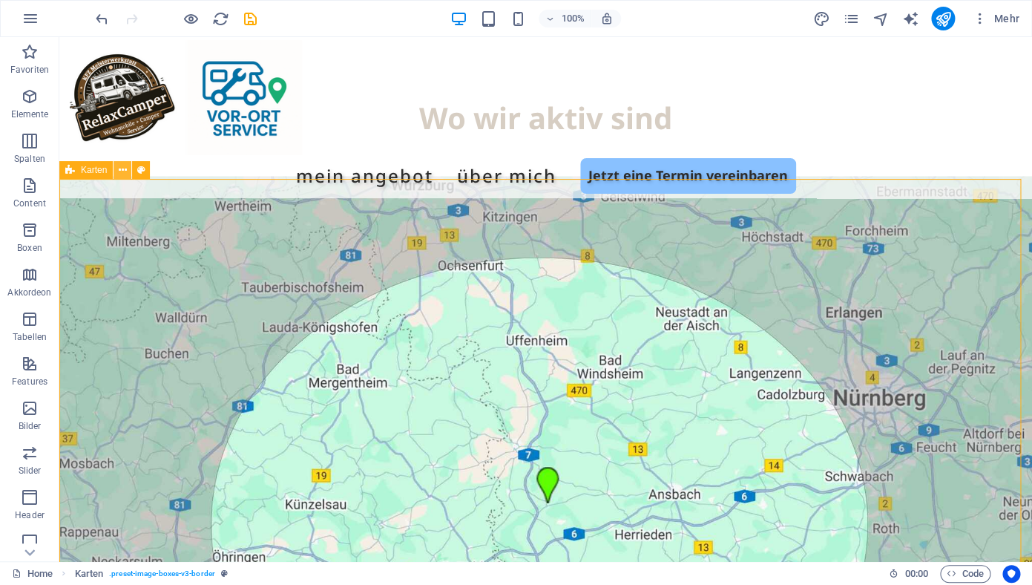
click at [122, 170] on icon at bounding box center [123, 170] width 8 height 16
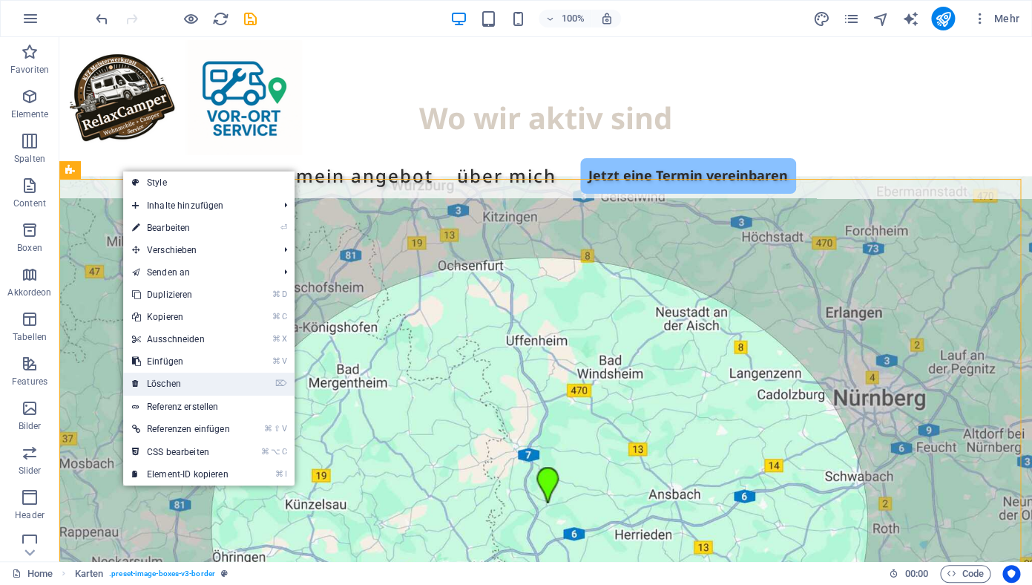
click at [172, 385] on link "⌦ Löschen" at bounding box center [181, 383] width 116 height 22
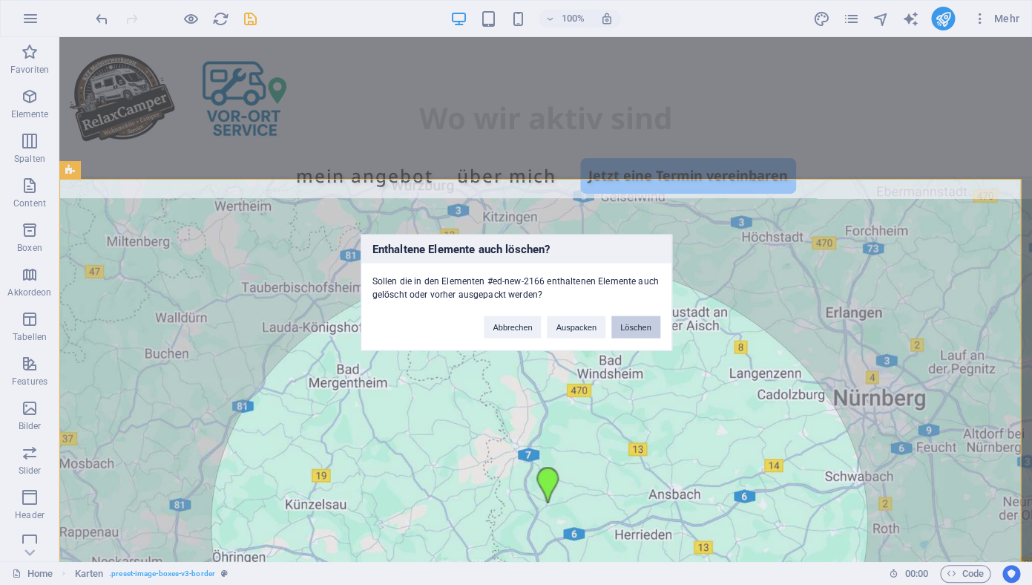
click at [631, 329] on button "Löschen" at bounding box center [635, 327] width 49 height 22
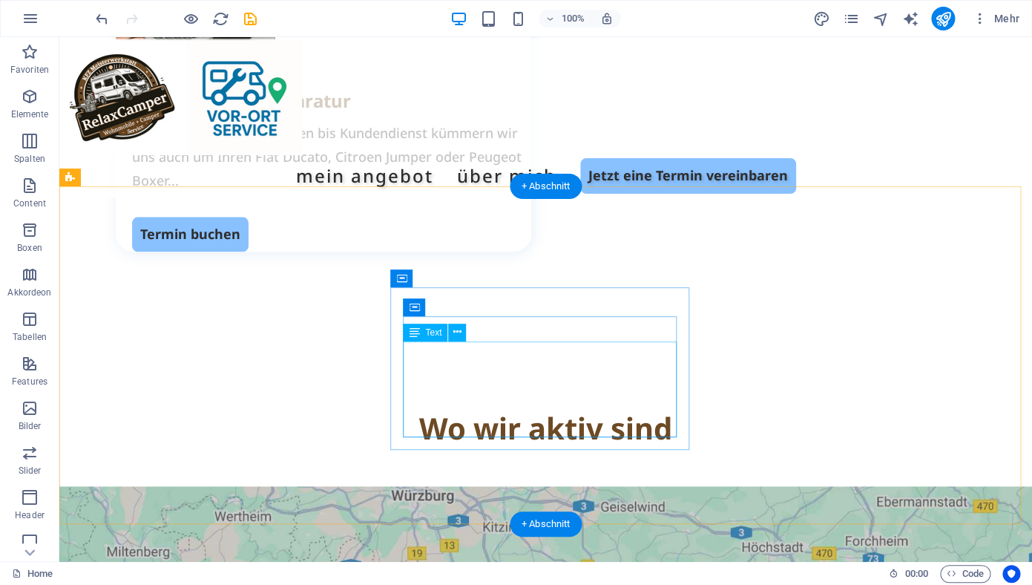
scroll to position [2409, 0]
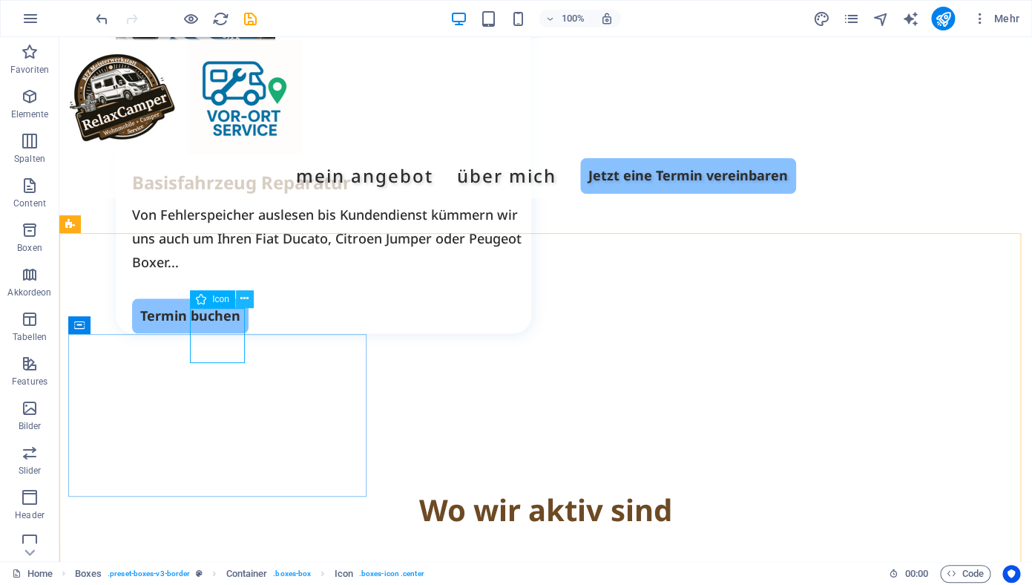
click at [243, 301] on icon at bounding box center [244, 299] width 8 height 16
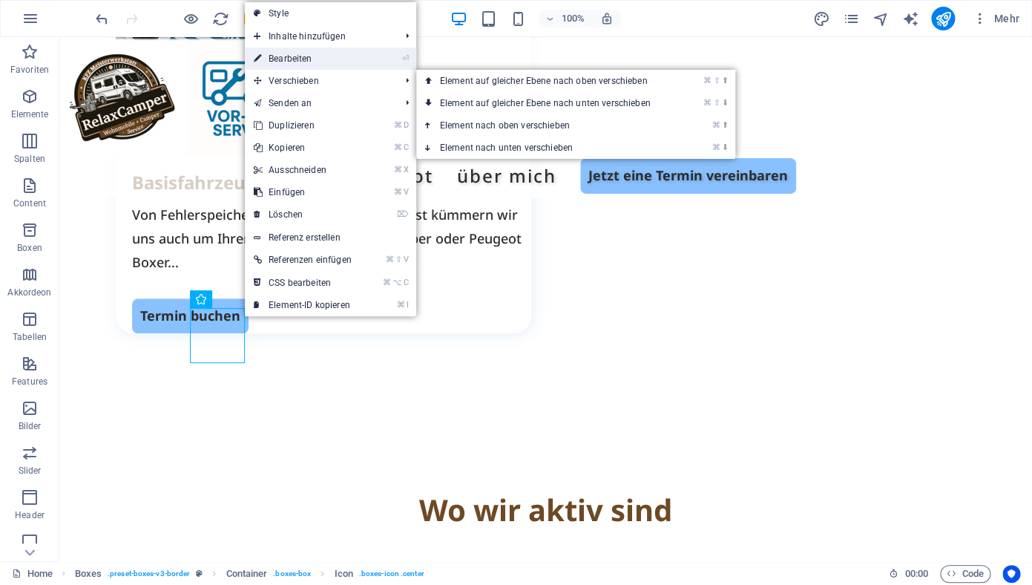
click at [297, 61] on link "⏎ Bearbeiten" at bounding box center [303, 58] width 116 height 22
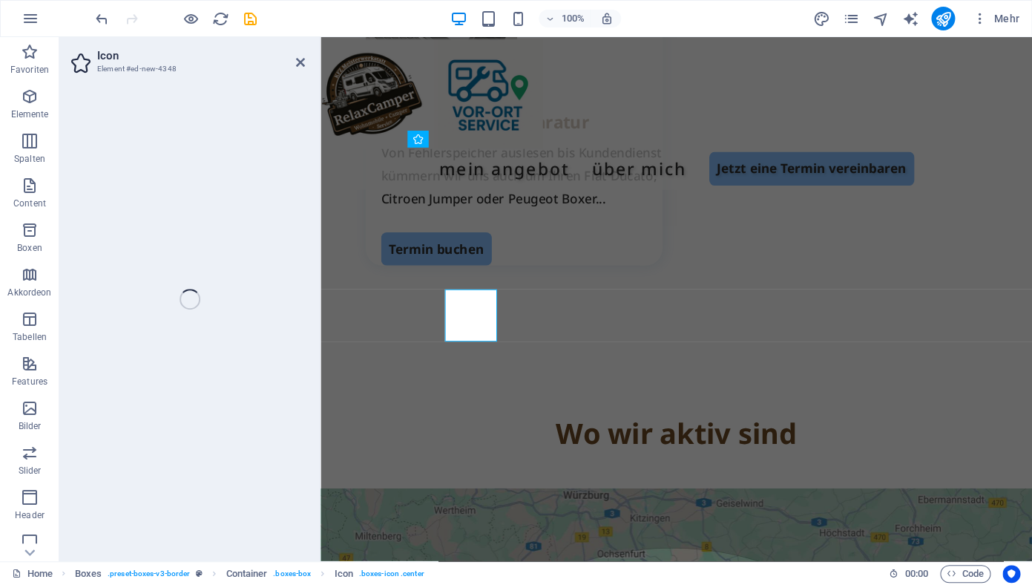
select select "xMidYMid"
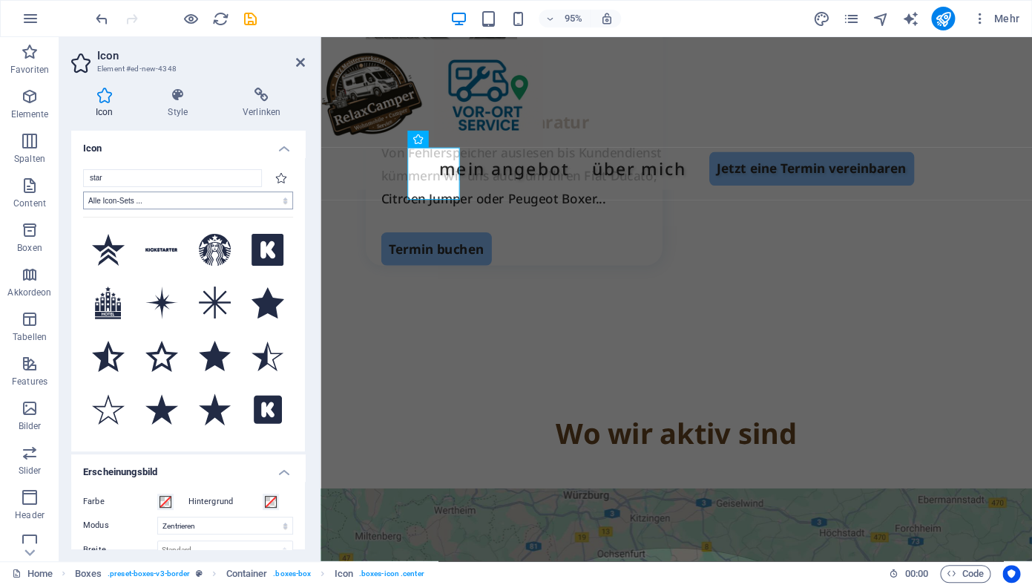
scroll to position [2414, 0]
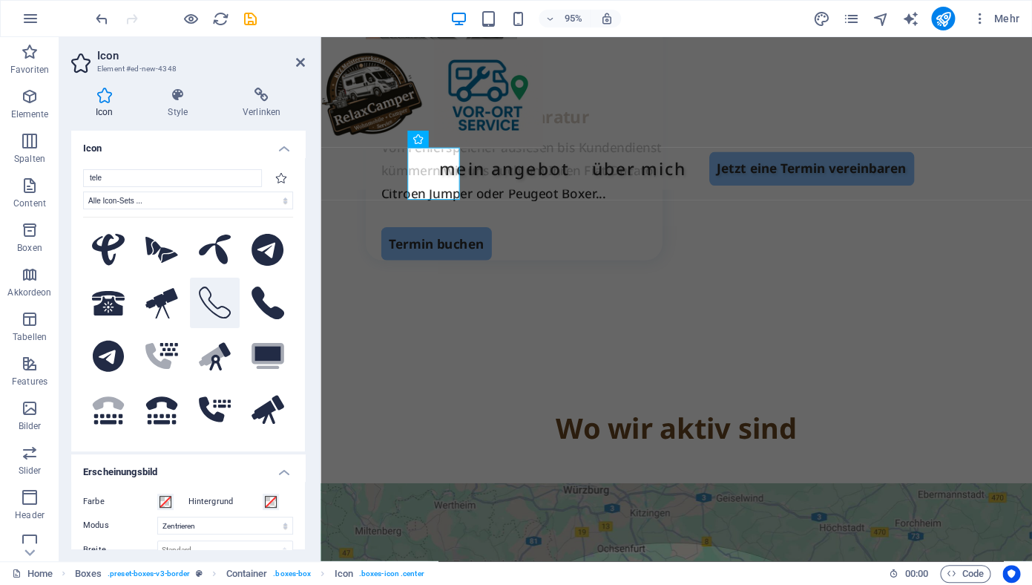
type input "tele"
click at [198, 319] on icon at bounding box center [214, 302] width 33 height 33
click at [302, 65] on icon at bounding box center [300, 62] width 9 height 12
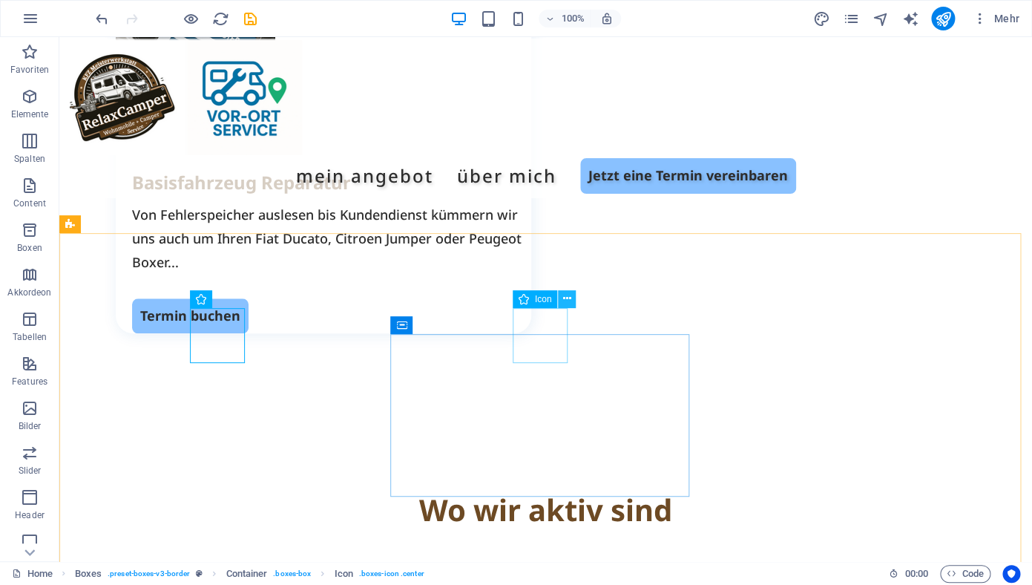
click at [566, 300] on icon at bounding box center [567, 299] width 8 height 16
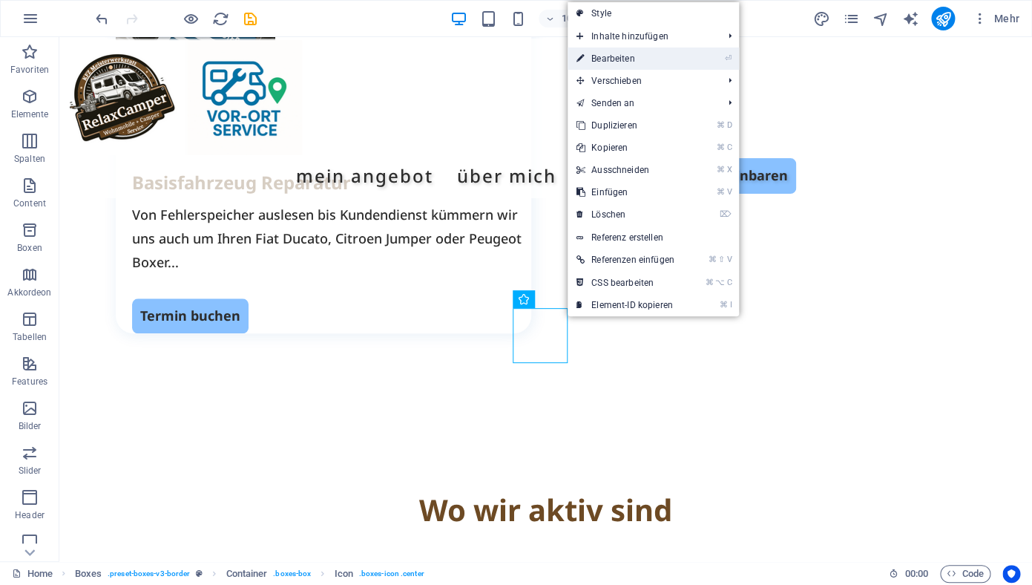
click at [630, 50] on link "⏎ Bearbeiten" at bounding box center [626, 58] width 116 height 22
select select "xMidYMid"
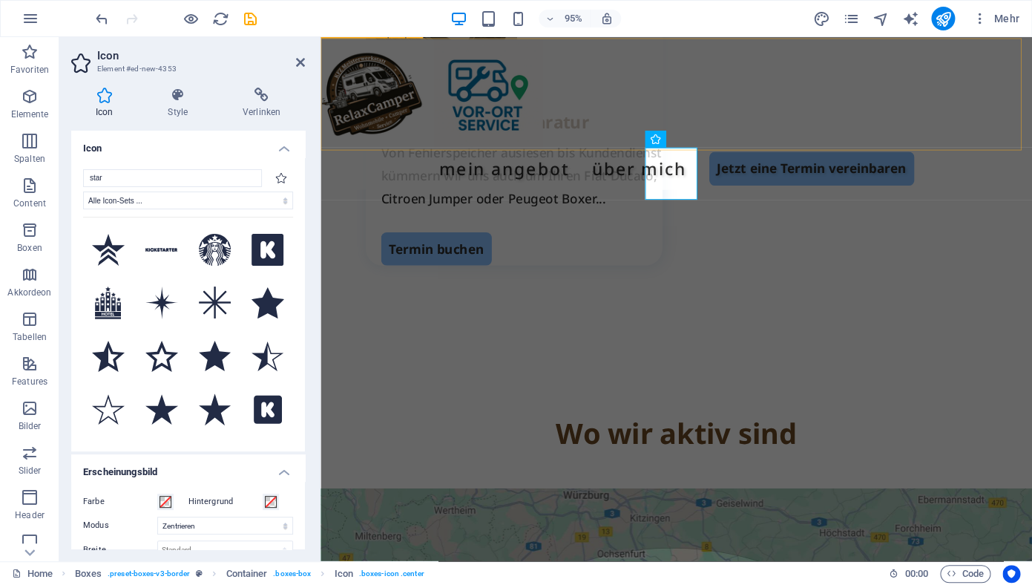
scroll to position [2414, 0]
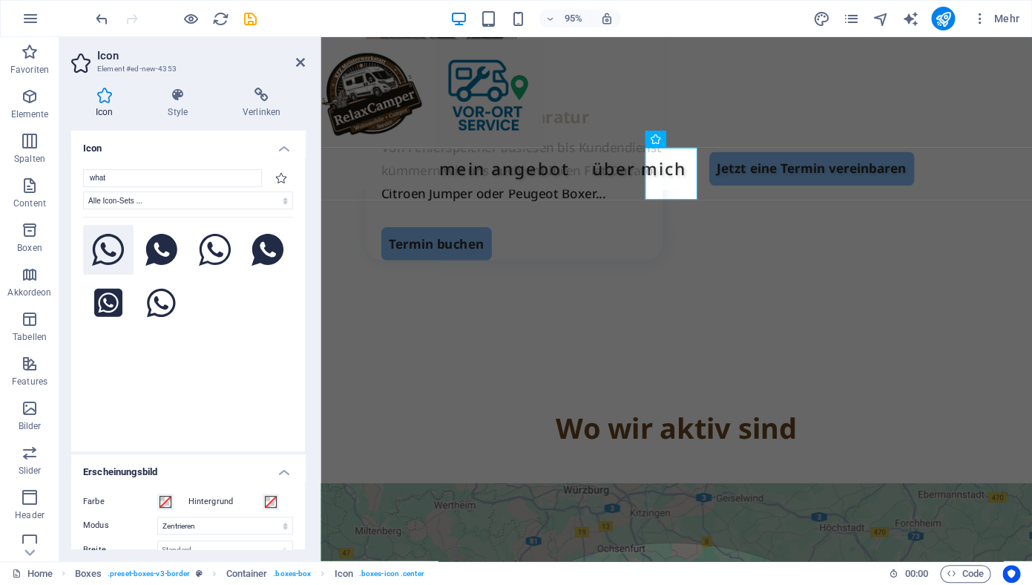
type input "what"
click at [101, 245] on icon at bounding box center [108, 250] width 33 height 33
drag, startPoint x: 300, startPoint y: 65, endPoint x: 269, endPoint y: 42, distance: 38.3
click at [300, 65] on icon at bounding box center [300, 62] width 9 height 12
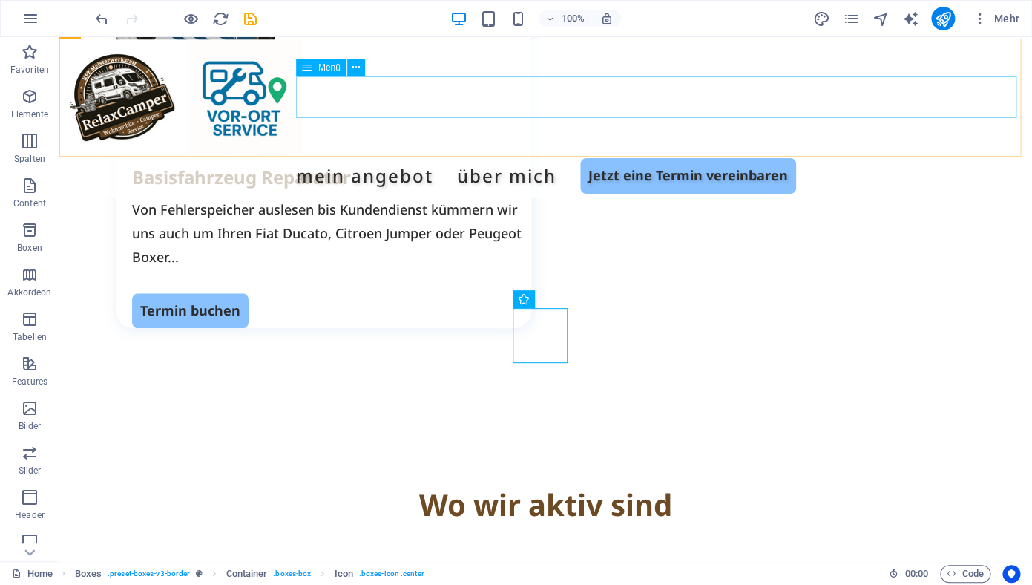
scroll to position [2409, 0]
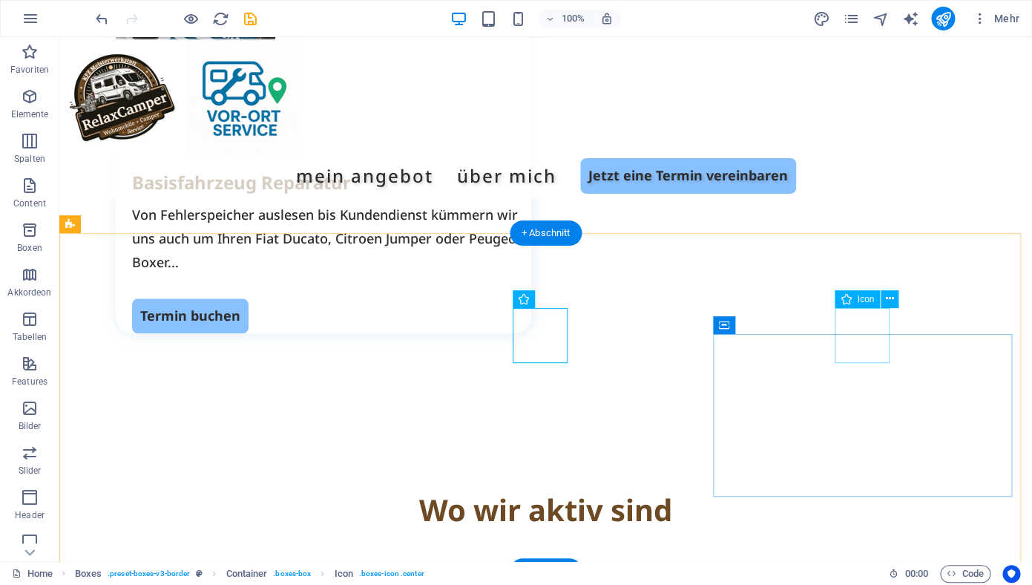
click at [891, 298] on icon at bounding box center [890, 299] width 8 height 16
click at [890, 301] on icon at bounding box center [890, 299] width 8 height 16
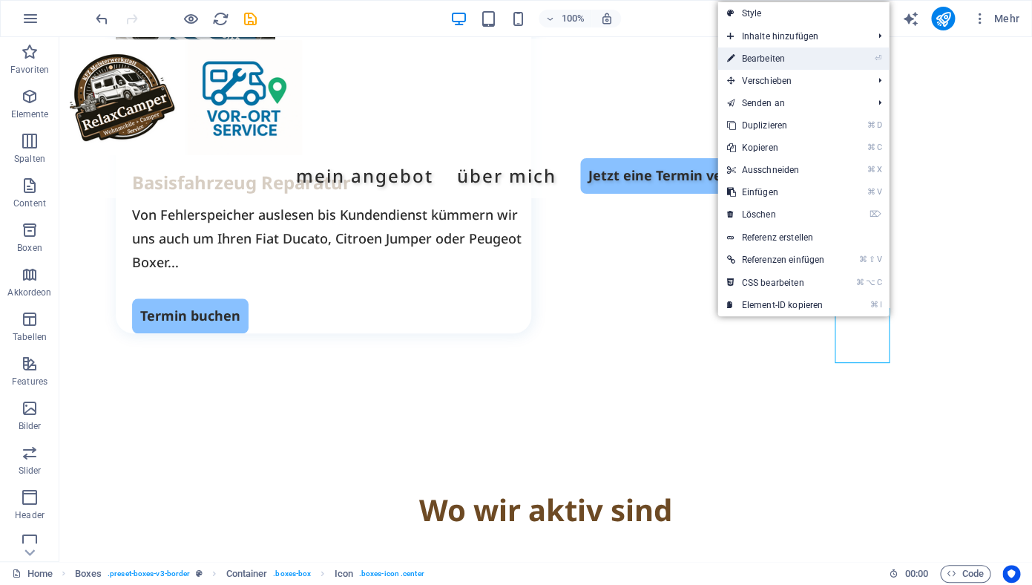
drag, startPoint x: 787, startPoint y: 62, endPoint x: 260, endPoint y: 23, distance: 528.9
click at [787, 62] on link "⏎ Bearbeiten" at bounding box center [775, 58] width 116 height 22
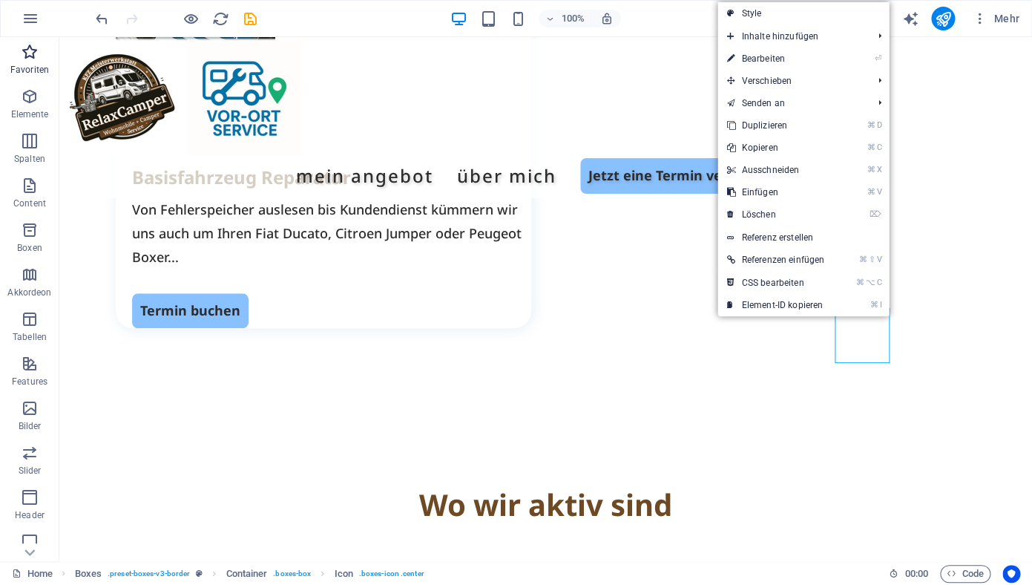
select select "xMidYMid"
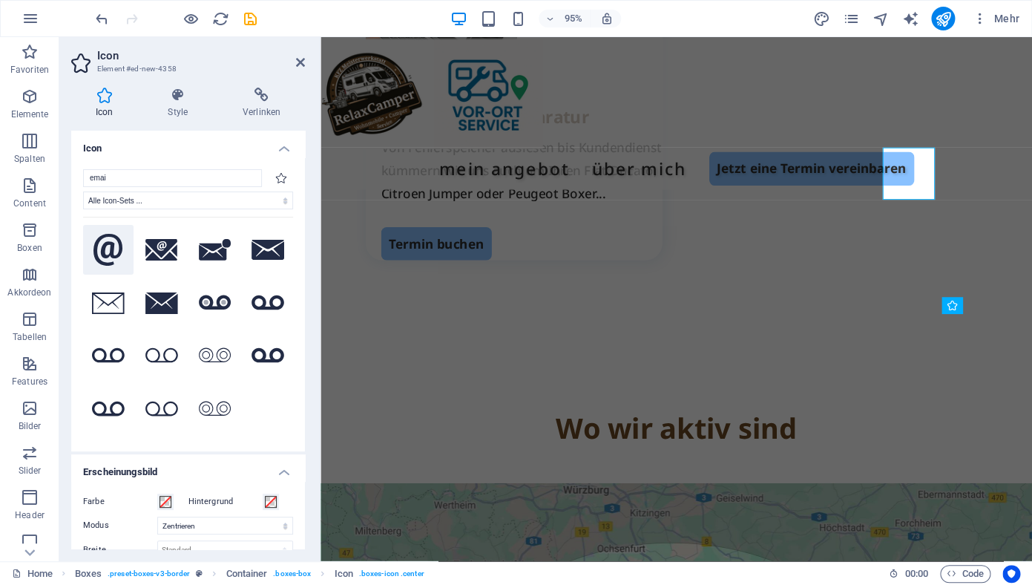
type input "emai"
click at [99, 251] on icon at bounding box center [108, 250] width 30 height 33
click at [300, 59] on icon at bounding box center [300, 62] width 9 height 12
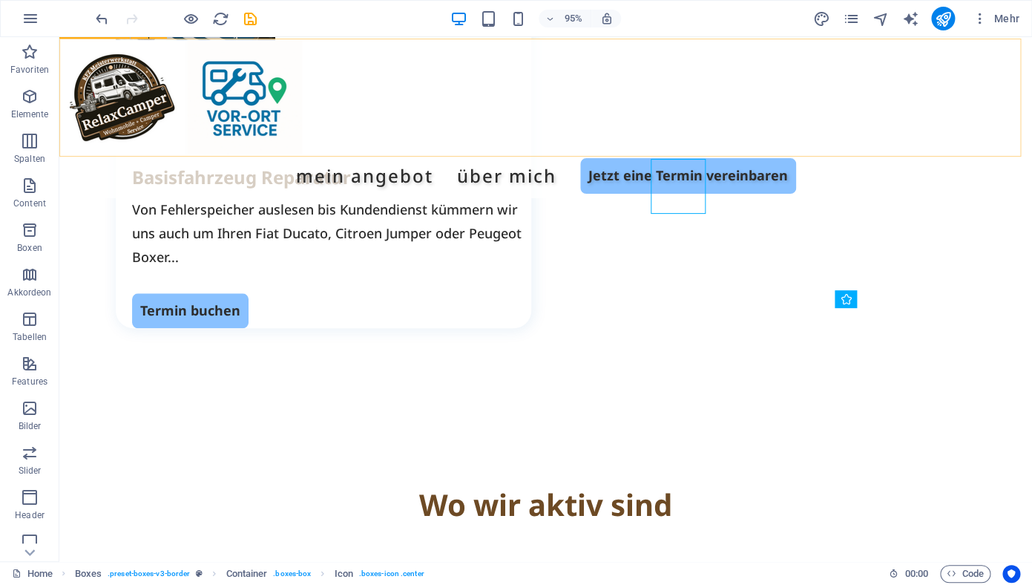
scroll to position [2409, 0]
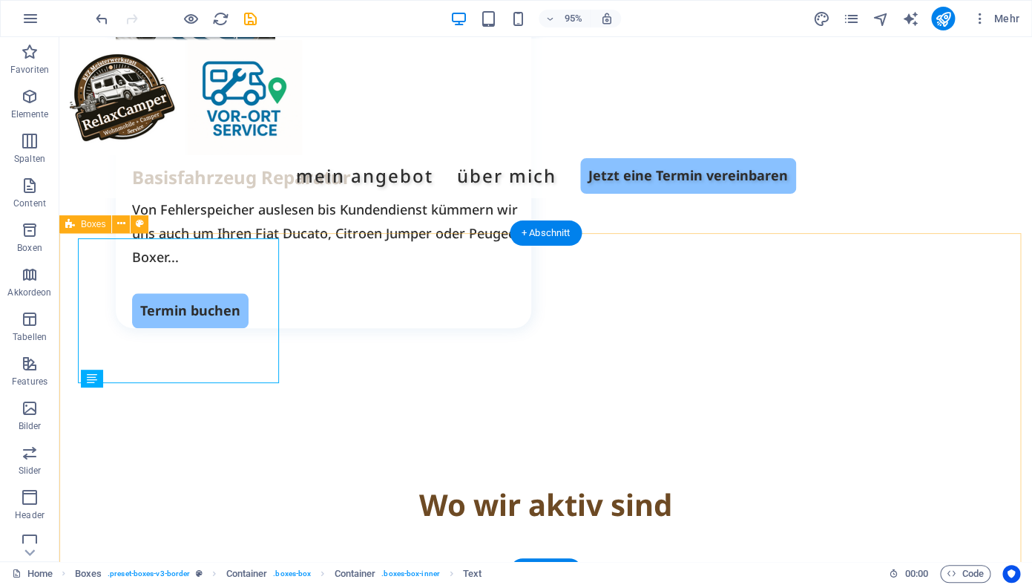
scroll to position [2409, 0]
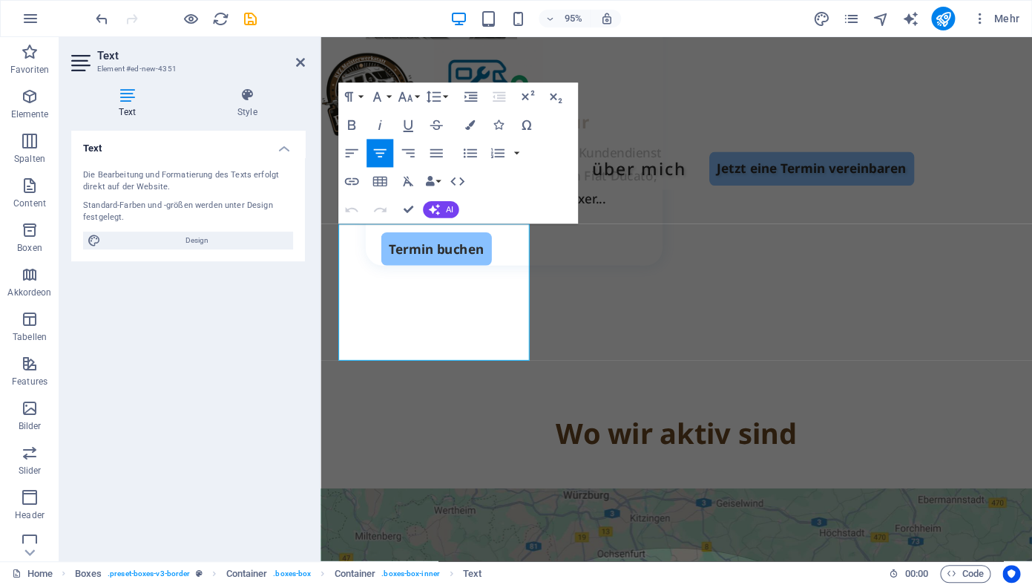
scroll to position [2414, 0]
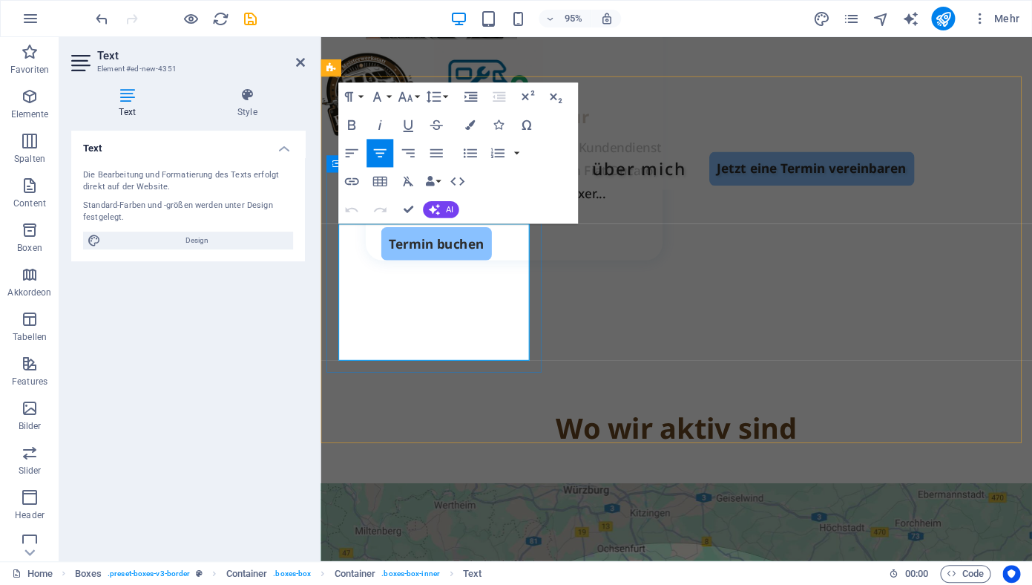
drag, startPoint x: 501, startPoint y: 366, endPoint x: 345, endPoint y: 235, distance: 203.3
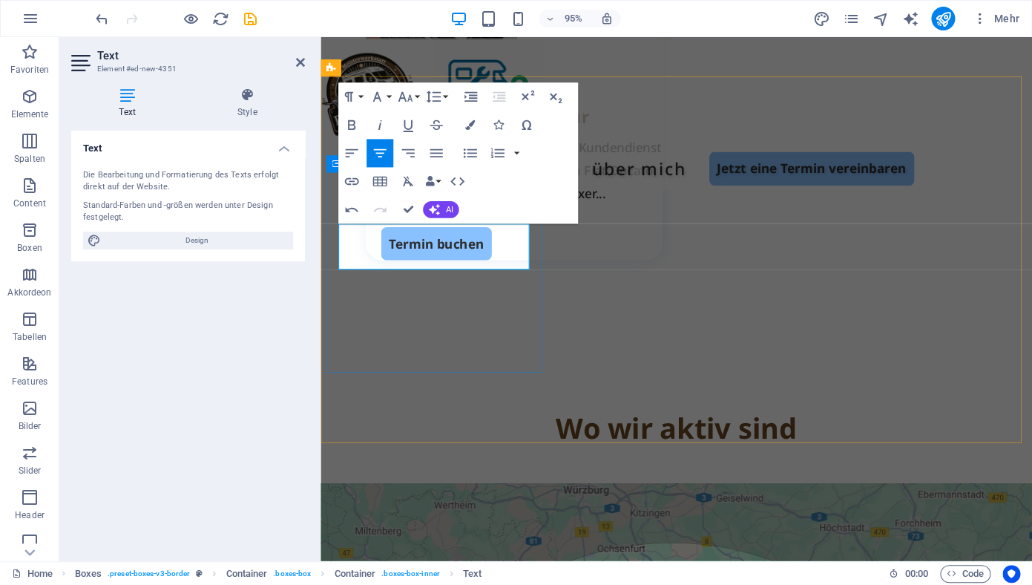
scroll to position [0, 7]
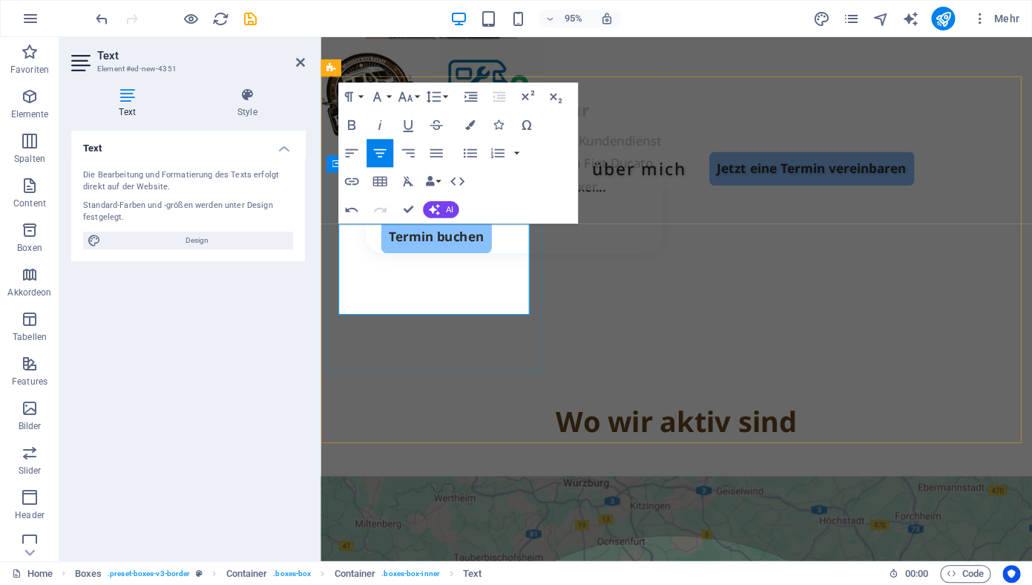
scroll to position [0, 7]
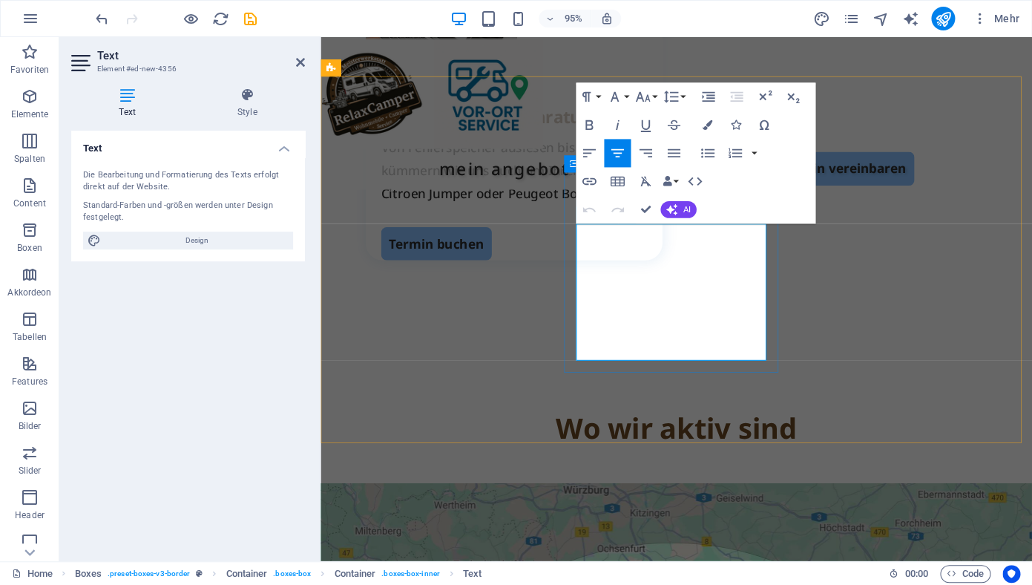
drag, startPoint x: 749, startPoint y: 369, endPoint x: 593, endPoint y: 240, distance: 202.3
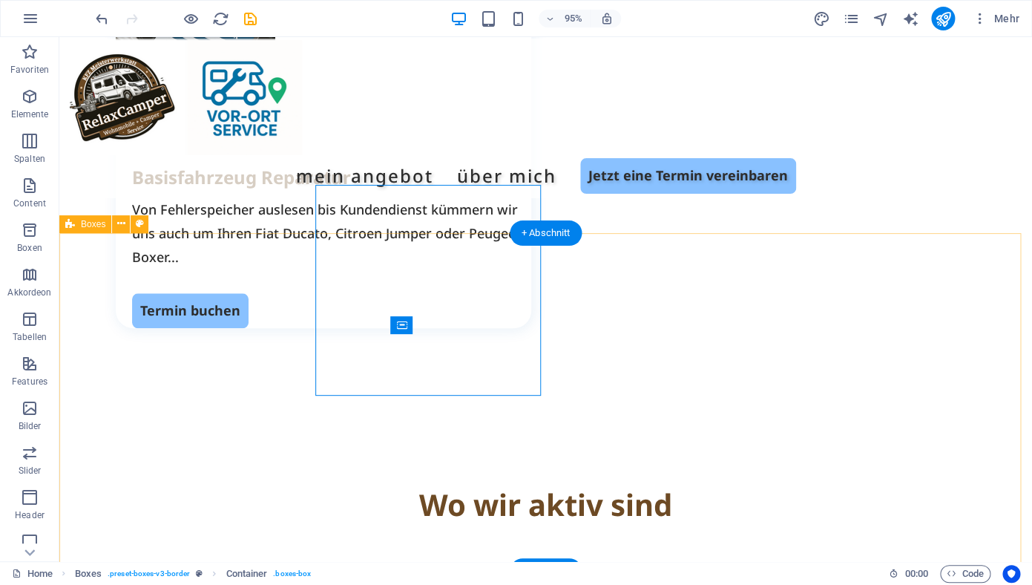
scroll to position [2409, 0]
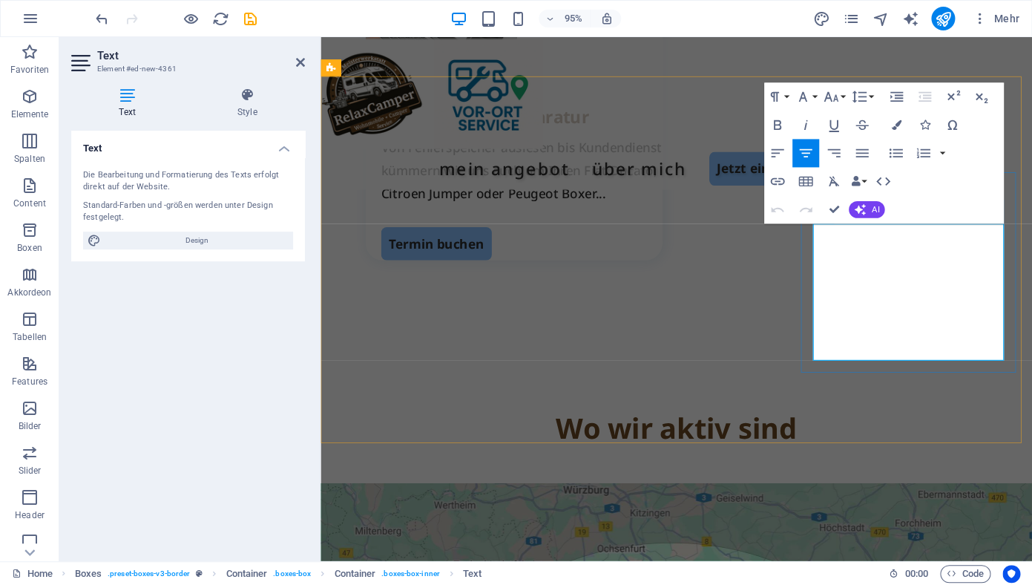
drag, startPoint x: 996, startPoint y: 365, endPoint x: 836, endPoint y: 244, distance: 200.7
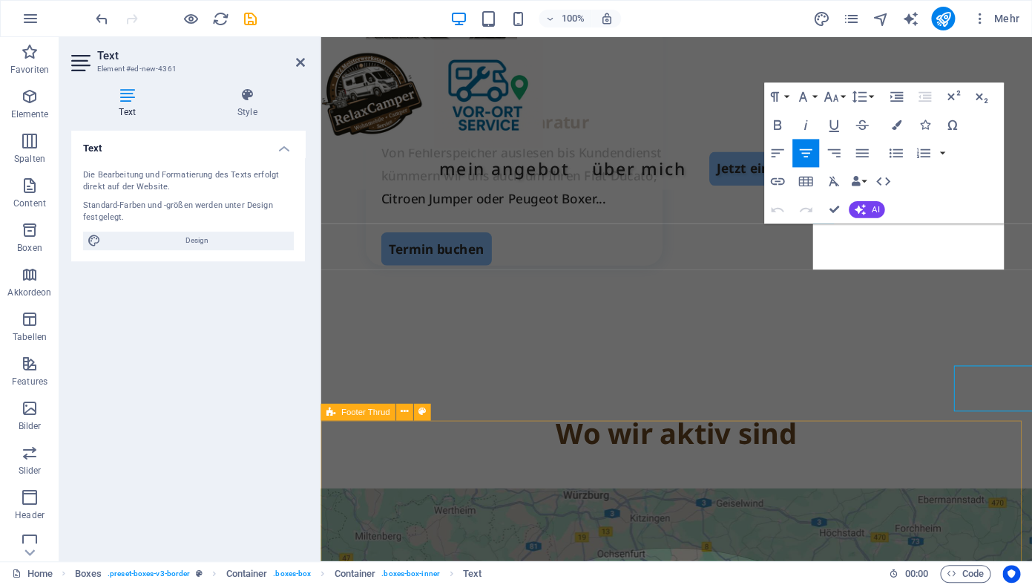
scroll to position [2414, 0]
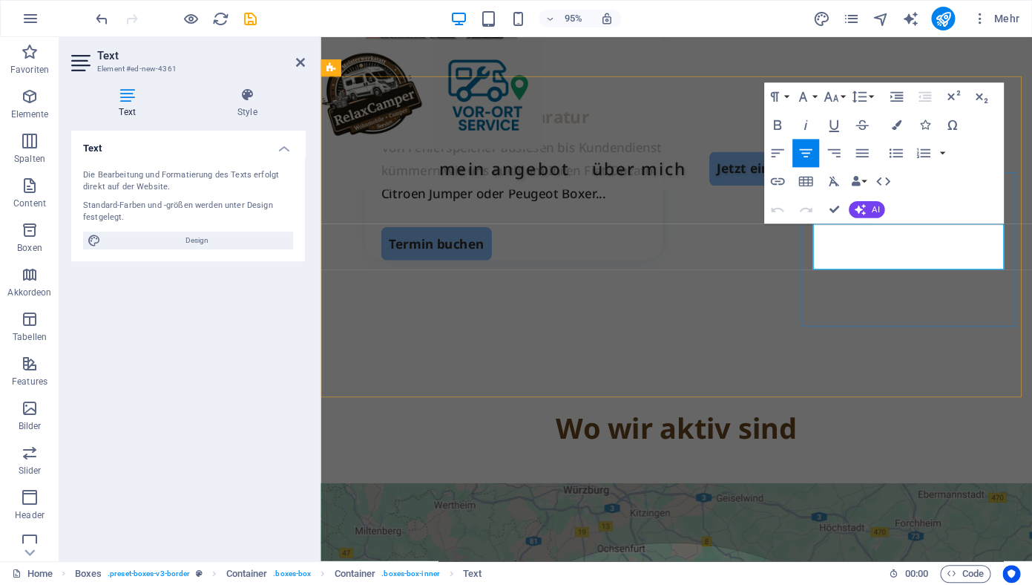
drag, startPoint x: 1014, startPoint y: 272, endPoint x: 858, endPoint y: 271, distance: 155.8
click at [775, 180] on icon "button" at bounding box center [777, 181] width 17 height 17
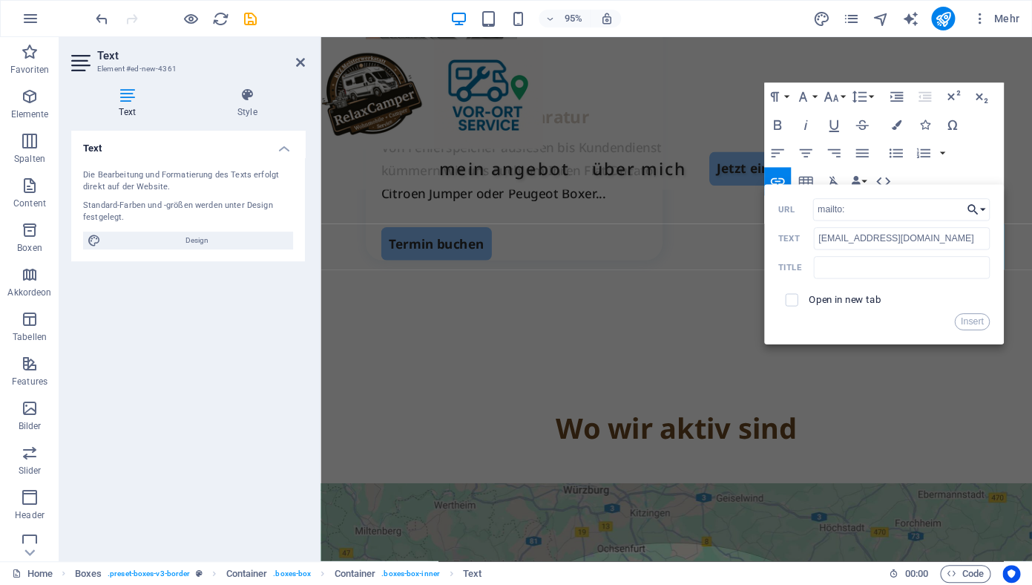
click at [984, 210] on button "Choose Link" at bounding box center [976, 209] width 27 height 22
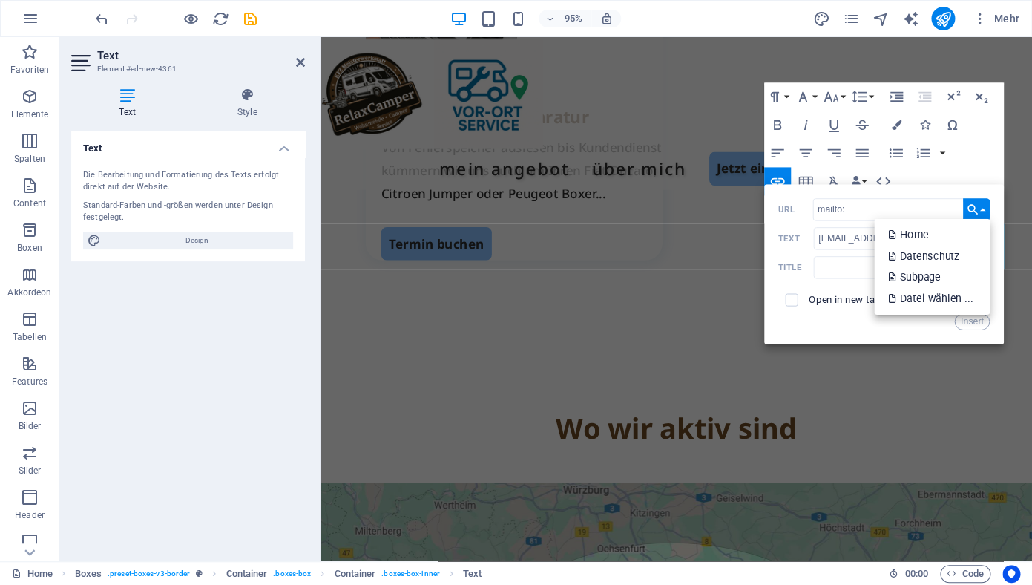
click at [984, 210] on button "Choose Link" at bounding box center [976, 209] width 27 height 22
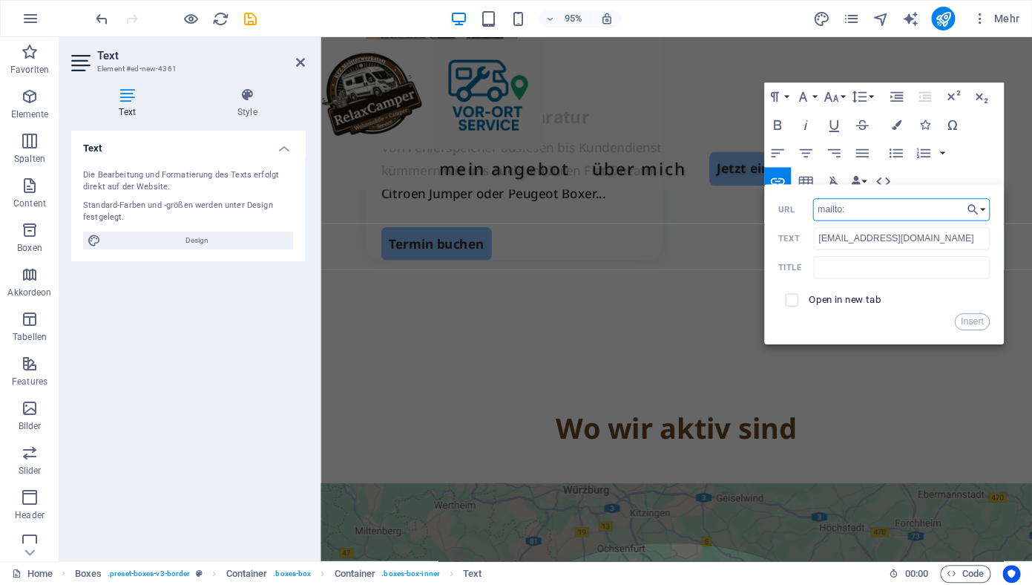
click at [882, 214] on input "mailto:" at bounding box center [900, 209] width 177 height 22
drag, startPoint x: 915, startPoint y: 243, endPoint x: 806, endPoint y: 243, distance: 109.8
click at [813, 243] on input "[EMAIL_ADDRESS][DOMAIN_NAME]" at bounding box center [901, 238] width 177 height 22
click at [849, 216] on input "mailto:" at bounding box center [900, 209] width 177 height 22
type input "mailto:[EMAIL_ADDRESS][DOMAIN_NAME]"
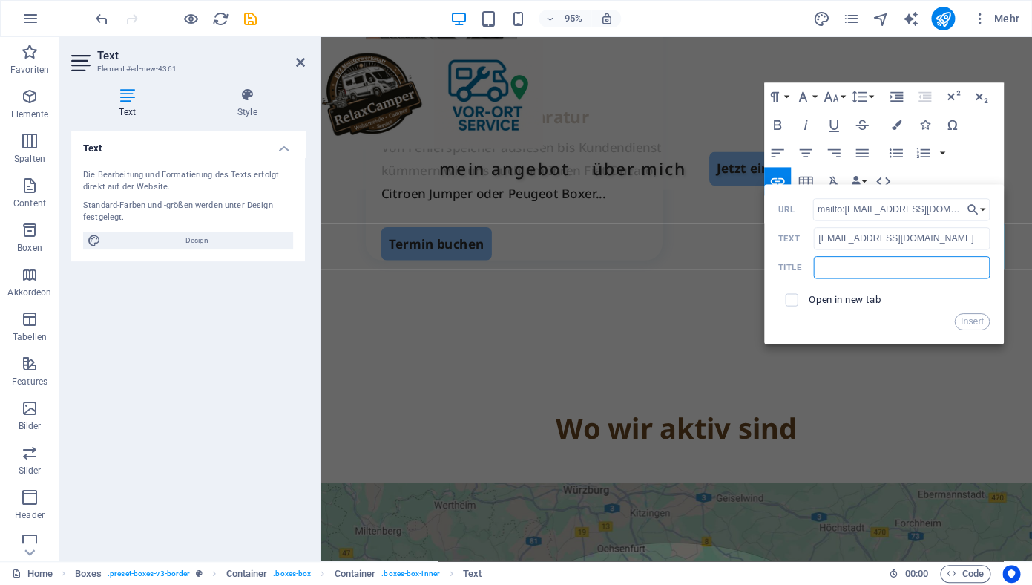
click at [835, 268] on input "text" at bounding box center [901, 267] width 177 height 22
drag, startPoint x: 819, startPoint y: 243, endPoint x: 928, endPoint y: 242, distance: 109.1
click at [928, 242] on input "[EMAIL_ADDRESS][DOMAIN_NAME]" at bounding box center [901, 238] width 177 height 22
click at [838, 267] on input "text" at bounding box center [901, 267] width 177 height 22
type input "[EMAIL_ADDRESS][DOMAIN_NAME]"
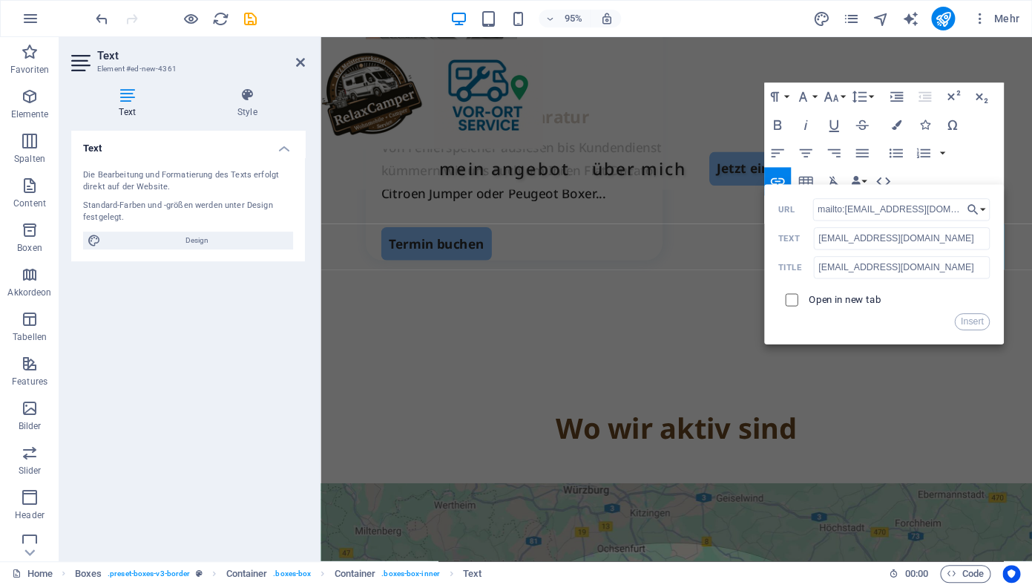
click at [795, 299] on input "checkbox" at bounding box center [789, 298] width 13 height 13
checkbox input "true"
click at [973, 322] on button "Insert" at bounding box center [972, 321] width 36 height 17
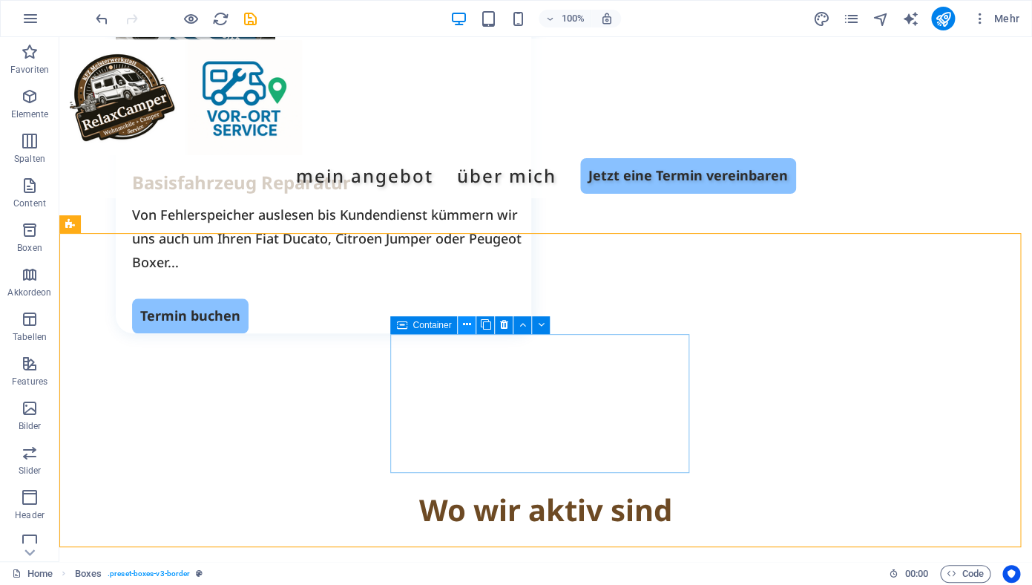
click at [467, 326] on icon at bounding box center [467, 325] width 8 height 16
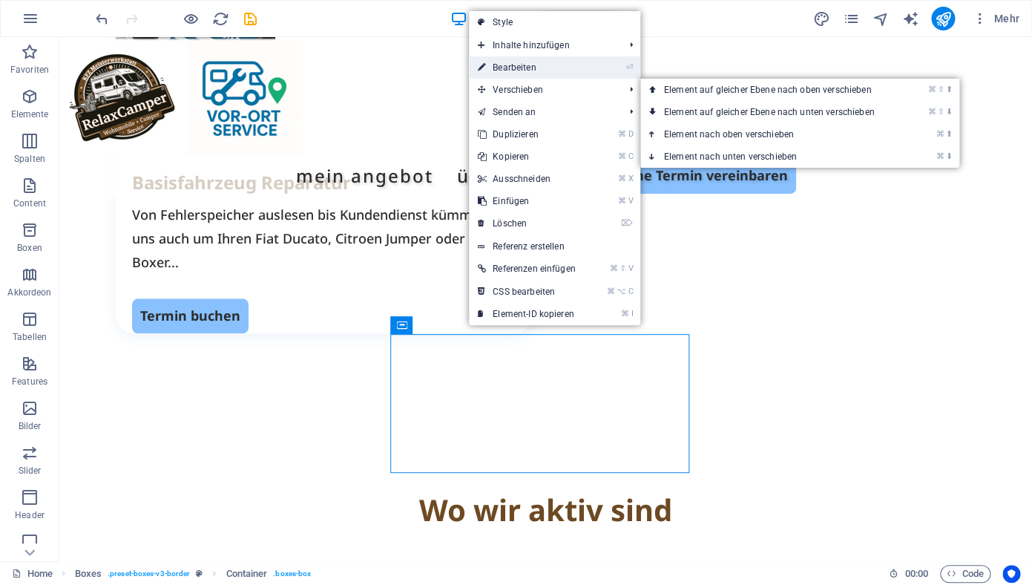
click at [510, 69] on link "⏎ Bearbeiten" at bounding box center [527, 67] width 116 height 22
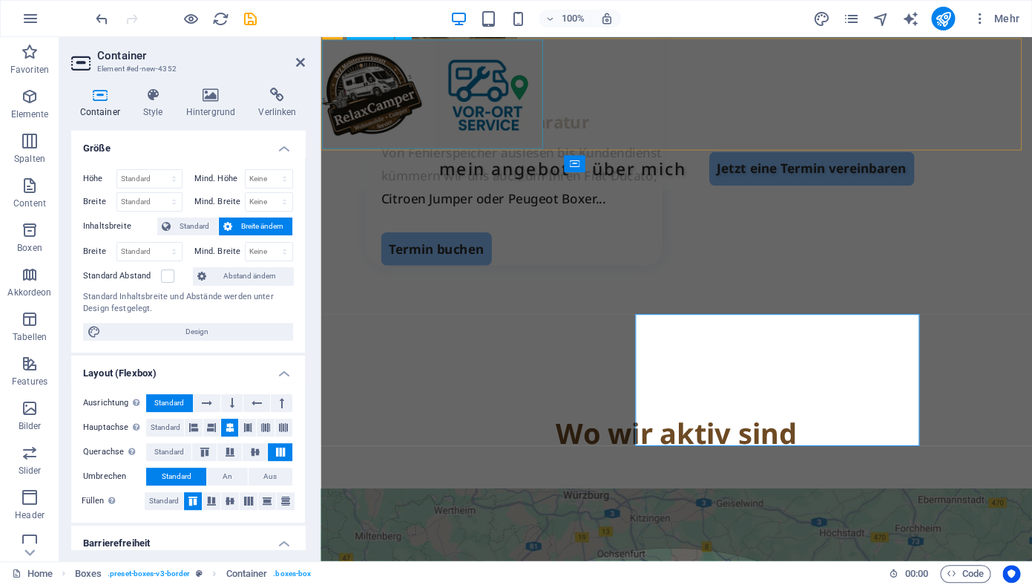
scroll to position [2414, 0]
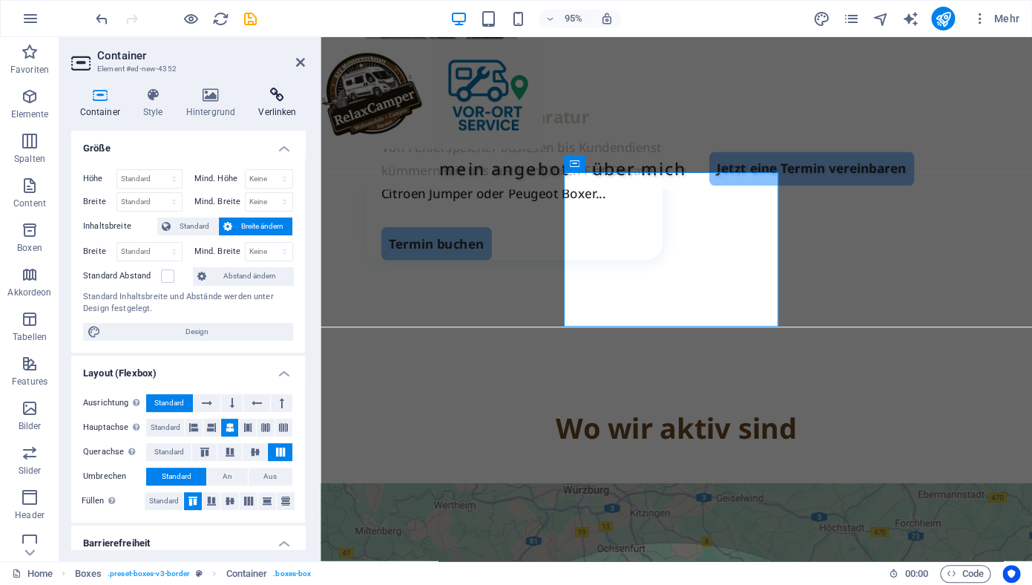
click at [281, 102] on icon at bounding box center [277, 95] width 55 height 15
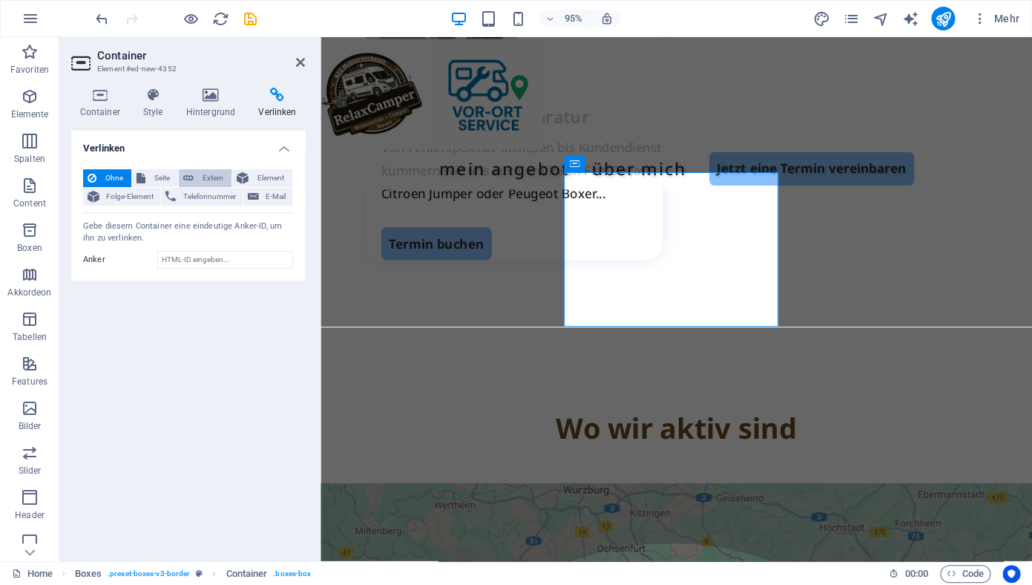
click at [211, 177] on span "Extern" at bounding box center [212, 178] width 29 height 18
select select "blank"
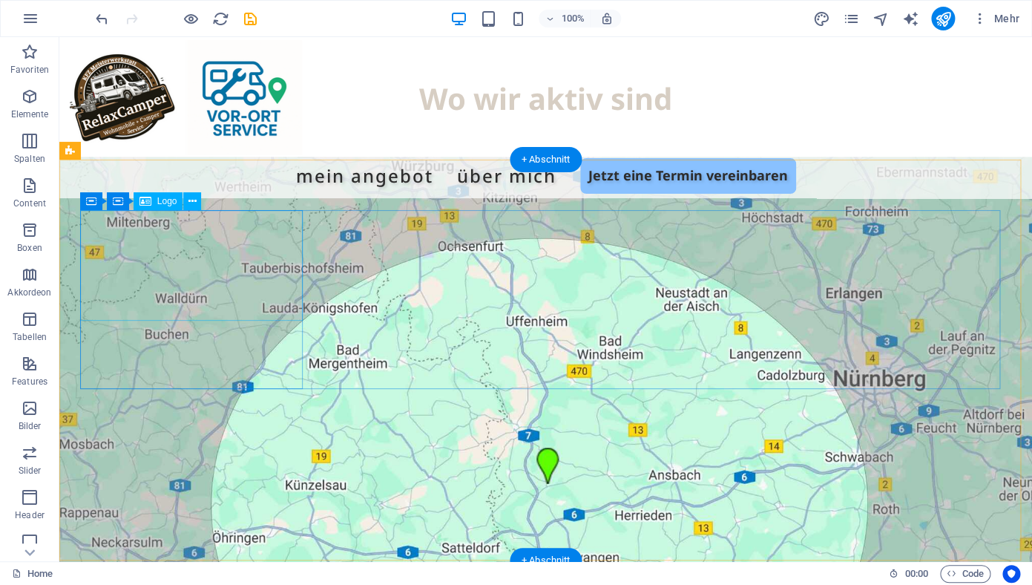
scroll to position [2582, 0]
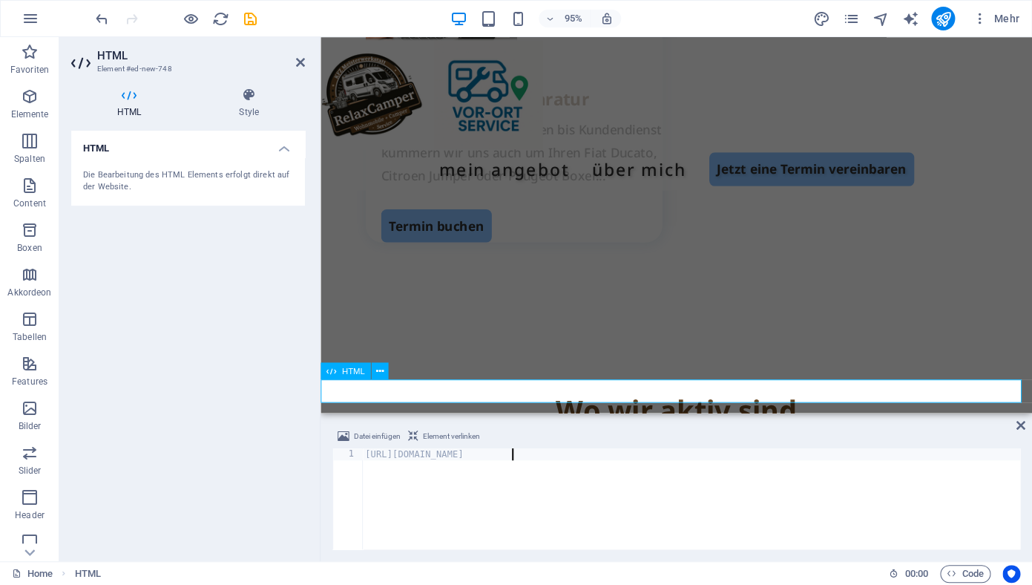
drag, startPoint x: 507, startPoint y: 455, endPoint x: 336, endPoint y: 452, distance: 171.4
click at [362, 452] on div "[URL][DOMAIN_NAME]" at bounding box center [691, 498] width 658 height 101
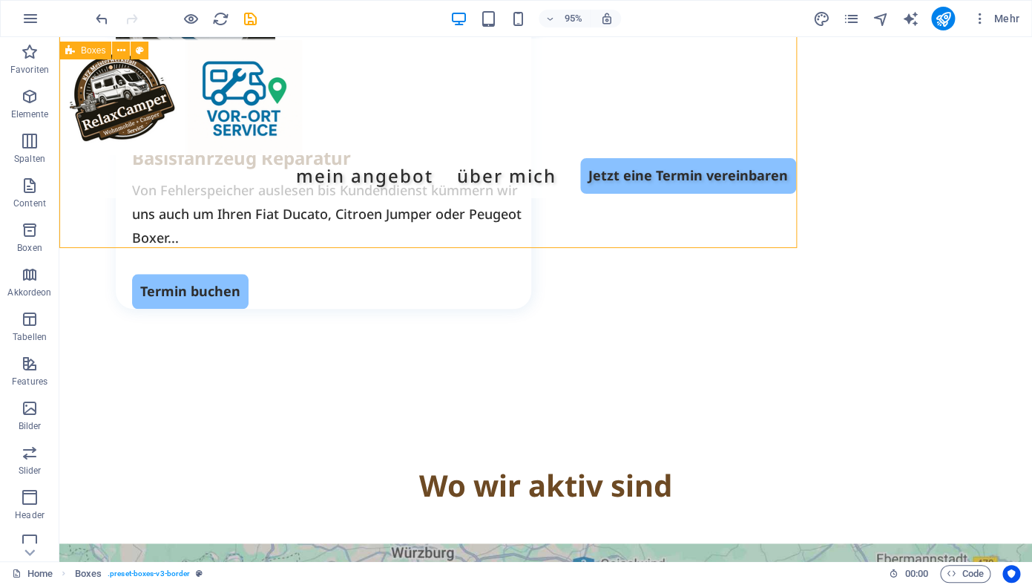
scroll to position [2582, 0]
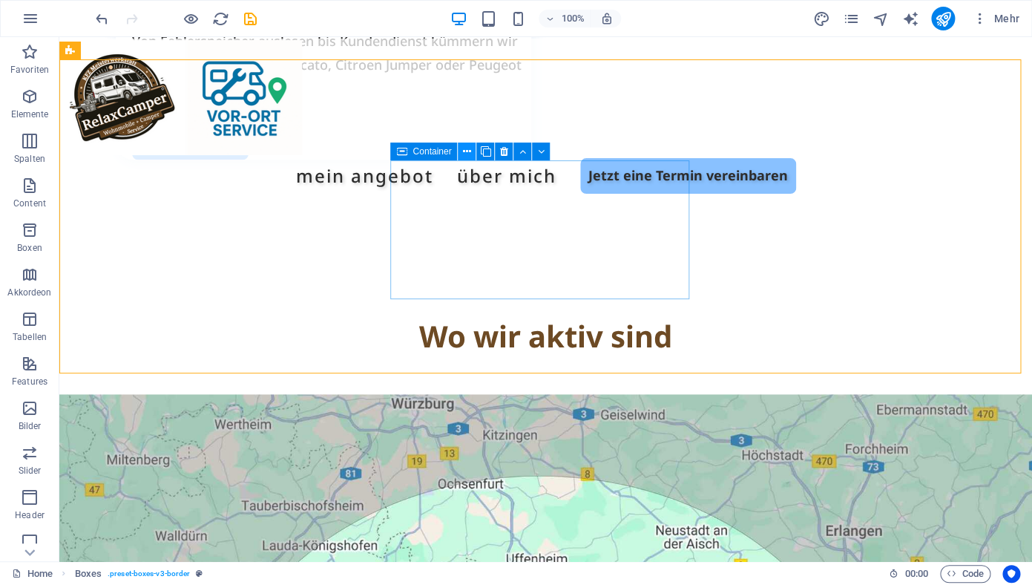
click at [468, 153] on icon at bounding box center [467, 152] width 8 height 16
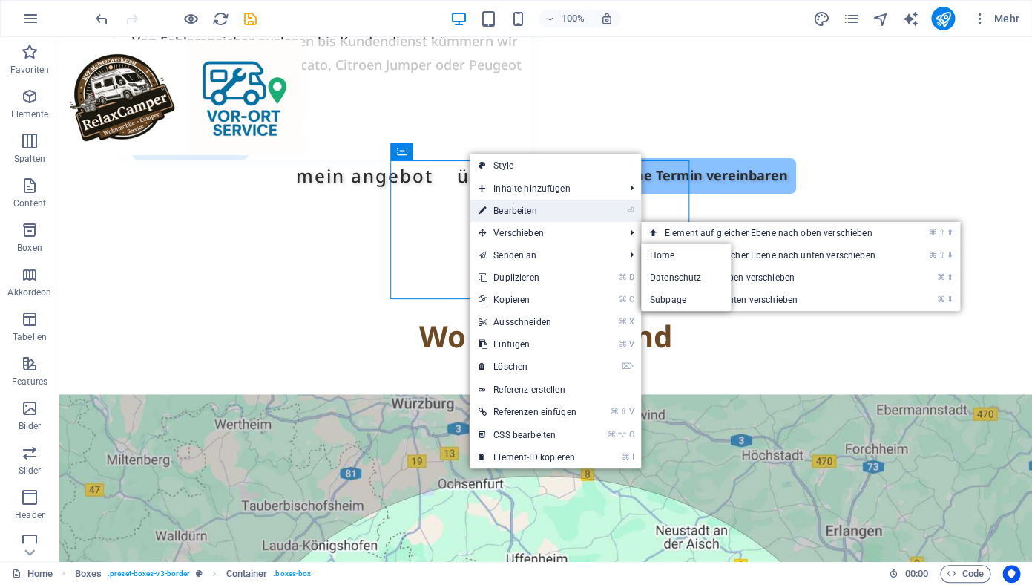
click at [518, 205] on link "⏎ Bearbeiten" at bounding box center [528, 211] width 116 height 22
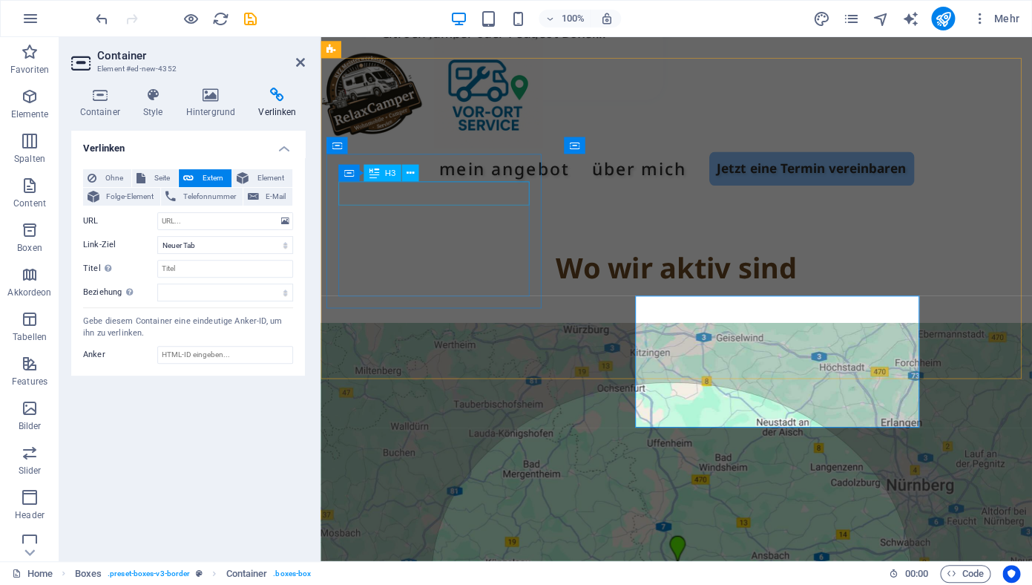
scroll to position [2433, 0]
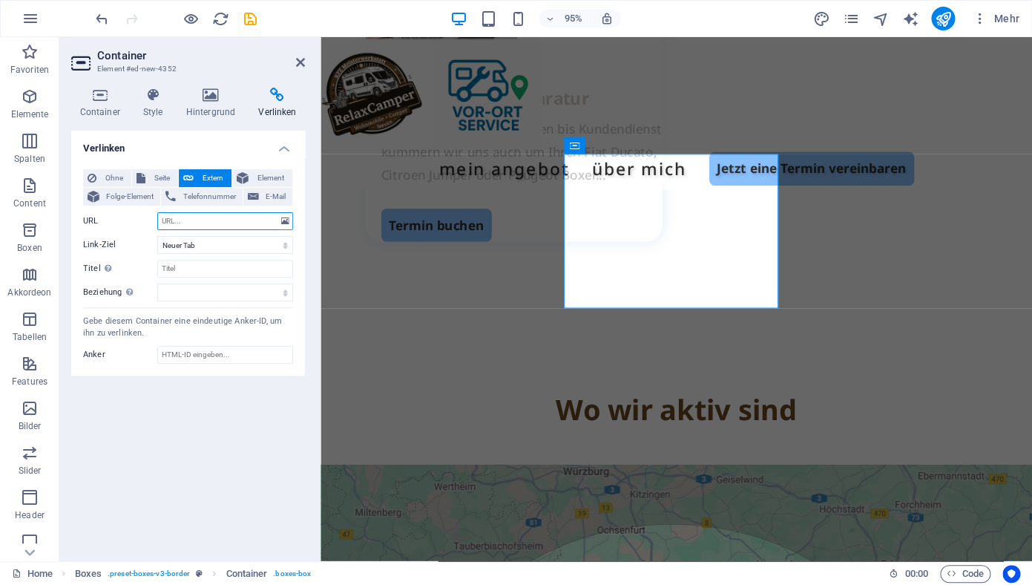
click at [188, 221] on input "URL" at bounding box center [225, 221] width 136 height 18
paste input "[URL][DOMAIN_NAME]"
type input "[URL][DOMAIN_NAME]"
click at [191, 266] on input "Titel Zusätzliche Linkbeschreibung, sollte nicht mit dem Linktext identisch sei…" at bounding box center [225, 269] width 136 height 18
type input "WhatsApp Link"
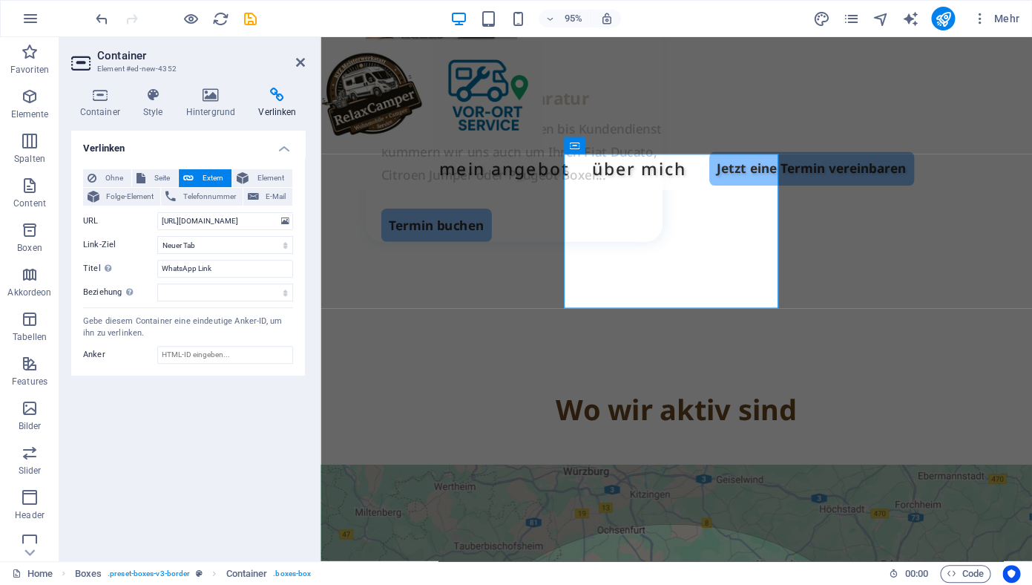
click at [202, 430] on div "Verlinken Ohne Seite Extern Element Folge-Element Telefonnummer E-Mail Seite Ho…" at bounding box center [188, 340] width 234 height 418
click at [300, 61] on icon at bounding box center [300, 62] width 9 height 12
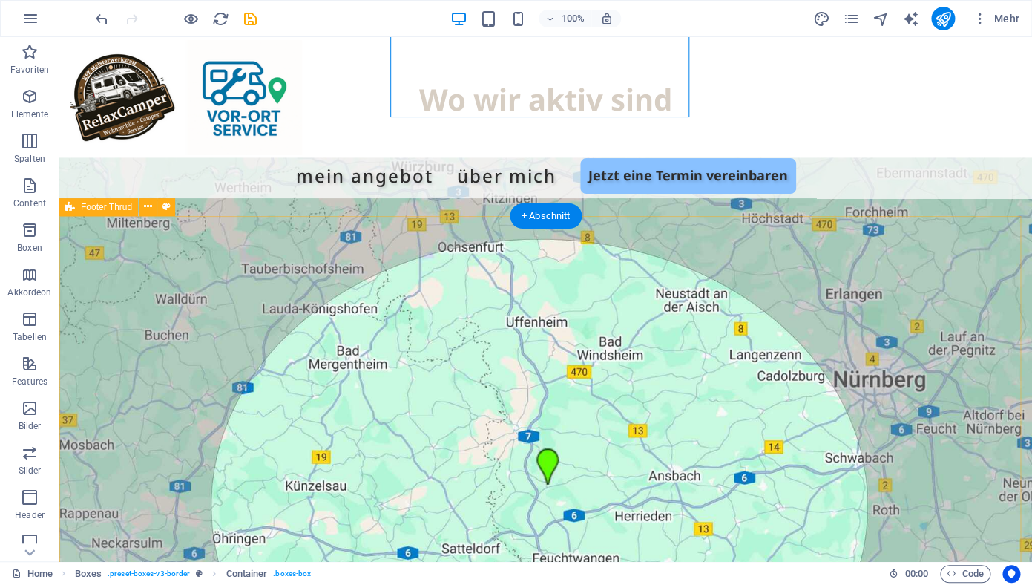
scroll to position [2820, 0]
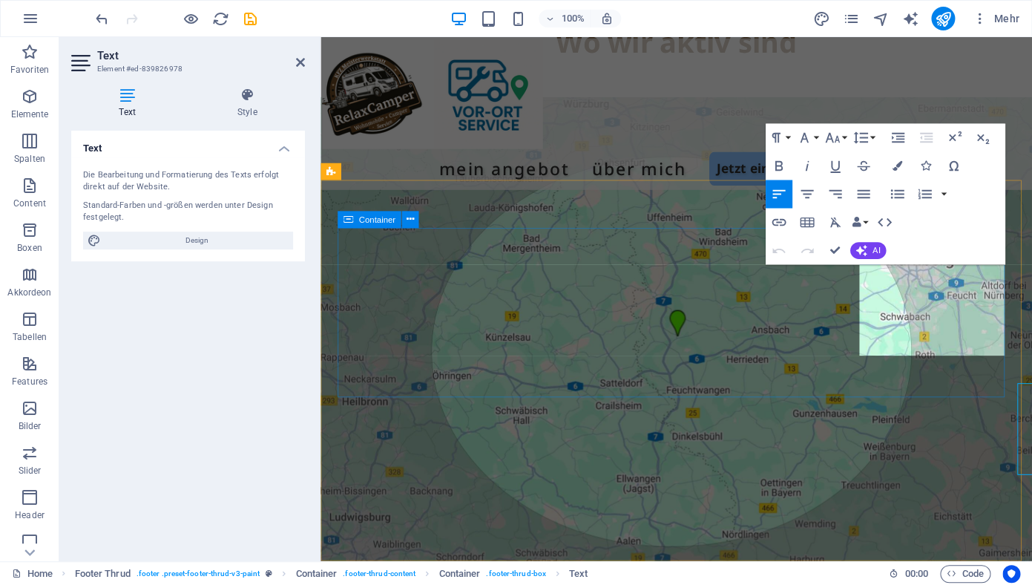
scroll to position [2667, 0]
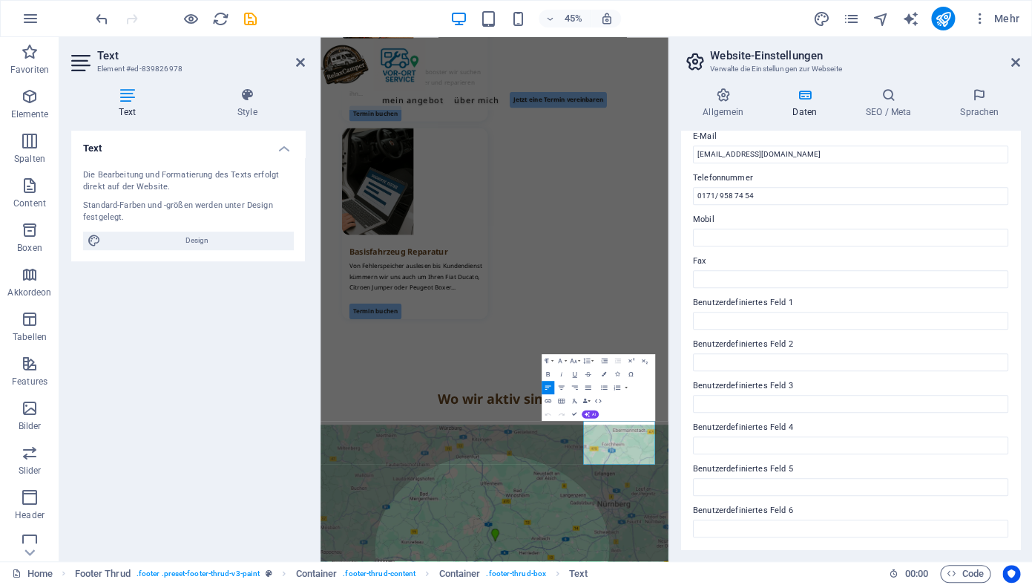
scroll to position [0, 0]
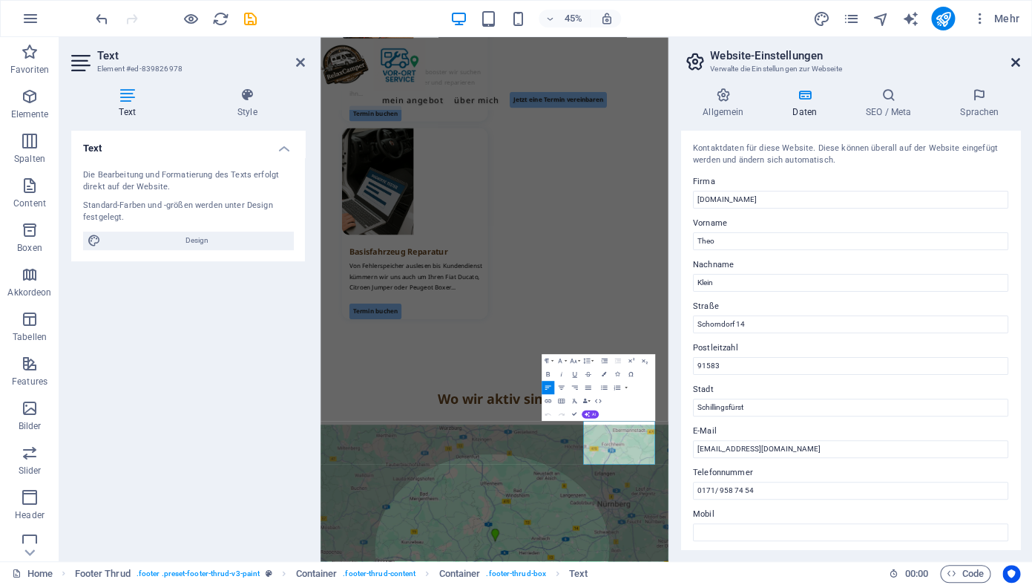
click at [1015, 62] on icon at bounding box center [1015, 62] width 9 height 12
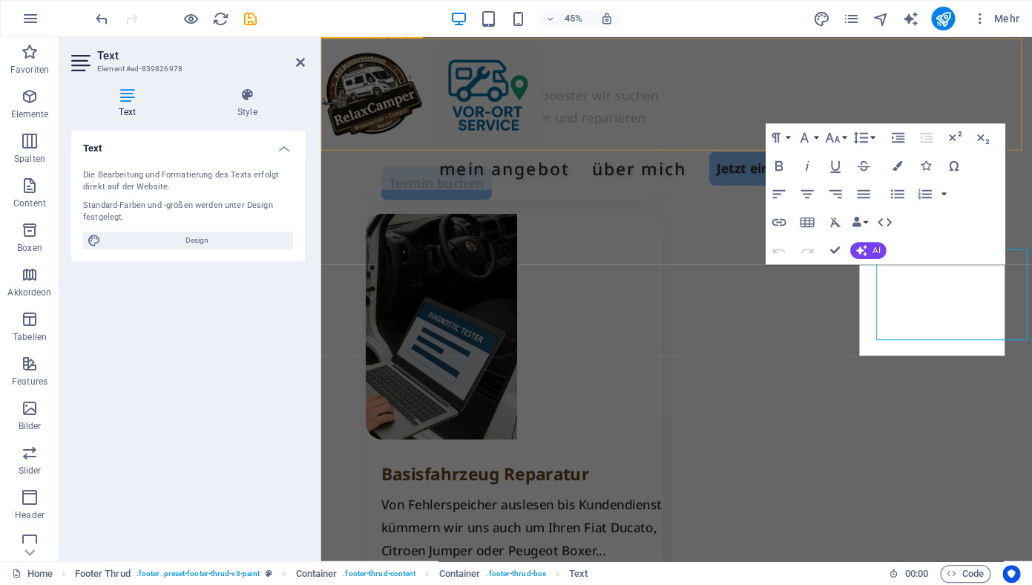
scroll to position [2667, 0]
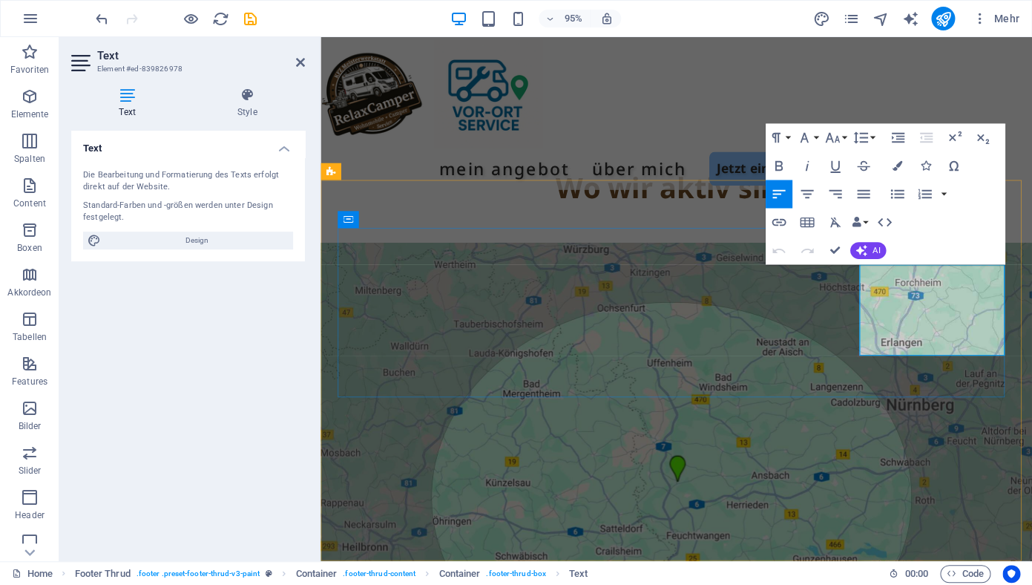
drag, startPoint x: 1036, startPoint y: 361, endPoint x: 901, endPoint y: 349, distance: 134.7
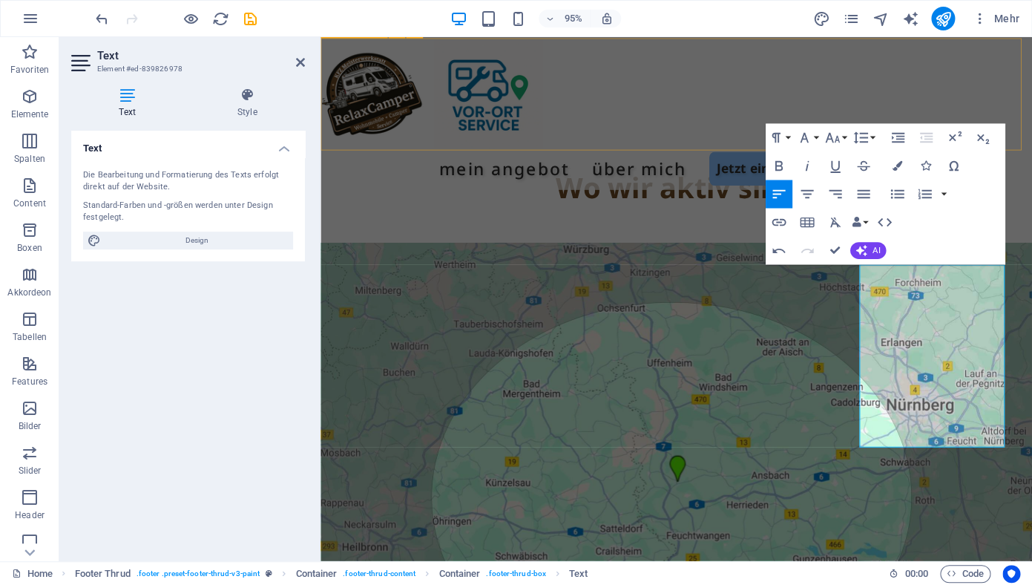
click at [609, 137] on div "Mein Angebot Über mich Jetzt eine Termin vereinbaren" at bounding box center [694, 119] width 749 height 160
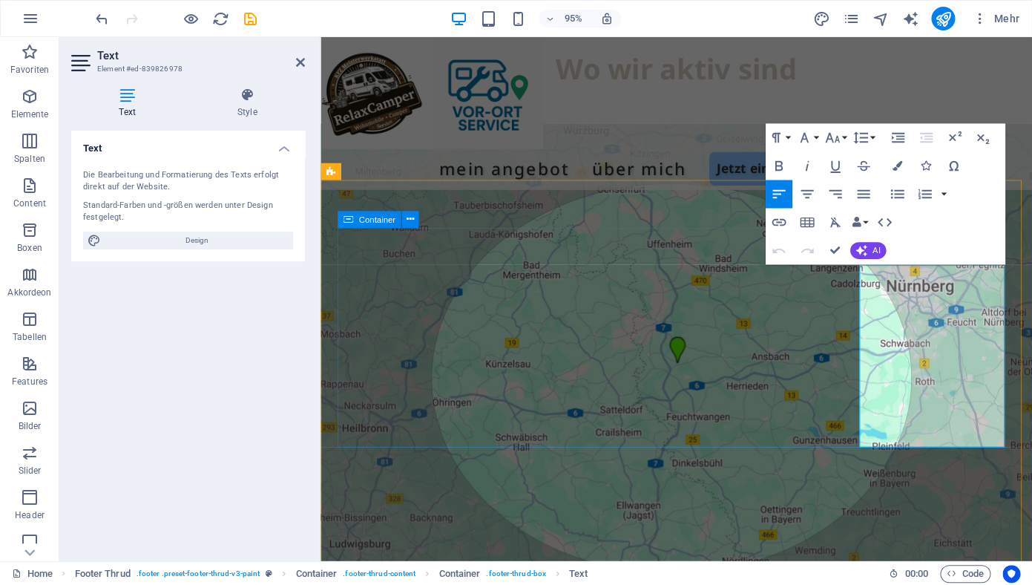
scroll to position [2667, 0]
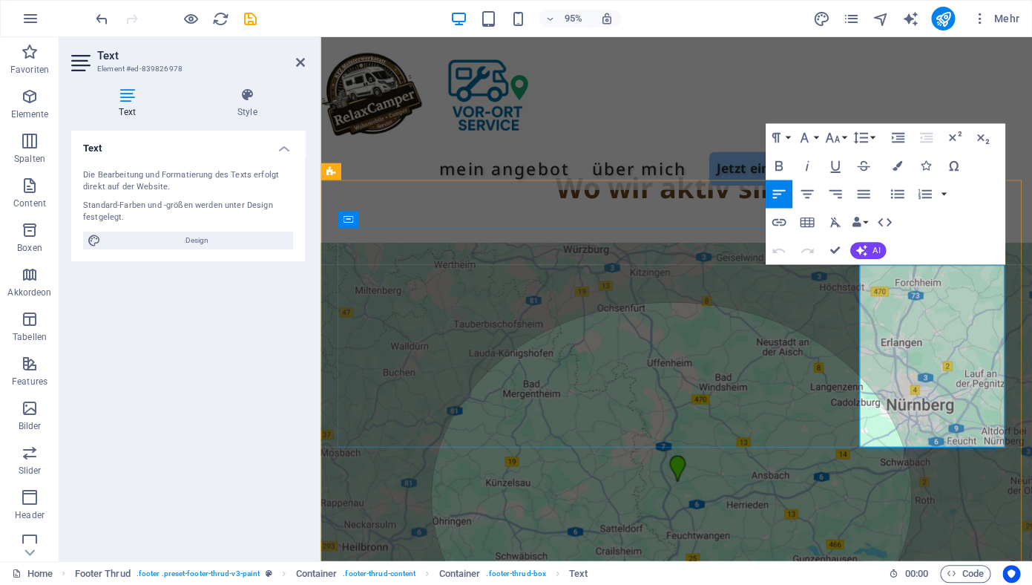
drag, startPoint x: 1000, startPoint y: 290, endPoint x: 904, endPoint y: 292, distance: 96.5
drag, startPoint x: 937, startPoint y: 314, endPoint x: 902, endPoint y: 290, distance: 42.2
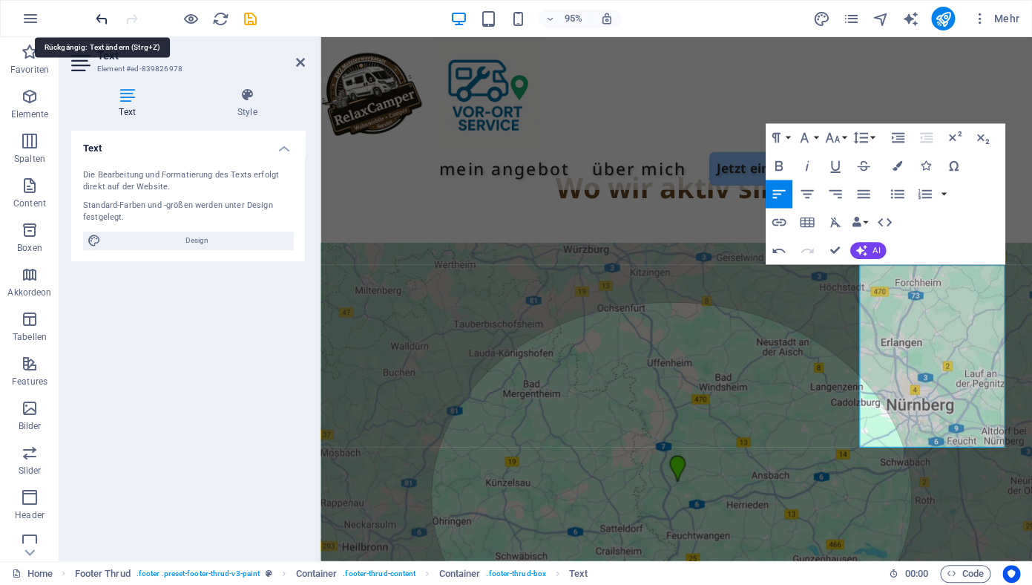
click at [100, 19] on icon "undo" at bounding box center [101, 18] width 17 height 17
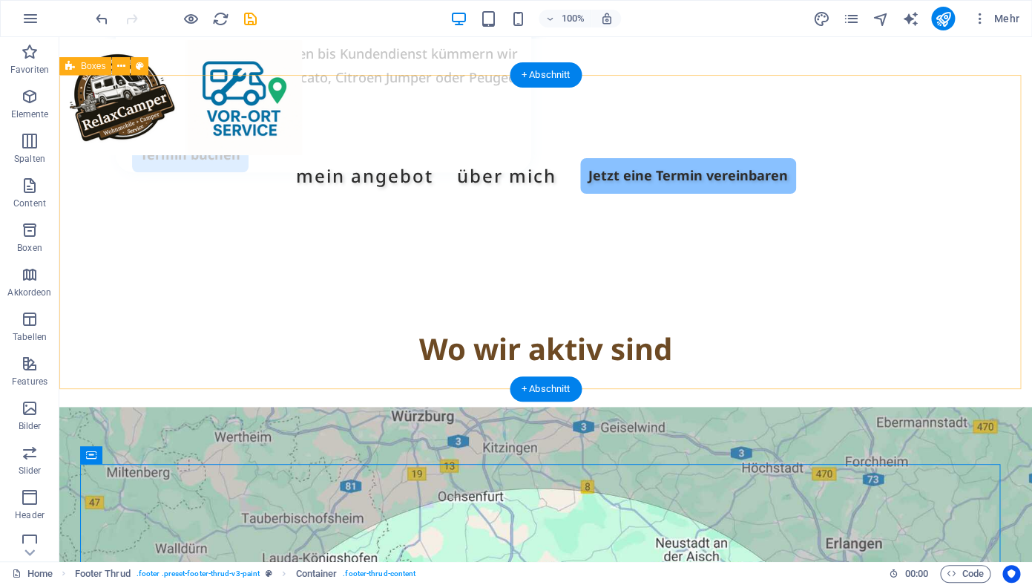
scroll to position [2567, 0]
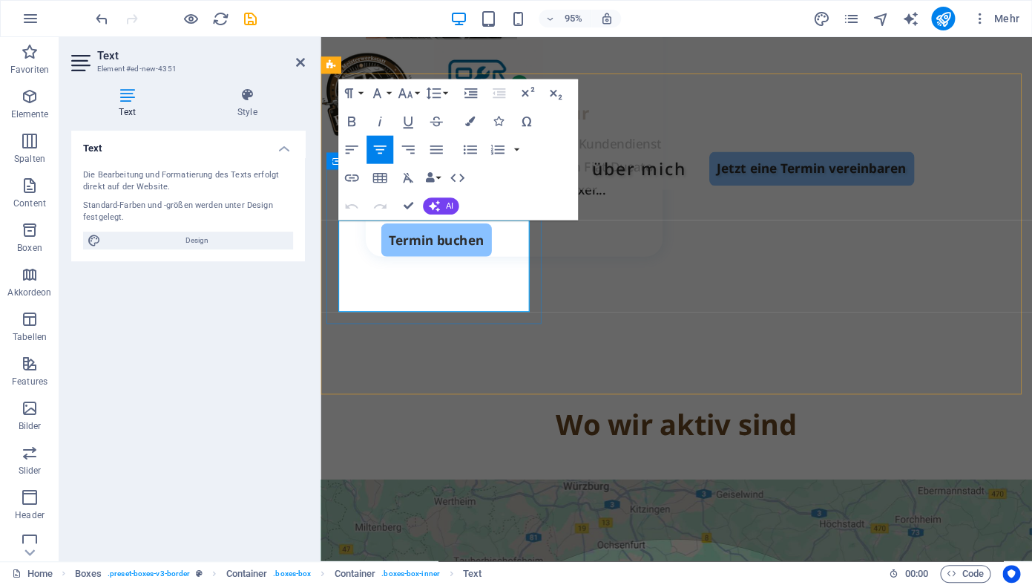
drag, startPoint x: 493, startPoint y: 290, endPoint x: 388, endPoint y: 289, distance: 104.6
copy p "0151/508 29 682"
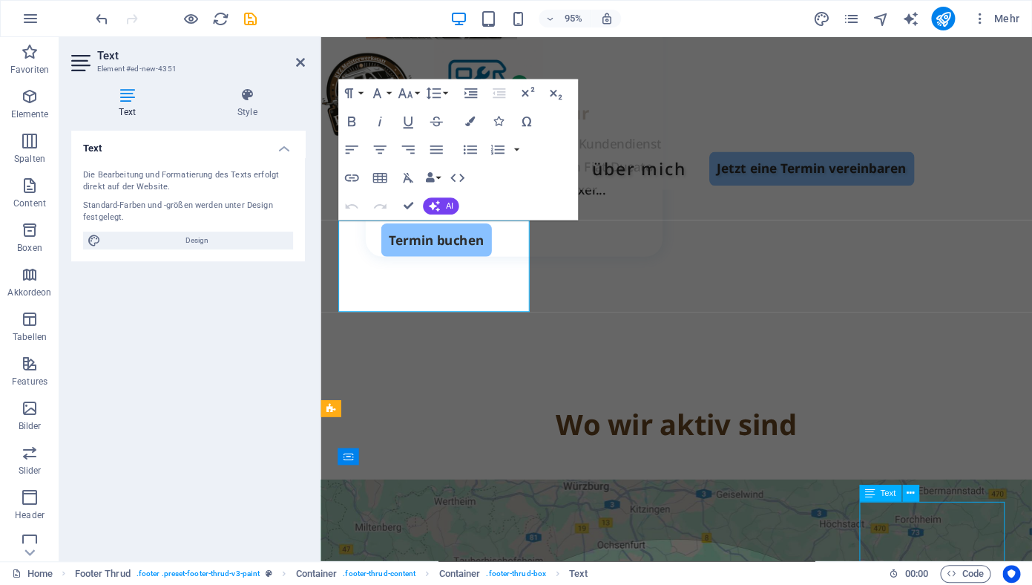
scroll to position [2567, 0]
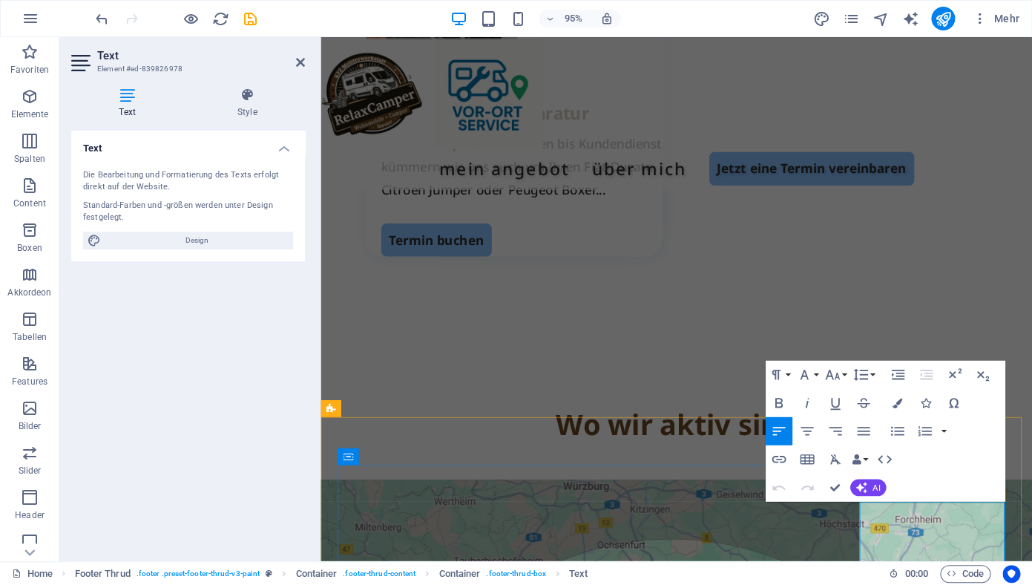
drag, startPoint x: 1012, startPoint y: 539, endPoint x: 903, endPoint y: 536, distance: 109.1
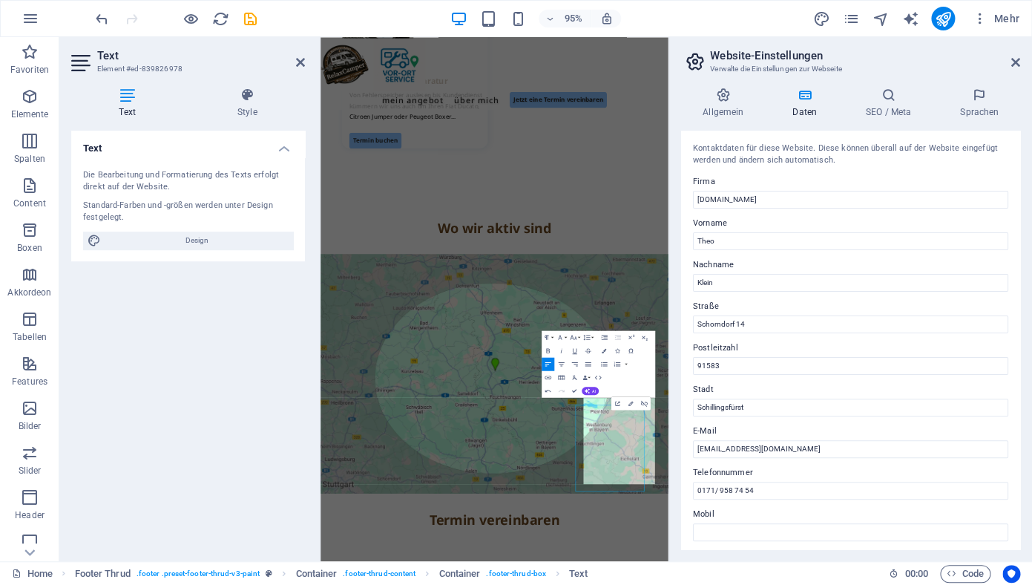
scroll to position [2091, 0]
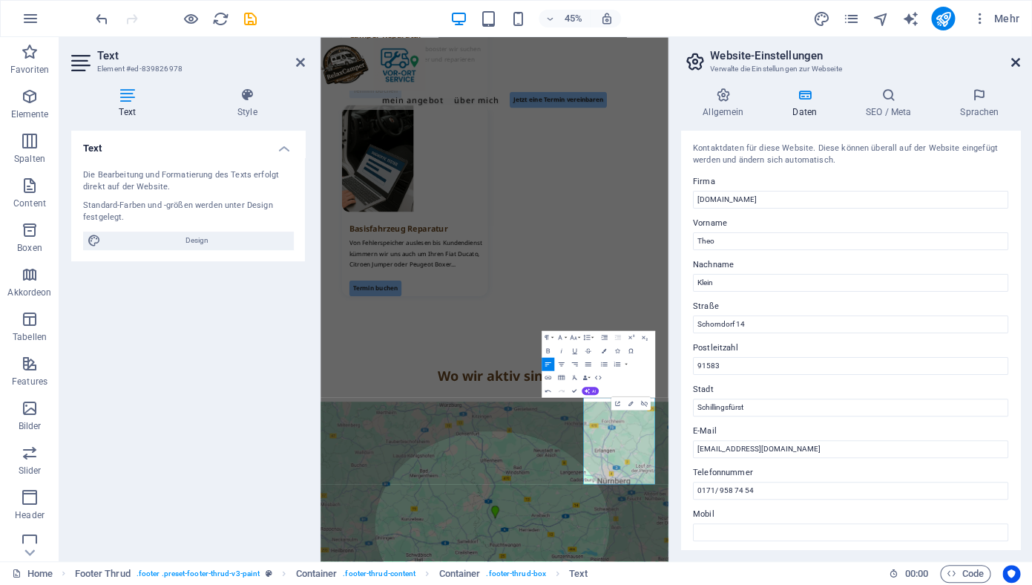
click at [1013, 65] on icon at bounding box center [1015, 62] width 9 height 12
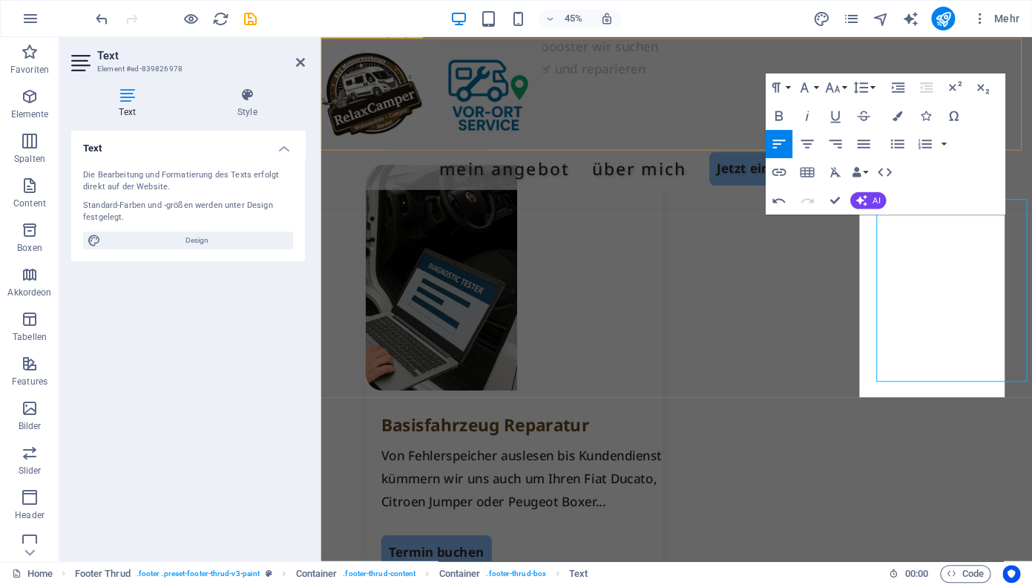
scroll to position [2720, 0]
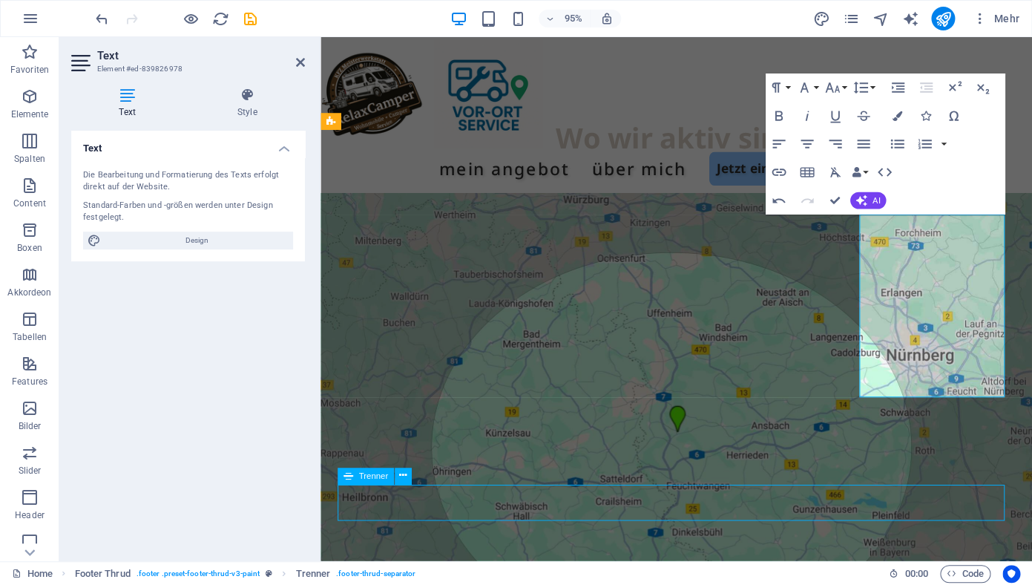
scroll to position [2848, 0]
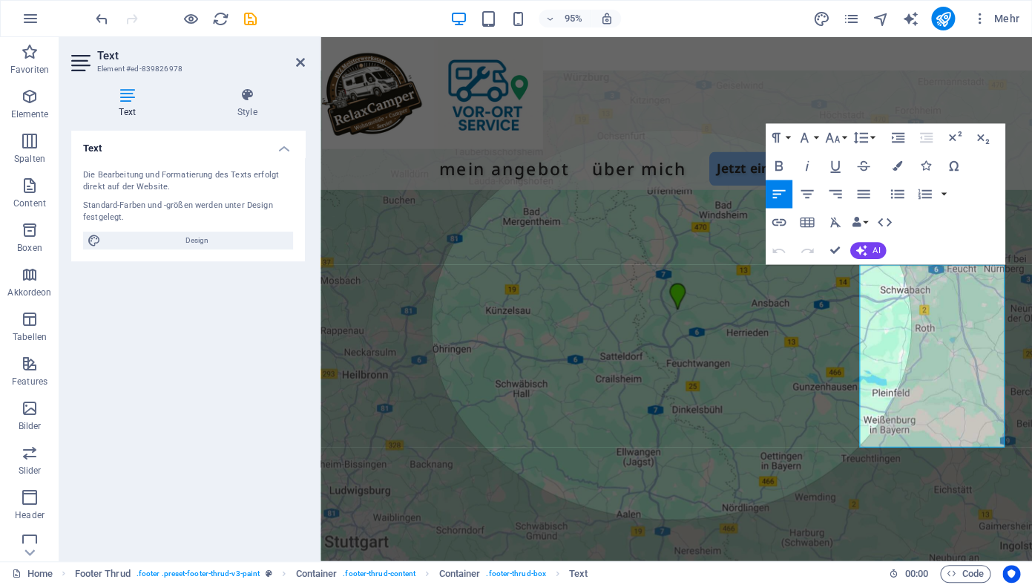
scroll to position [2667, 0]
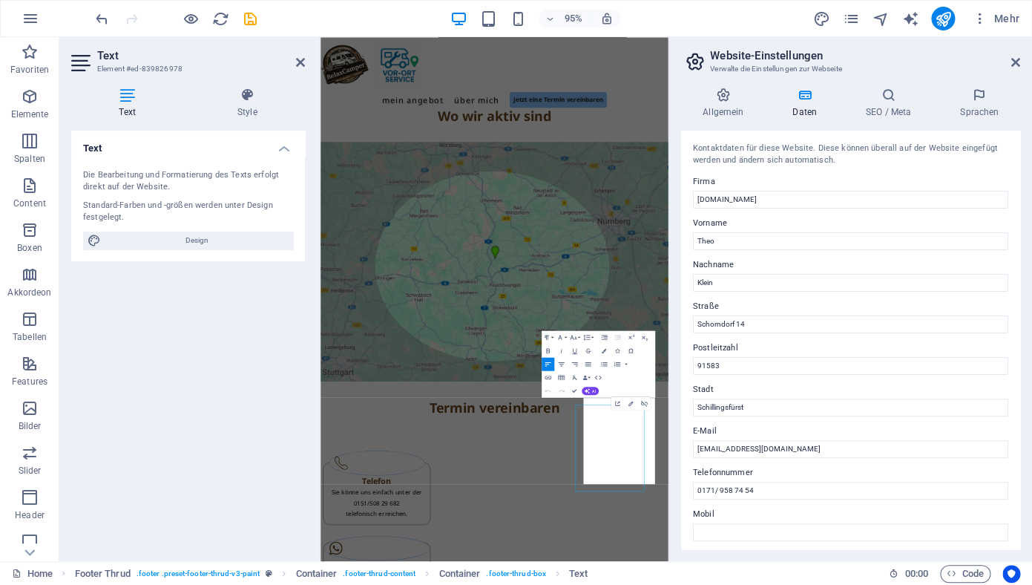
scroll to position [2091, 0]
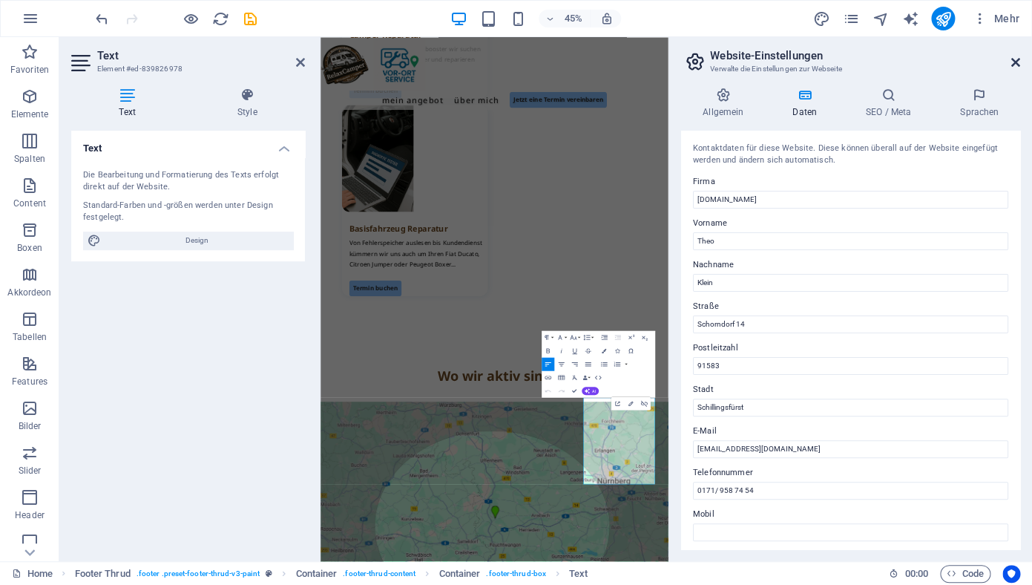
click at [1016, 65] on icon at bounding box center [1015, 62] width 9 height 12
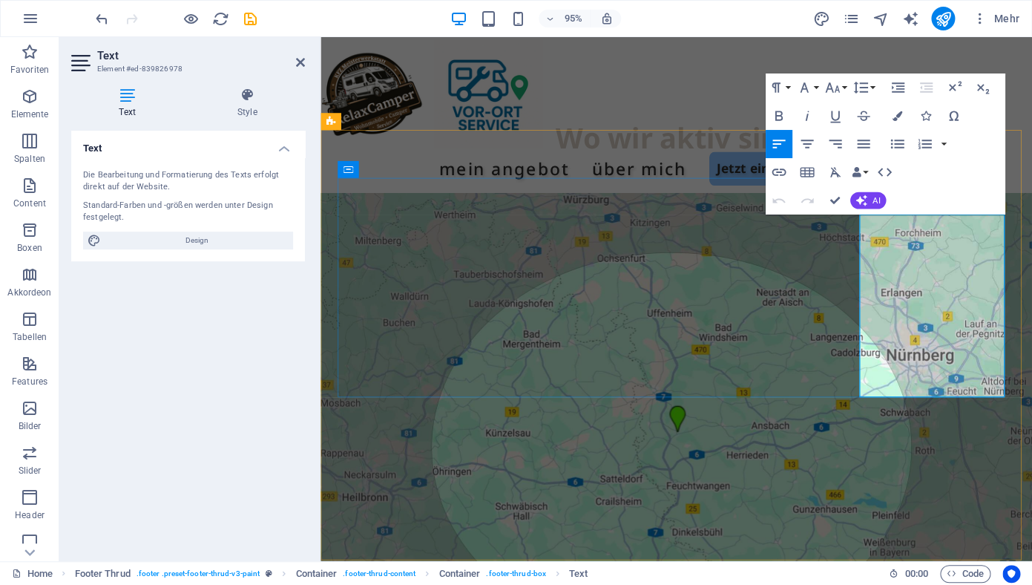
drag, startPoint x: 1040, startPoint y: 263, endPoint x: 902, endPoint y: 265, distance: 138.0
drag, startPoint x: 956, startPoint y: 281, endPoint x: 901, endPoint y: 260, distance: 59.4
click at [777, 173] on icon "button" at bounding box center [778, 172] width 17 height 17
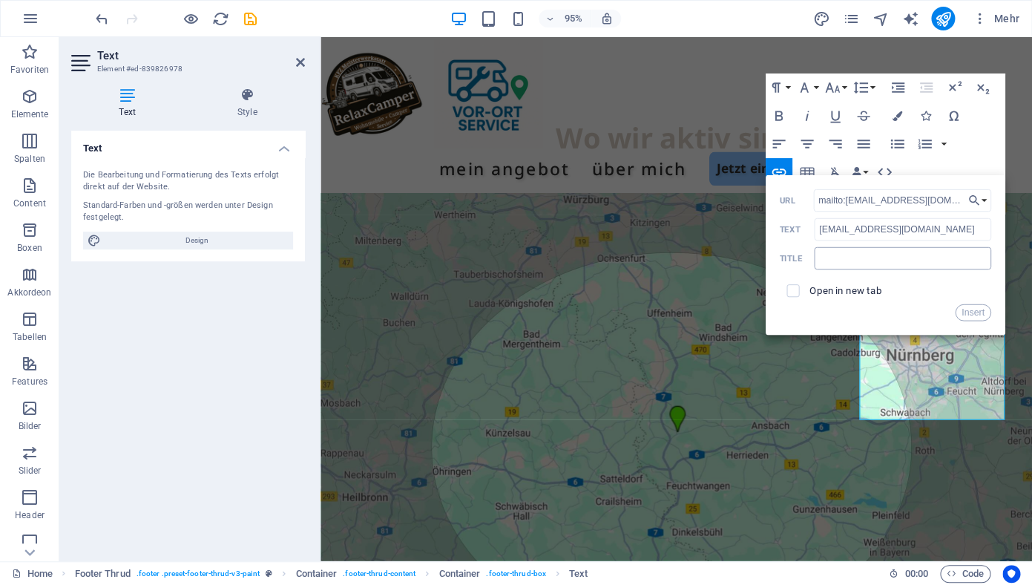
type input "mailto:[EMAIL_ADDRESS][DOMAIN_NAME]"
click at [829, 259] on input "text" at bounding box center [902, 258] width 177 height 22
type input "[EMAIL_ADDRESS][DOMAIN_NAME]"
click at [790, 292] on input "checkbox" at bounding box center [790, 288] width 13 height 13
checkbox input "true"
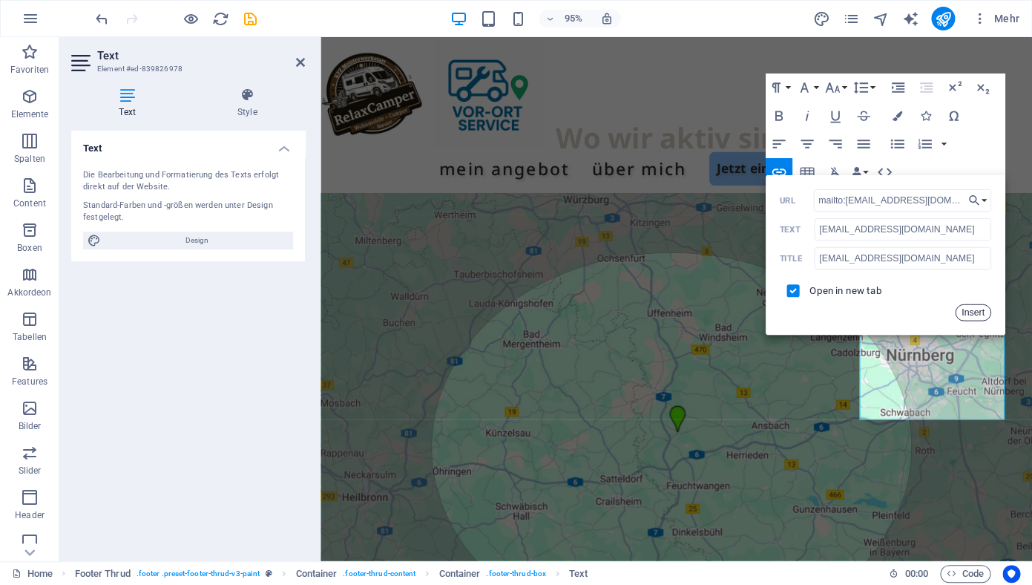
click at [972, 314] on button "Insert" at bounding box center [973, 312] width 36 height 17
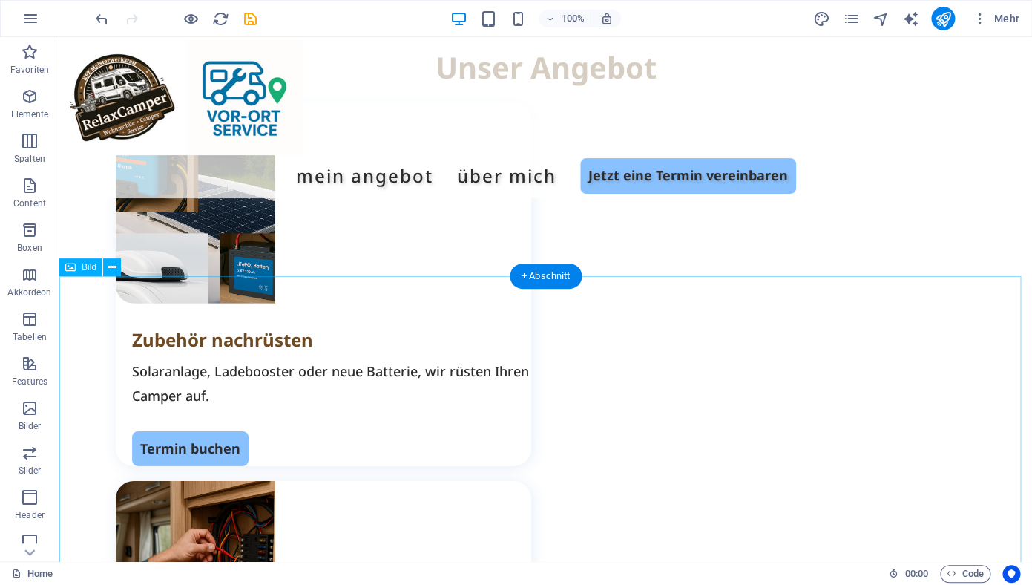
scroll to position [1412, 0]
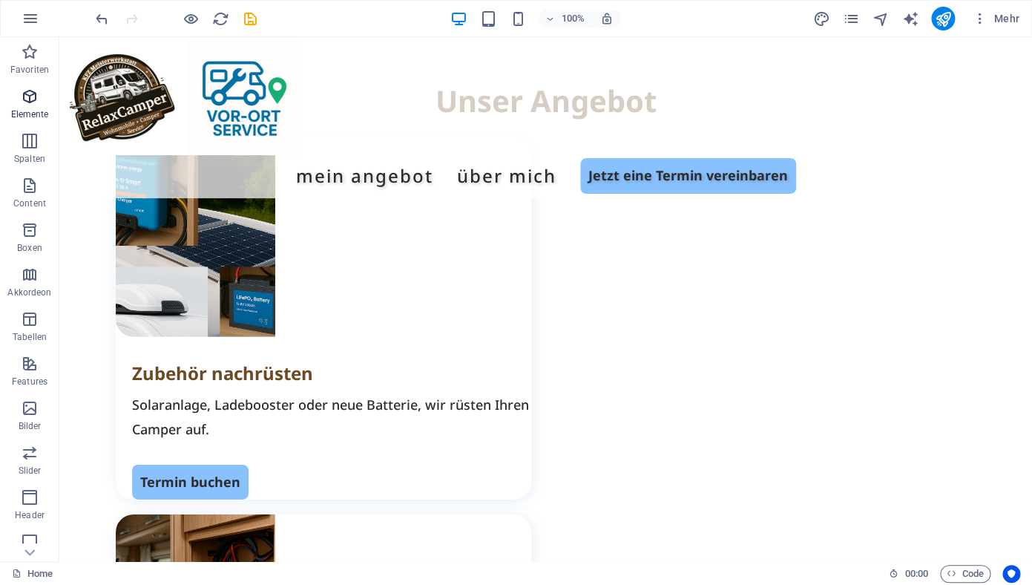
click at [31, 103] on icon "button" at bounding box center [30, 97] width 18 height 18
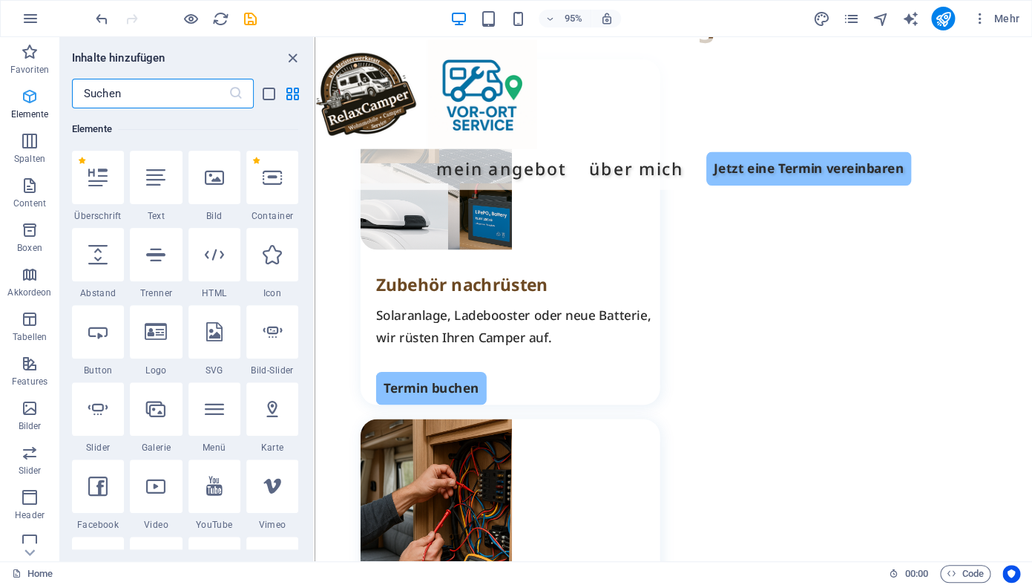
scroll to position [158, 0]
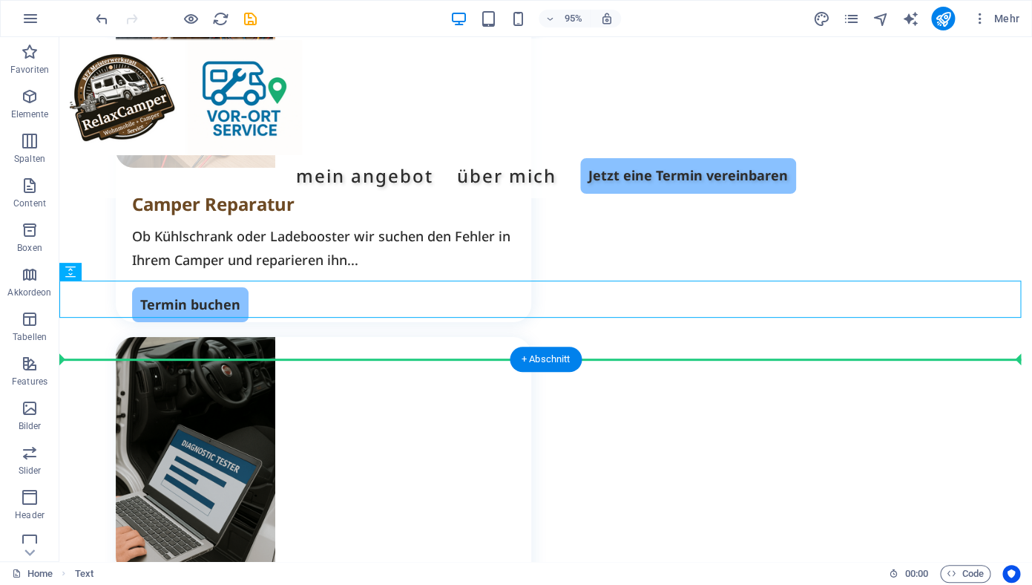
scroll to position [2307, 0]
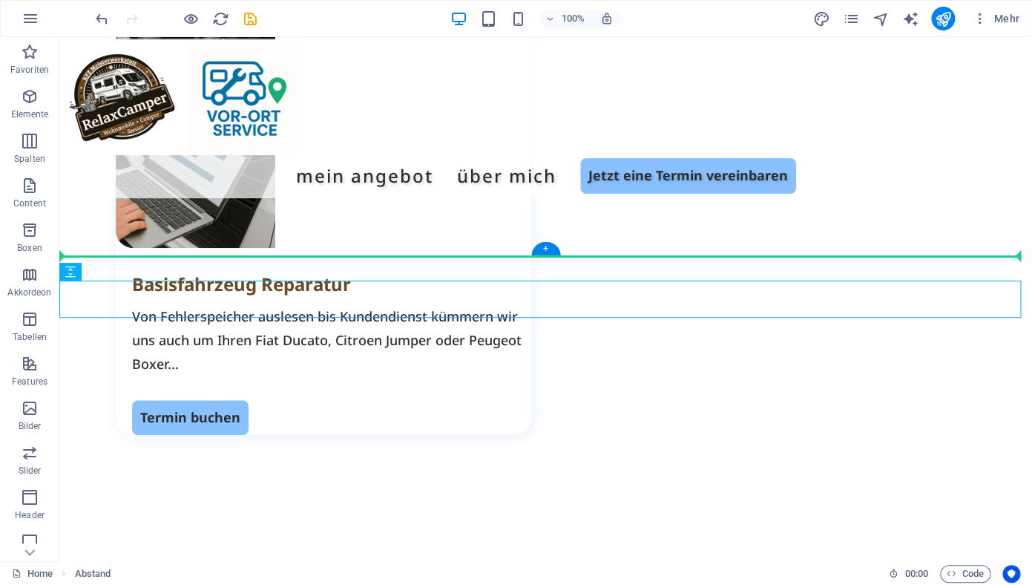
drag, startPoint x: 120, startPoint y: 473, endPoint x: 427, endPoint y: 229, distance: 392.3
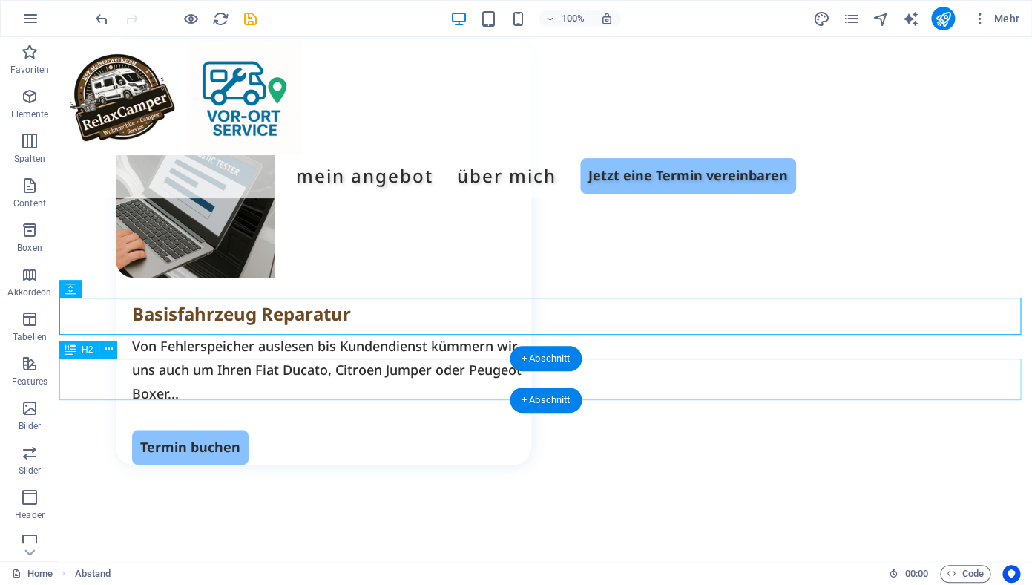
scroll to position [2200, 0]
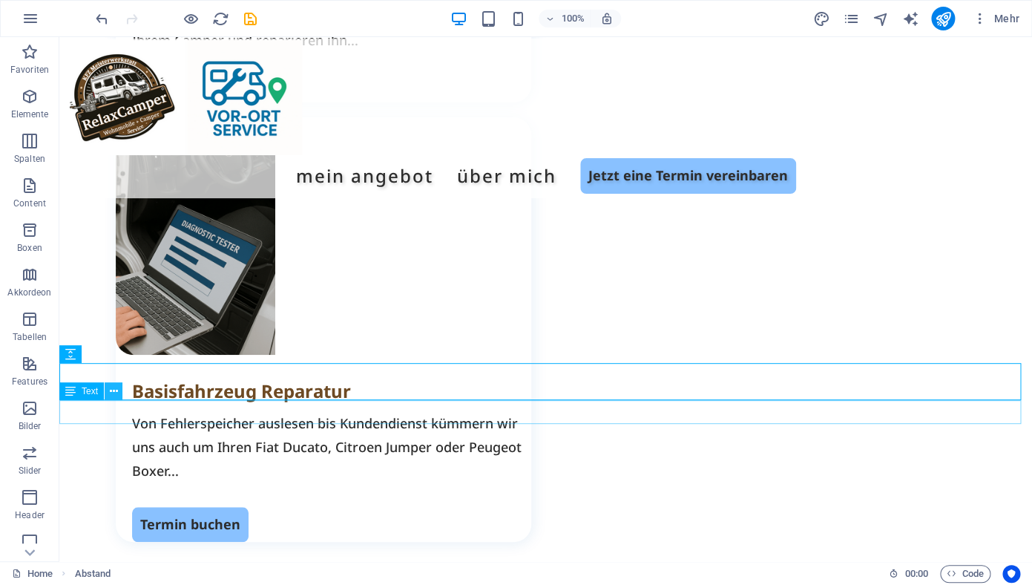
click at [113, 397] on icon at bounding box center [114, 392] width 8 height 16
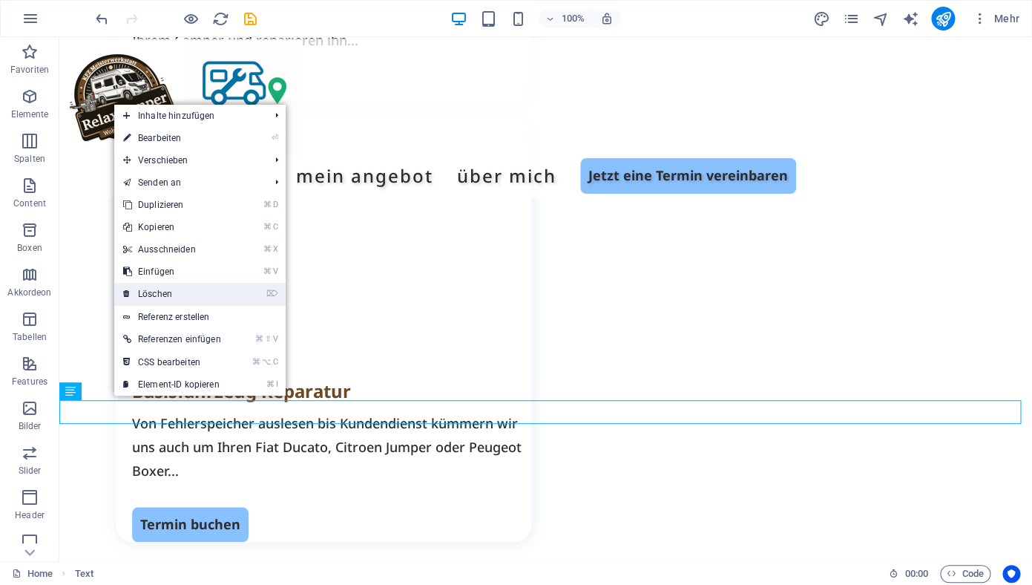
click at [179, 292] on link "⌦ Löschen" at bounding box center [172, 294] width 116 height 22
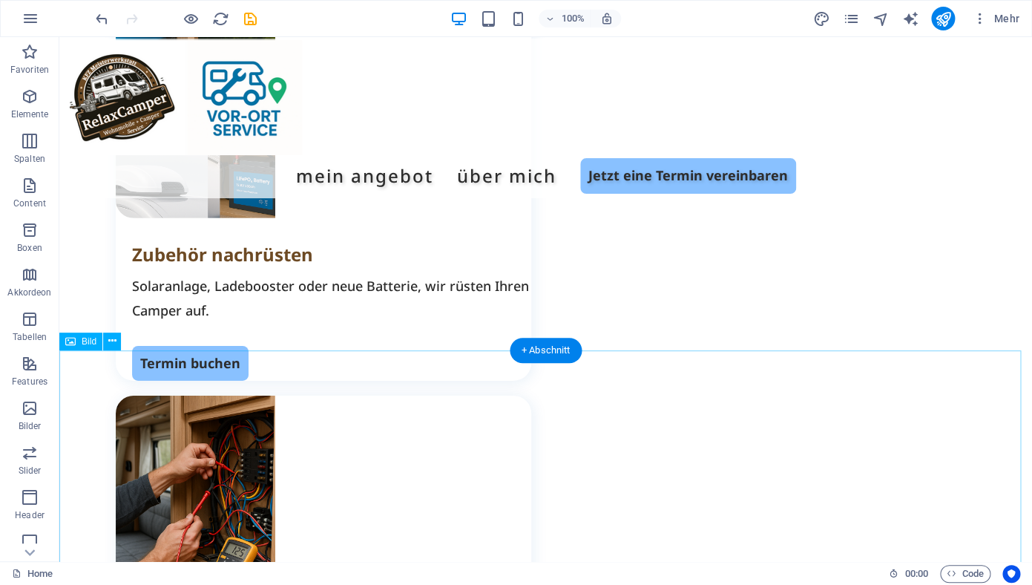
scroll to position [1500, 0]
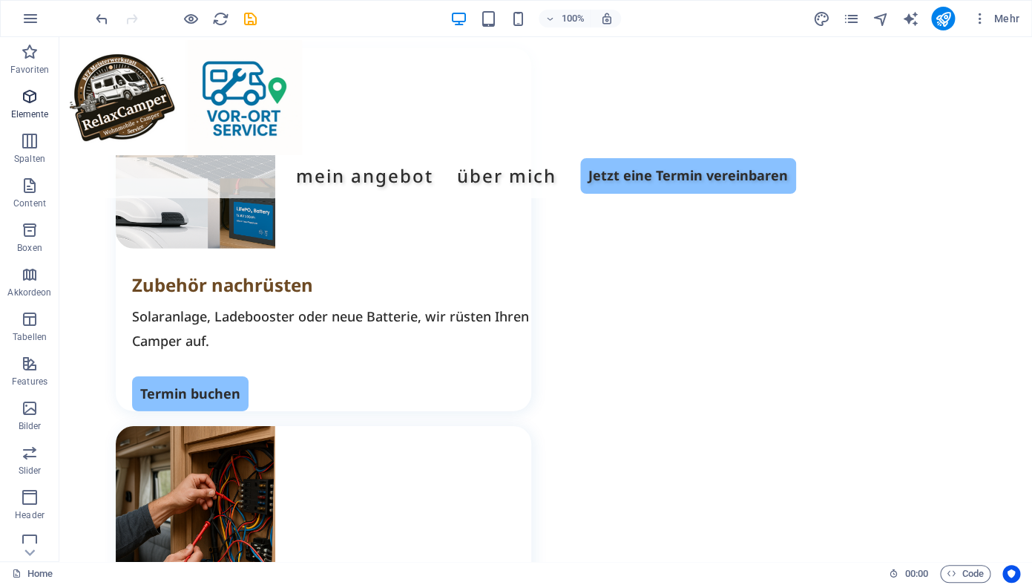
click at [31, 104] on icon "button" at bounding box center [30, 97] width 18 height 18
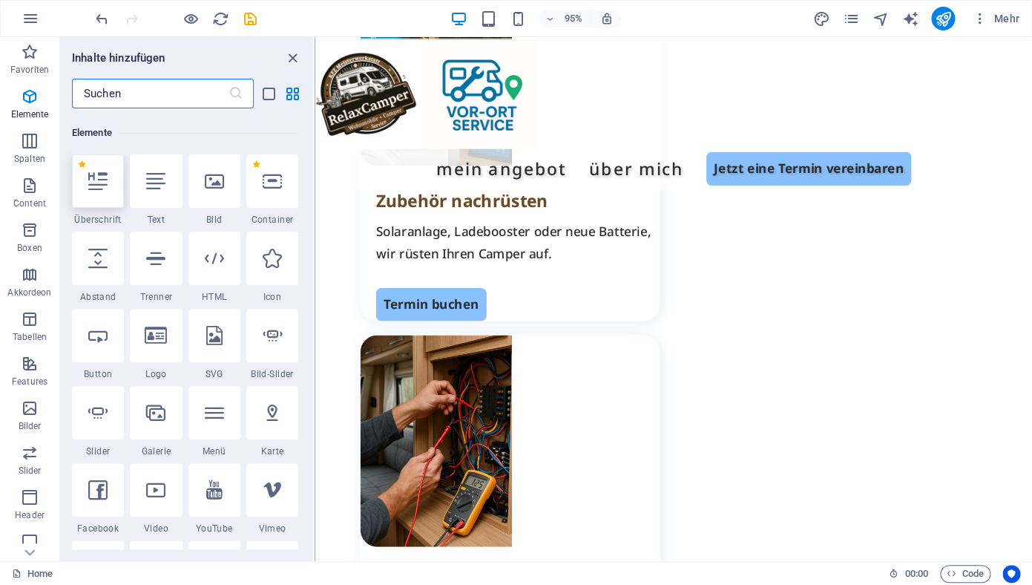
scroll to position [158, 0]
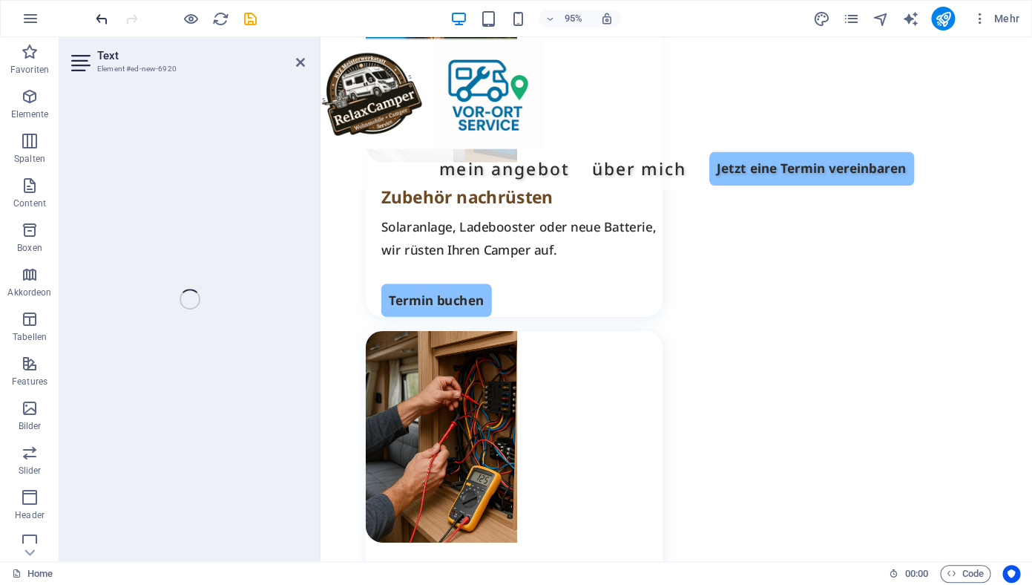
click at [108, 19] on icon "undo" at bounding box center [101, 18] width 17 height 17
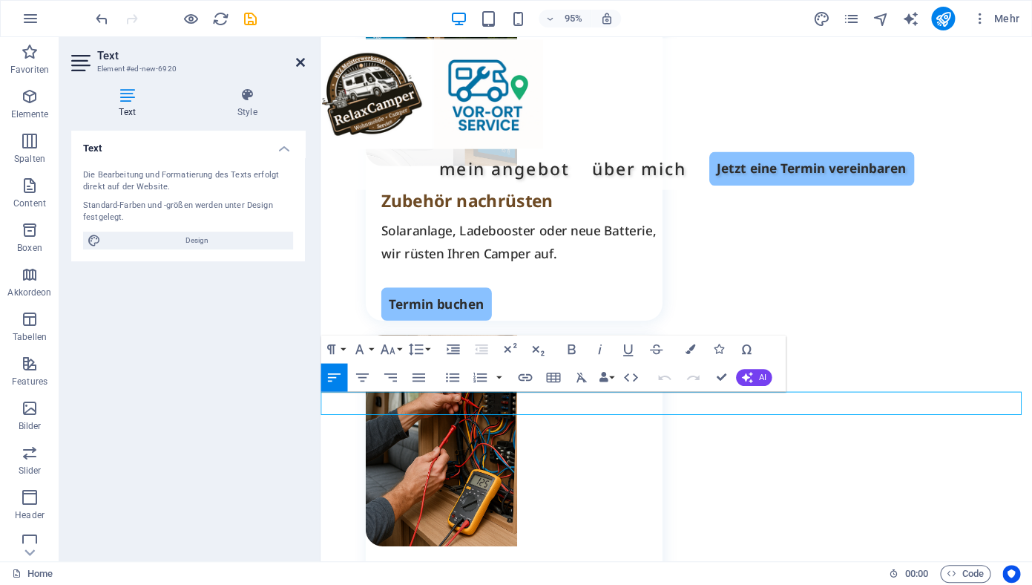
click at [298, 65] on icon at bounding box center [300, 62] width 9 height 12
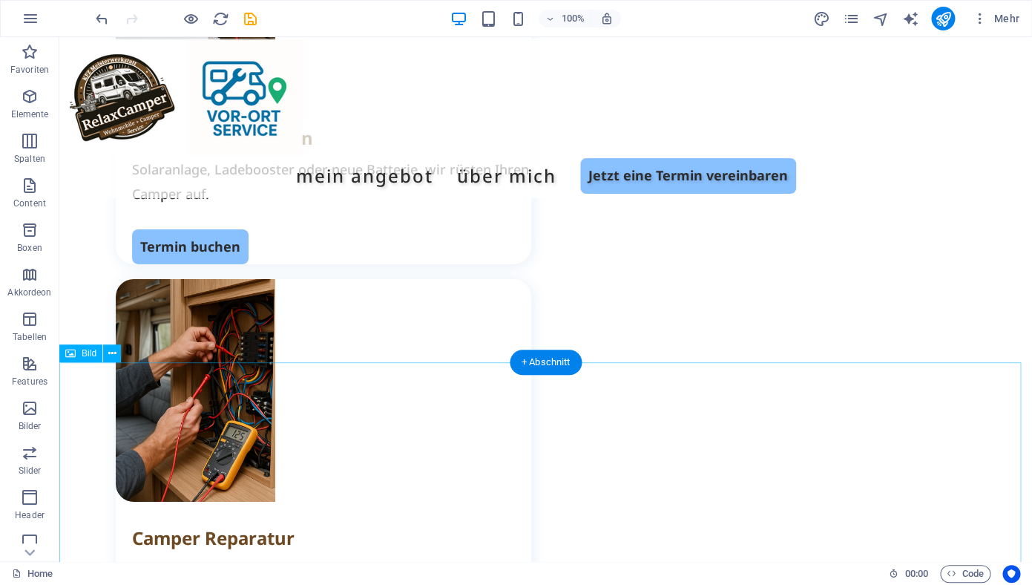
scroll to position [1563, 0]
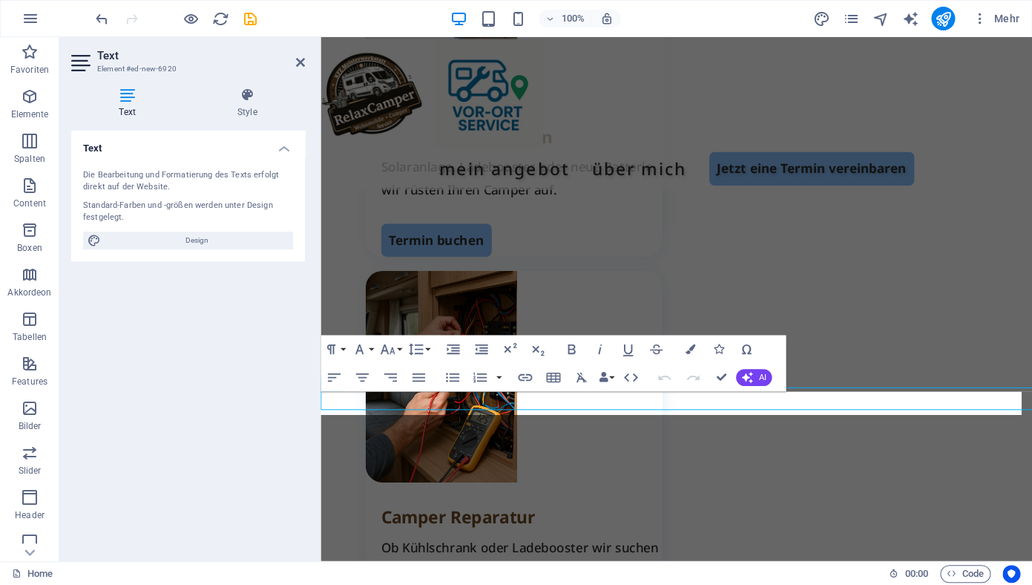
scroll to position [1496, 0]
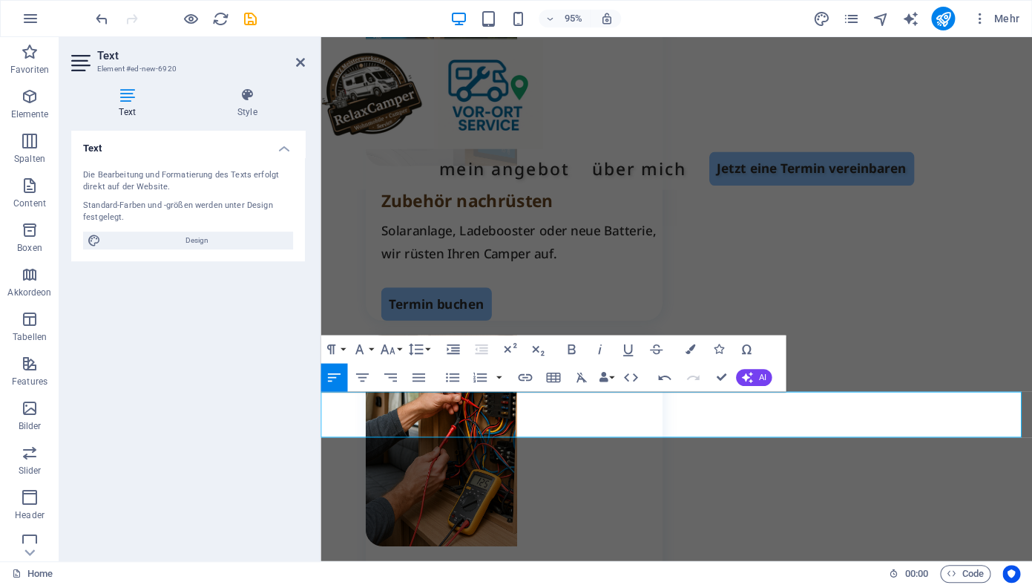
drag, startPoint x: 343, startPoint y: 450, endPoint x: 312, endPoint y: 447, distance: 31.3
drag, startPoint x: 785, startPoint y: 447, endPoint x: 956, endPoint y: 447, distance: 170.6
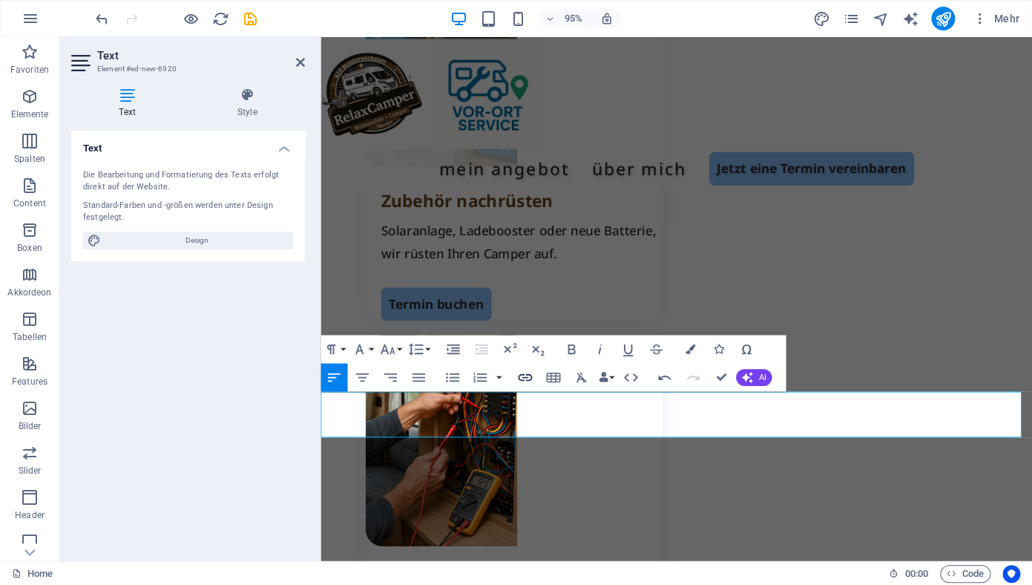
click at [523, 377] on icon "button" at bounding box center [524, 377] width 17 height 17
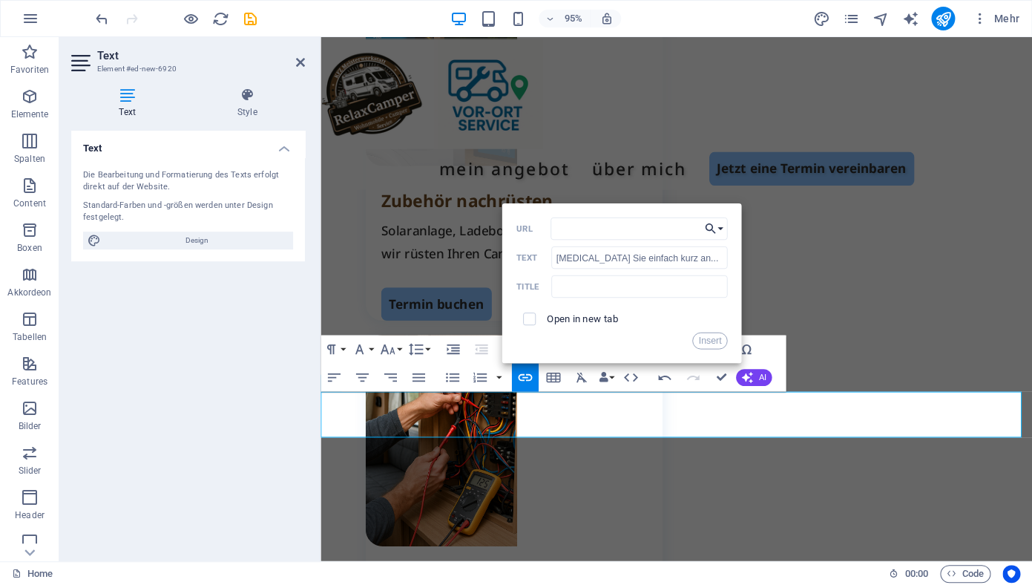
click at [723, 231] on button "Choose Link" at bounding box center [713, 228] width 27 height 22
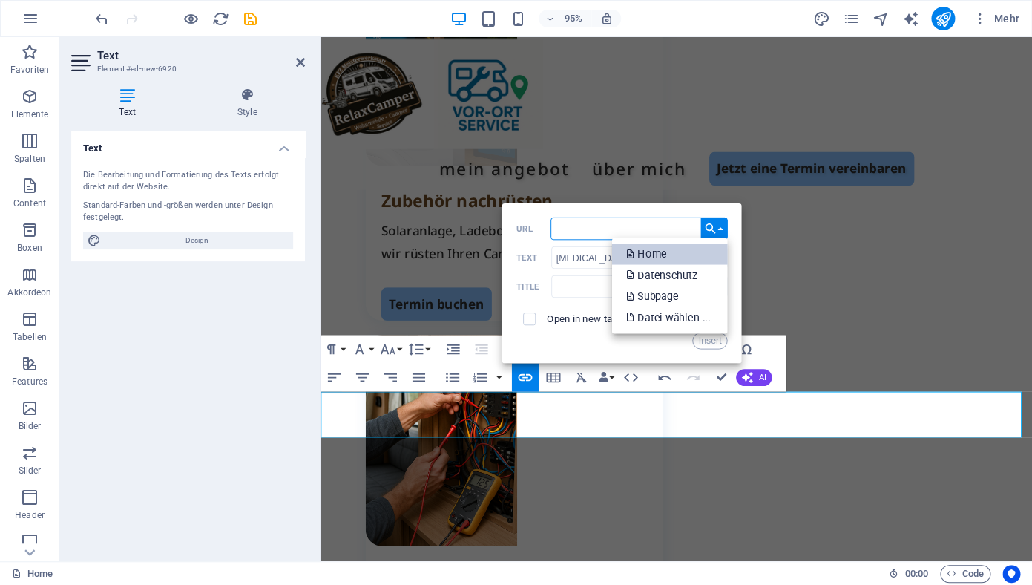
click at [659, 254] on p "Home" at bounding box center [647, 254] width 43 height 22
type input "/"
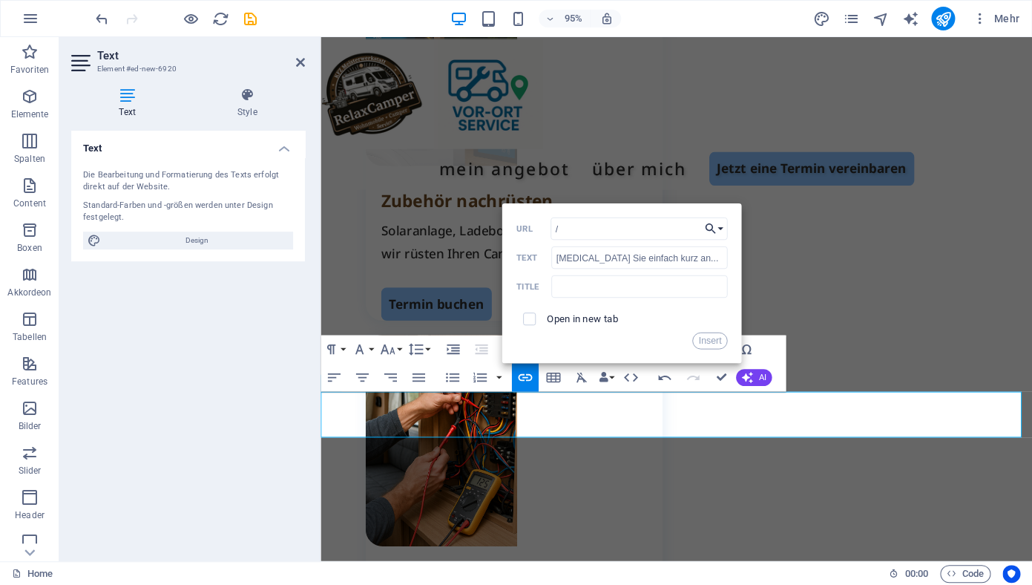
click at [711, 230] on icon "button" at bounding box center [711, 228] width 10 height 10
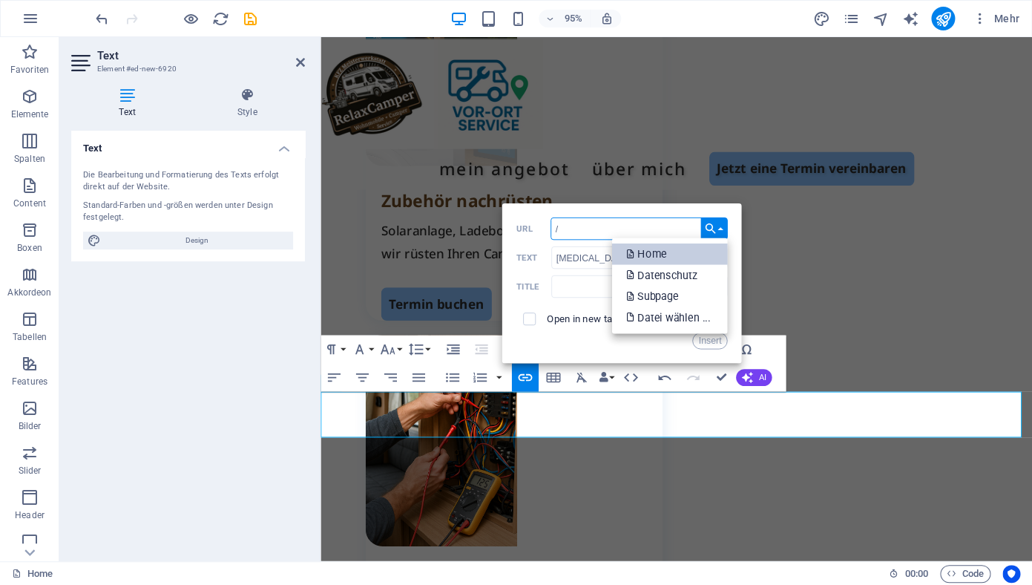
click at [648, 254] on p "Home" at bounding box center [647, 254] width 43 height 22
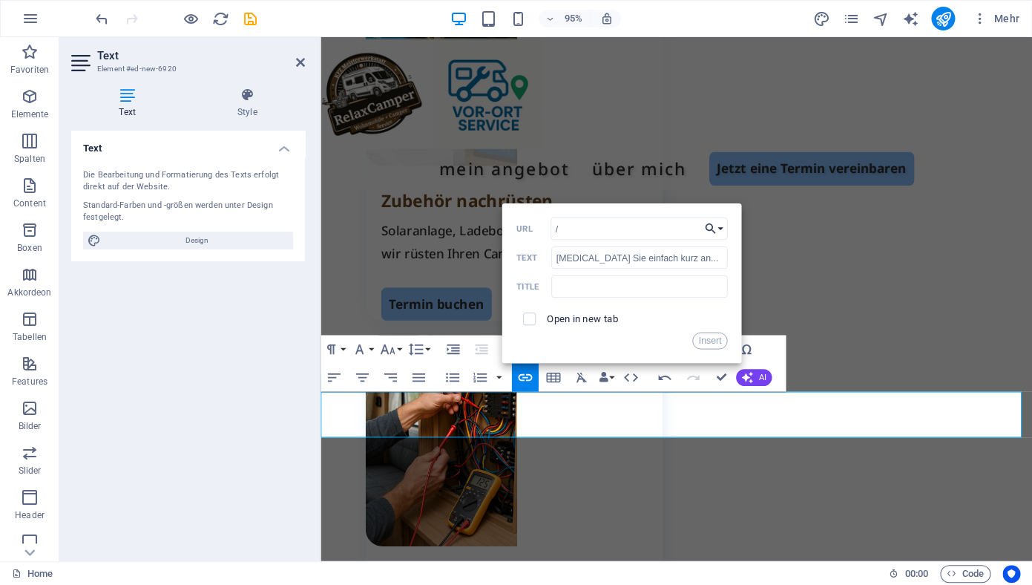
click at [721, 230] on button "Choose Link" at bounding box center [713, 228] width 27 height 22
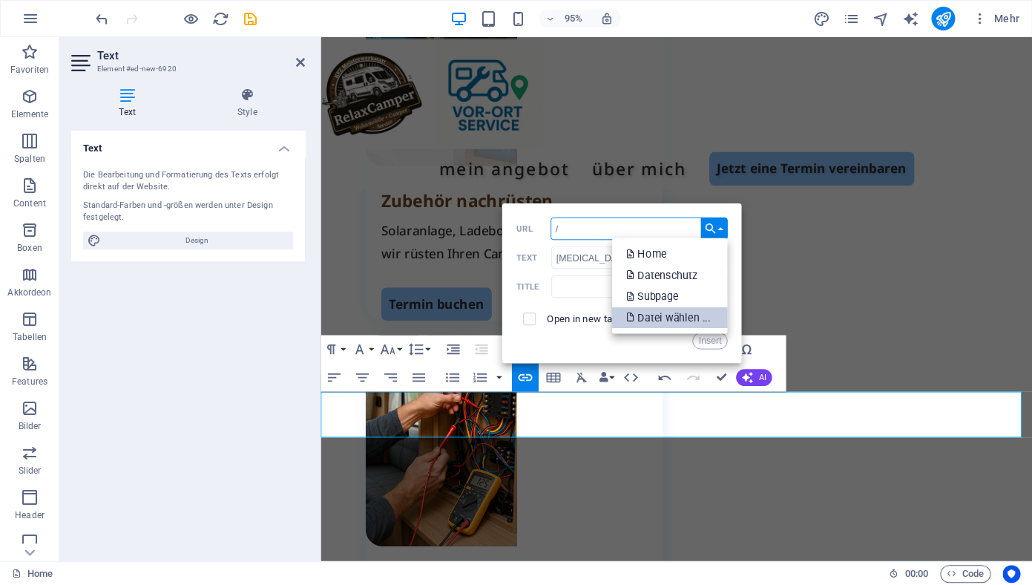
click at [666, 315] on p "Datei wählen ..." at bounding box center [670, 318] width 88 height 22
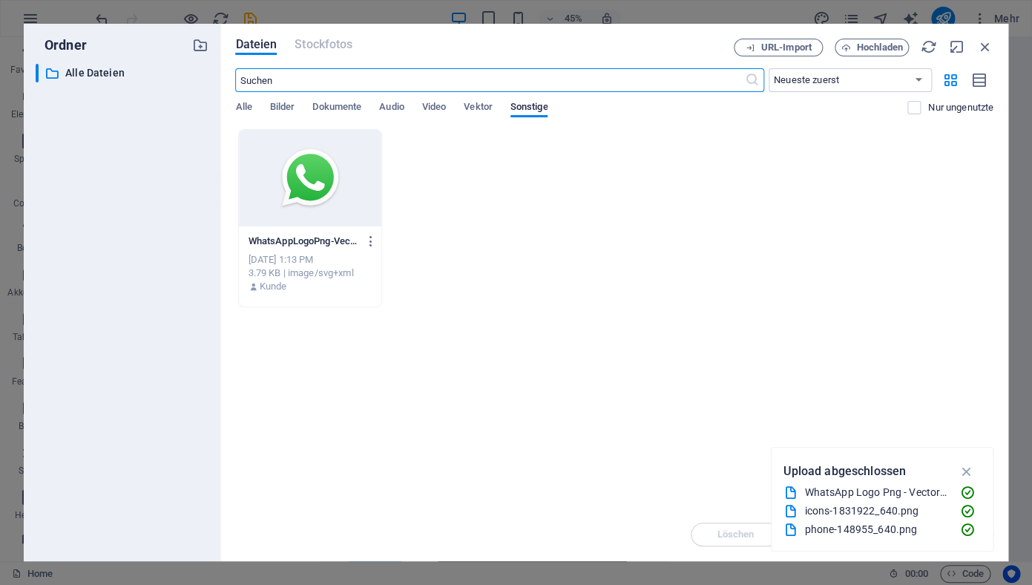
scroll to position [1511, 0]
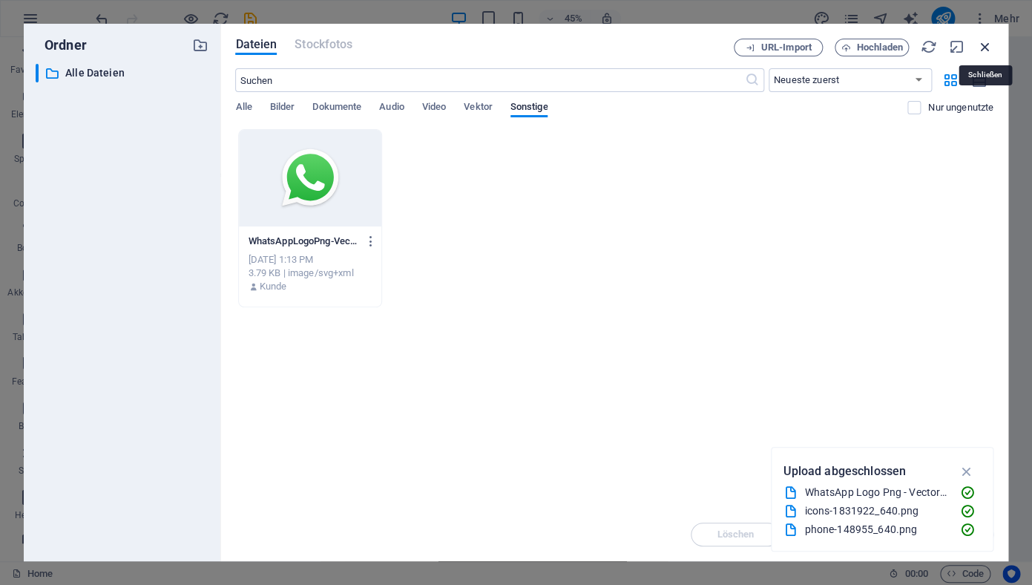
click at [983, 45] on icon "button" at bounding box center [985, 47] width 16 height 16
select select "unknown"
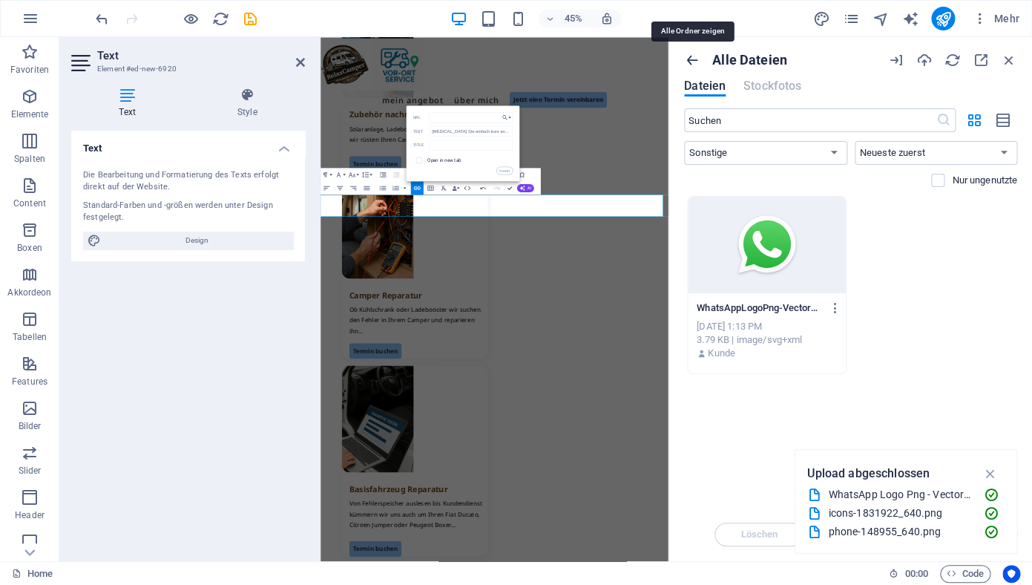
click at [690, 64] on icon "button" at bounding box center [692, 60] width 16 height 16
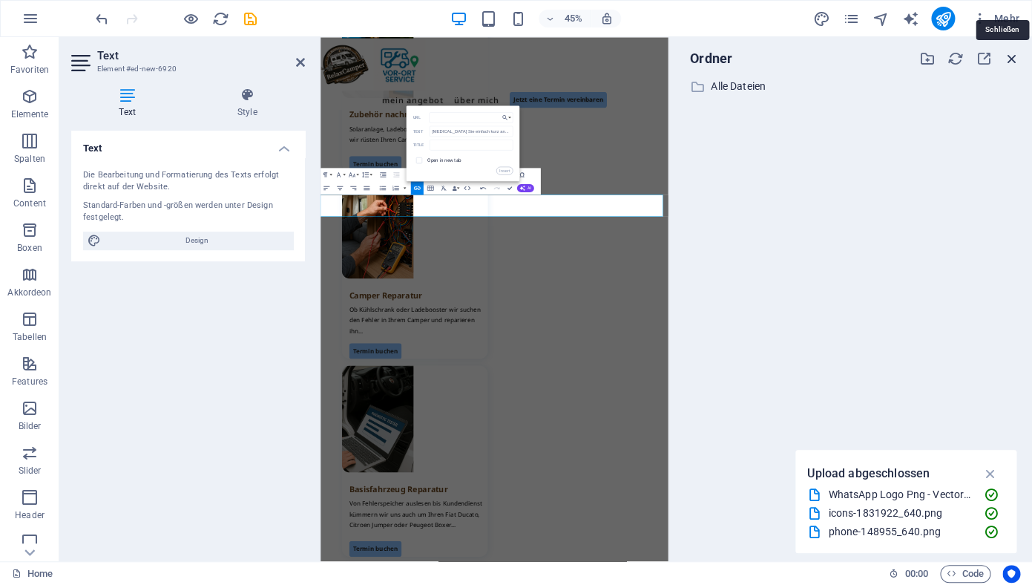
click at [1010, 58] on icon "button" at bounding box center [1012, 58] width 16 height 16
click at [1011, 56] on icon "button" at bounding box center [1012, 58] width 16 height 16
click at [993, 473] on icon "button" at bounding box center [989, 473] width 17 height 16
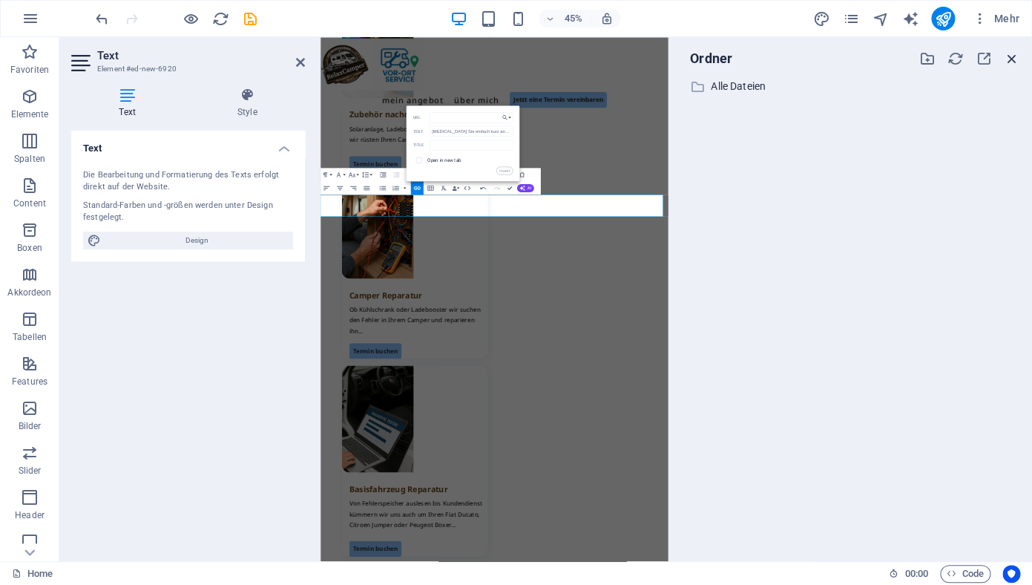
click at [1016, 59] on icon "button" at bounding box center [1012, 58] width 16 height 16
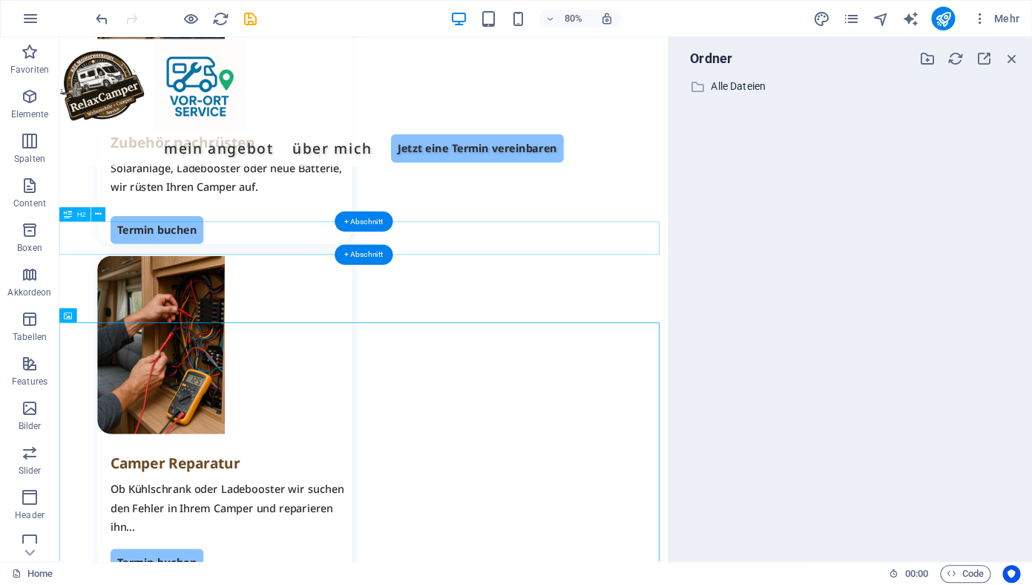
scroll to position [1444, 0]
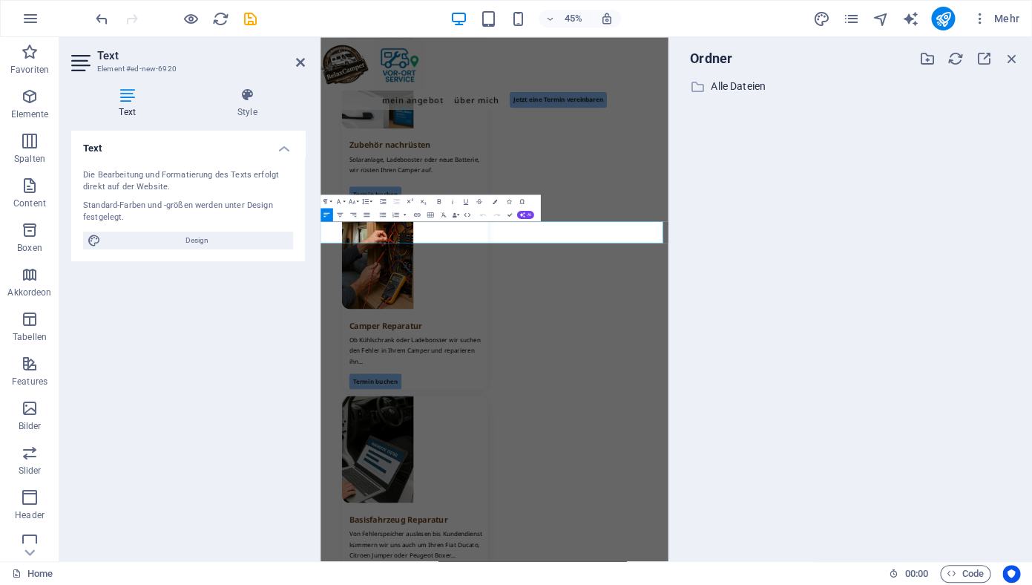
scroll to position [1452, 0]
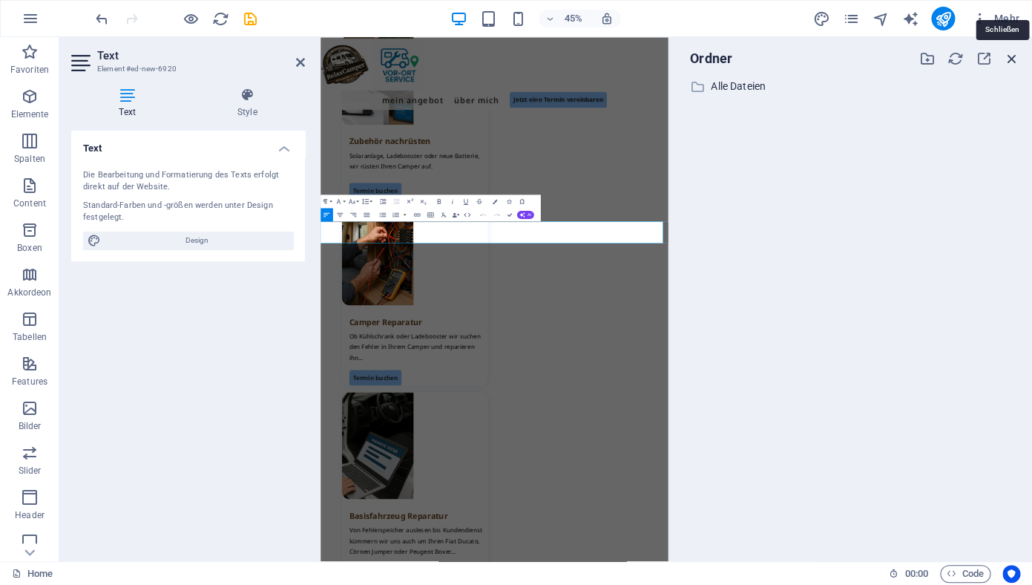
click at [1016, 59] on icon "button" at bounding box center [1012, 58] width 16 height 16
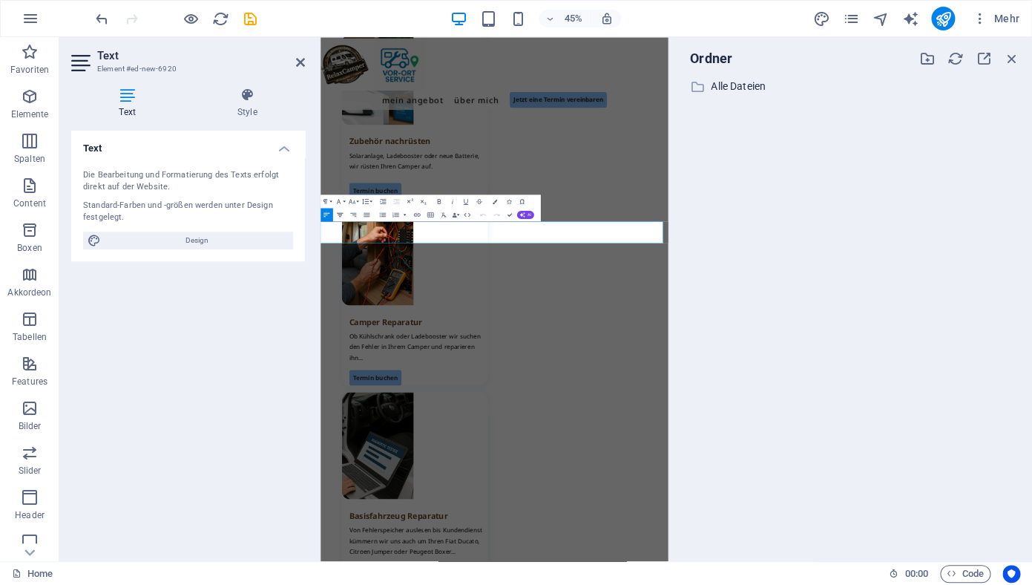
click at [341, 215] on icon "button" at bounding box center [340, 214] width 8 height 8
drag, startPoint x: 1048, startPoint y: 487, endPoint x: 308, endPoint y: 451, distance: 741.2
click at [340, 214] on icon "button" at bounding box center [341, 214] width 6 height 4
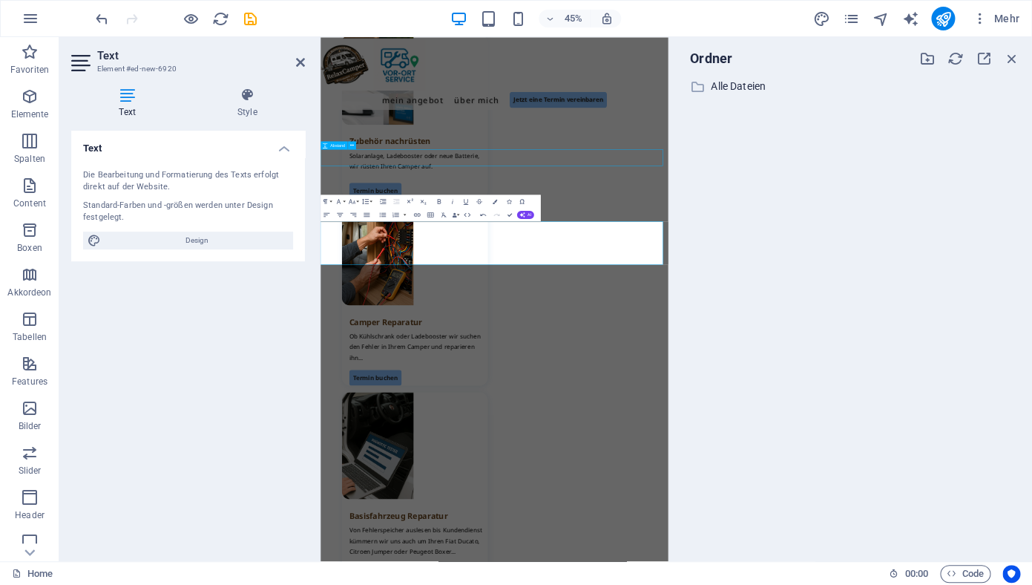
scroll to position [1444, 0]
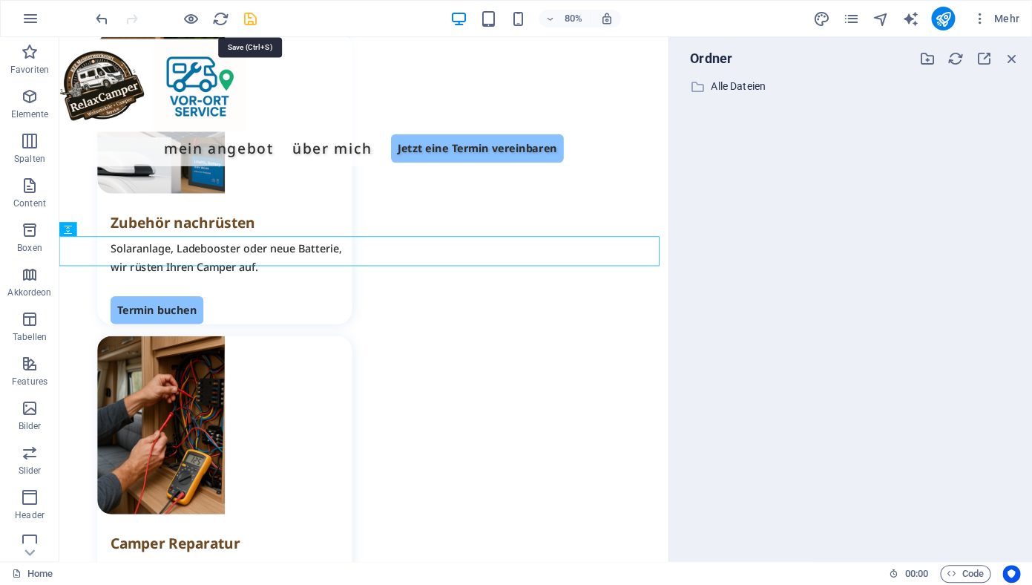
click at [250, 20] on icon "save" at bounding box center [250, 18] width 17 height 17
click at [251, 18] on icon "save" at bounding box center [250, 18] width 17 height 17
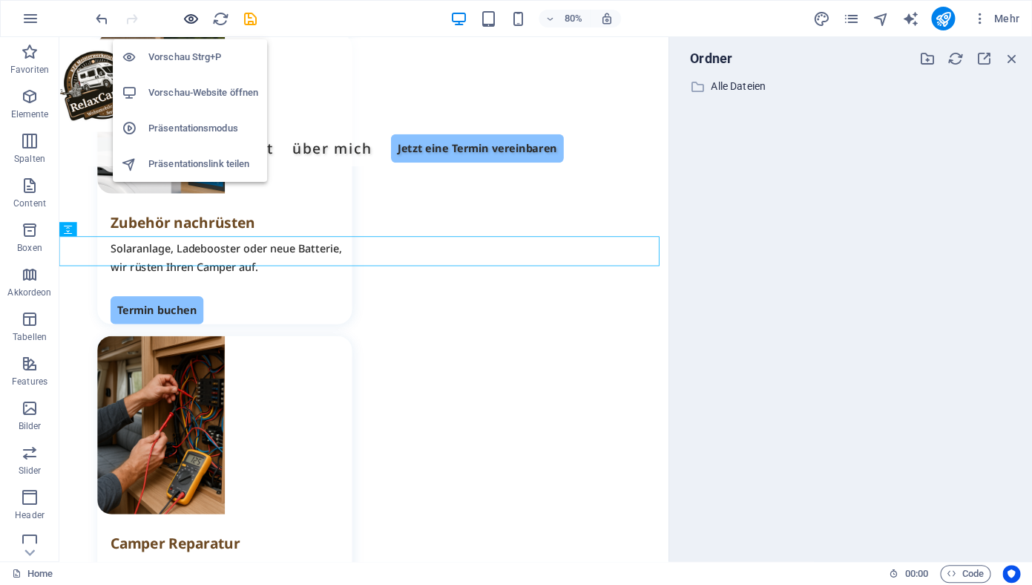
click at [193, 19] on icon "button" at bounding box center [190, 18] width 17 height 17
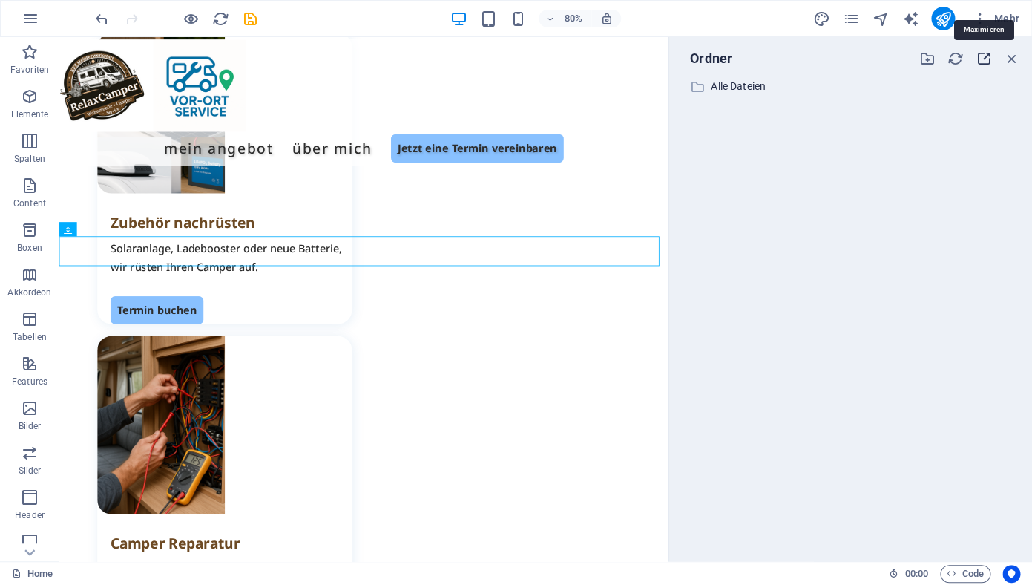
click at [987, 62] on icon "button" at bounding box center [984, 58] width 16 height 16
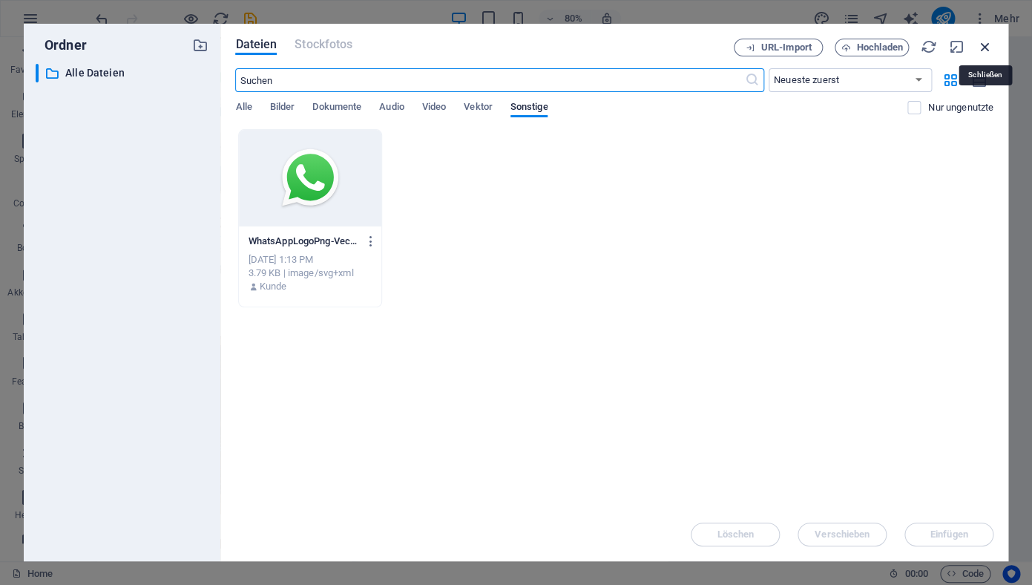
click at [986, 47] on icon "button" at bounding box center [985, 47] width 16 height 16
select select "unknown"
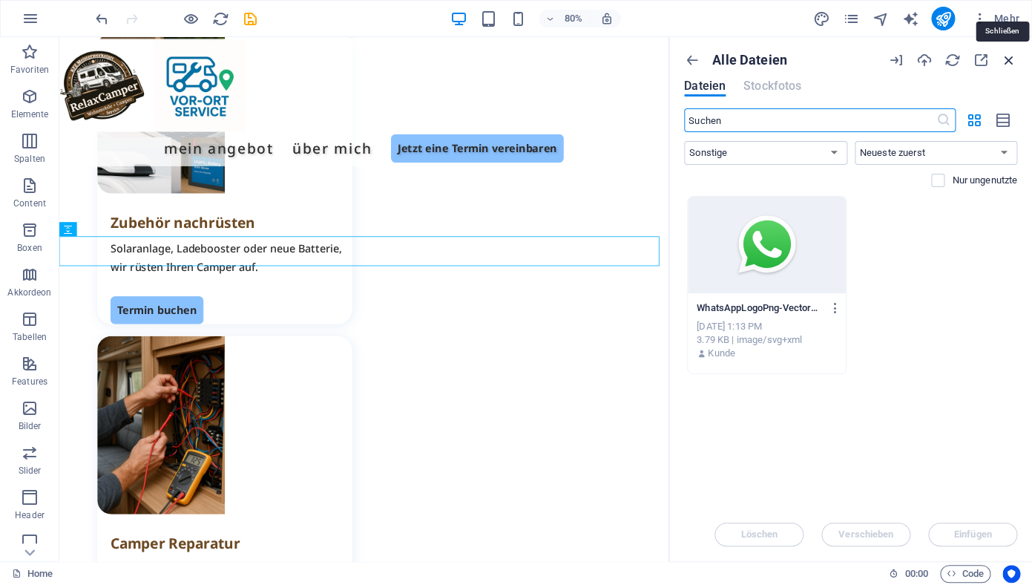
click at [1007, 60] on icon "button" at bounding box center [1009, 60] width 16 height 16
click at [747, 312] on p "WhatsAppLogoPng-VectorGraphic-4oY96rmNjIQp2f31m03o5g.svg" at bounding box center [760, 307] width 126 height 13
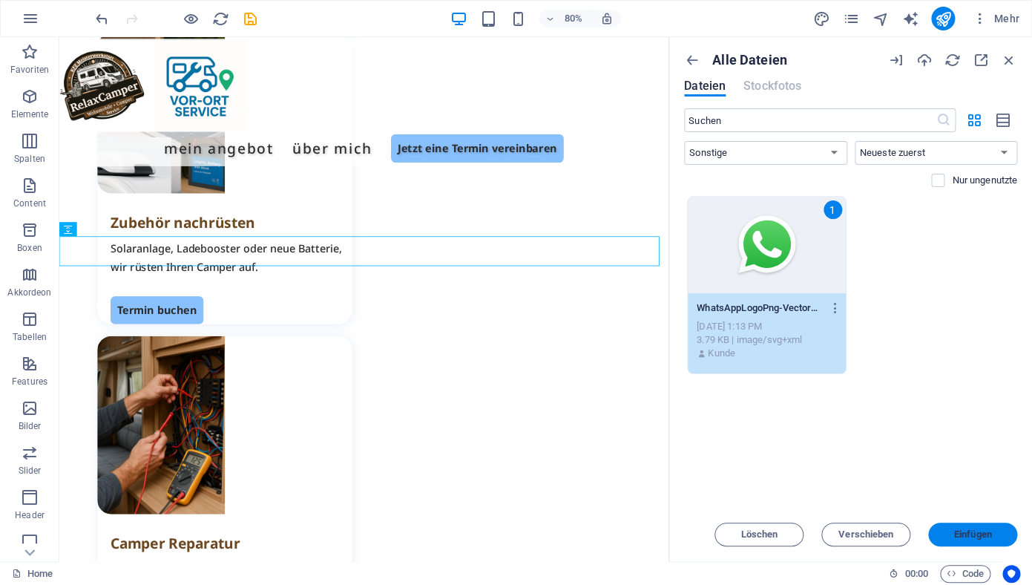
click at [973, 533] on span "Einfügen" at bounding box center [973, 534] width 38 height 9
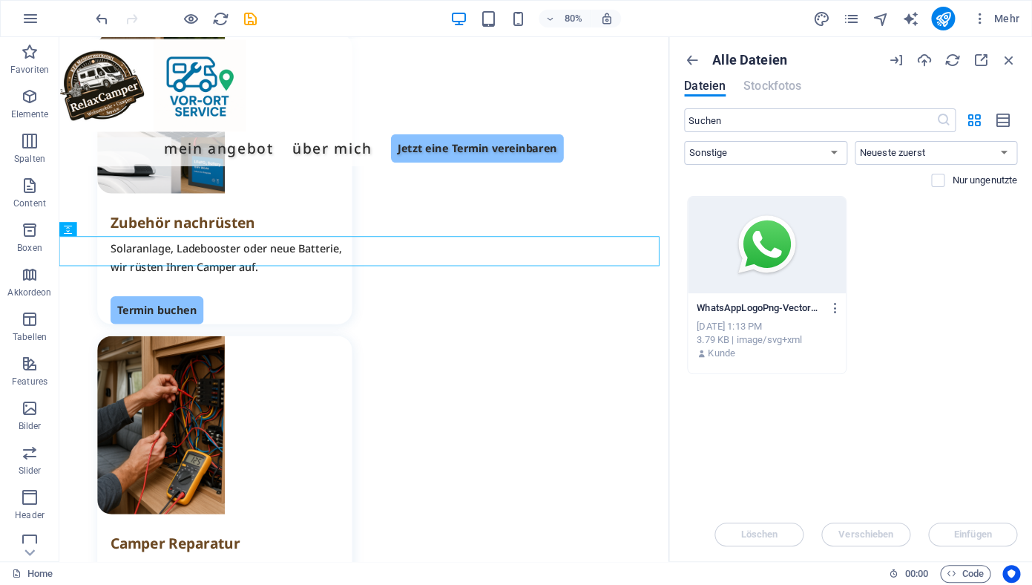
click at [768, 271] on div at bounding box center [767, 245] width 158 height 96
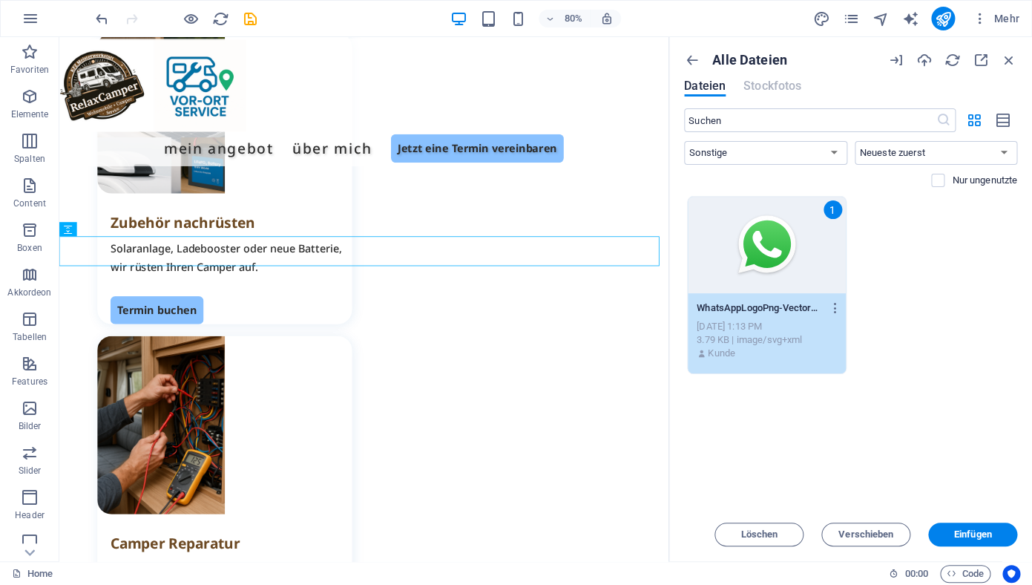
click at [768, 271] on div "1" at bounding box center [767, 245] width 158 height 96
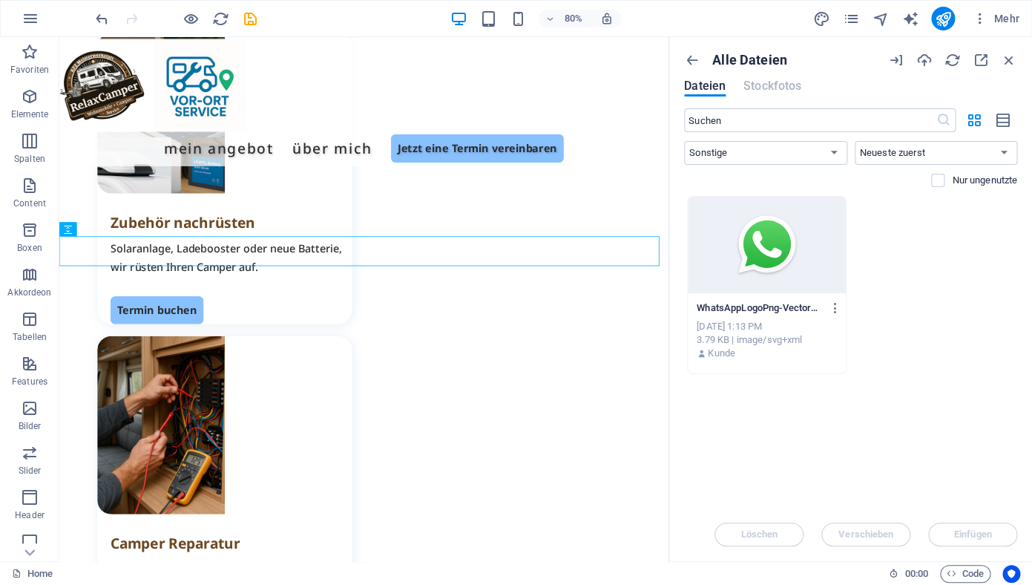
click at [768, 271] on div at bounding box center [767, 245] width 158 height 96
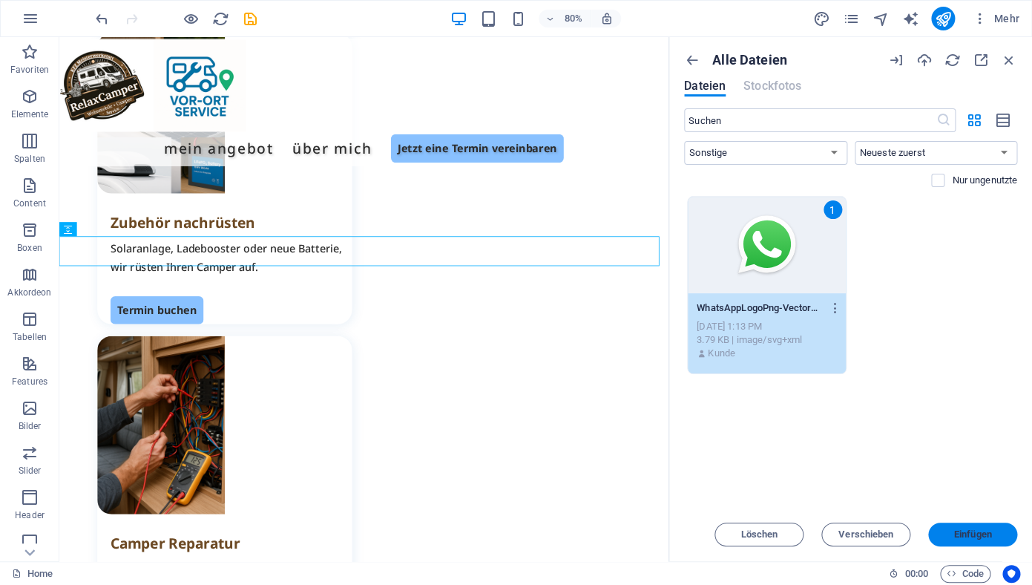
click at [958, 534] on span "Einfügen" at bounding box center [973, 534] width 38 height 9
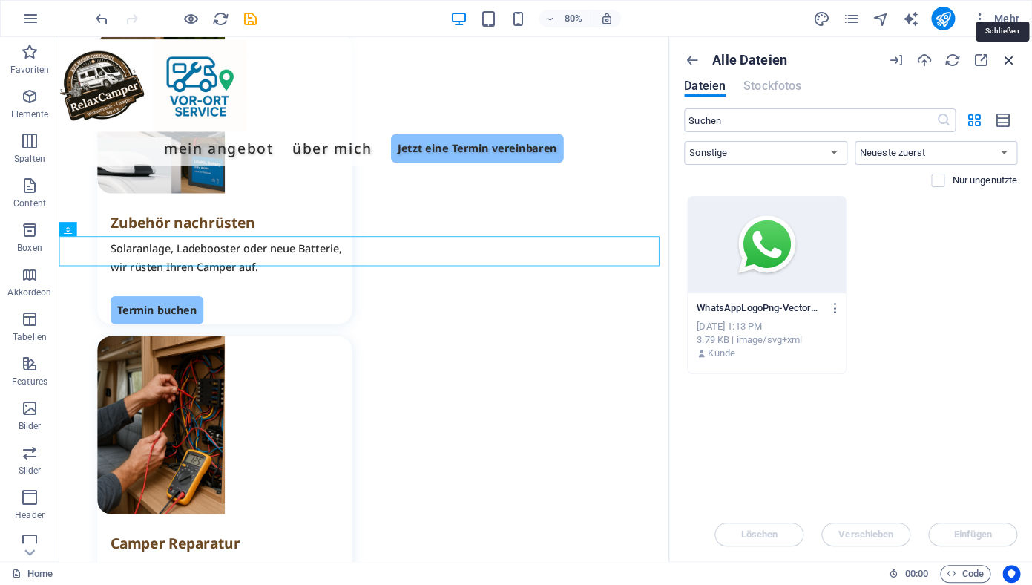
click at [1009, 59] on icon "button" at bounding box center [1009, 60] width 16 height 16
click at [685, 62] on icon "button" at bounding box center [692, 60] width 16 height 16
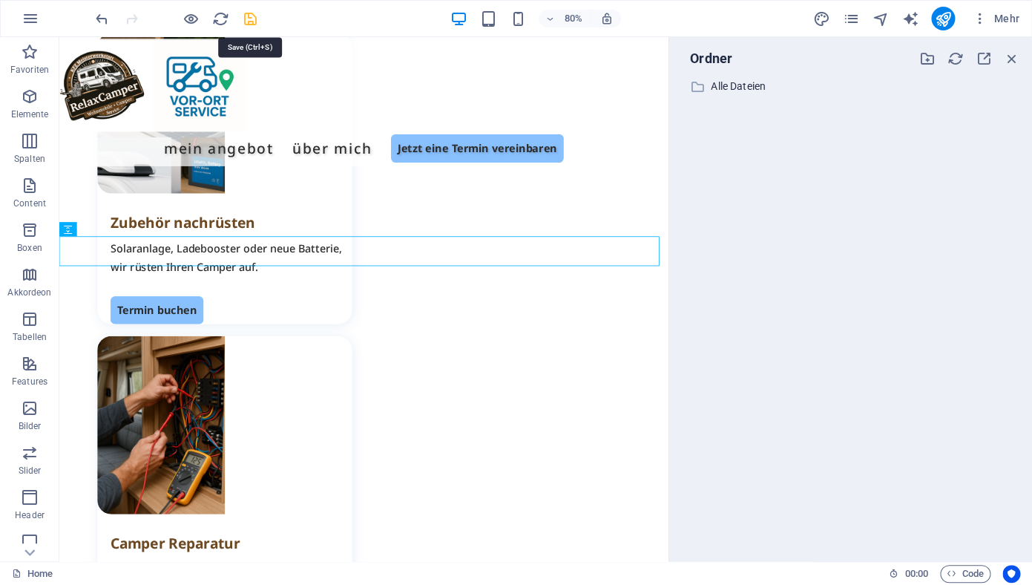
click at [253, 19] on icon "save" at bounding box center [250, 18] width 17 height 17
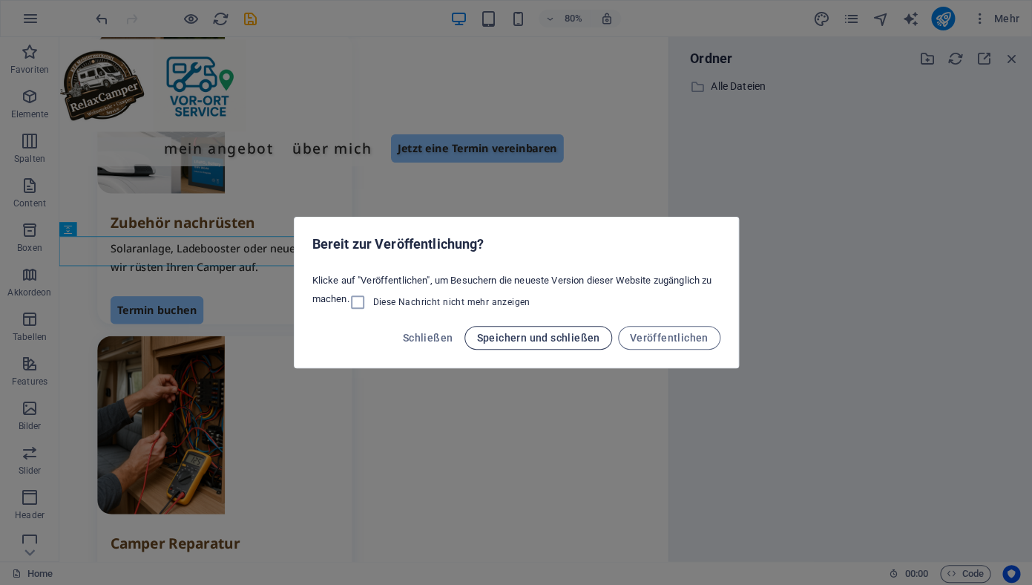
click at [510, 344] on button "Speichern und schließen" at bounding box center [537, 338] width 147 height 24
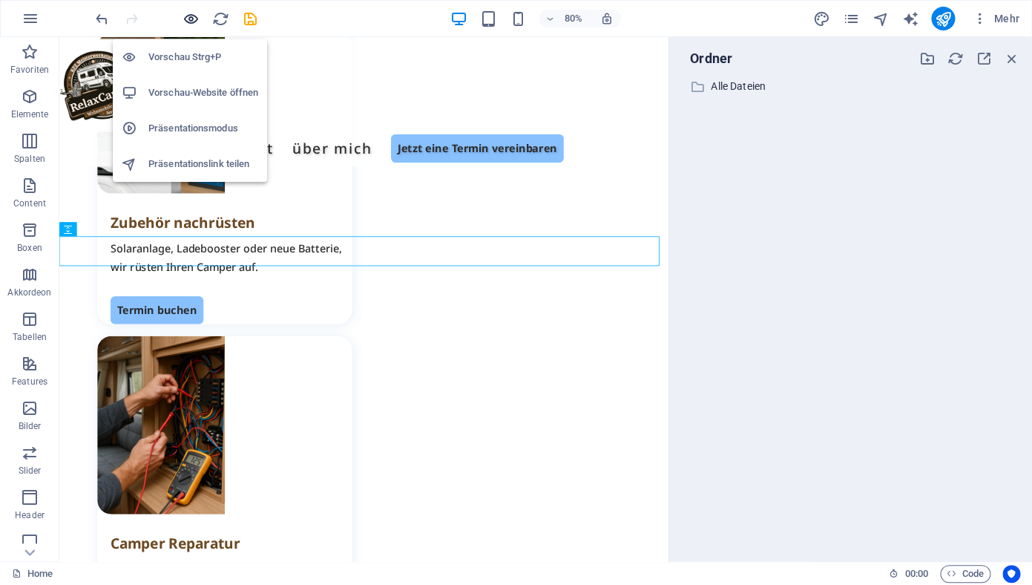
click at [192, 19] on icon "button" at bounding box center [190, 18] width 17 height 17
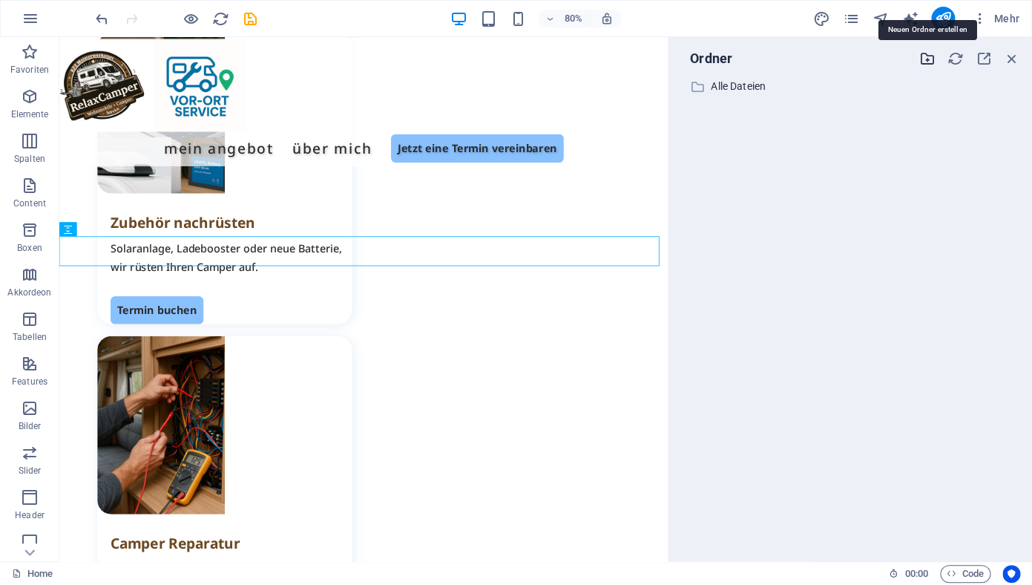
click at [926, 53] on icon "button" at bounding box center [927, 58] width 16 height 16
click at [983, 62] on icon "button" at bounding box center [984, 58] width 16 height 16
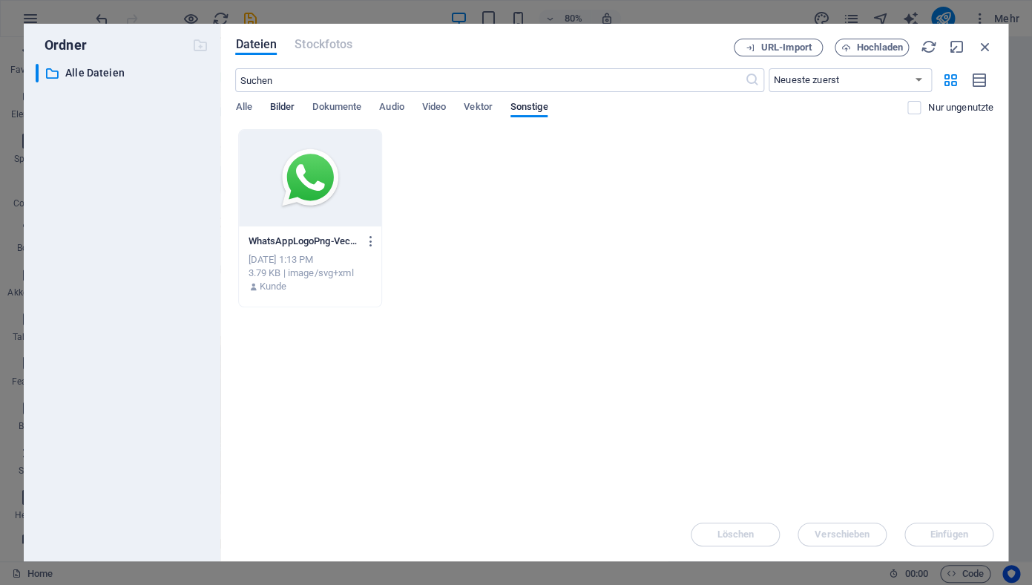
click at [282, 107] on span "Bilder" at bounding box center [282, 108] width 25 height 21
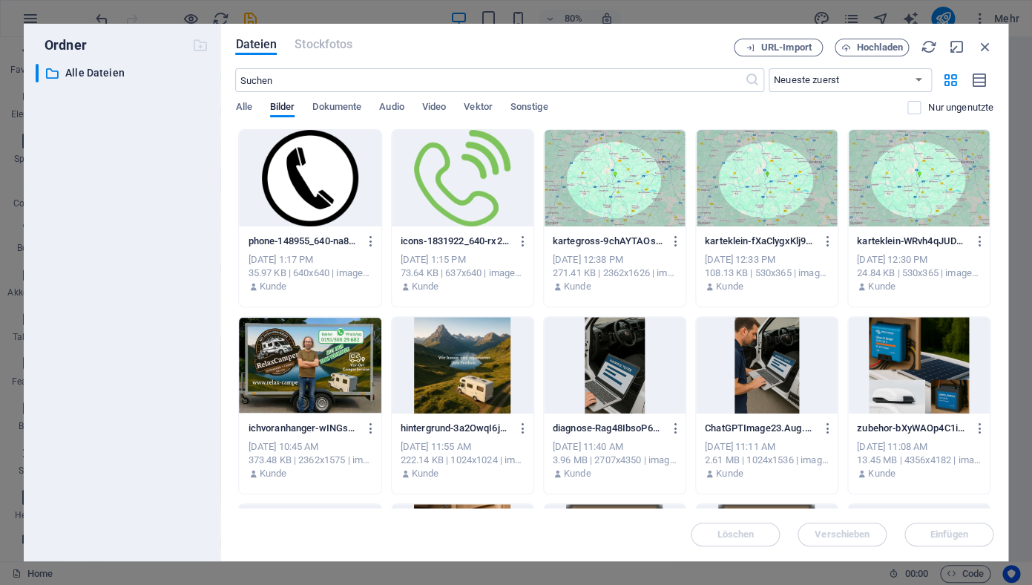
click at [435, 205] on div at bounding box center [463, 178] width 142 height 96
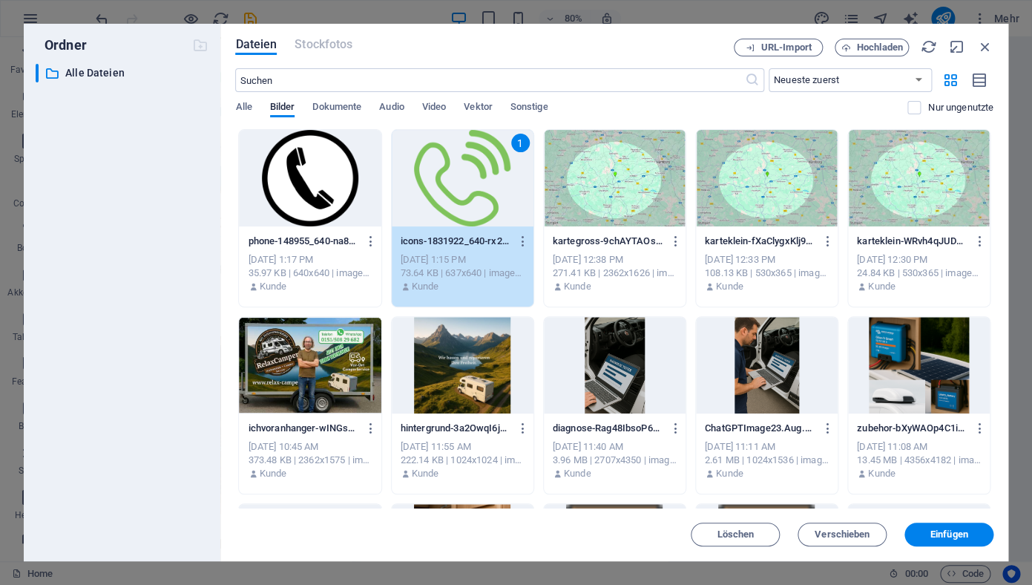
click at [435, 205] on div "1" at bounding box center [463, 178] width 142 height 96
click at [936, 531] on span "Einfügen" at bounding box center [949, 534] width 38 height 9
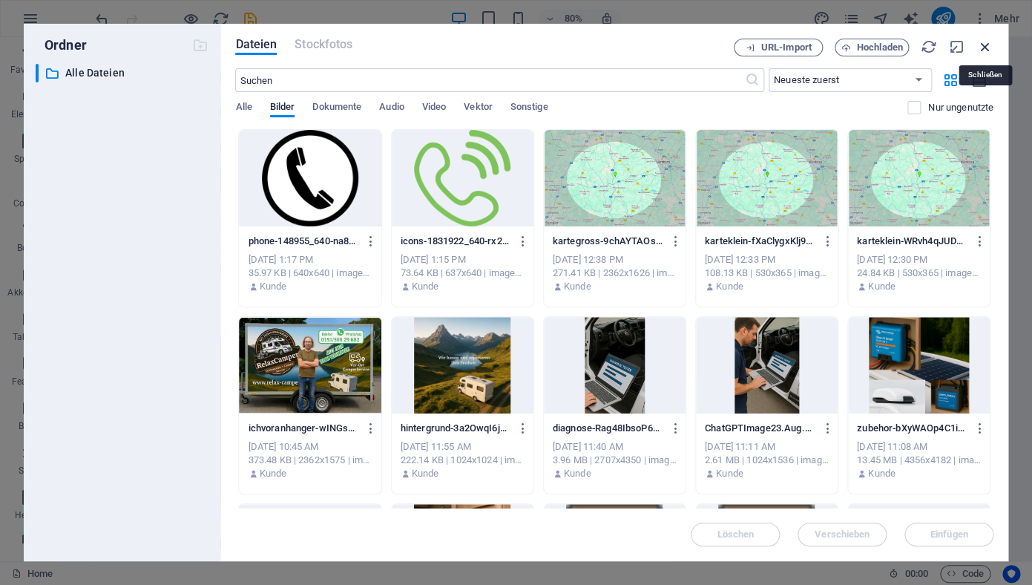
click at [983, 48] on icon "button" at bounding box center [985, 47] width 16 height 16
select select "image"
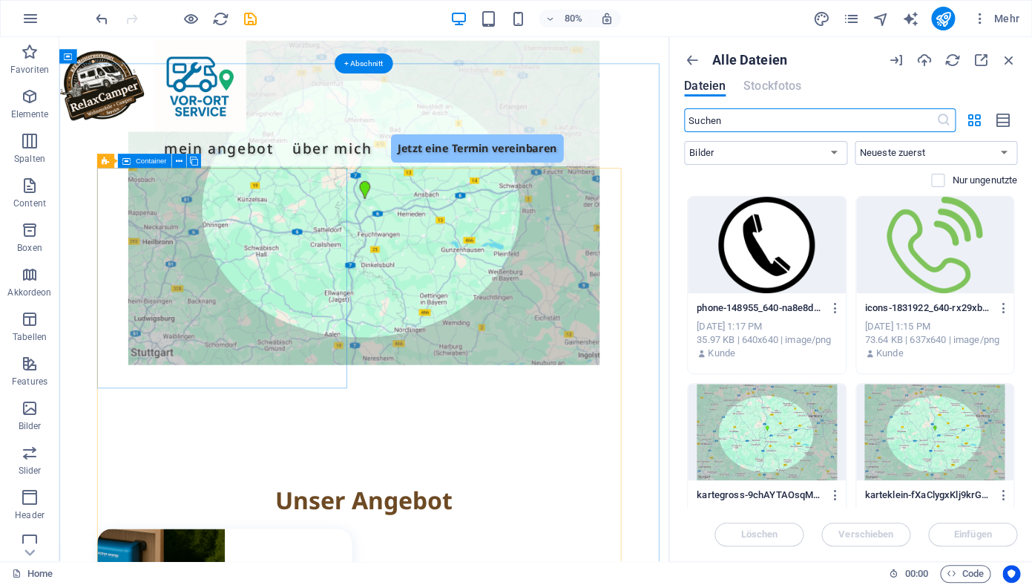
scroll to position [819, 0]
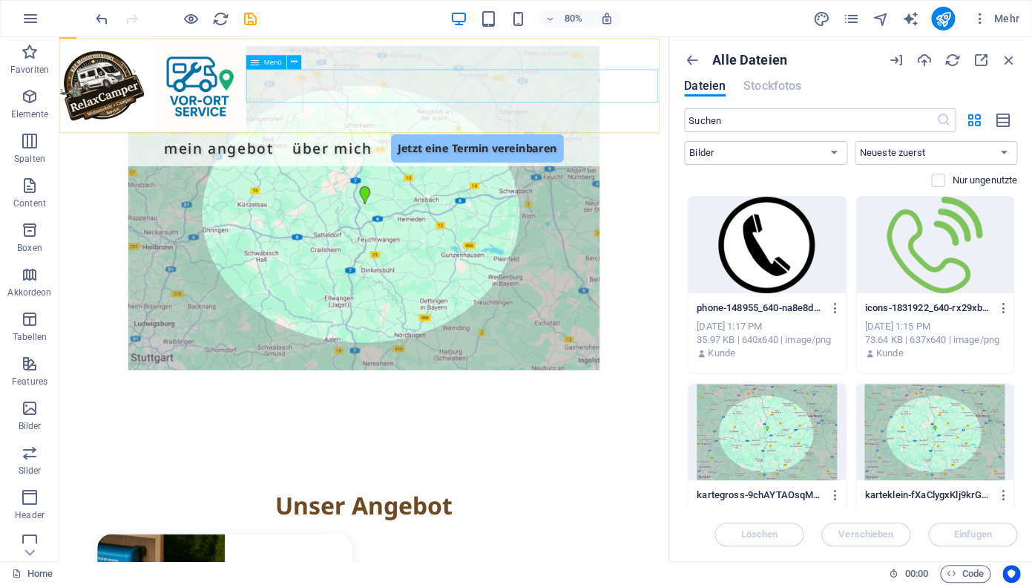
click at [513, 155] on nav "Mein Angebot Über mich Jetzt eine Termin vereinbaren" at bounding box center [440, 176] width 758 height 42
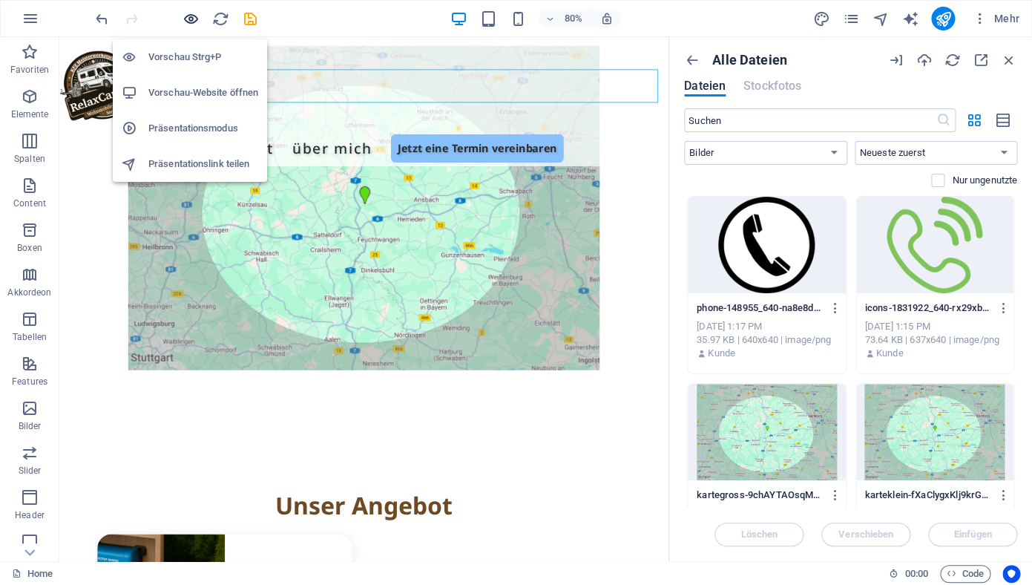
click at [186, 17] on icon "button" at bounding box center [190, 18] width 17 height 17
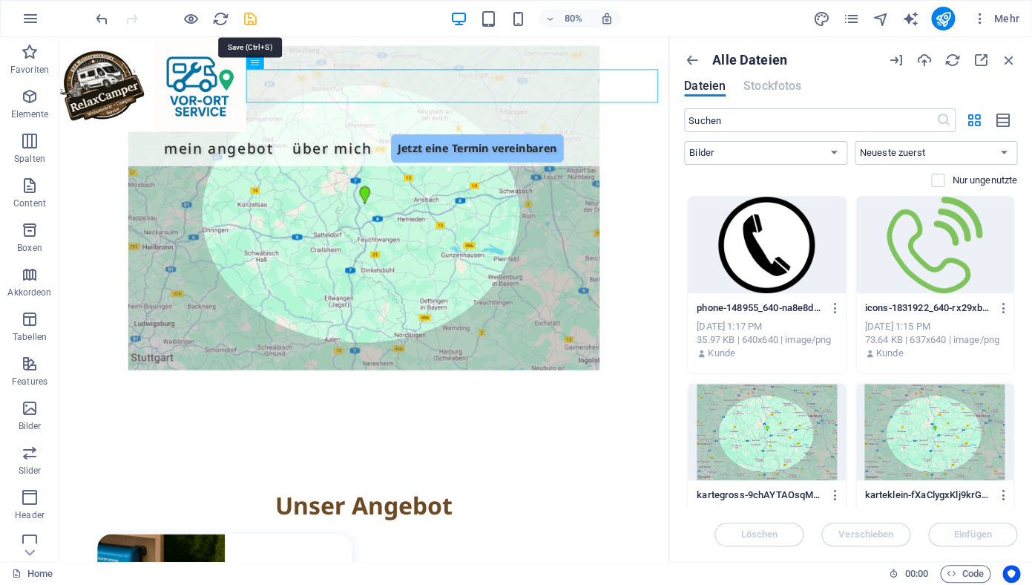
click at [251, 22] on icon "save" at bounding box center [250, 18] width 17 height 17
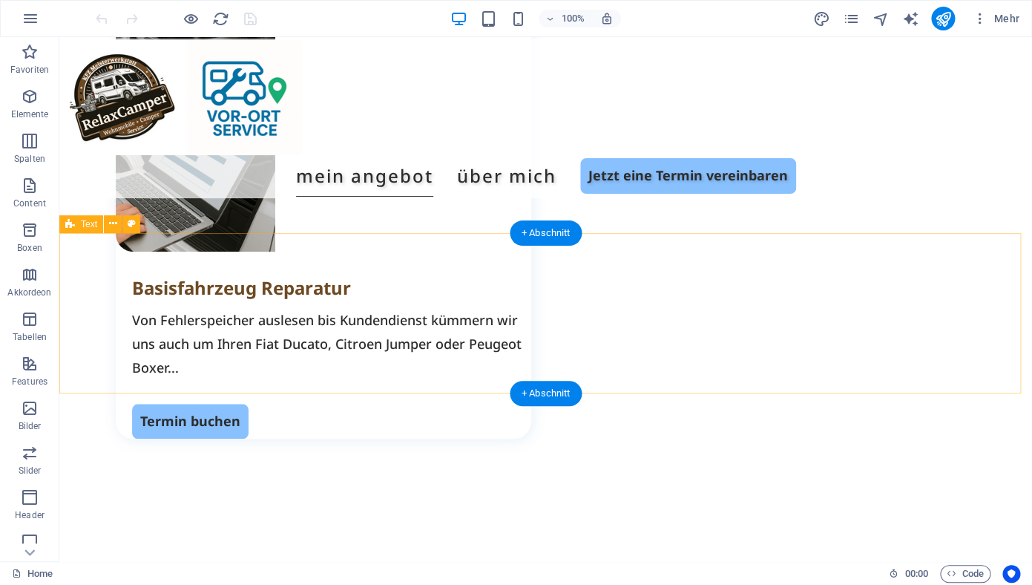
scroll to position [2410, 0]
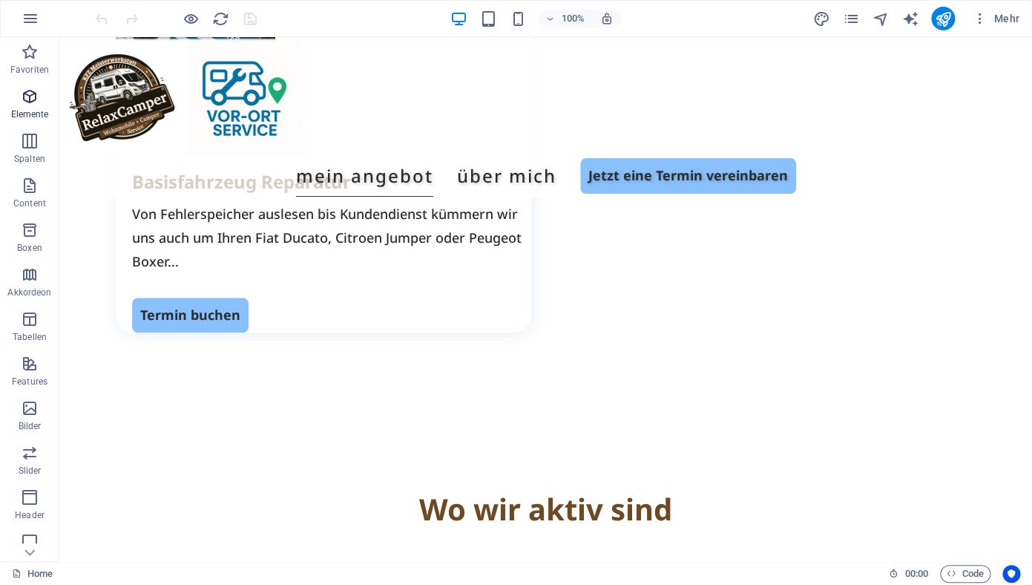
click at [31, 108] on span "Elemente" at bounding box center [29, 106] width 59 height 36
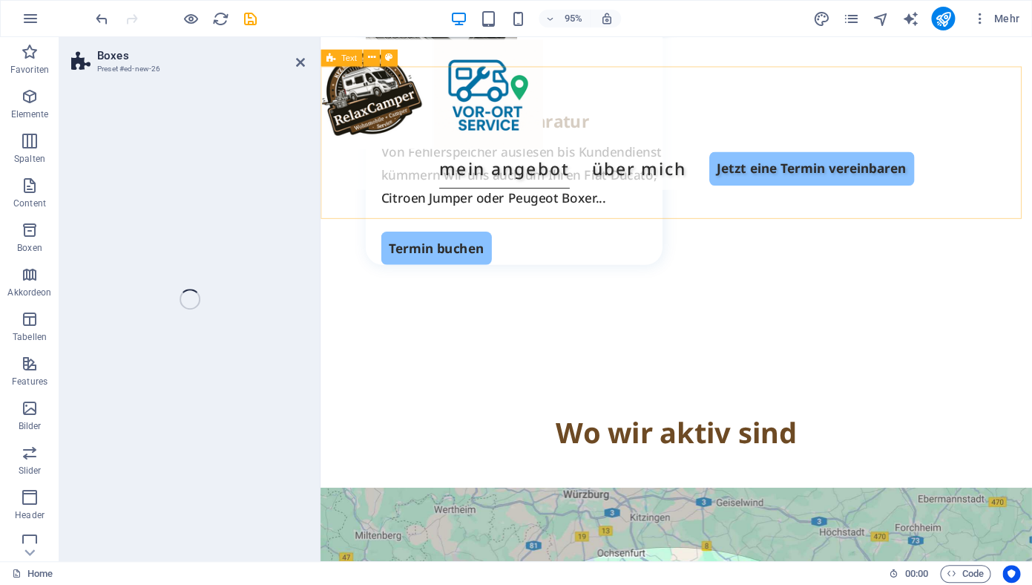
scroll to position [2425, 0]
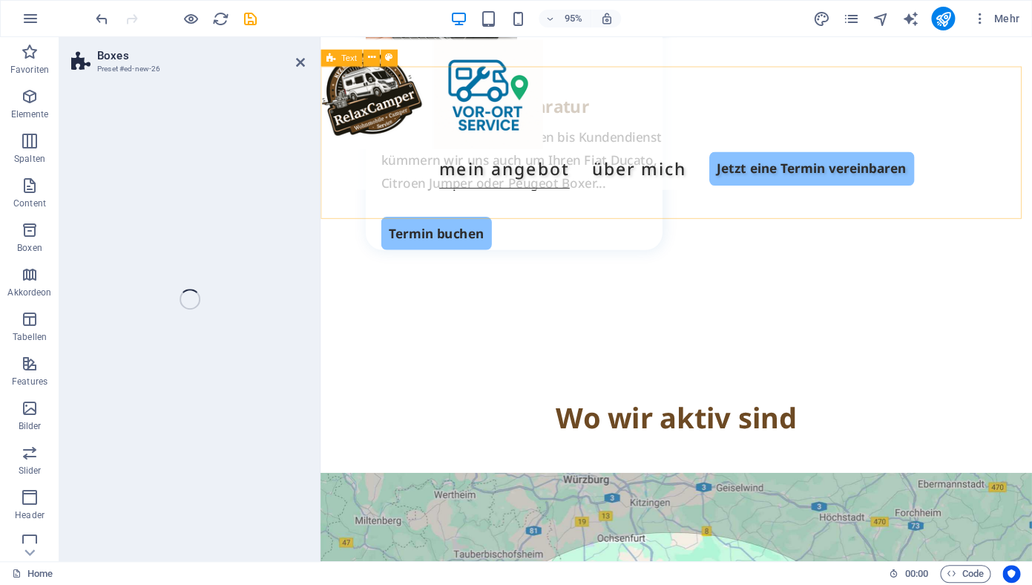
select select "rem"
select select "preset-boxes-v3-border"
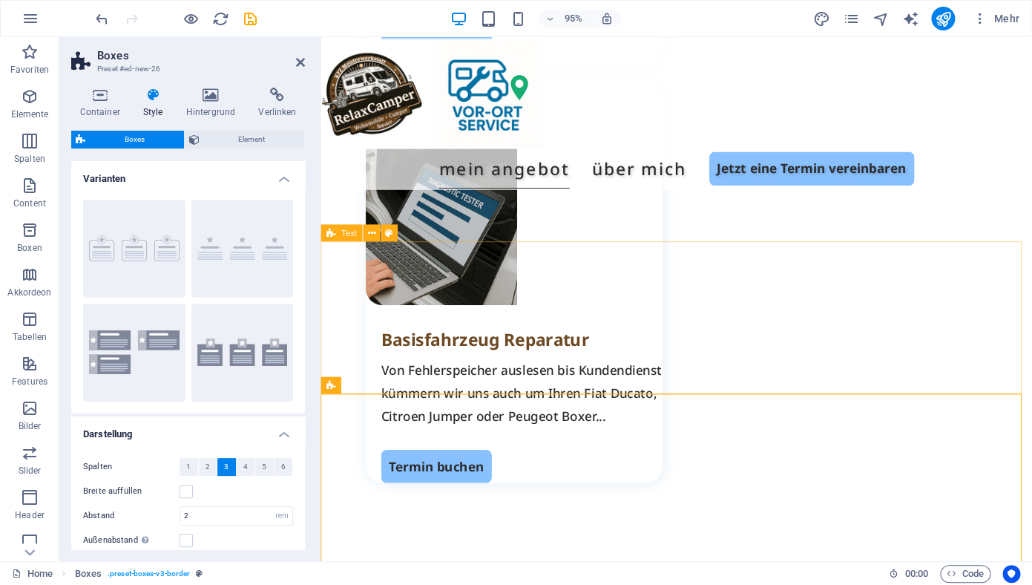
scroll to position [2152, 0]
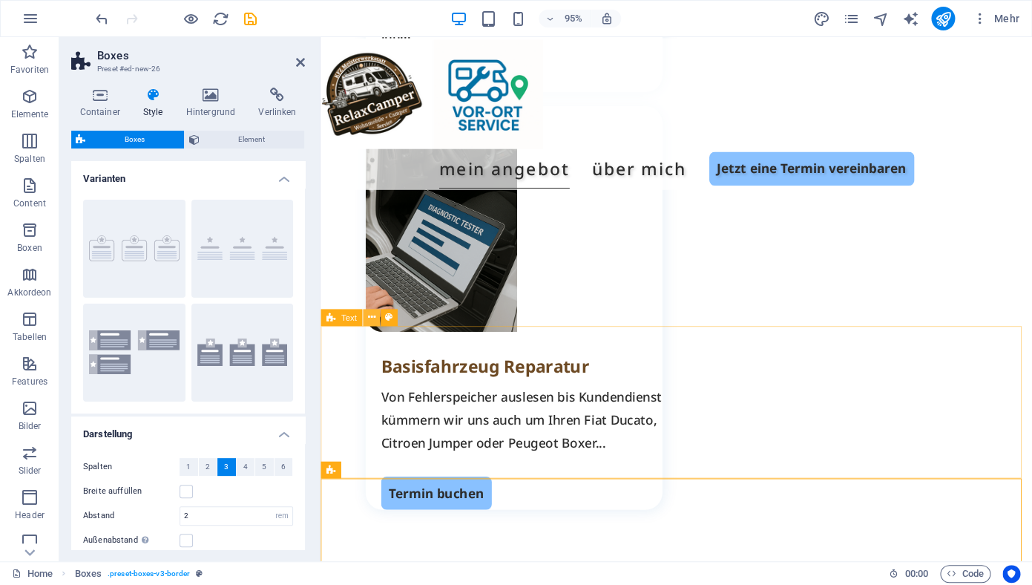
click at [373, 318] on icon at bounding box center [370, 317] width 7 height 15
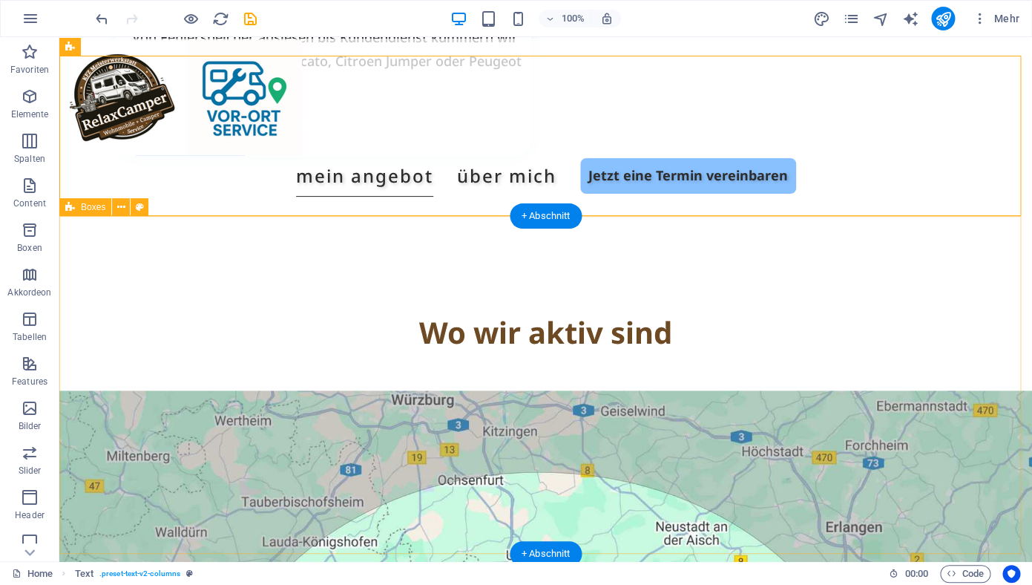
scroll to position [2278, 0]
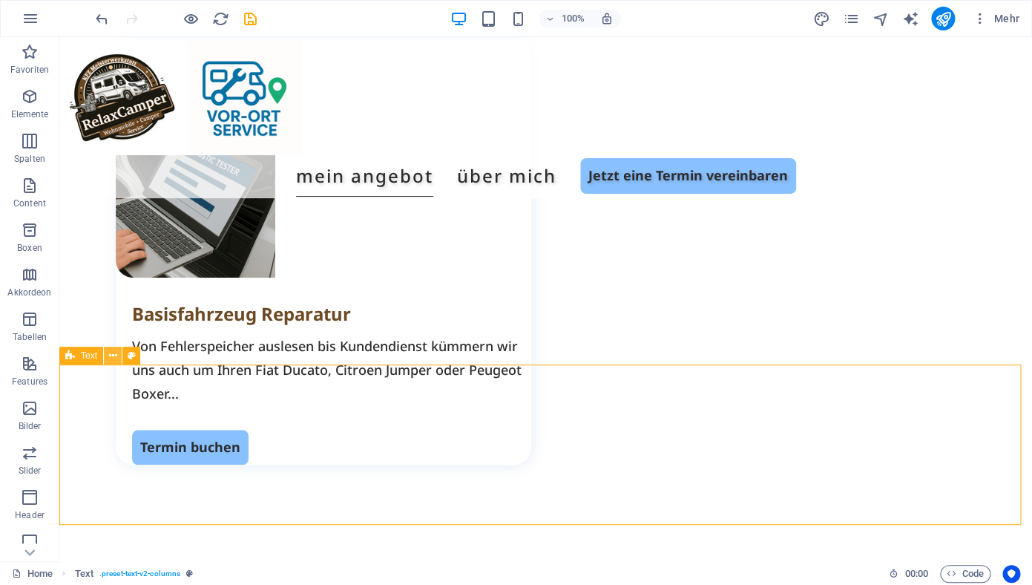
click at [113, 359] on icon at bounding box center [113, 356] width 8 height 16
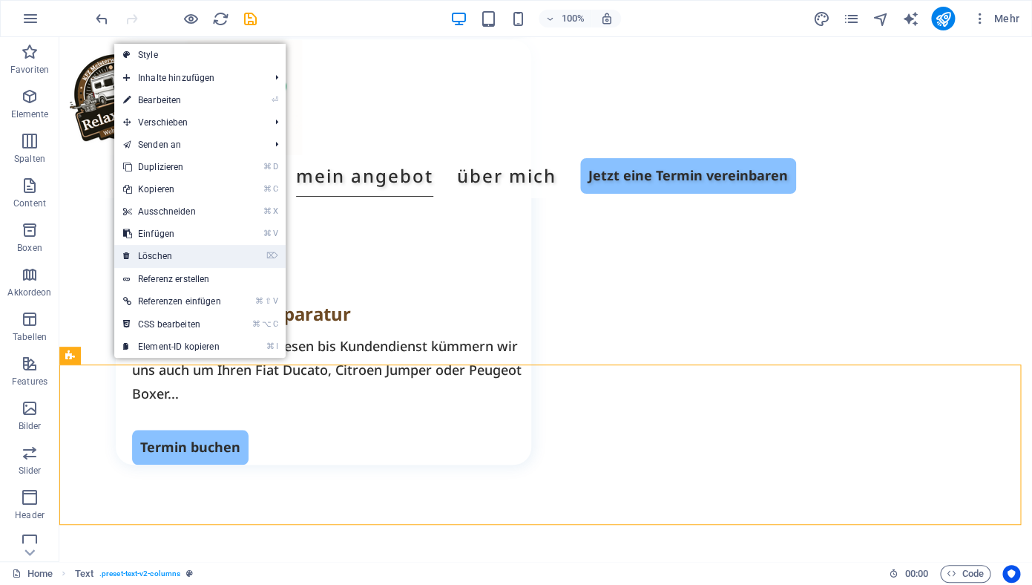
click at [160, 257] on link "⌦ Löschen" at bounding box center [172, 256] width 116 height 22
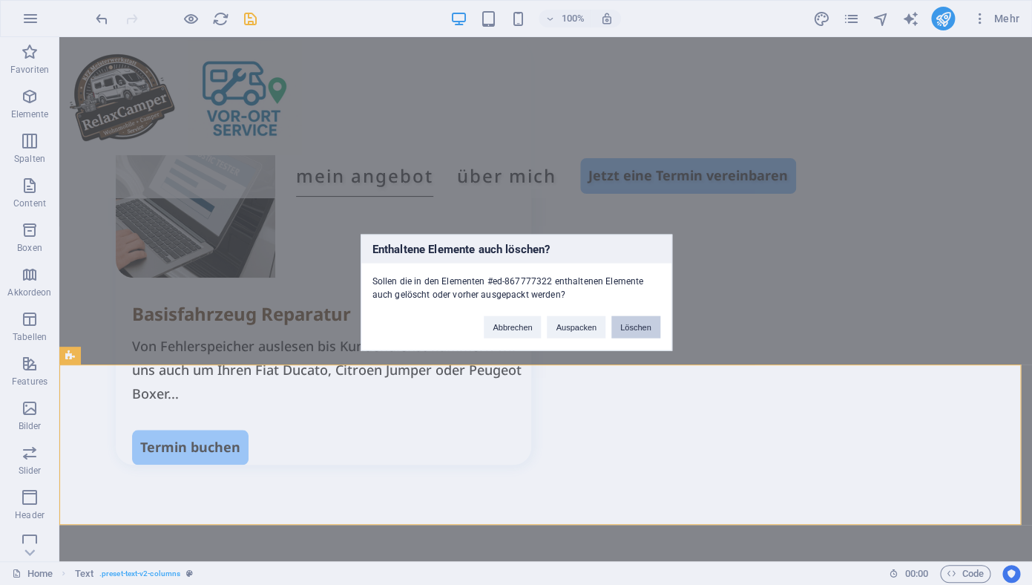
click at [630, 325] on button "Löschen" at bounding box center [635, 327] width 49 height 22
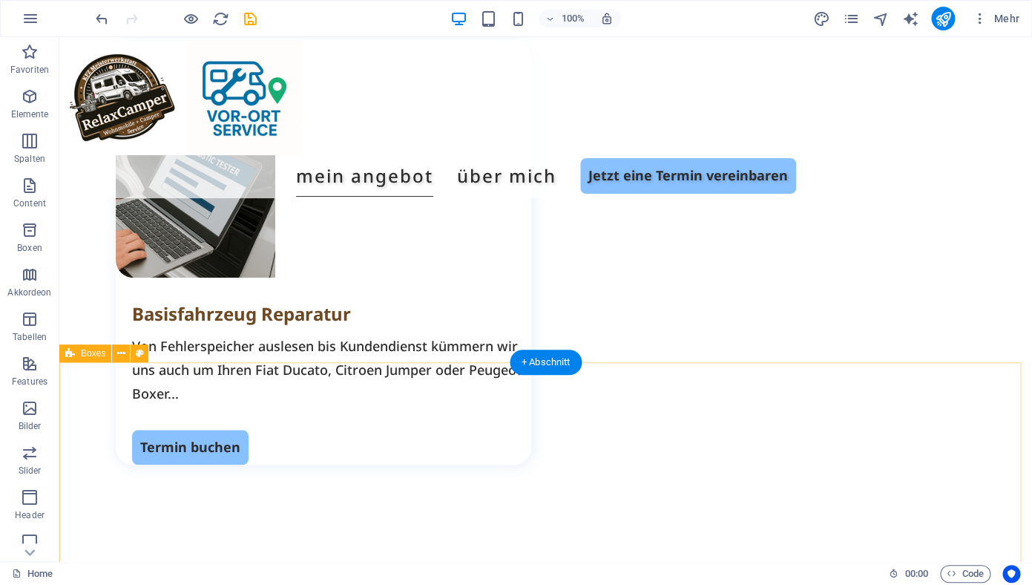
scroll to position [2562, 0]
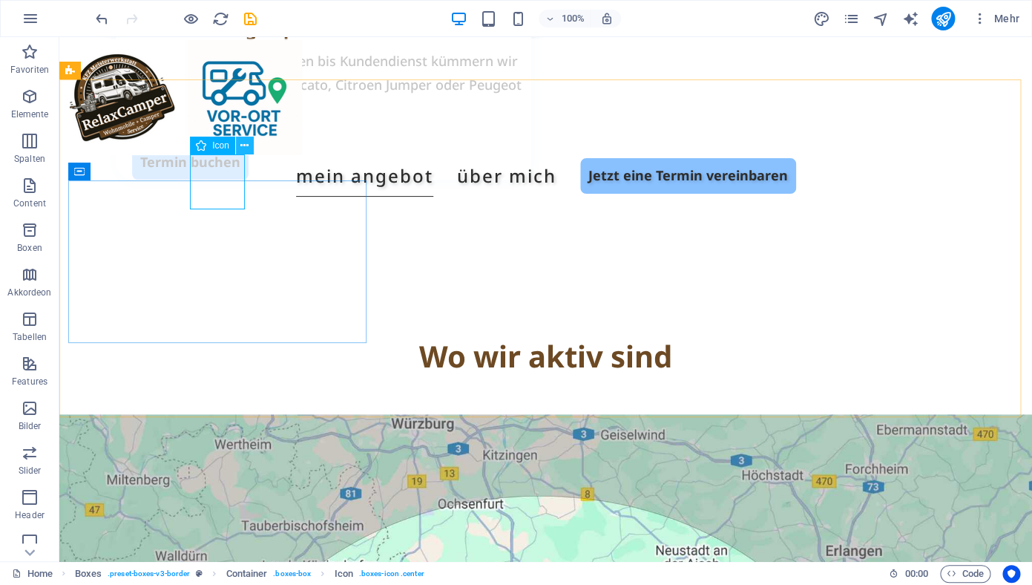
click at [243, 146] on icon at bounding box center [244, 146] width 8 height 16
click at [246, 146] on icon at bounding box center [244, 146] width 8 height 16
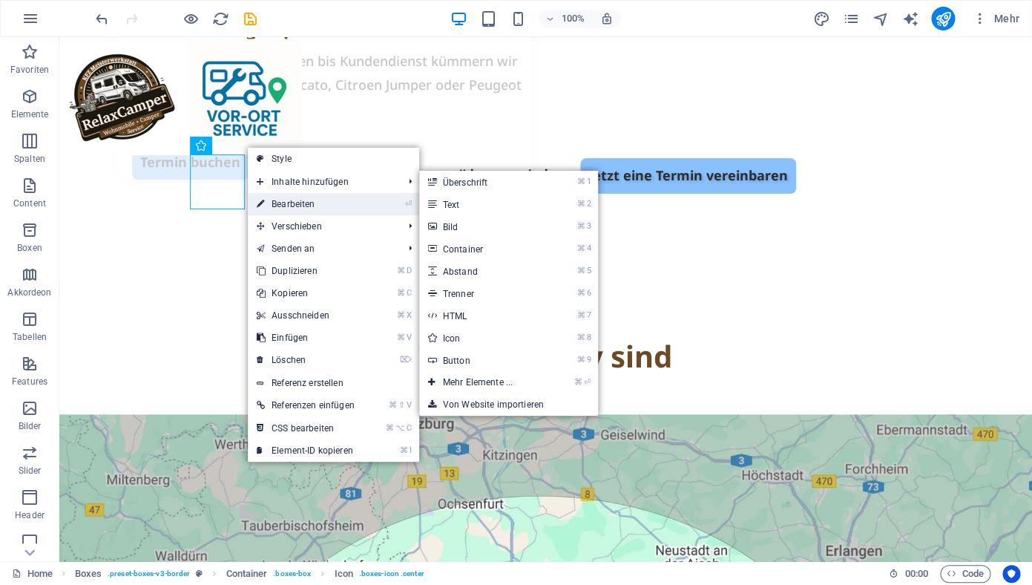
click at [289, 203] on link "⏎ Bearbeiten" at bounding box center [306, 204] width 116 height 22
select select "xMidYMid"
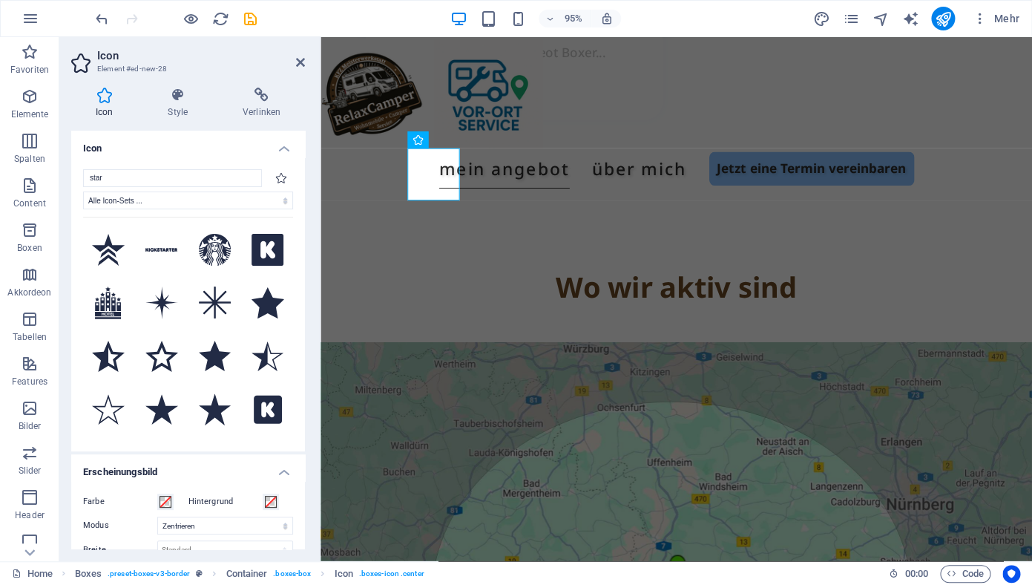
scroll to position [2413, 0]
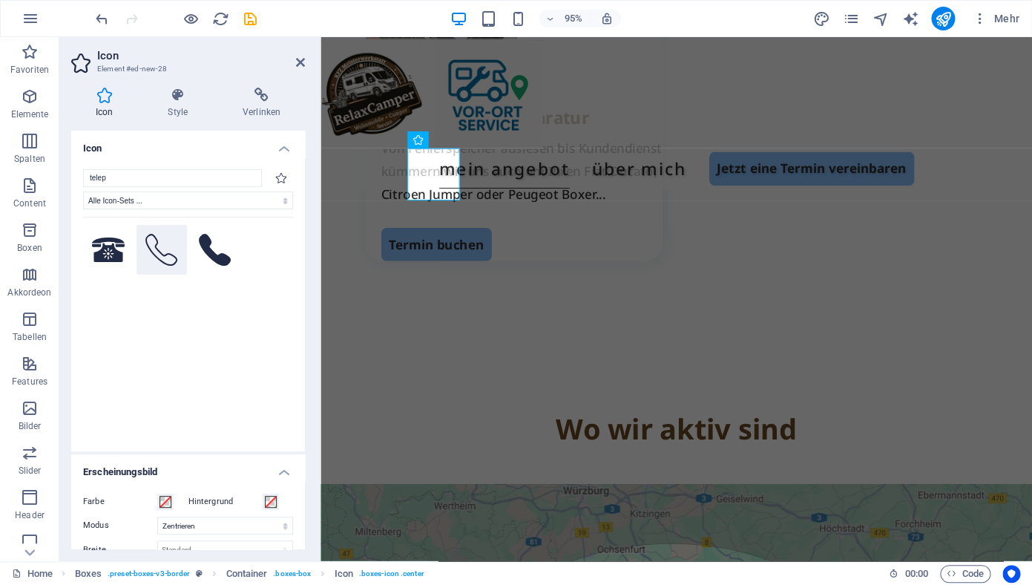
type input "telep"
click at [157, 251] on icon at bounding box center [161, 250] width 33 height 33
click at [300, 55] on h2 "Icon" at bounding box center [201, 55] width 208 height 13
drag, startPoint x: 300, startPoint y: 60, endPoint x: 311, endPoint y: 56, distance: 11.3
click at [300, 60] on icon at bounding box center [300, 62] width 9 height 12
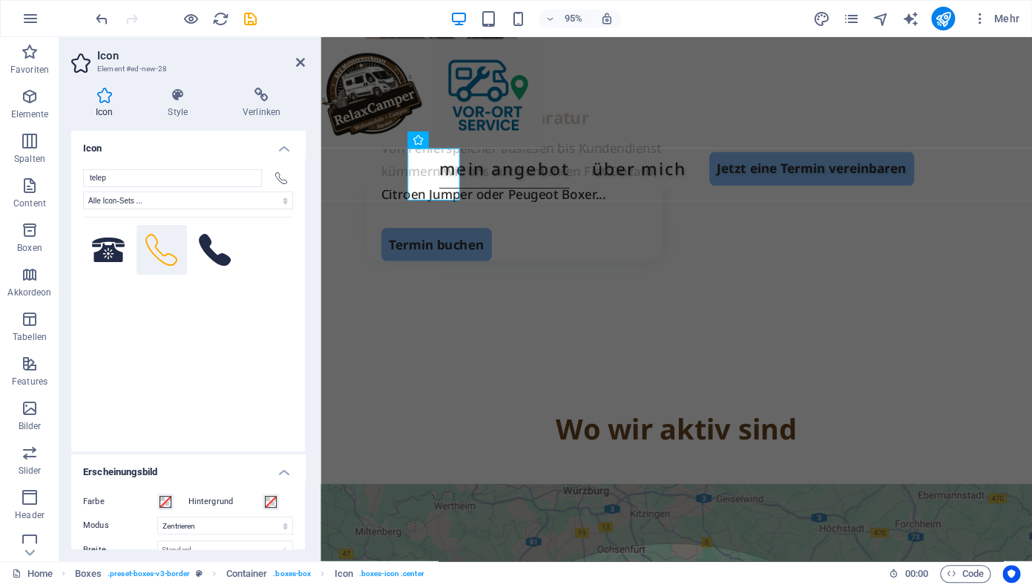
scroll to position [2562, 0]
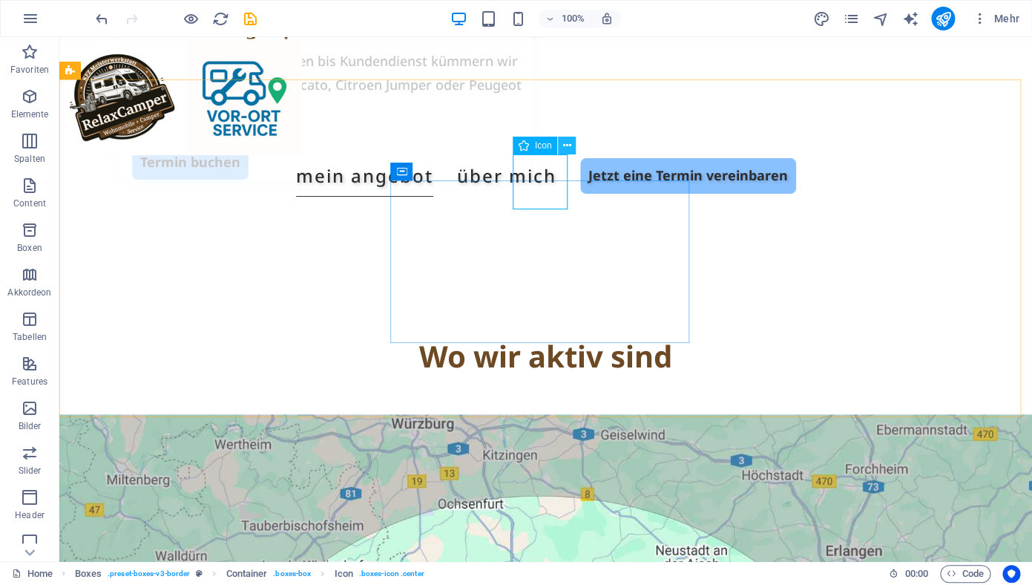
click at [567, 144] on icon at bounding box center [567, 146] width 8 height 16
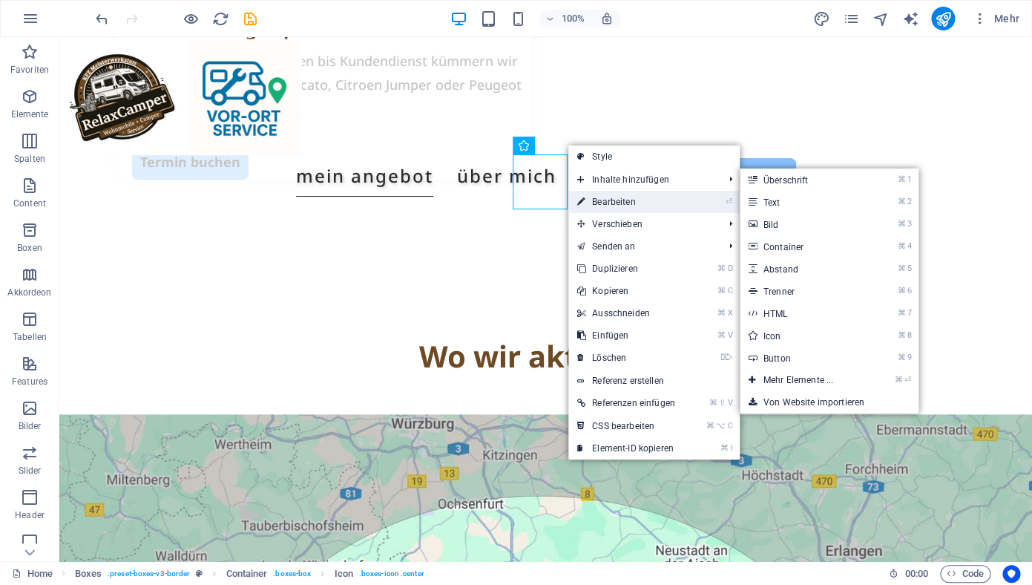
drag, startPoint x: 603, startPoint y: 203, endPoint x: 297, endPoint y: 175, distance: 307.7
click at [603, 203] on link "⏎ Bearbeiten" at bounding box center [626, 202] width 116 height 22
select select "xMidYMid"
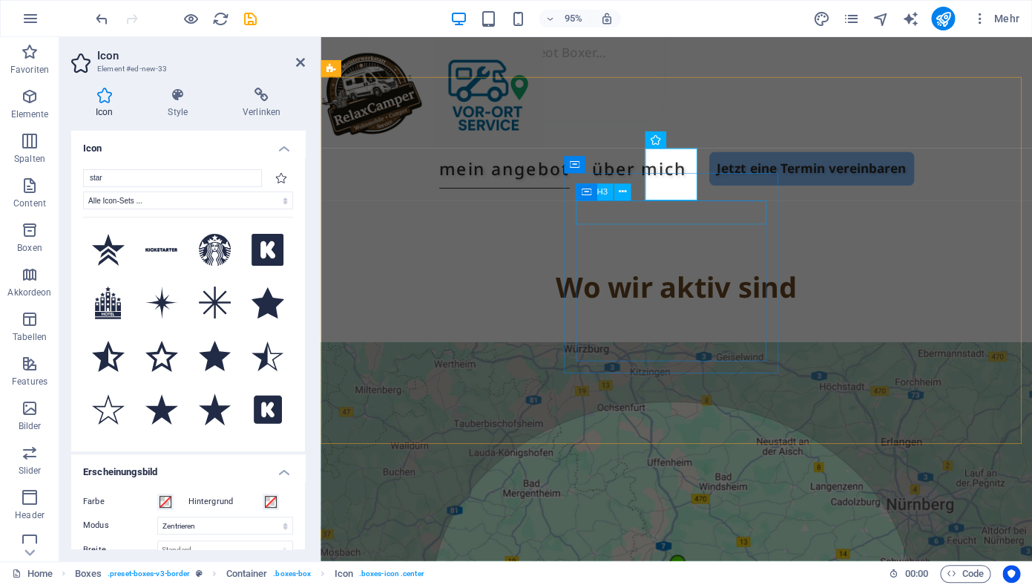
scroll to position [2413, 0]
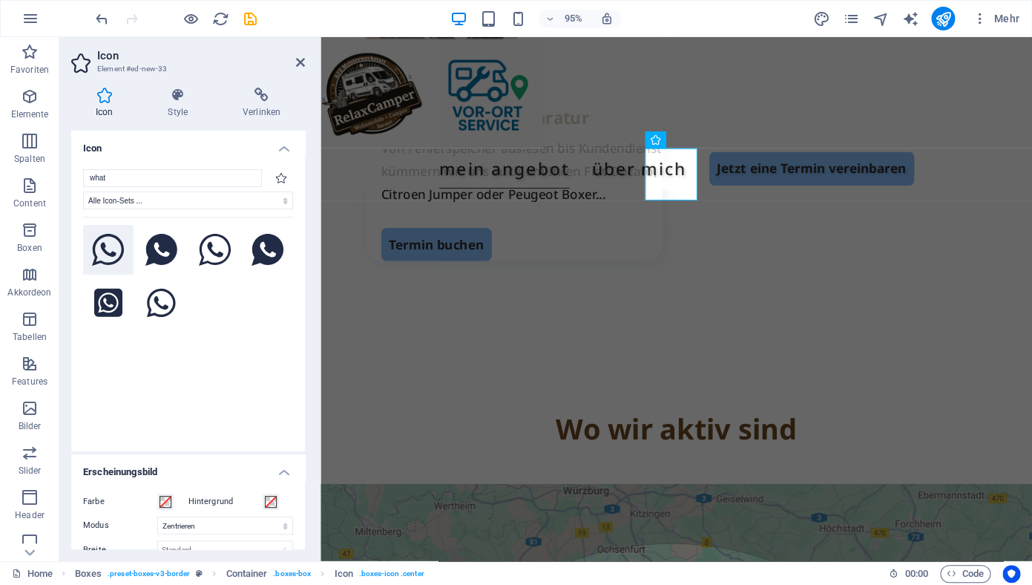
type input "what"
click at [107, 246] on icon at bounding box center [108, 250] width 33 height 33
click at [297, 64] on icon at bounding box center [300, 62] width 9 height 12
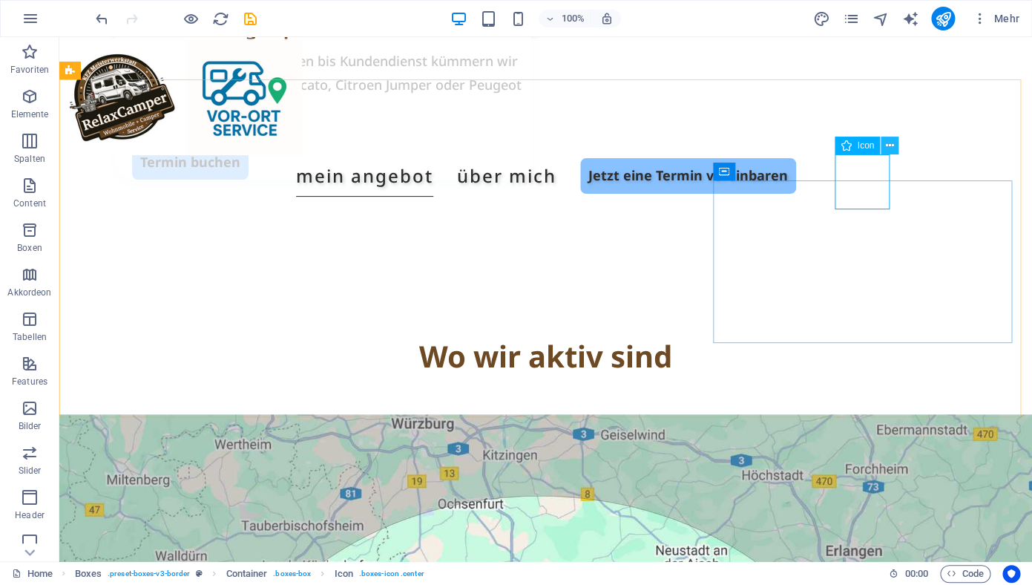
click at [892, 147] on icon at bounding box center [890, 146] width 8 height 16
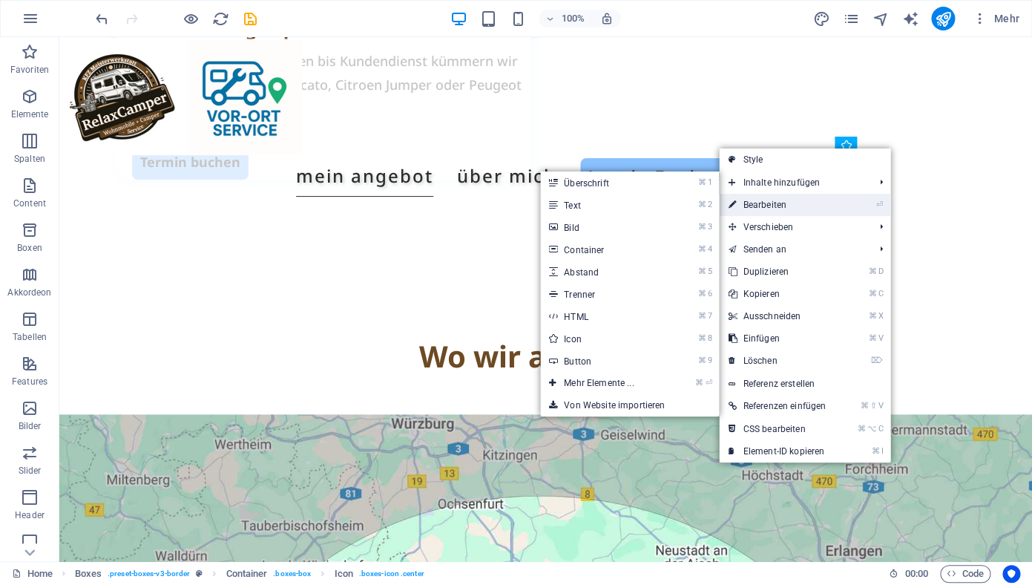
click at [781, 203] on link "⏎ Bearbeiten" at bounding box center [777, 205] width 116 height 22
select select "xMidYMid"
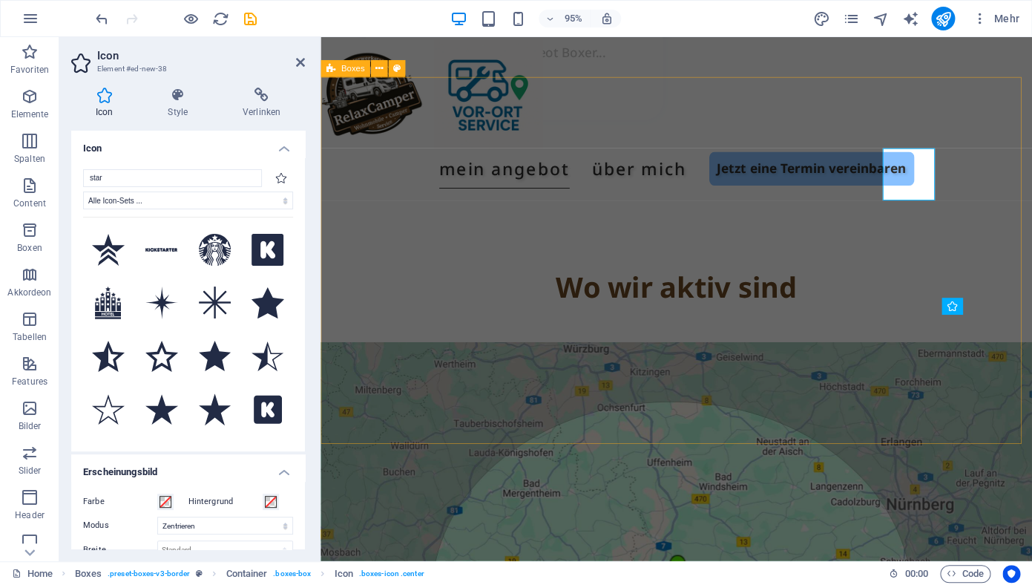
scroll to position [2413, 0]
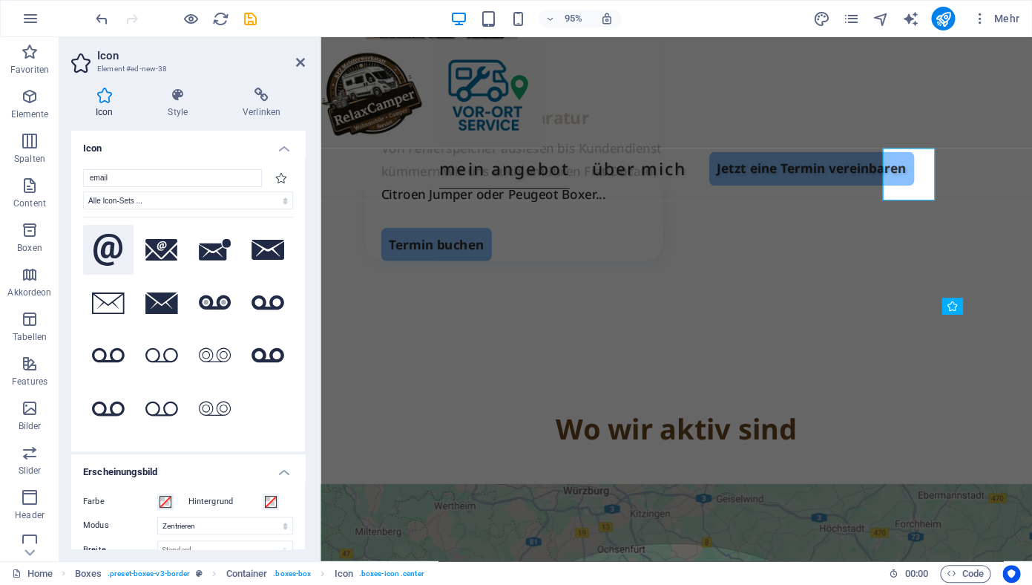
type input "email"
click at [109, 251] on icon at bounding box center [108, 250] width 30 height 33
click at [303, 57] on icon at bounding box center [300, 62] width 9 height 12
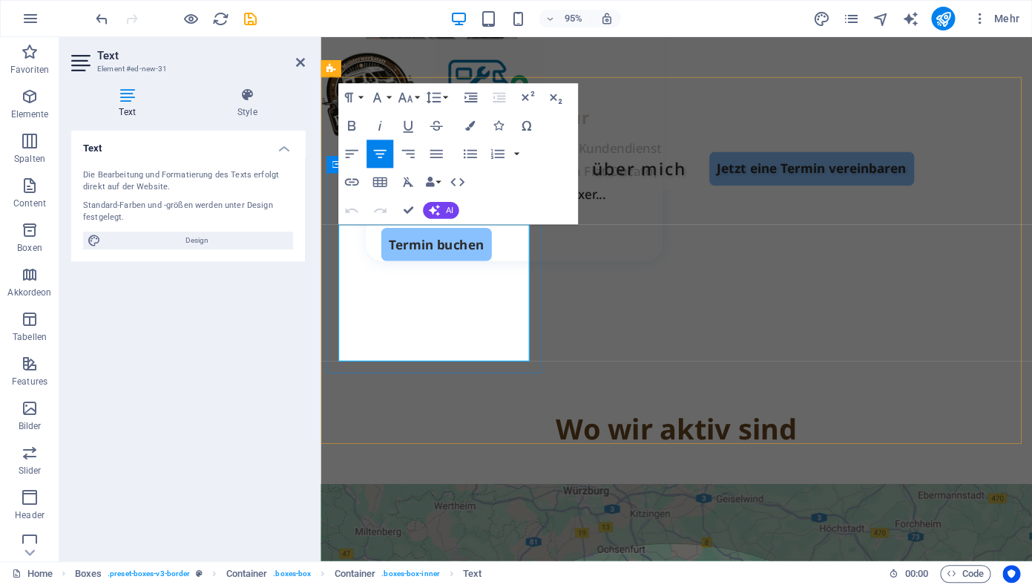
drag, startPoint x: 501, startPoint y: 370, endPoint x: 344, endPoint y: 246, distance: 200.7
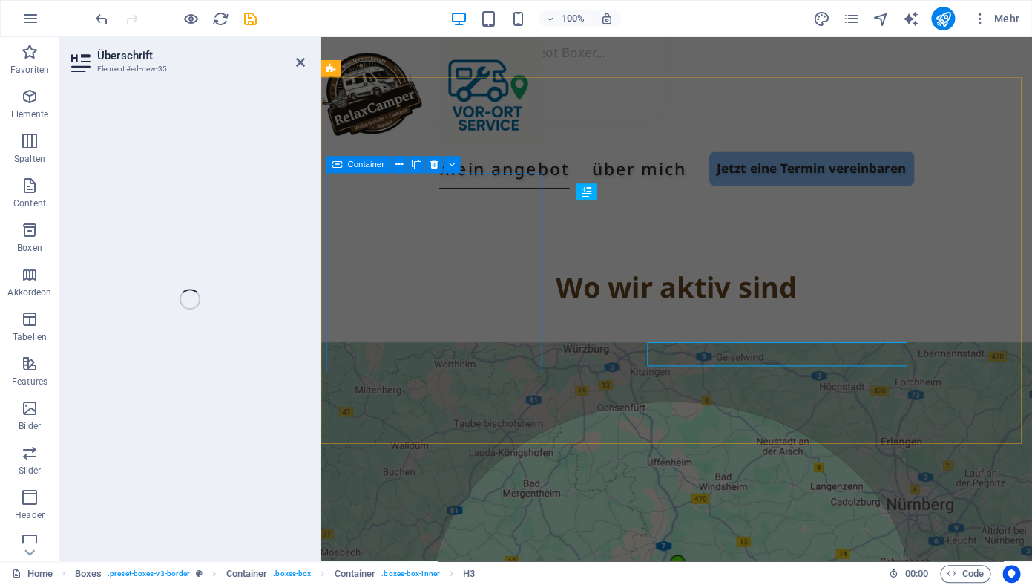
scroll to position [2413, 0]
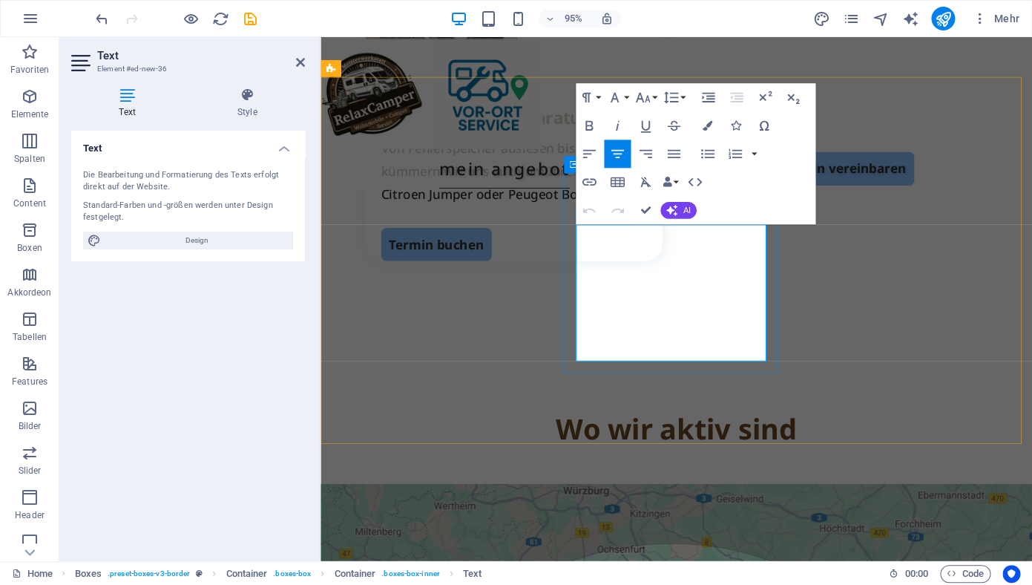
drag, startPoint x: 744, startPoint y: 366, endPoint x: 596, endPoint y: 247, distance: 190.5
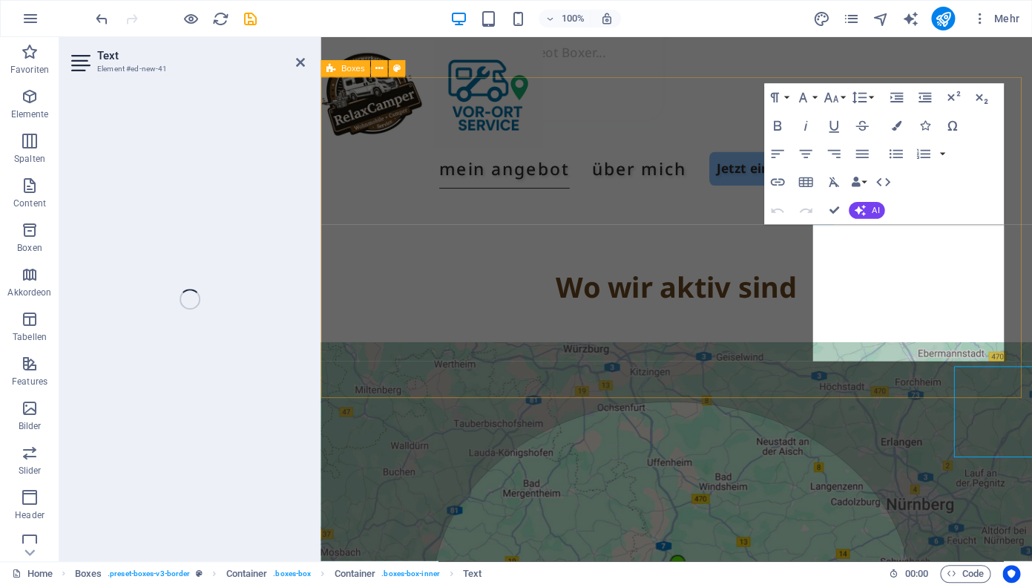
scroll to position [2413, 0]
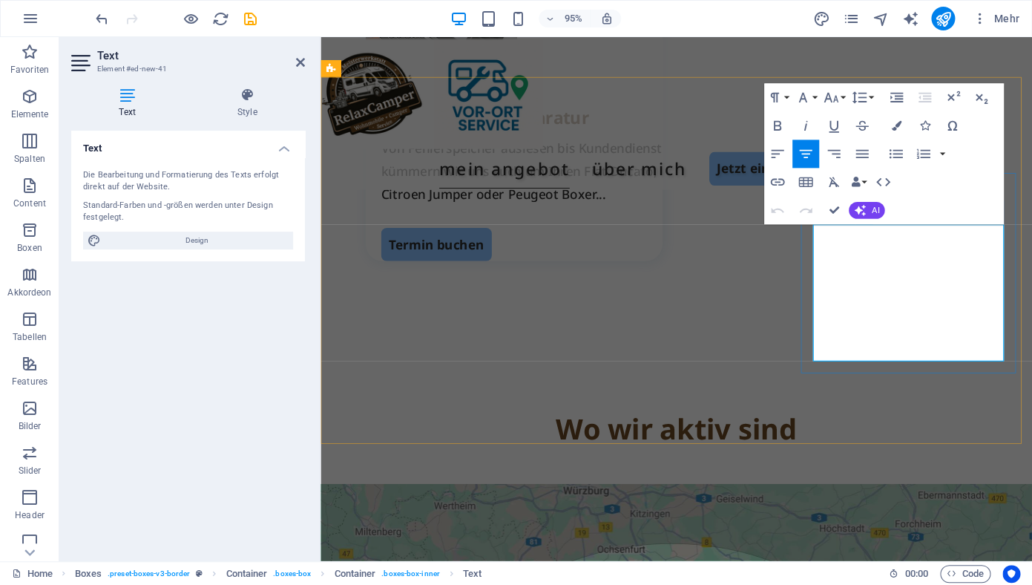
drag, startPoint x: 998, startPoint y: 372, endPoint x: 842, endPoint y: 249, distance: 198.6
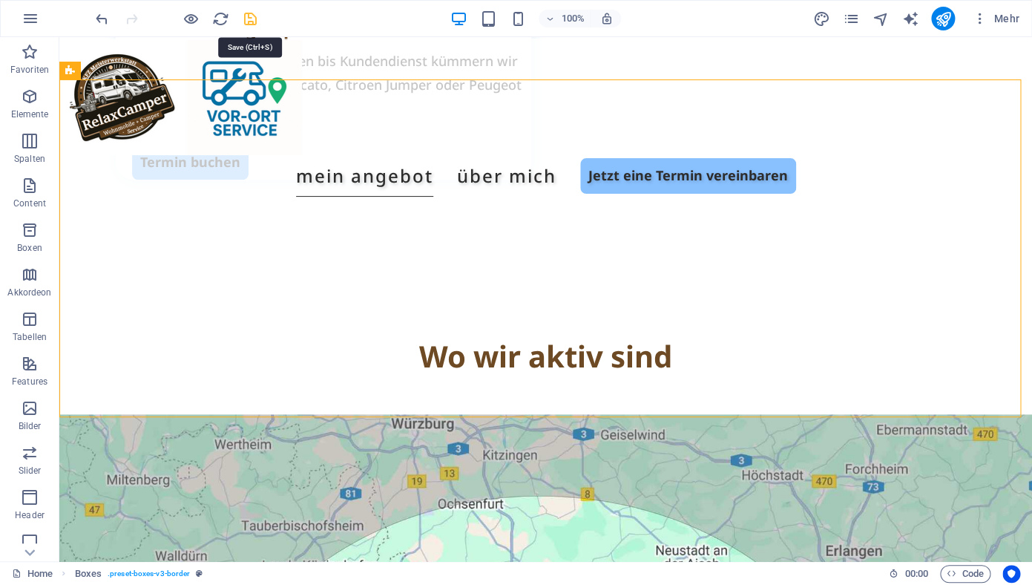
click at [255, 22] on icon "save" at bounding box center [250, 18] width 17 height 17
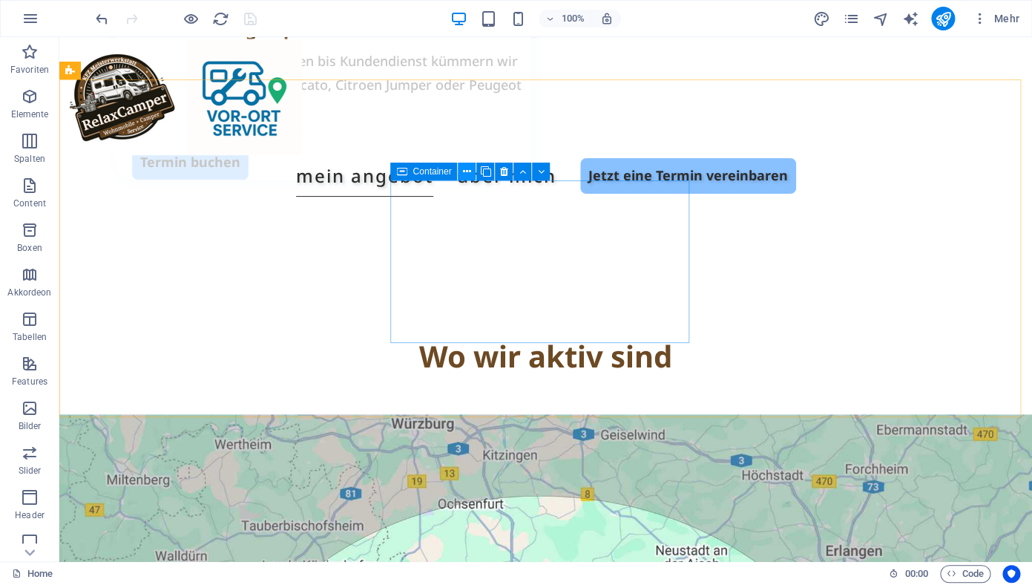
click at [467, 173] on icon at bounding box center [467, 172] width 8 height 16
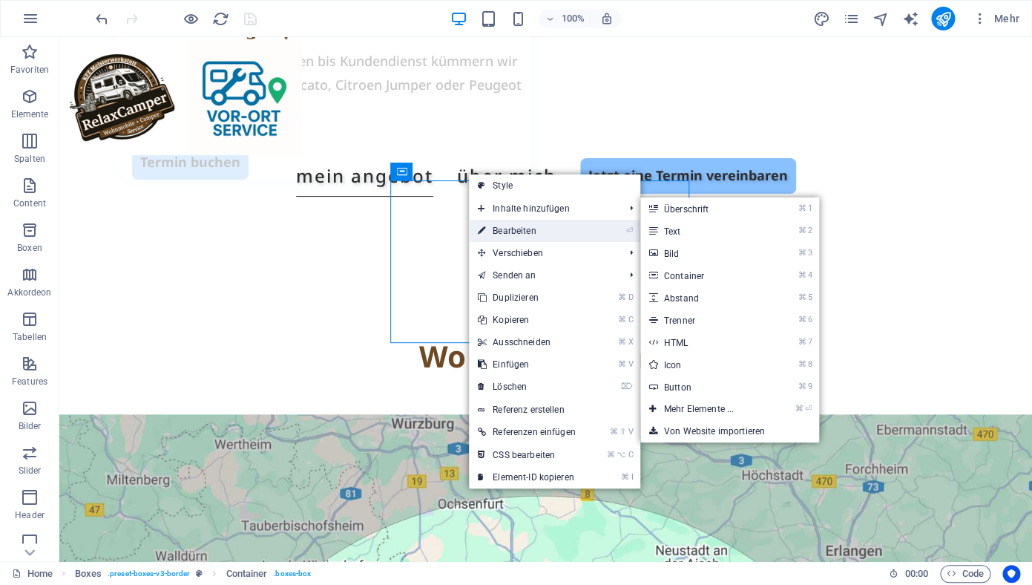
click at [516, 235] on link "⏎ Bearbeiten" at bounding box center [527, 231] width 116 height 22
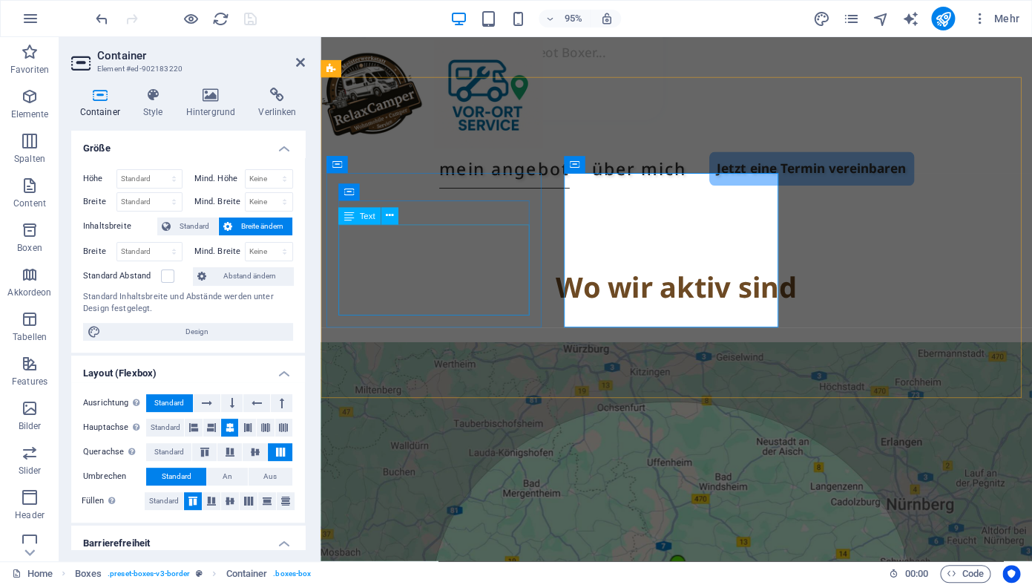
scroll to position [2413, 0]
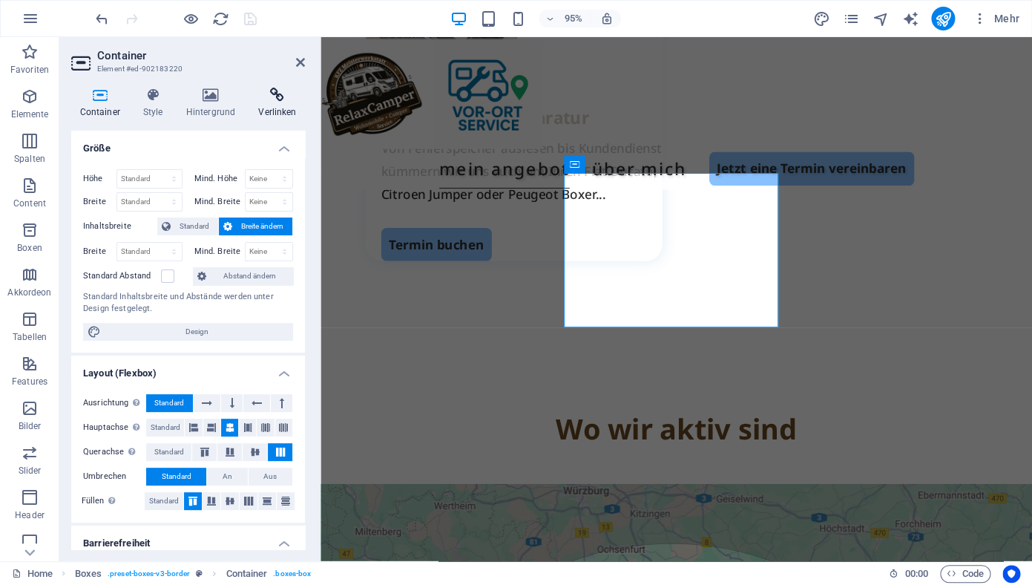
click at [276, 101] on icon at bounding box center [277, 95] width 55 height 15
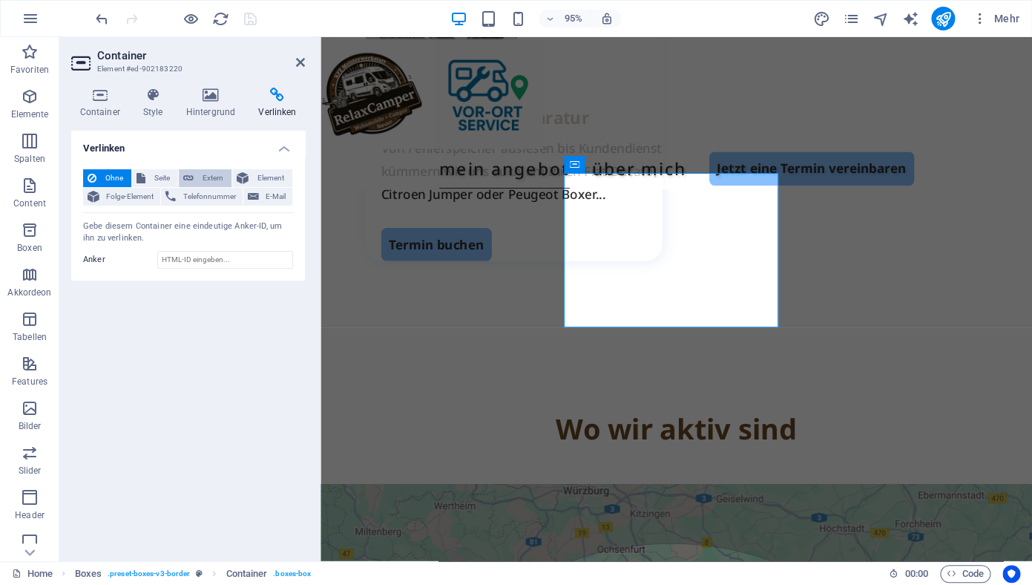
click at [206, 173] on span "Extern" at bounding box center [212, 178] width 29 height 18
select select "blank"
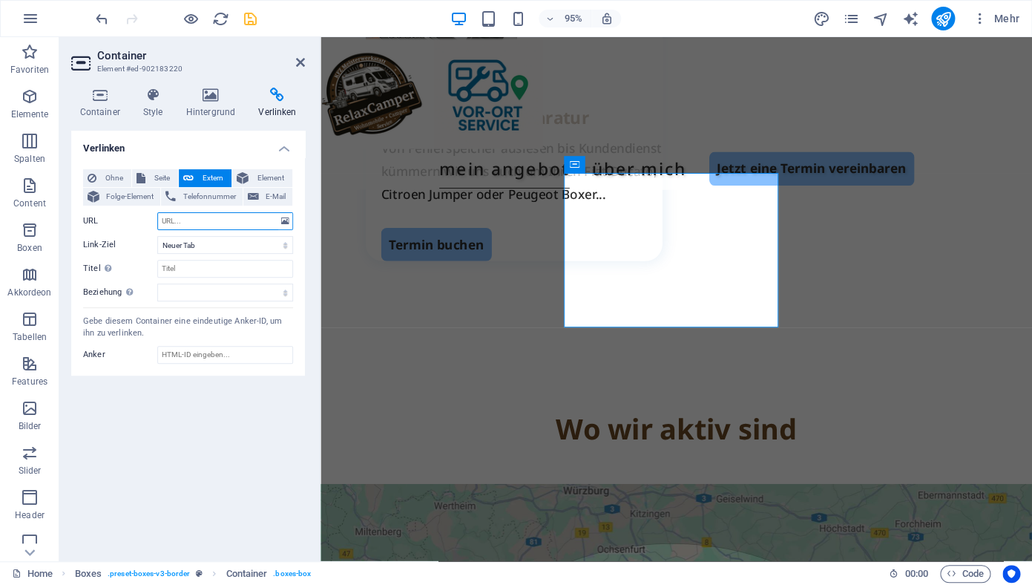
paste input "https://wa.me/4917822XXXX3"
drag, startPoint x: 266, startPoint y: 220, endPoint x: 219, endPoint y: 222, distance: 47.5
click at [219, 222] on input "https://wa.me/4917822XXXX3" at bounding box center [225, 221] width 136 height 18
paste input "https://wa.me/49"
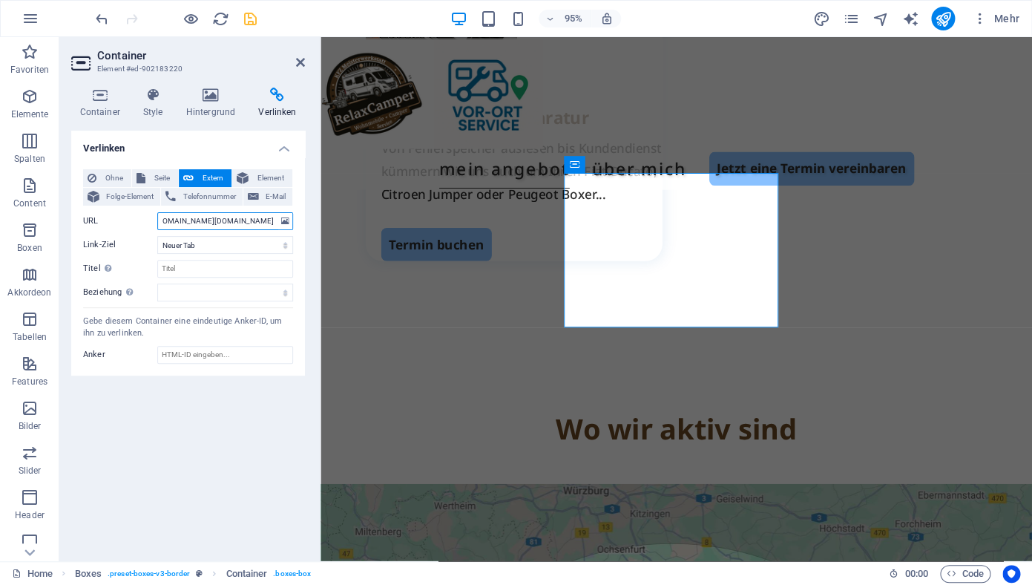
drag, startPoint x: 277, startPoint y: 221, endPoint x: 108, endPoint y: 220, distance: 168.4
click at [108, 220] on div "URL https://wa.me/49https://wa.me/4917822XXXX3" at bounding box center [188, 221] width 210 height 18
type input "h"
paste input "https://wa.me/4917822XXXX3"
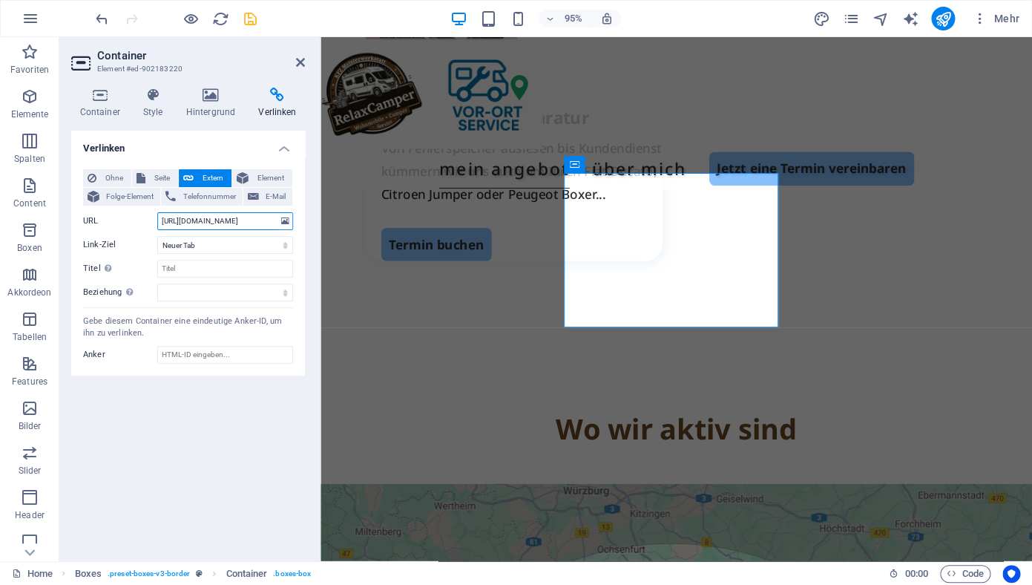
click at [267, 223] on input "https://wa.me/4917822XXXX3" at bounding box center [225, 221] width 136 height 18
drag, startPoint x: 261, startPoint y: 220, endPoint x: 220, endPoint y: 222, distance: 40.8
click at [220, 222] on input "https://wa.me/4917822XXXX3" at bounding box center [225, 221] width 136 height 18
type input "[URL][DOMAIN_NAME]"
click at [206, 269] on input "Titel Zusätzliche Linkbeschreibung, sollte nicht mit dem Linktext identisch sei…" at bounding box center [225, 269] width 136 height 18
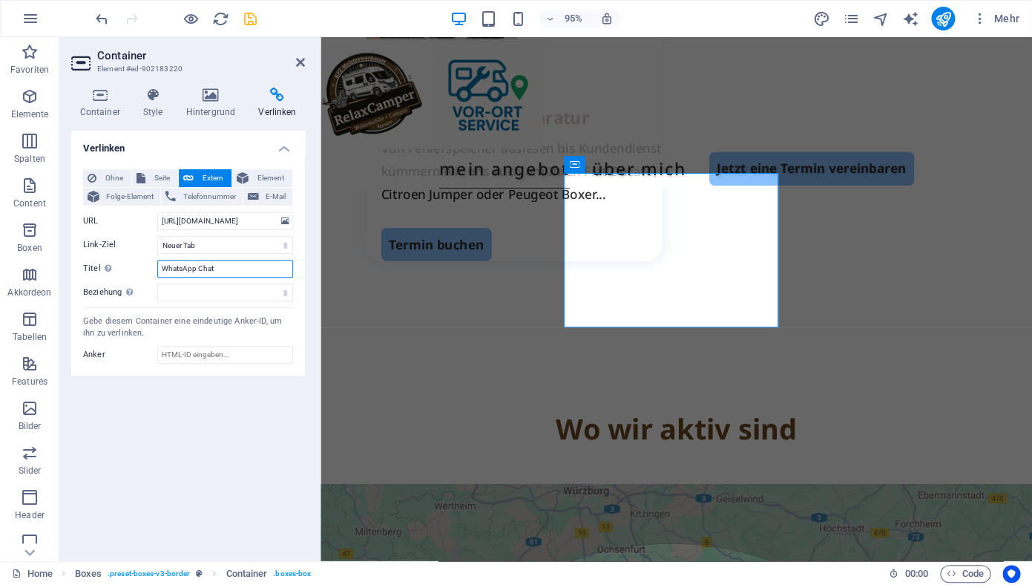
type input "WhatsApp Chat"
click at [182, 420] on div "Verlinken Ohne Seite Extern Element Folge-Element Telefonnummer E-Mail Seite Ho…" at bounding box center [188, 340] width 234 height 418
click option "Neuer Tab" at bounding box center [0, 0] width 0 height 0
click at [298, 62] on icon at bounding box center [300, 62] width 9 height 12
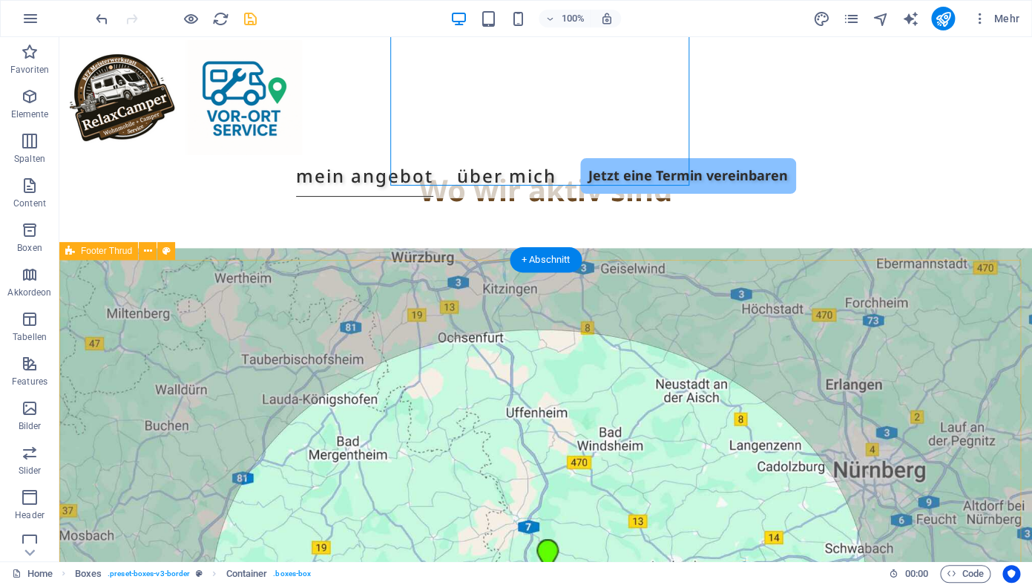
scroll to position [2598, 0]
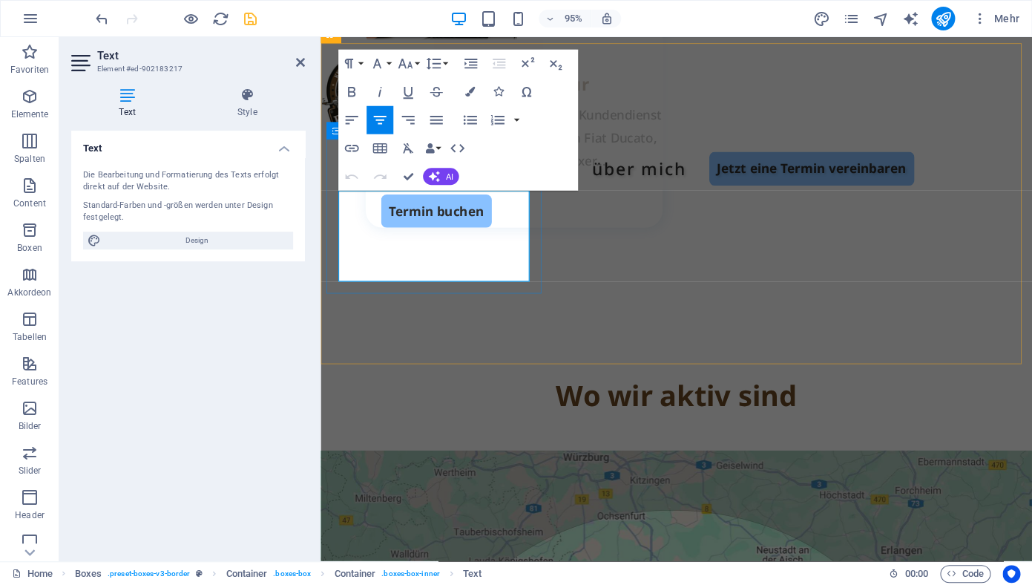
drag, startPoint x: 492, startPoint y: 262, endPoint x: 374, endPoint y: 256, distance: 118.1
copy p "0151/508 29 682"
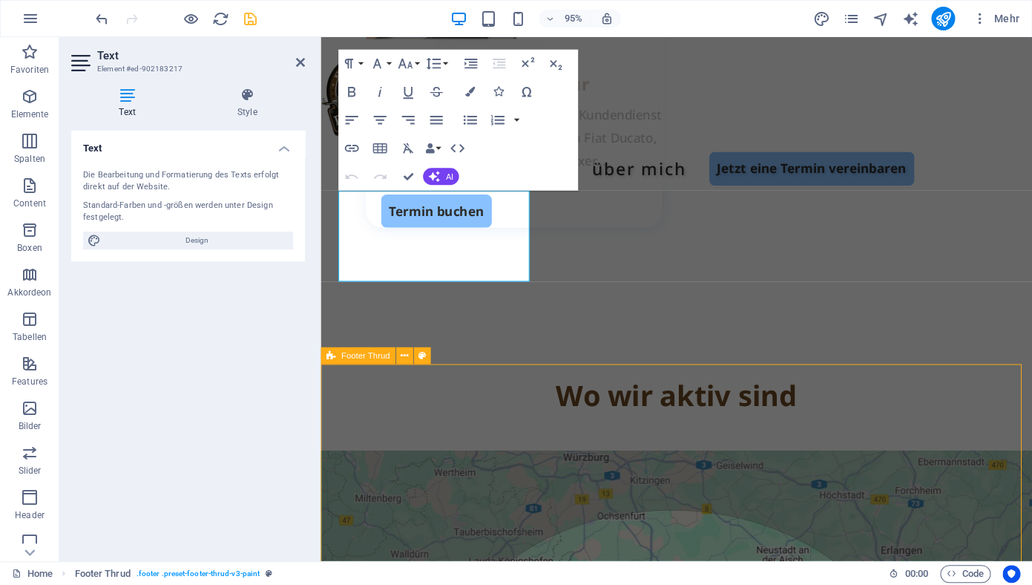
scroll to position [2598, 0]
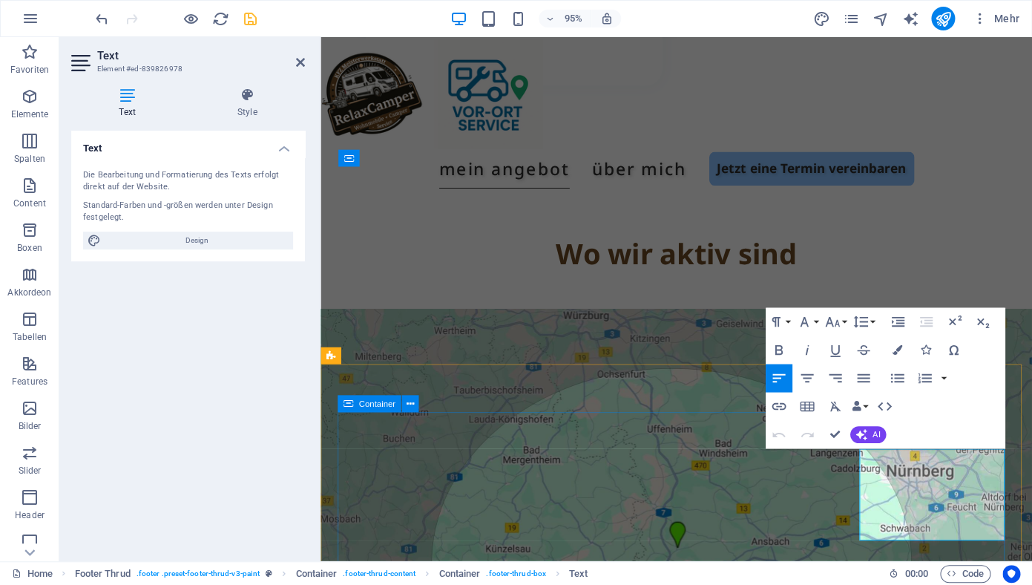
scroll to position [2449, 0]
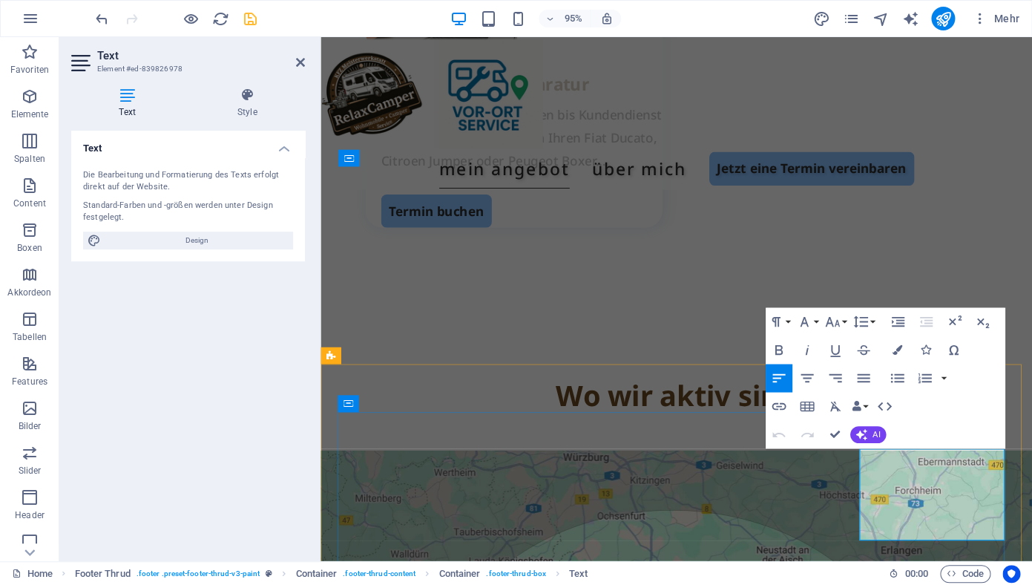
drag, startPoint x: 1012, startPoint y: 486, endPoint x: 901, endPoint y: 485, distance: 110.5
drag, startPoint x: 1017, startPoint y: 556, endPoint x: 897, endPoint y: 531, distance: 122.6
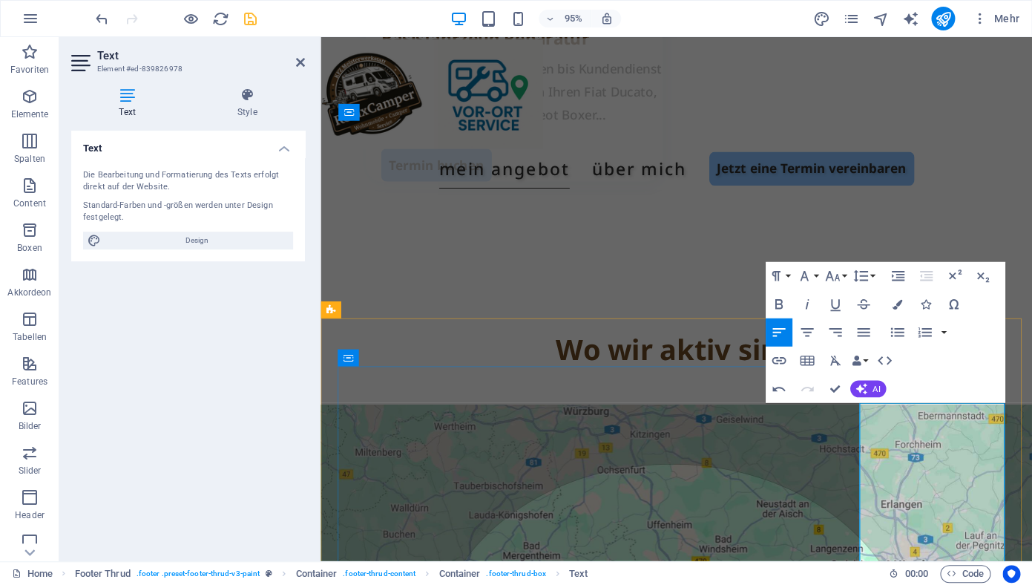
scroll to position [2521, 0]
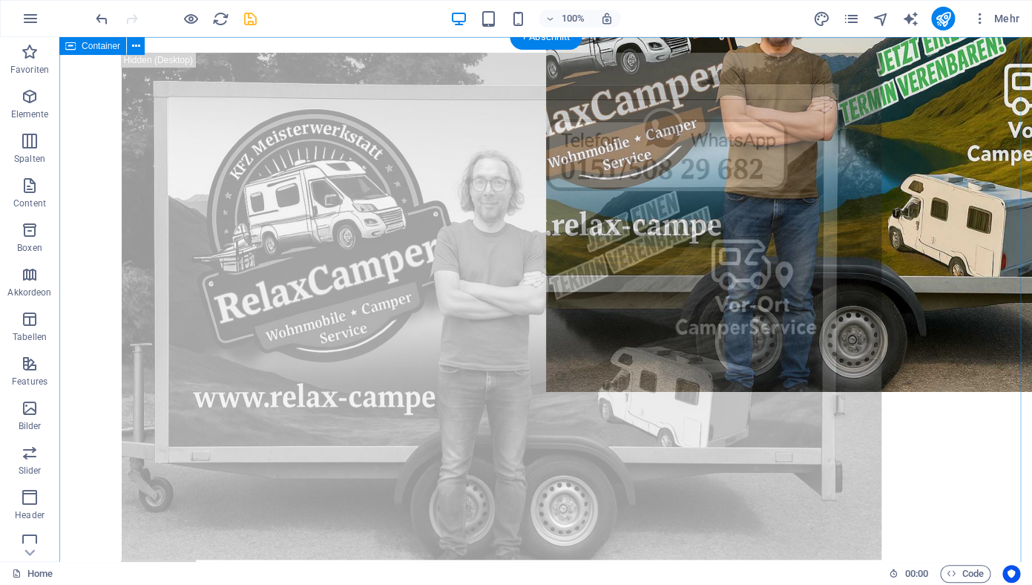
scroll to position [0, 0]
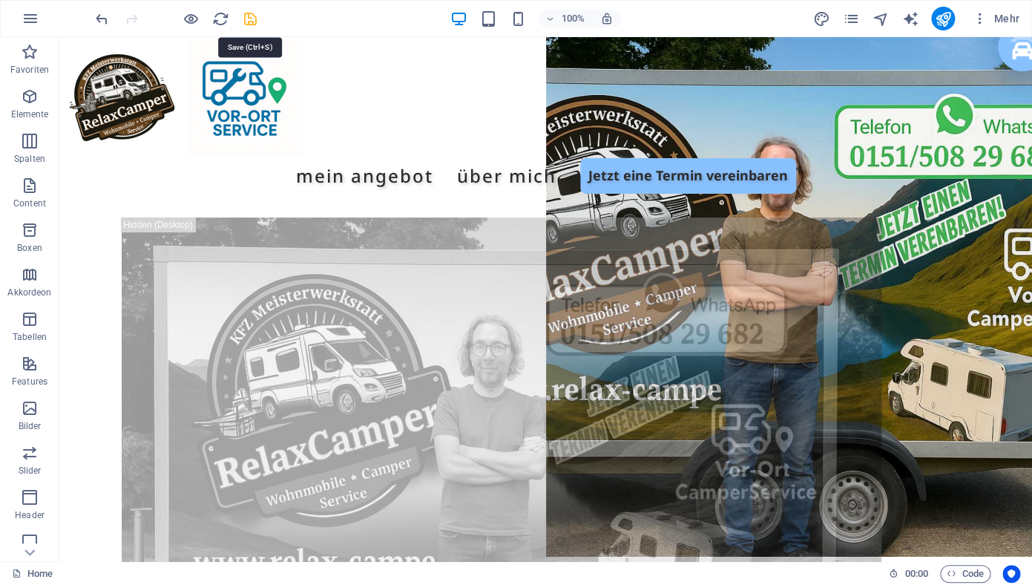
click at [251, 19] on icon "save" at bounding box center [250, 18] width 17 height 17
